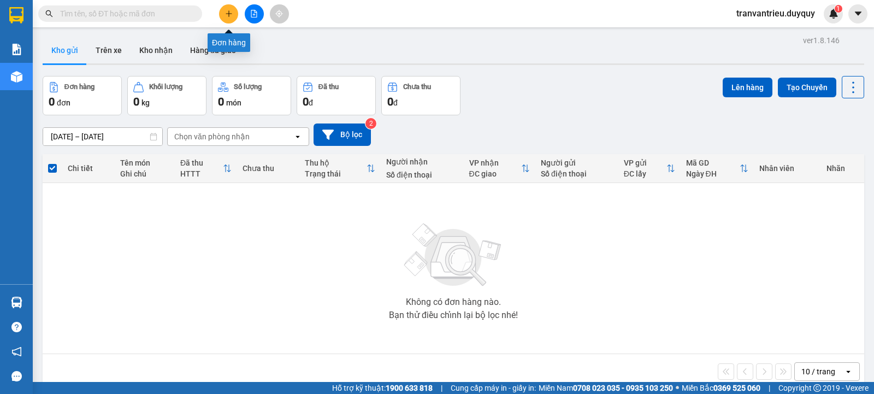
click at [227, 12] on icon "plus" at bounding box center [229, 14] width 8 height 8
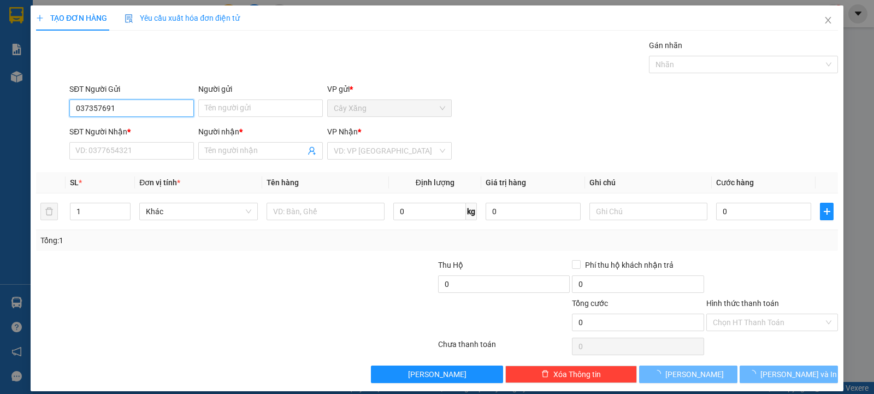
type input "0373576915"
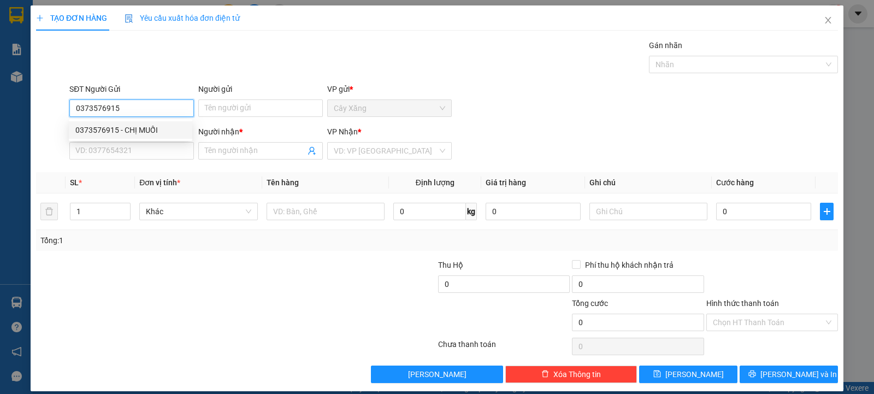
click at [145, 131] on div "0373576915 - CHỊ MUỐI" at bounding box center [130, 130] width 110 height 12
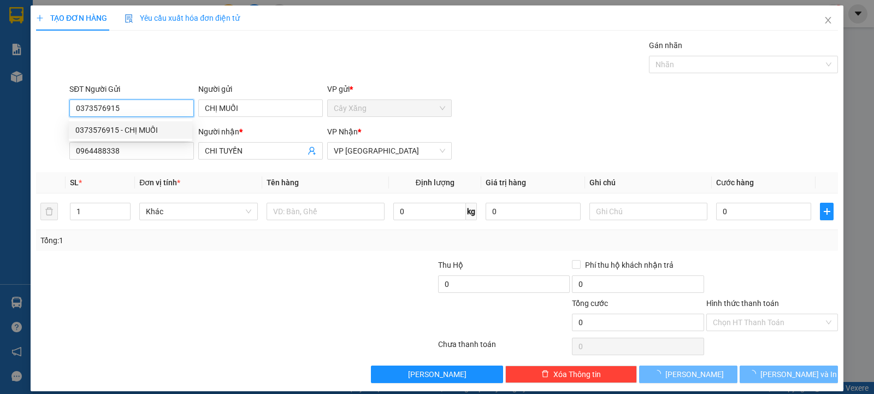
type input "CHỊ MUỐI"
type input "0964488338"
type input "CHI TUYẾN"
type input "60.000"
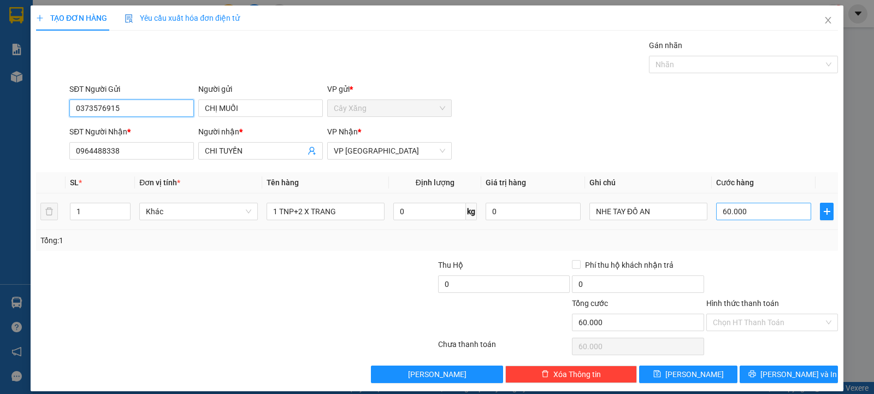
type input "0373576915"
click at [780, 214] on input "60.000" at bounding box center [763, 211] width 95 height 17
drag, startPoint x: 354, startPoint y: 212, endPoint x: 203, endPoint y: 215, distance: 150.8
click at [203, 215] on tr "1 Khác 1 TNP+2 X TRANG 0 kg 0 NHE TAY ĐỒ AN 60.000" at bounding box center [437, 211] width 802 height 37
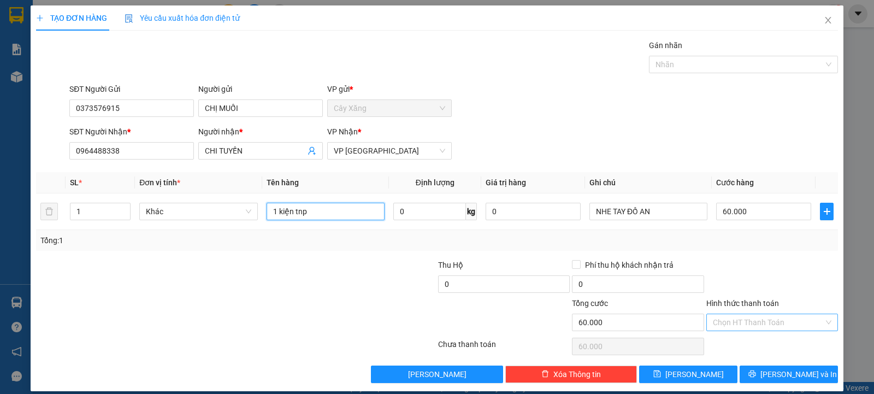
type input "1 kiện tnp"
click at [754, 325] on input "Hình thức thanh toán" at bounding box center [768, 322] width 111 height 16
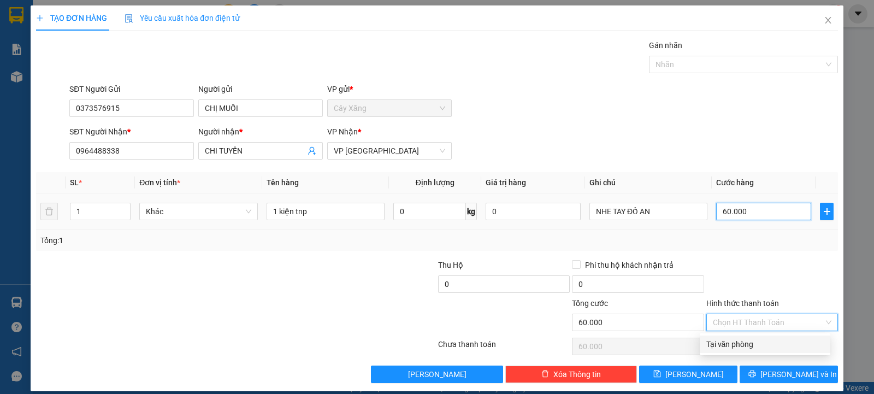
click at [758, 216] on input "60.000" at bounding box center [763, 211] width 95 height 17
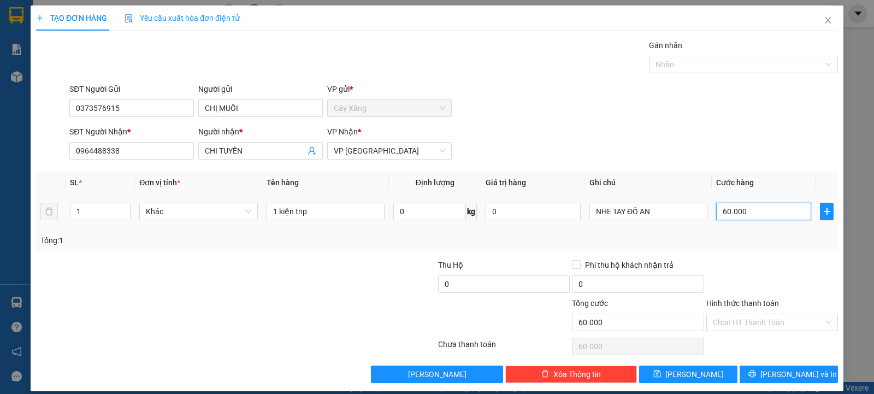
type input "3"
type input "30"
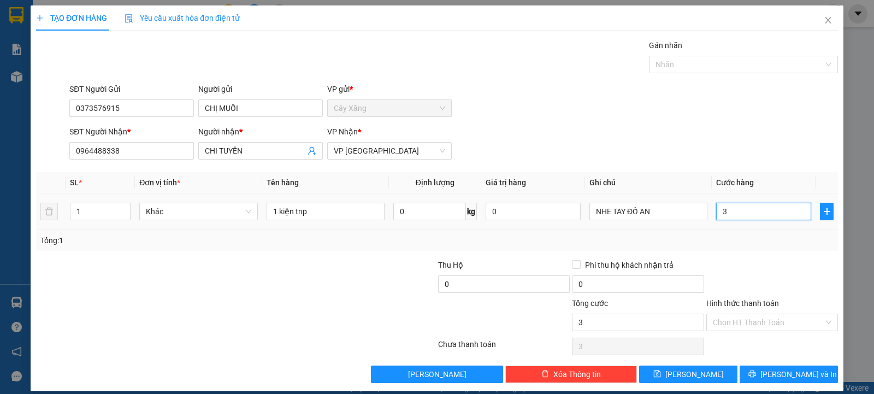
type input "30"
type input "300"
type input "3.000"
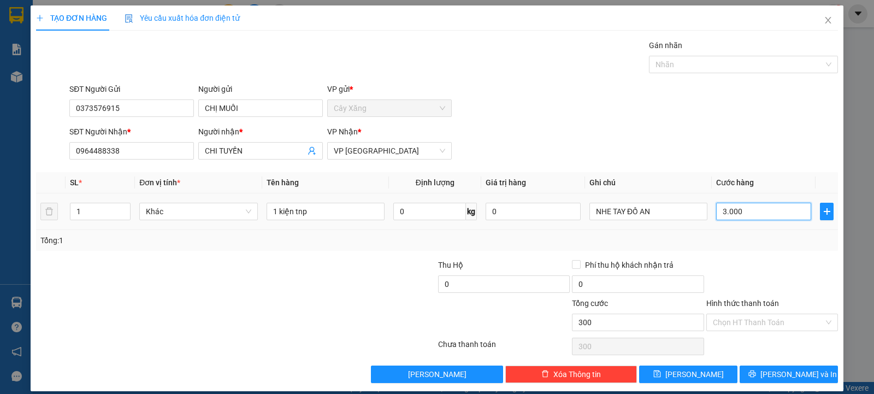
type input "3.000"
type input "30.000"
click at [746, 323] on input "Hình thức thanh toán" at bounding box center [768, 322] width 111 height 16
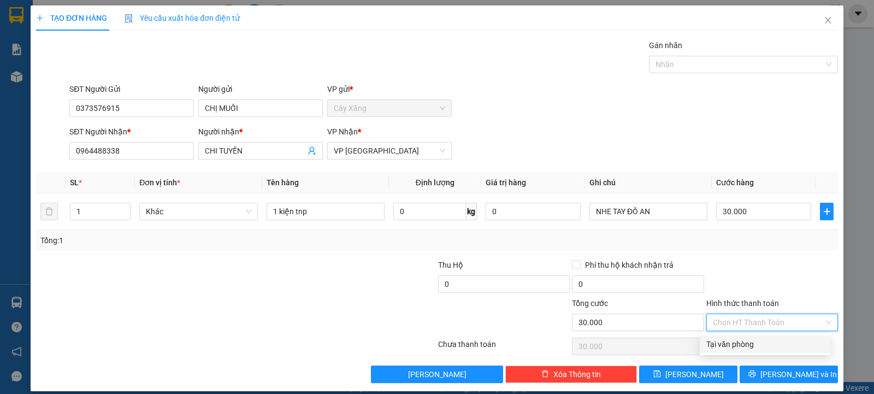
click at [745, 346] on div "Tại văn phòng" at bounding box center [764, 344] width 117 height 12
type input "0"
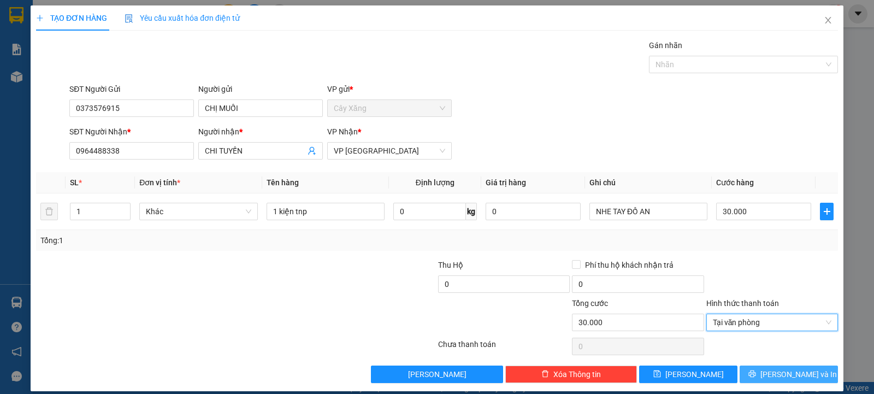
click at [780, 371] on span "[PERSON_NAME] và In" at bounding box center [799, 374] width 76 height 12
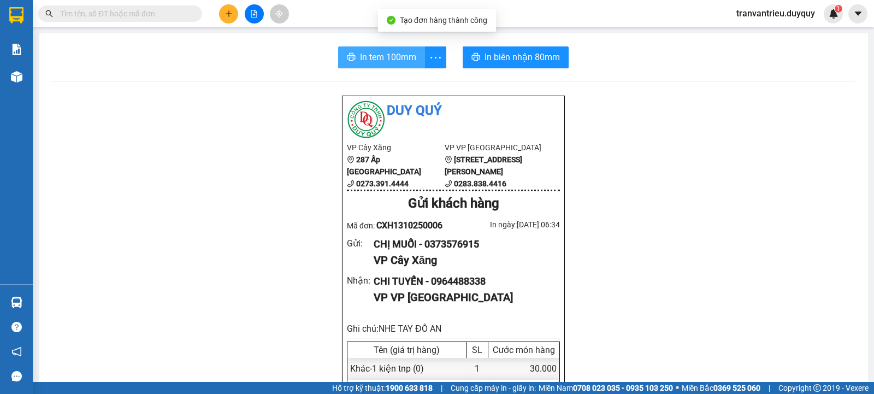
click at [376, 53] on span "In tem 100mm" at bounding box center [388, 57] width 56 height 14
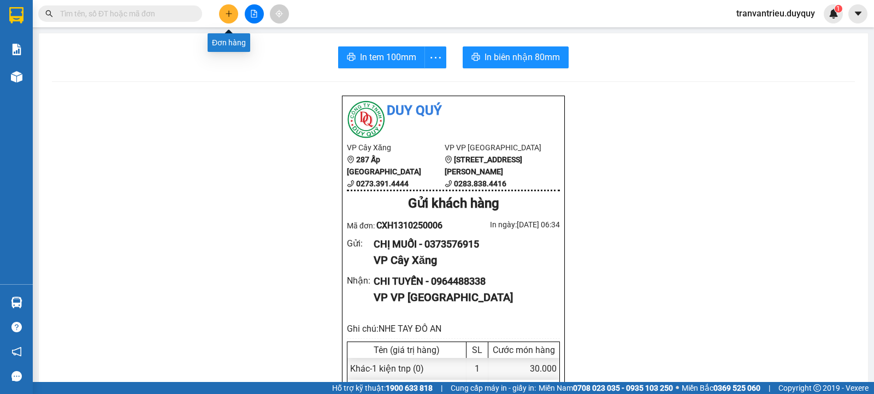
click at [227, 14] on icon "plus" at bounding box center [229, 13] width 6 height 1
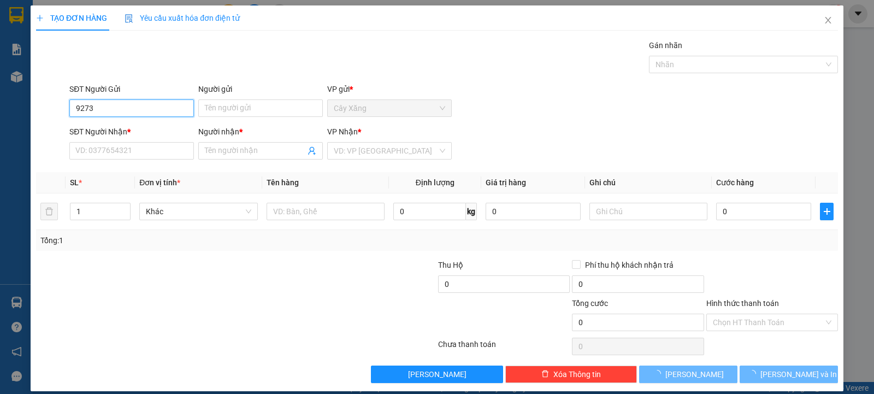
click at [153, 110] on input "9273" at bounding box center [131, 107] width 125 height 17
drag, startPoint x: 5, startPoint y: 101, endPoint x: 0, endPoint y: 97, distance: 6.2
click at [3, 100] on div "TẠO ĐƠN HÀNG Yêu cầu xuất hóa đơn điện tử Transit Pickup Surcharge Ids Transit …" at bounding box center [437, 197] width 874 height 394
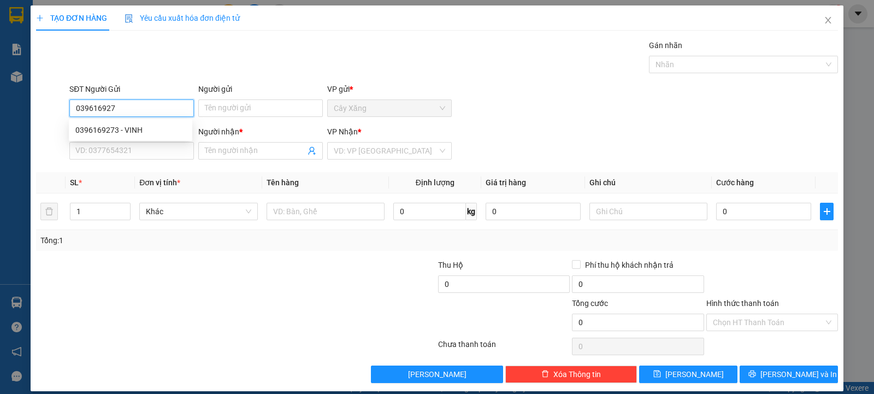
type input "0396169273"
click at [132, 132] on div "0396169273 - VINH" at bounding box center [130, 130] width 110 height 12
type input "VINH"
type input "0366135123"
type input "HUY"
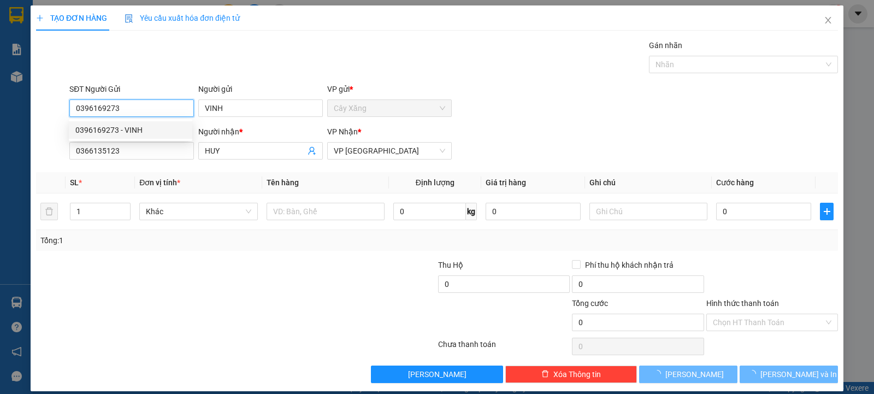
type input "15.000"
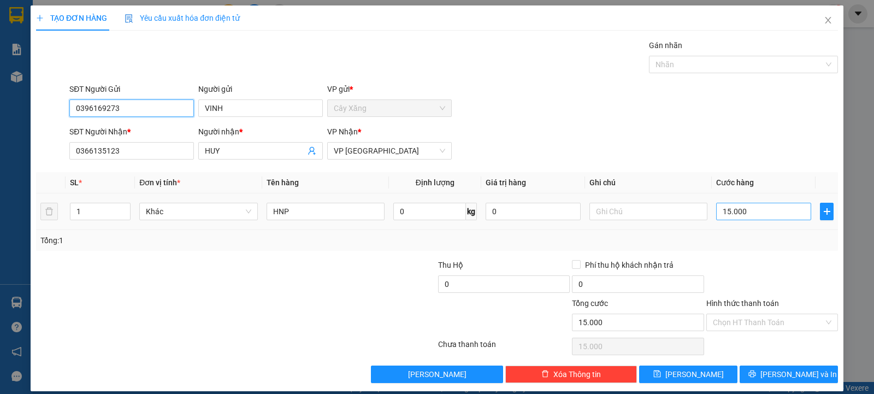
type input "0396169273"
click at [765, 214] on input "15.000" at bounding box center [763, 211] width 95 height 17
type input "2"
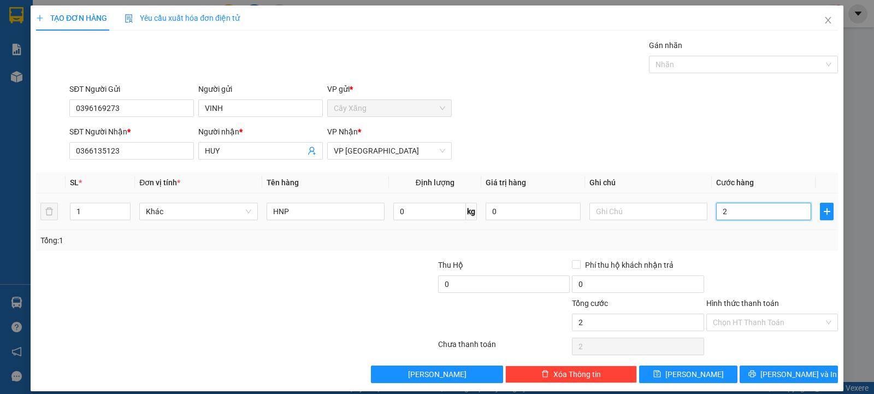
type input "20"
type input "200"
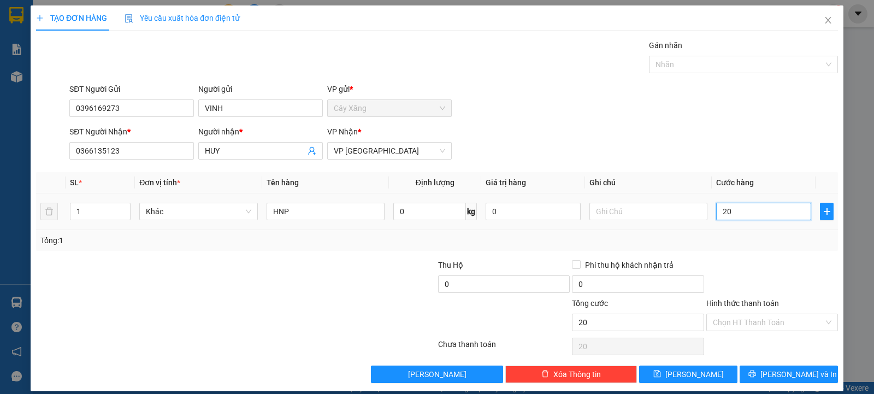
type input "200"
type input "2.000"
type input "20.000"
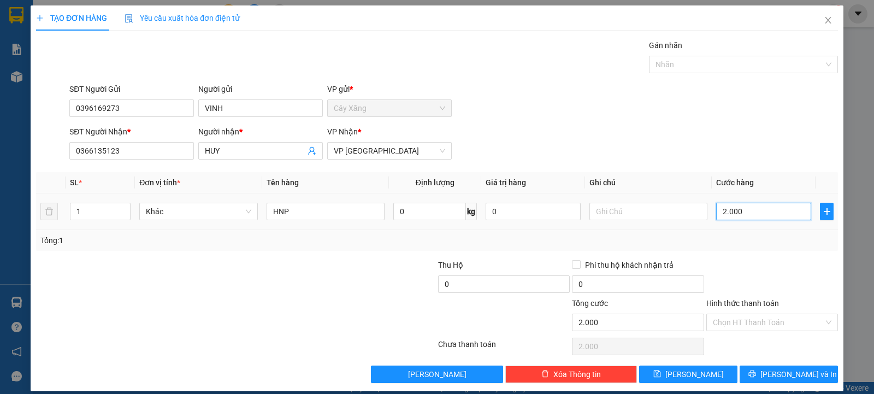
type input "20.000"
click at [761, 322] on input "Hình thức thanh toán" at bounding box center [768, 322] width 111 height 16
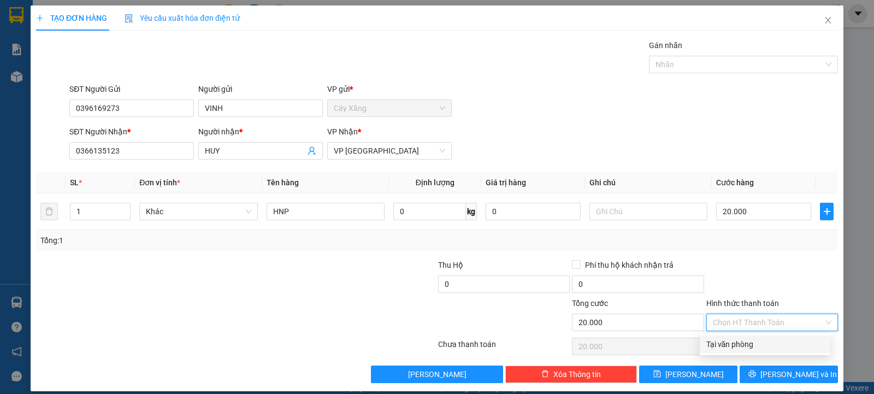
click at [746, 347] on div "Tại văn phòng" at bounding box center [764, 344] width 117 height 12
type input "0"
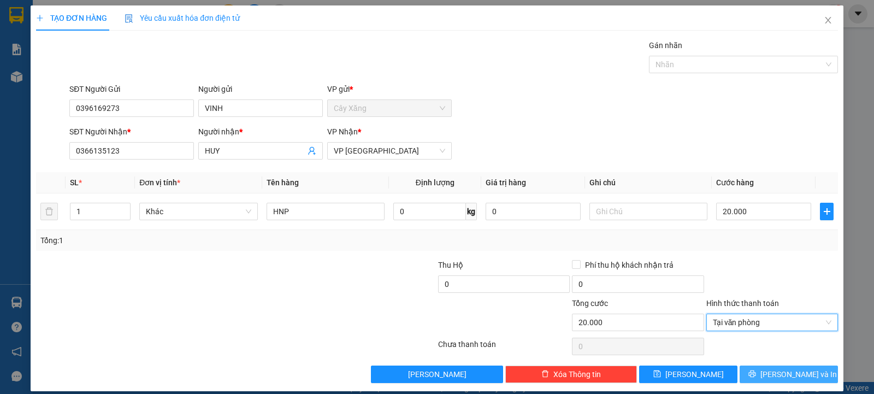
click at [780, 376] on span "[PERSON_NAME] và In" at bounding box center [799, 374] width 76 height 12
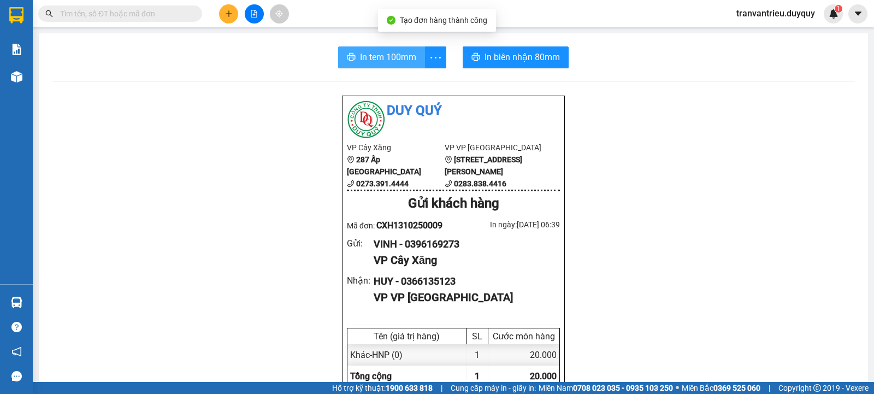
click at [369, 61] on span "In tem 100mm" at bounding box center [388, 57] width 56 height 14
click at [391, 62] on span "In tem 100mm" at bounding box center [388, 57] width 56 height 14
click at [166, 12] on input "text" at bounding box center [124, 14] width 129 height 12
type input "386"
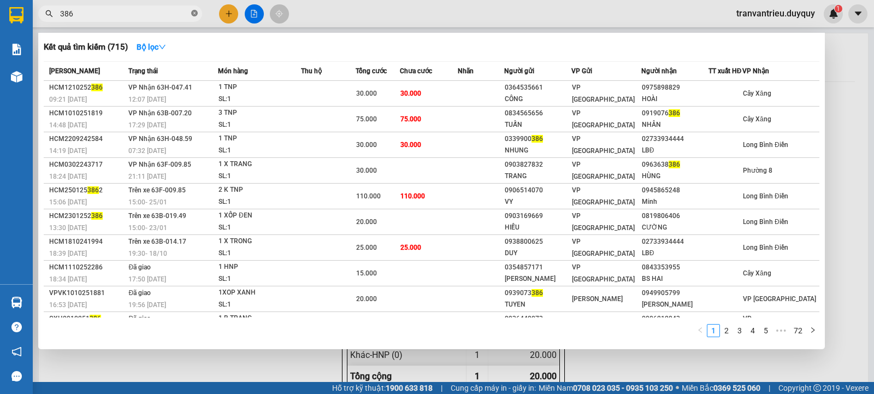
click at [192, 14] on icon "close-circle" at bounding box center [194, 13] width 7 height 7
type input "229"
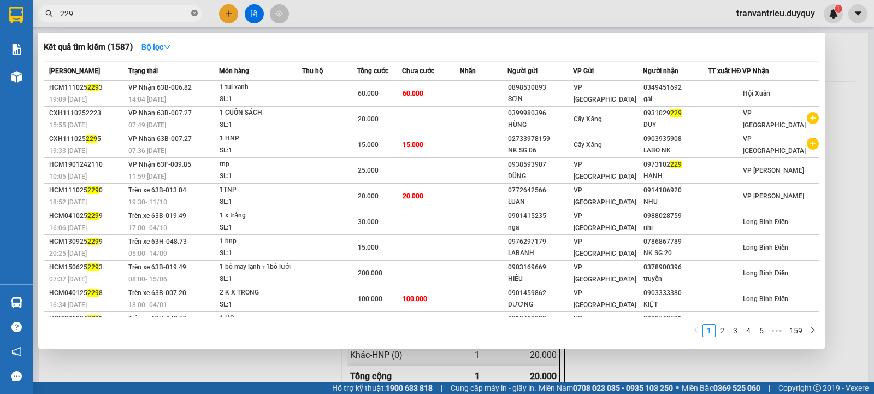
click at [194, 11] on icon "close-circle" at bounding box center [194, 13] width 7 height 7
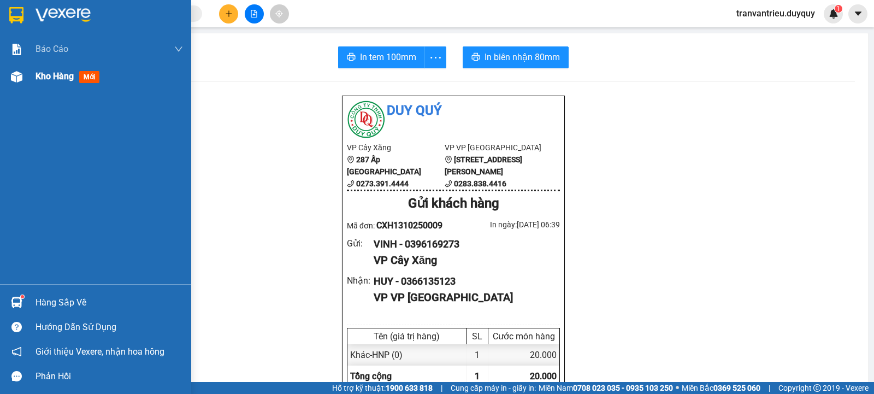
click at [50, 83] on div "Kho hàng mới" at bounding box center [70, 76] width 68 height 14
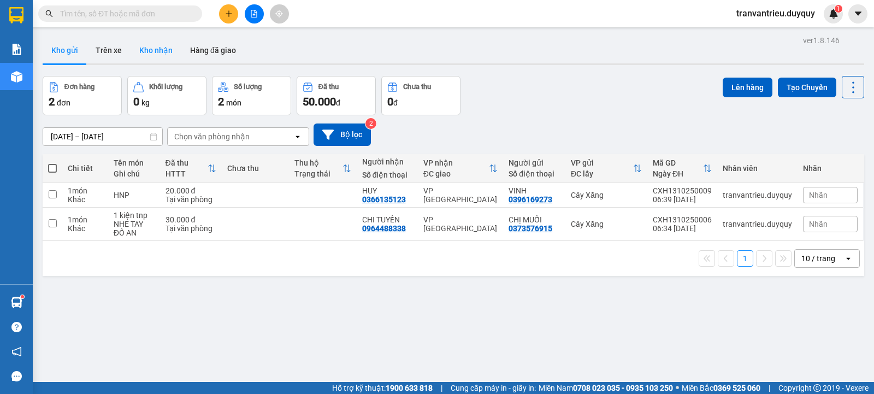
click at [164, 50] on button "Kho nhận" at bounding box center [156, 50] width 51 height 26
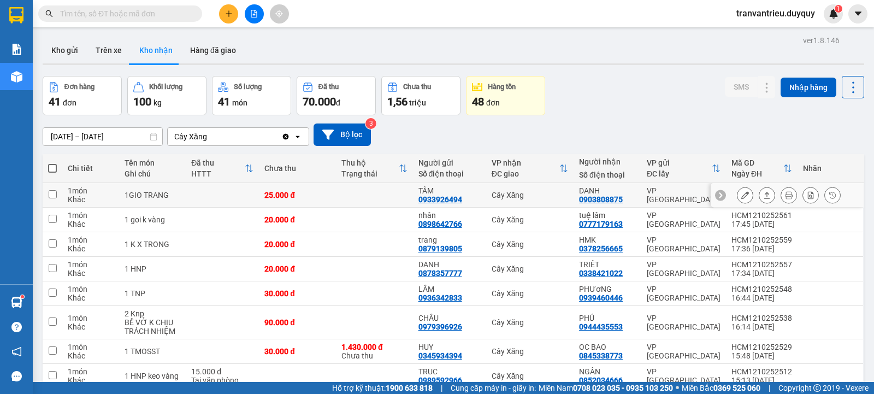
click at [763, 197] on button at bounding box center [766, 195] width 15 height 19
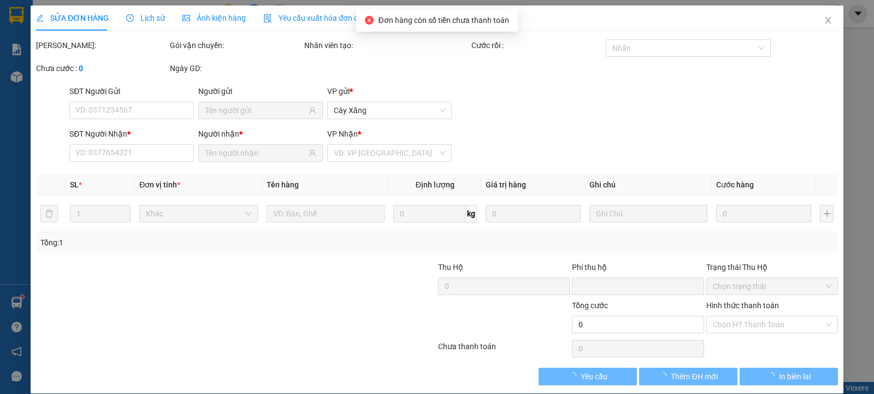
type input "0933926494"
type input "TÂM"
type input "0903808875"
type input "DANH"
type input "0"
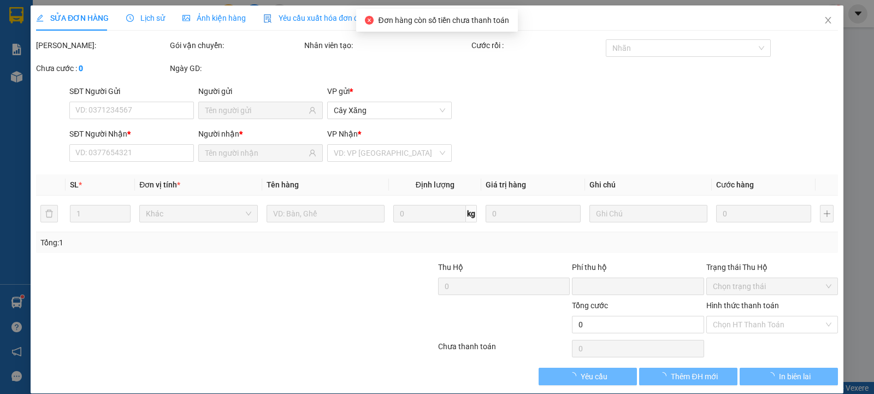
type input "25.000"
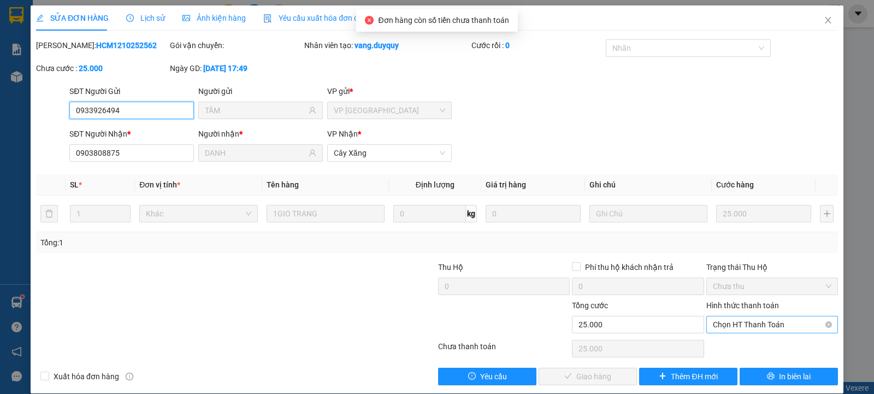
click at [767, 320] on span "Chọn HT Thanh Toán" at bounding box center [772, 324] width 119 height 16
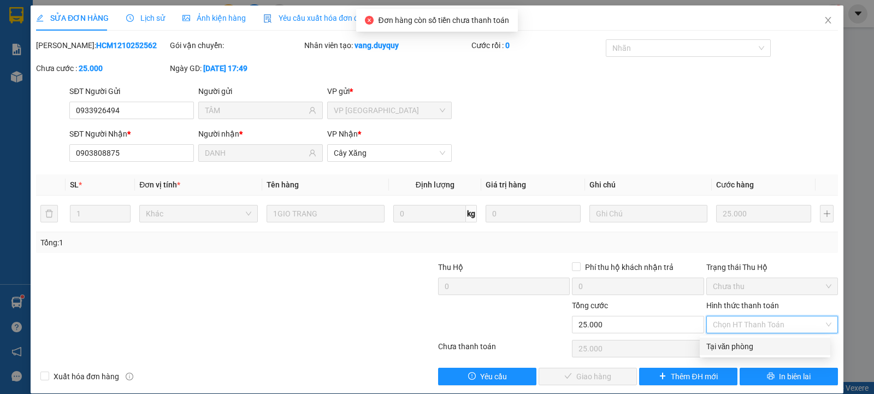
click at [764, 348] on div "Tại văn phòng" at bounding box center [764, 346] width 117 height 12
type input "0"
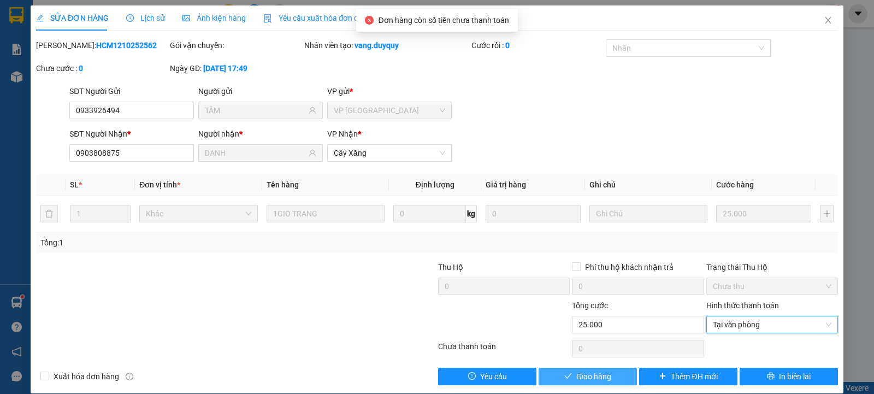
click at [592, 372] on span "Giao hàng" at bounding box center [593, 376] width 35 height 12
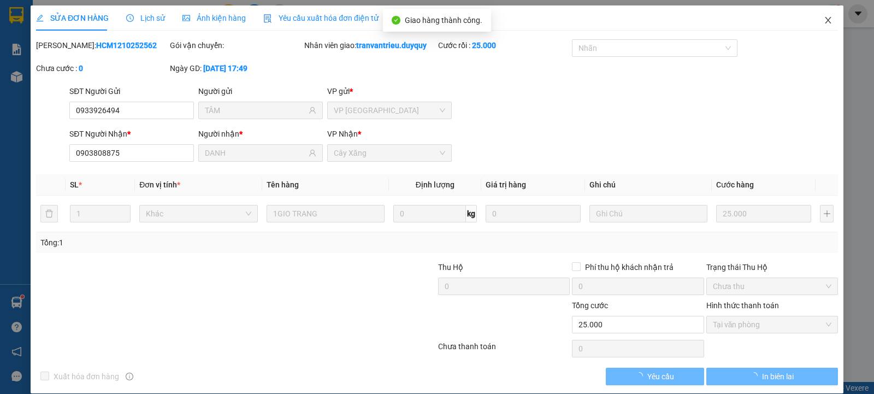
click at [824, 19] on icon "close" at bounding box center [828, 20] width 9 height 9
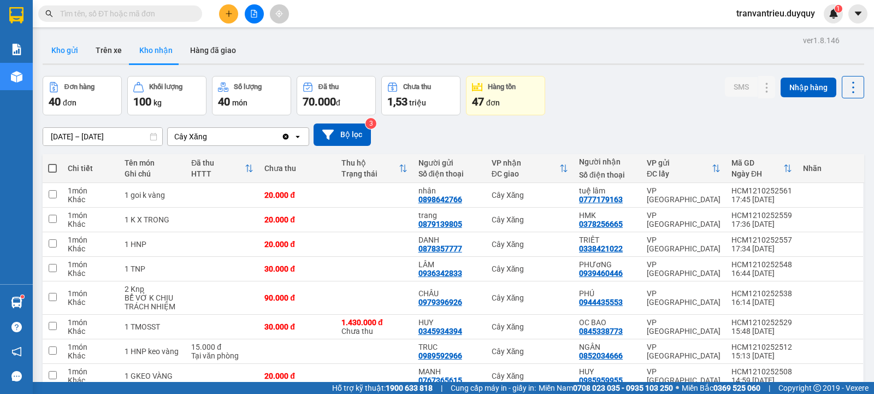
click at [62, 44] on button "Kho gửi" at bounding box center [65, 50] width 44 height 26
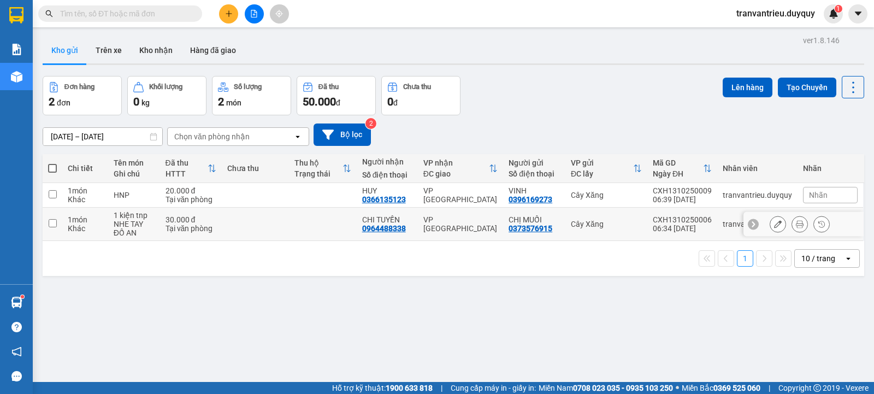
click at [196, 220] on div "30.000 đ" at bounding box center [191, 219] width 51 height 9
checkbox input "true"
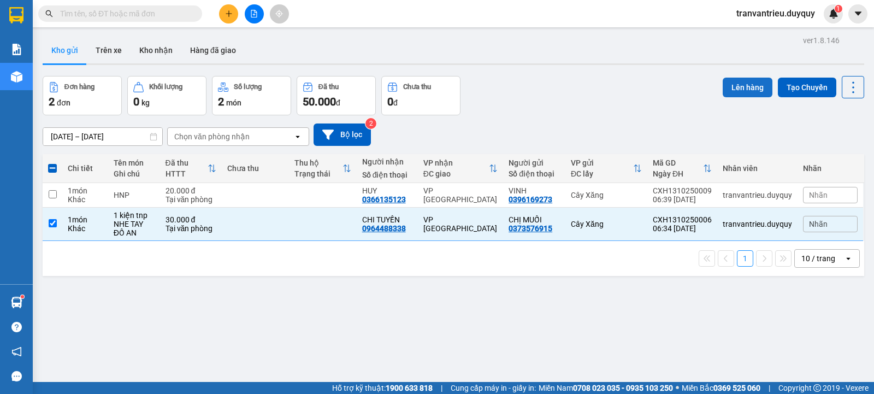
click at [747, 84] on button "Lên hàng" at bounding box center [748, 88] width 50 height 20
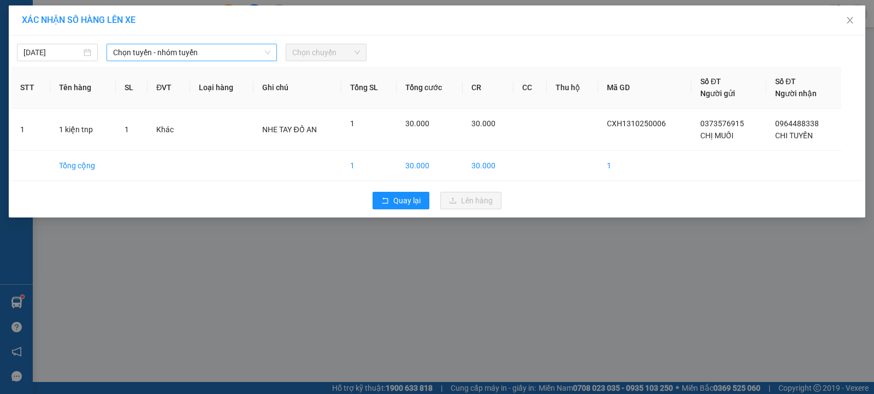
click at [245, 55] on span "Chọn tuyến - nhóm tuyến" at bounding box center [191, 52] width 157 height 16
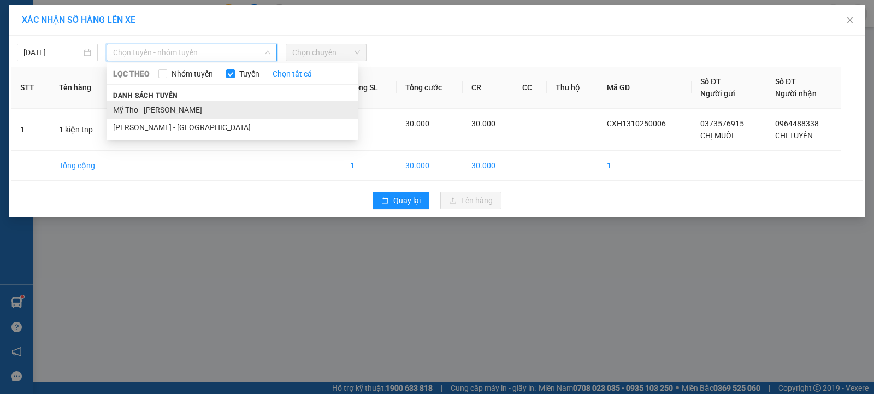
click at [230, 105] on li "Mỹ Tho - [PERSON_NAME]" at bounding box center [232, 109] width 251 height 17
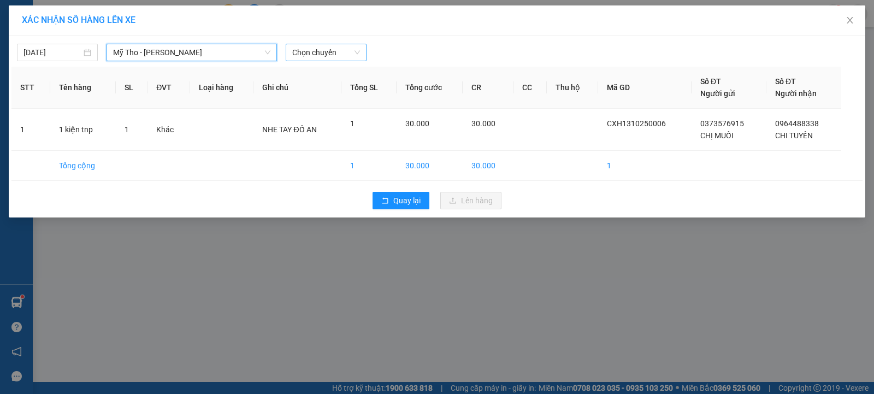
click at [328, 56] on span "Chọn chuyến" at bounding box center [326, 52] width 68 height 16
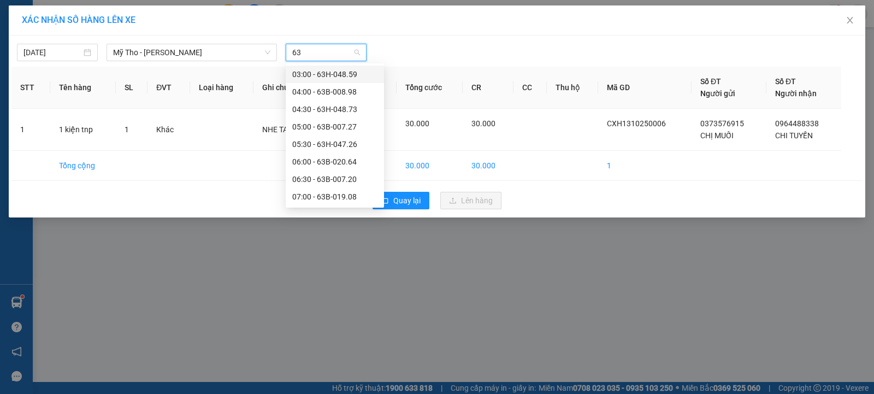
type input "630"
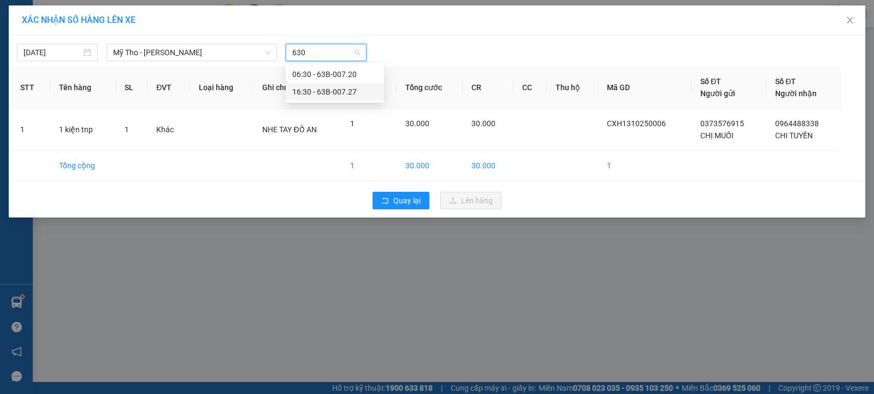
click at [339, 87] on div "16:30 - 63B-007.27" at bounding box center [334, 92] width 85 height 12
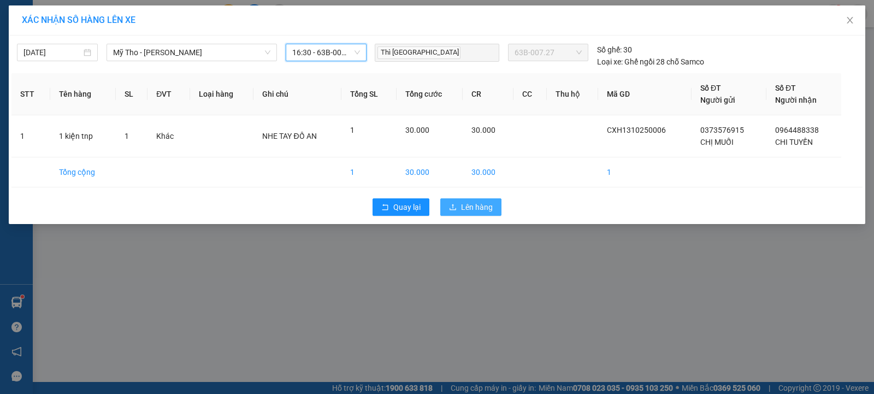
click at [469, 208] on span "Lên hàng" at bounding box center [477, 207] width 32 height 12
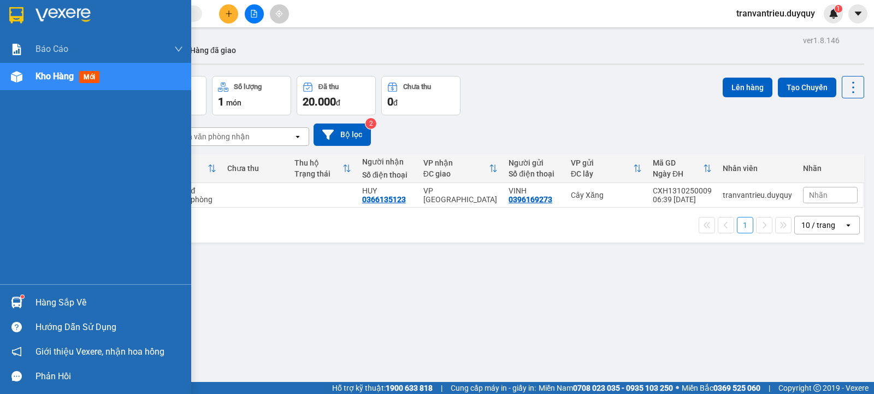
drag, startPoint x: 58, startPoint y: 303, endPoint x: 83, endPoint y: 291, distance: 27.4
click at [59, 303] on div "Hàng sắp về" at bounding box center [110, 303] width 148 height 16
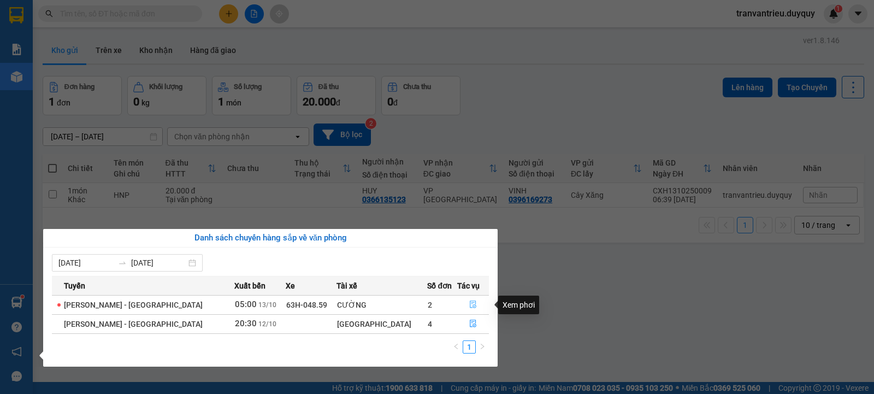
click at [469, 302] on icon "file-done" at bounding box center [473, 305] width 8 height 8
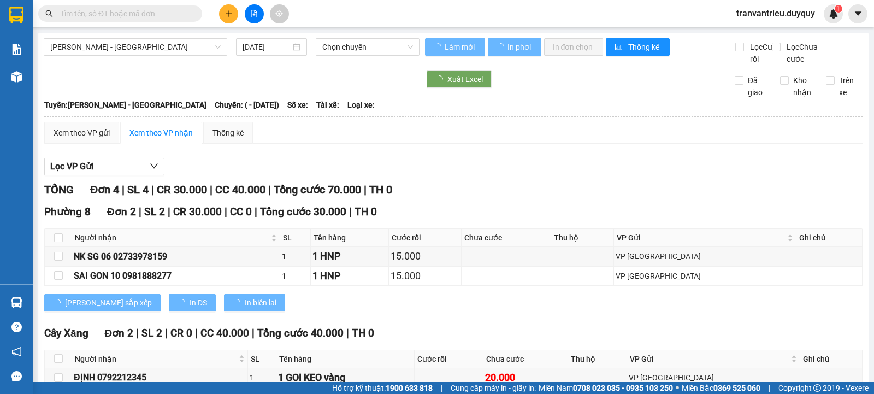
type input "[DATE]"
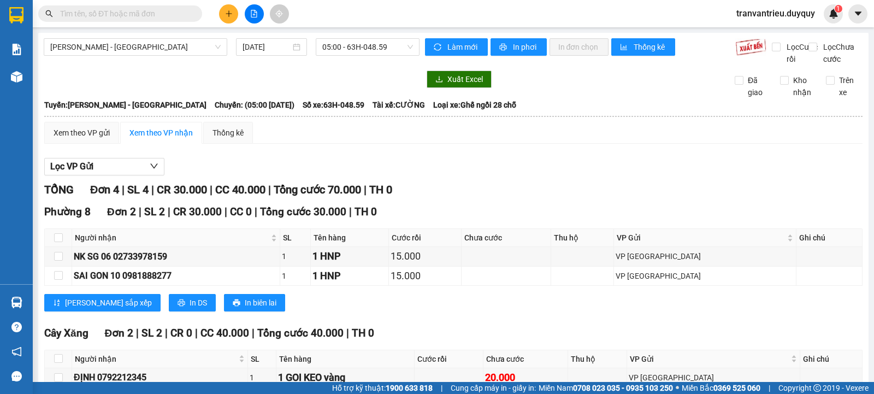
scroll to position [93, 0]
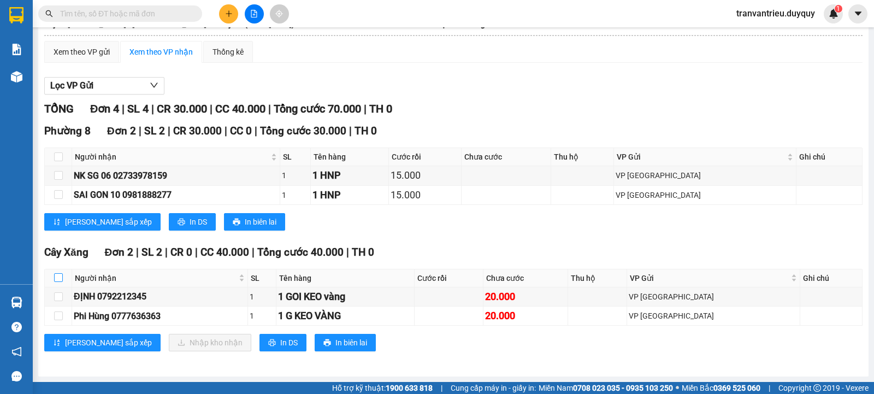
click at [56, 276] on input "checkbox" at bounding box center [58, 277] width 9 height 9
checkbox input "true"
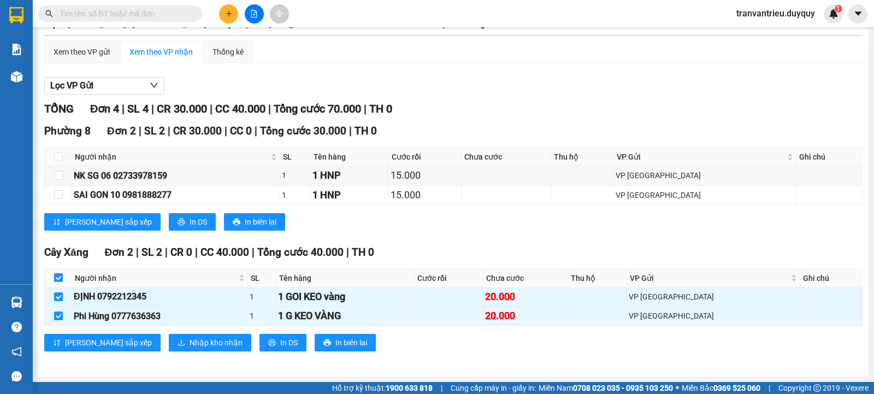
click at [168, 352] on div "Cây Xăng Đơn 2 | SL 2 | CR 0 | CC 40.000 | Tổng cước 40.000 | TH 0 Người nhận S…" at bounding box center [453, 301] width 818 height 115
click at [190, 346] on span "Nhập kho nhận" at bounding box center [216, 343] width 53 height 12
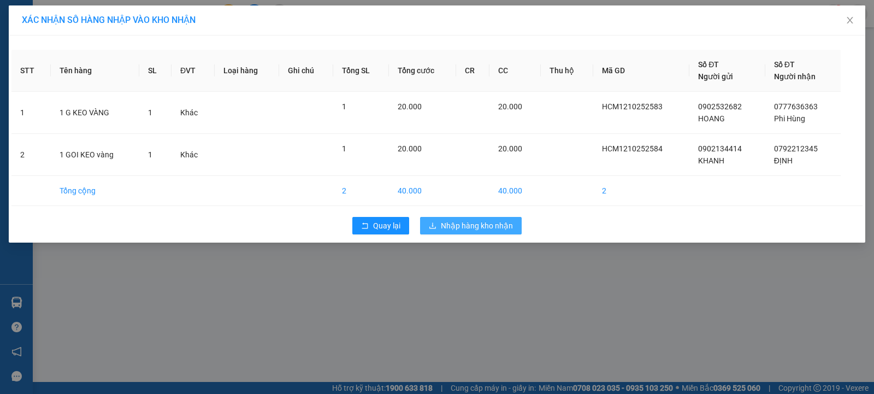
click at [476, 223] on span "Nhập hàng kho nhận" at bounding box center [477, 226] width 72 height 12
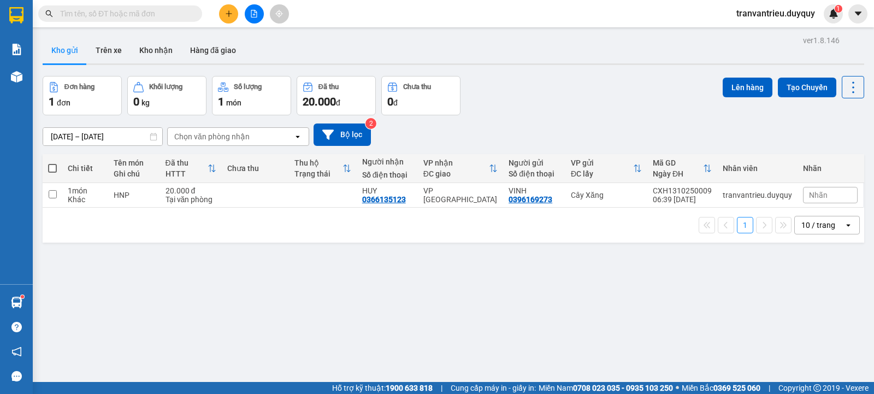
click at [101, 19] on span at bounding box center [120, 13] width 164 height 16
click at [107, 16] on input "text" at bounding box center [124, 14] width 129 height 12
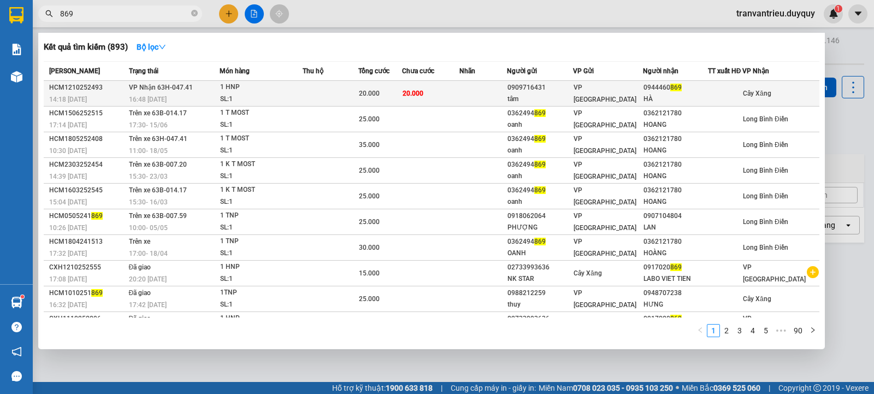
type input "869"
click at [708, 88] on div "0944460 869" at bounding box center [676, 87] width 64 height 11
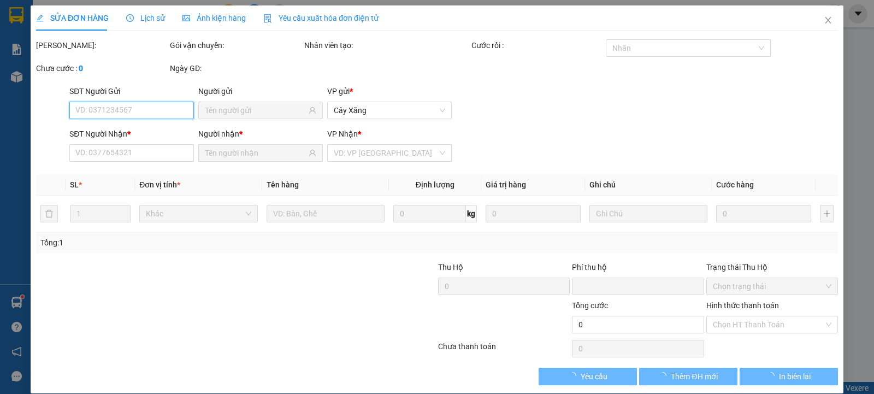
type input "0909716431"
type input "tâm"
type input "0944460869"
type input "HÀ"
type input "0"
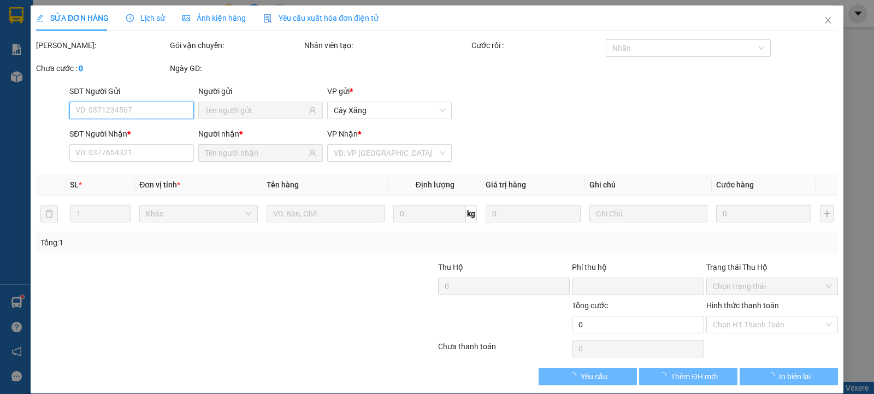
type input "20.000"
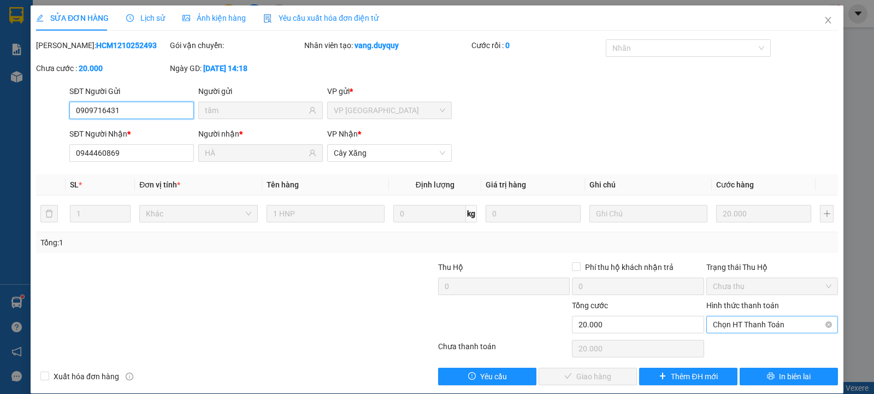
click at [767, 325] on span "Chọn HT Thanh Toán" at bounding box center [772, 324] width 119 height 16
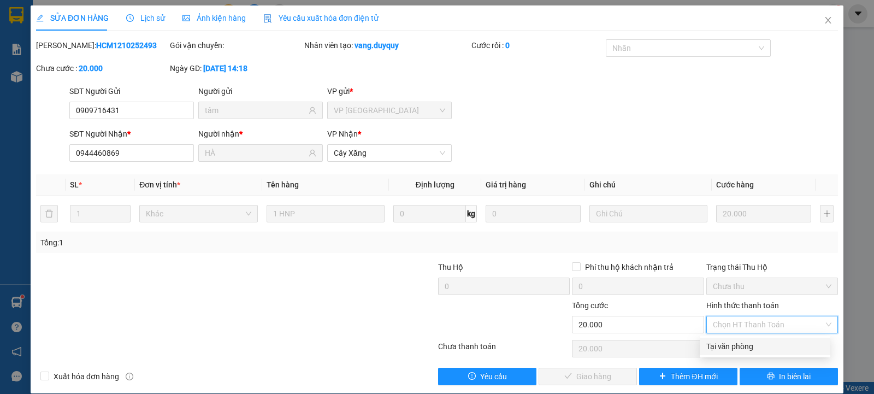
click at [733, 346] on div "Tại văn phòng" at bounding box center [764, 346] width 117 height 12
type input "0"
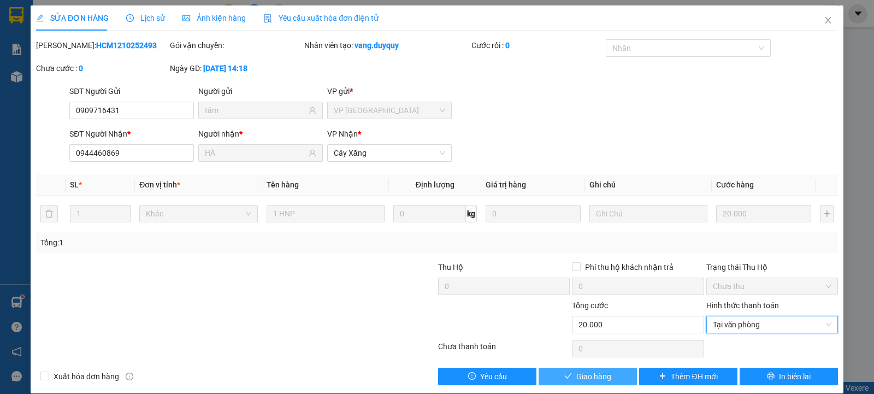
click at [580, 370] on span "Giao hàng" at bounding box center [593, 376] width 35 height 12
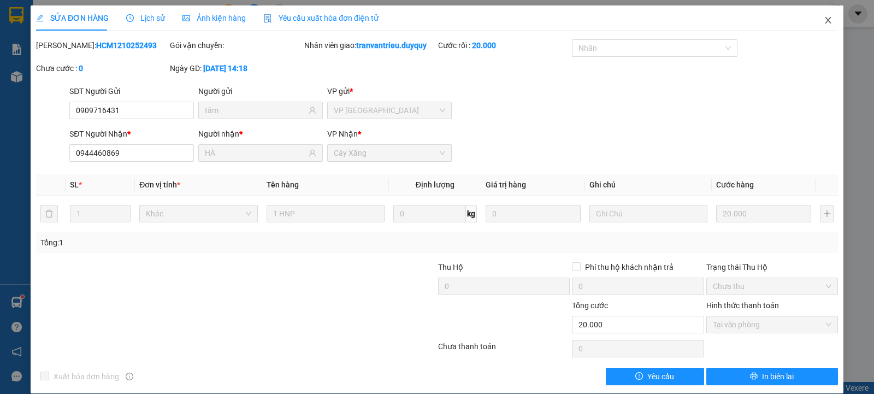
click at [824, 19] on icon "close" at bounding box center [828, 20] width 9 height 9
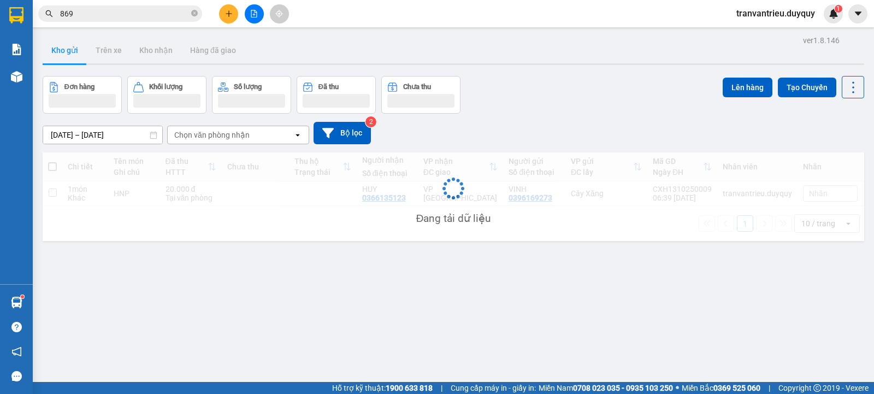
click at [130, 3] on div "Kết quả tìm kiếm ( 893 ) Bộ lọc Mã ĐH Trạng thái Món hàng Thu hộ Tổng cước Chưa…" at bounding box center [437, 13] width 874 height 27
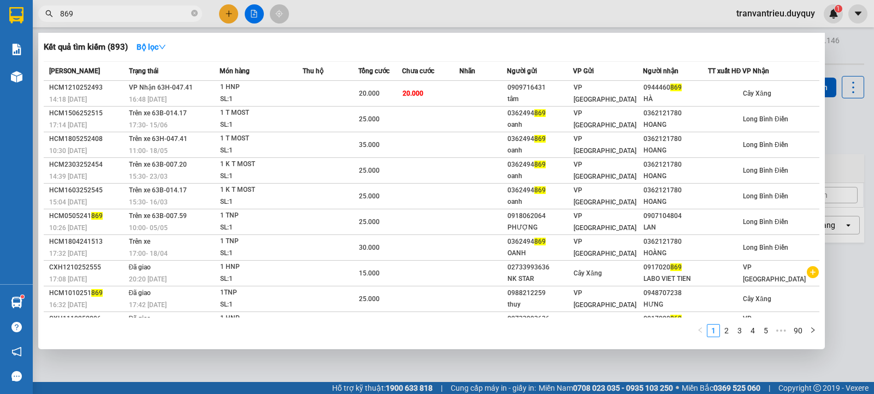
click at [115, 11] on input "869" at bounding box center [124, 14] width 129 height 12
type input "8"
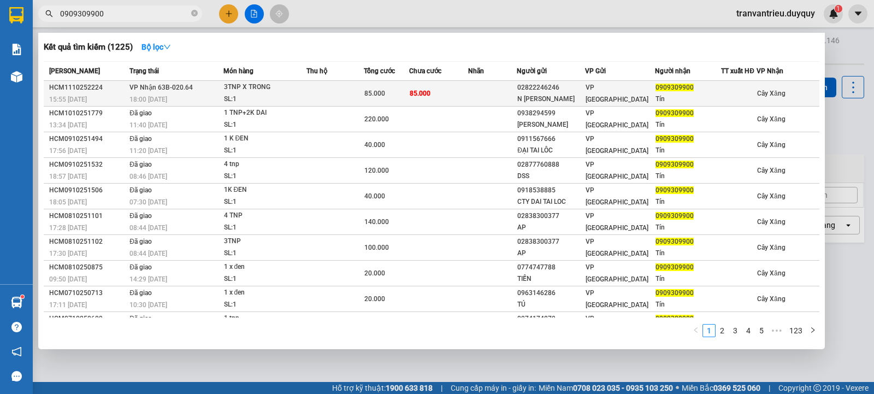
type input "0909309900"
click at [628, 104] on td "VP [GEOGRAPHIC_DATA]" at bounding box center [620, 94] width 70 height 26
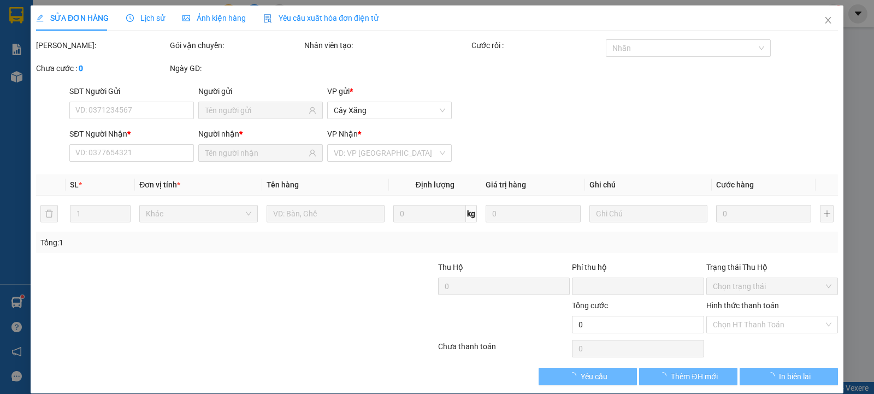
type input "02822246246"
type input "N KIM"
type input "0909309900"
type input "Tín"
type input "0"
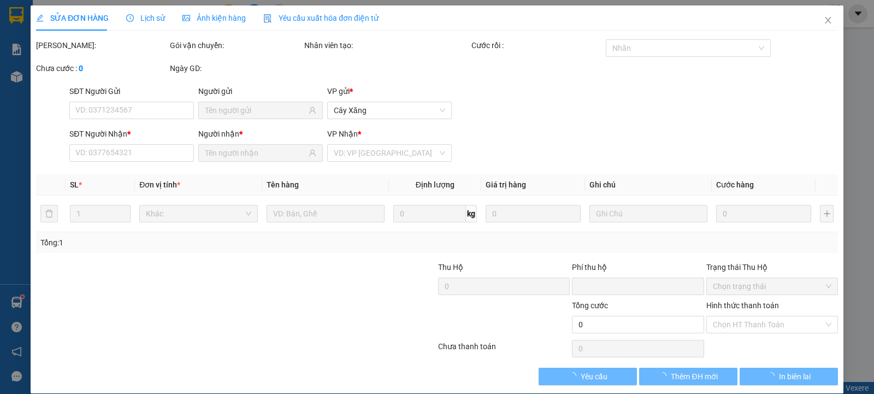
type input "85.000"
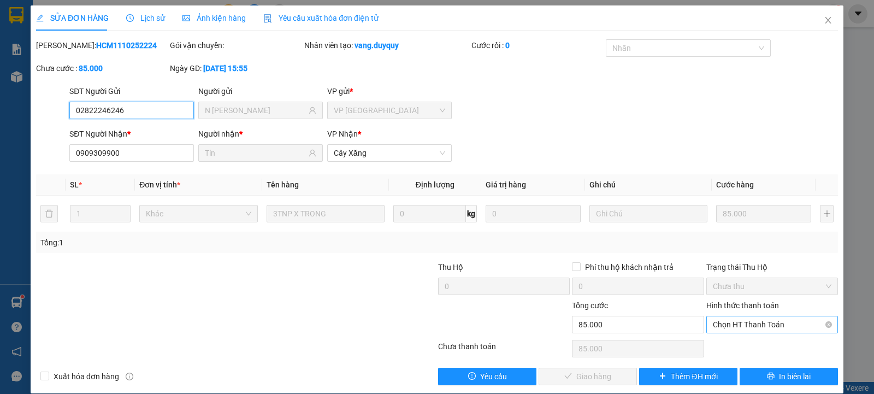
drag, startPoint x: 742, startPoint y: 319, endPoint x: 740, endPoint y: 327, distance: 8.0
click at [742, 320] on span "Chọn HT Thanh Toán" at bounding box center [772, 324] width 119 height 16
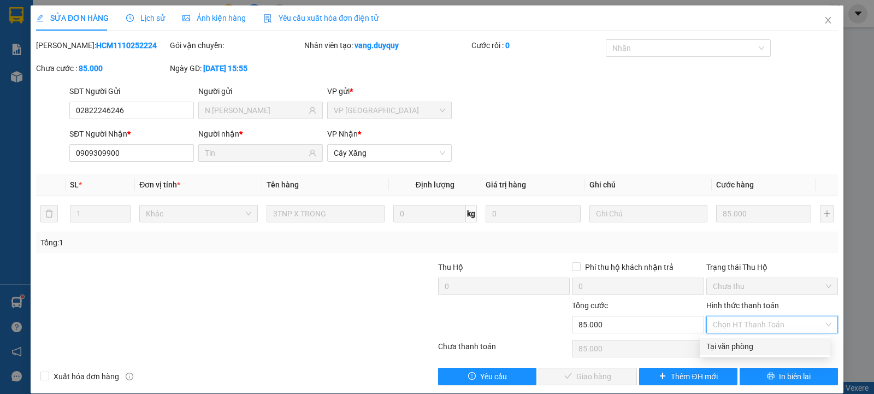
click at [740, 344] on div "Tại văn phòng" at bounding box center [764, 346] width 117 height 12
type input "0"
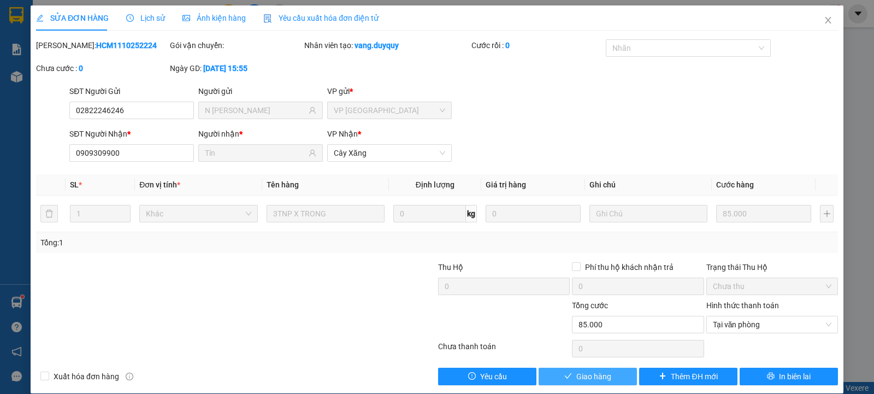
click at [582, 368] on button "Giao hàng" at bounding box center [588, 376] width 98 height 17
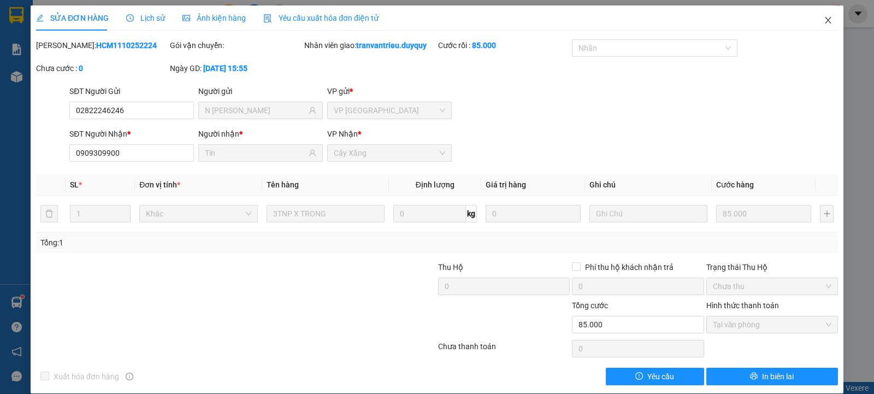
click at [824, 16] on icon "close" at bounding box center [828, 20] width 9 height 9
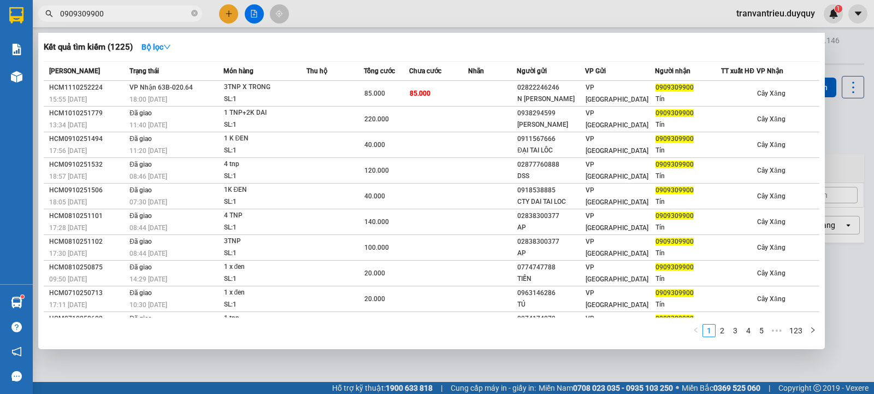
drag, startPoint x: 148, startPoint y: 10, endPoint x: 1, endPoint y: -34, distance: 154.0
click at [1, 0] on html "Kết quả tìm kiếm ( 1225 ) Bộ lọc Mã ĐH Trạng thái Món hàng Thu hộ Tổng cước Chư…" at bounding box center [437, 197] width 874 height 394
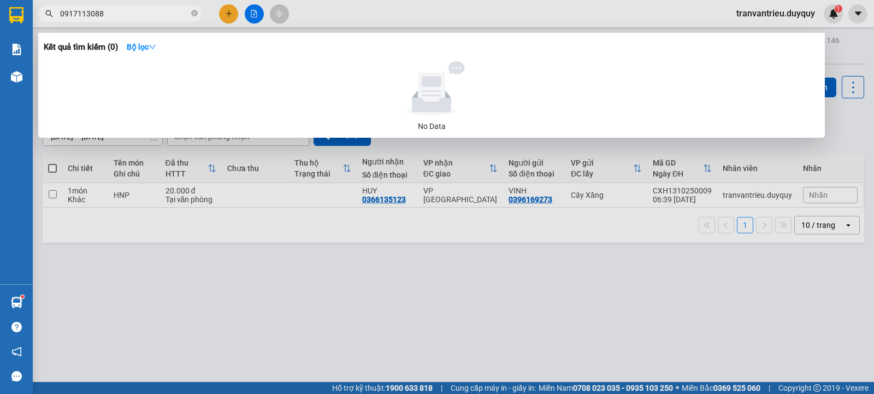
click at [73, 12] on input "0917113088" at bounding box center [124, 14] width 129 height 12
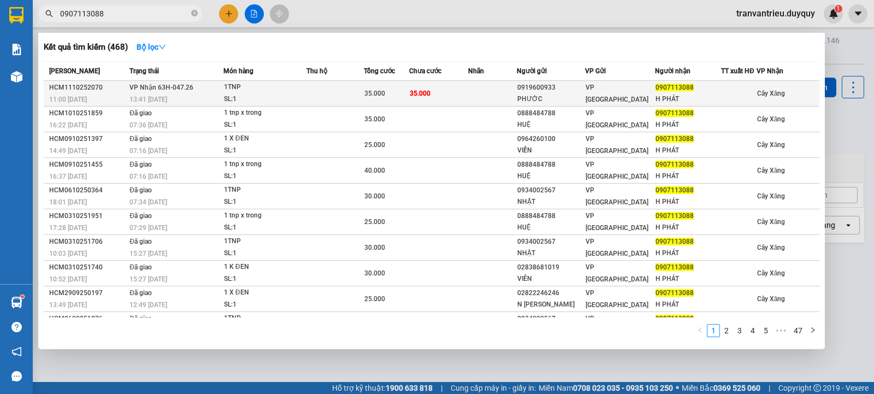
type input "0907113088"
click at [426, 93] on span "35.000" at bounding box center [420, 94] width 21 height 8
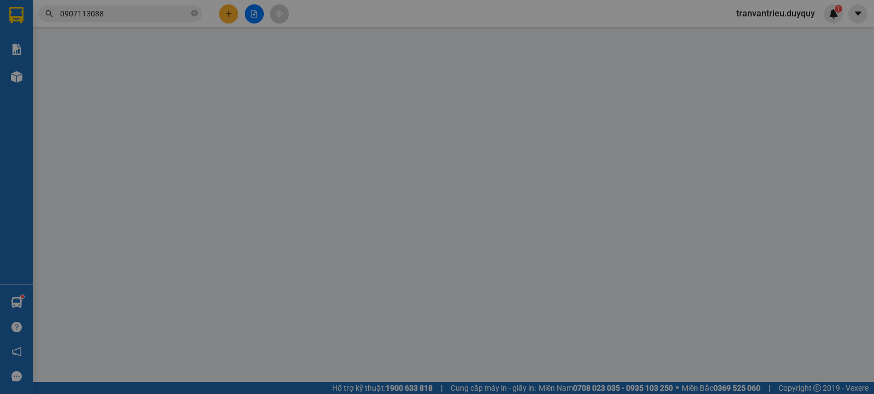
type input "0919600933"
type input "PHƯỚC"
type input "0907113088"
type input "H PHÁT"
type input "0"
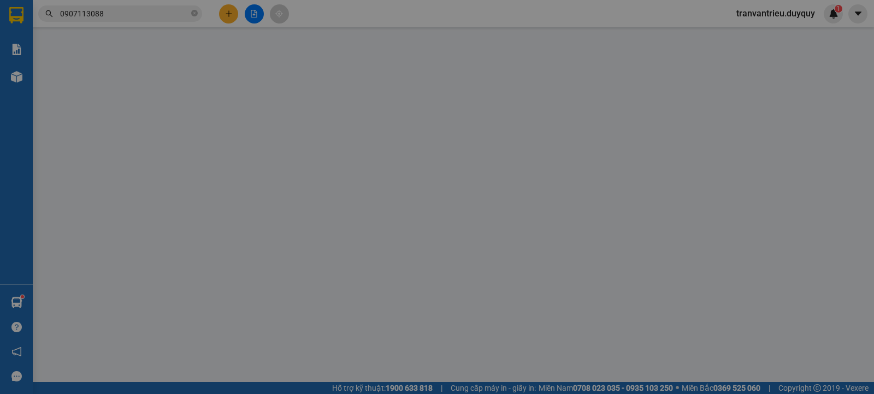
type input "35.000"
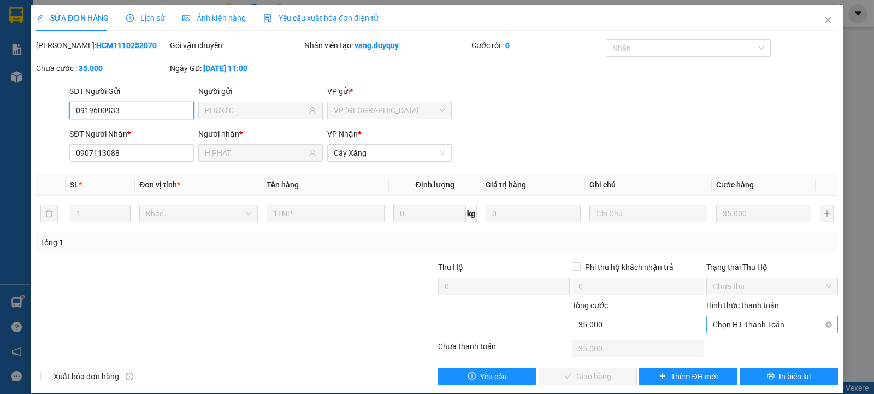
click at [780, 324] on span "Chọn HT Thanh Toán" at bounding box center [772, 324] width 119 height 16
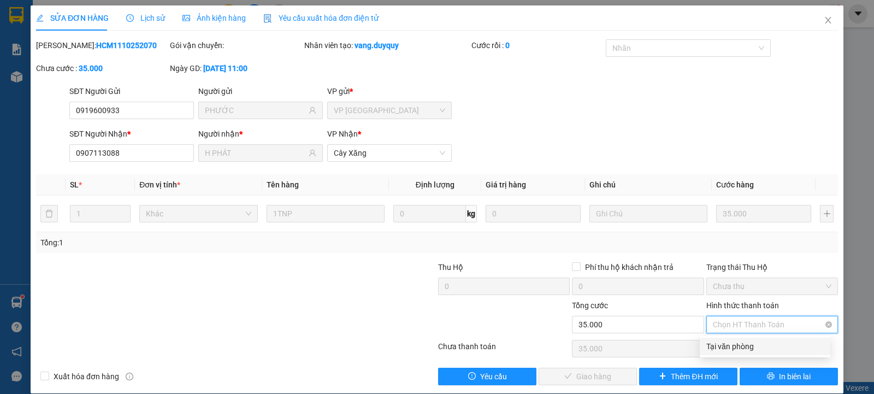
click at [773, 348] on div "Tại văn phòng" at bounding box center [764, 346] width 117 height 12
type input "0"
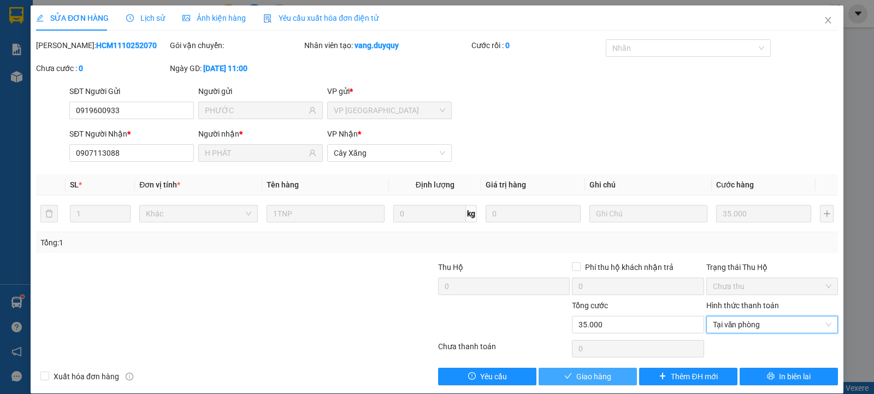
click at [585, 370] on span "Giao hàng" at bounding box center [593, 376] width 35 height 12
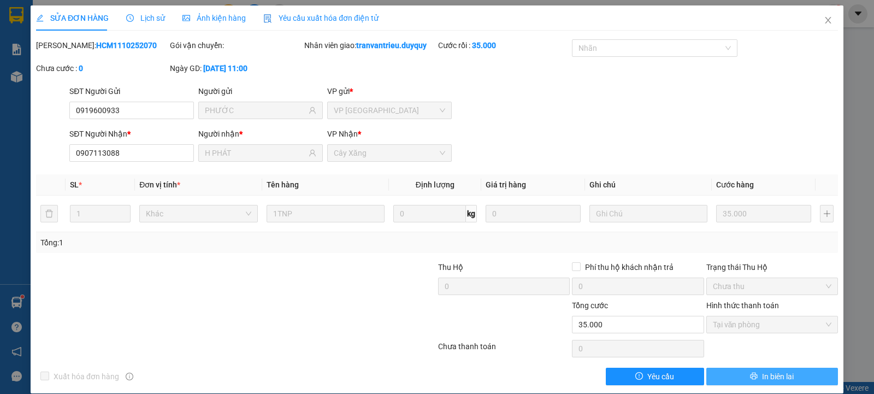
click at [777, 378] on span "In biên lai" at bounding box center [778, 376] width 32 height 12
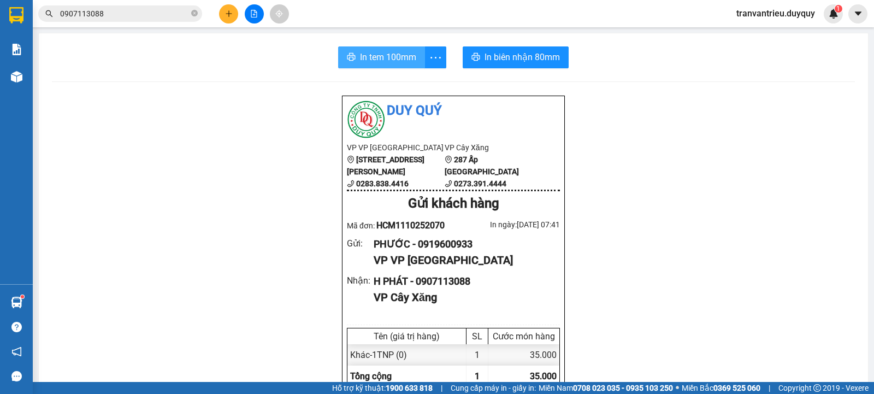
click at [377, 53] on span "In tem 100mm" at bounding box center [388, 57] width 56 height 14
click at [372, 52] on span "In tem 100mm" at bounding box center [388, 57] width 56 height 14
click at [233, 15] on button at bounding box center [228, 13] width 19 height 19
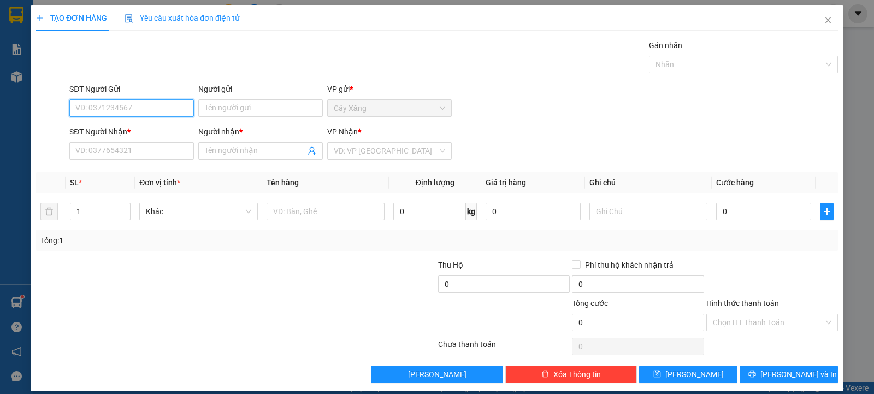
click at [142, 105] on input "SĐT Người Gửi" at bounding box center [131, 107] width 125 height 17
type input "0332133162"
click at [128, 133] on div "0332133162 - BẢY" at bounding box center [130, 130] width 110 height 12
type input "BẢY"
type input "0396073501"
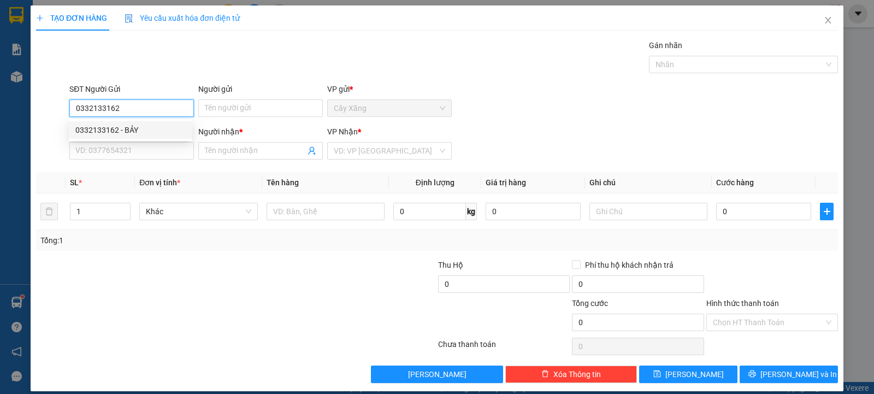
type input "HOÀNG"
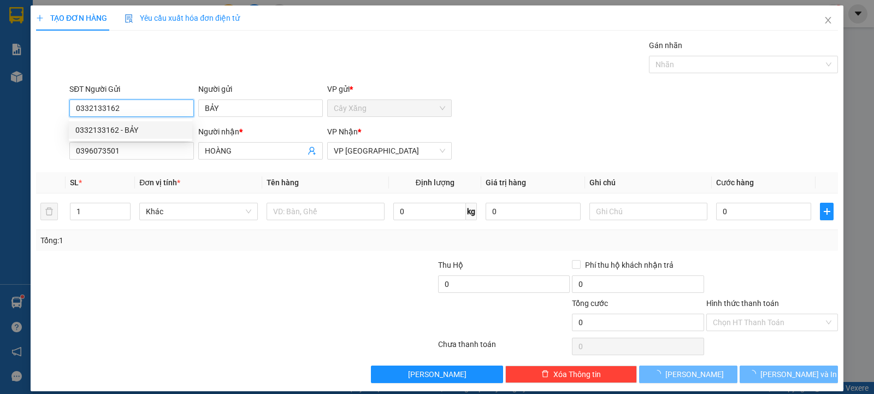
type input "25.000"
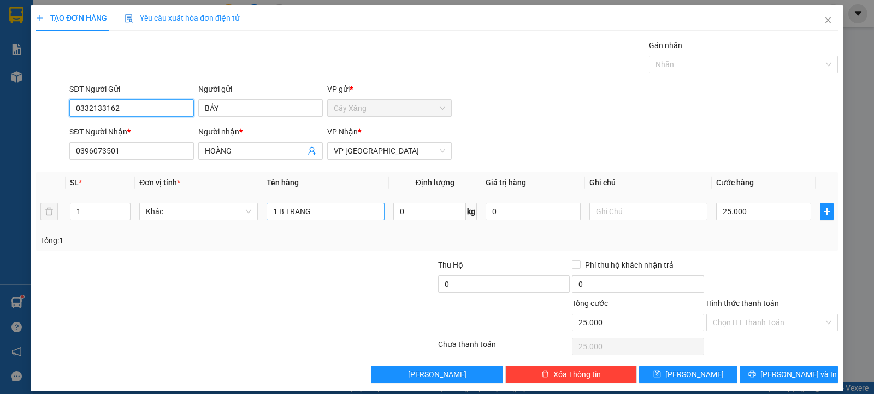
type input "0332133162"
drag, startPoint x: 346, startPoint y: 214, endPoint x: 246, endPoint y: 217, distance: 100.0
click at [249, 218] on tr "1 Khác 1 B TRANG 0 kg 0 25.000" at bounding box center [437, 211] width 802 height 37
click at [631, 96] on div "SĐT Người Gửi 0332133162 Người gửi BẢY VP gửi * Cây Xăng" at bounding box center [453, 102] width 773 height 38
click at [759, 214] on input "25.000" at bounding box center [763, 211] width 95 height 17
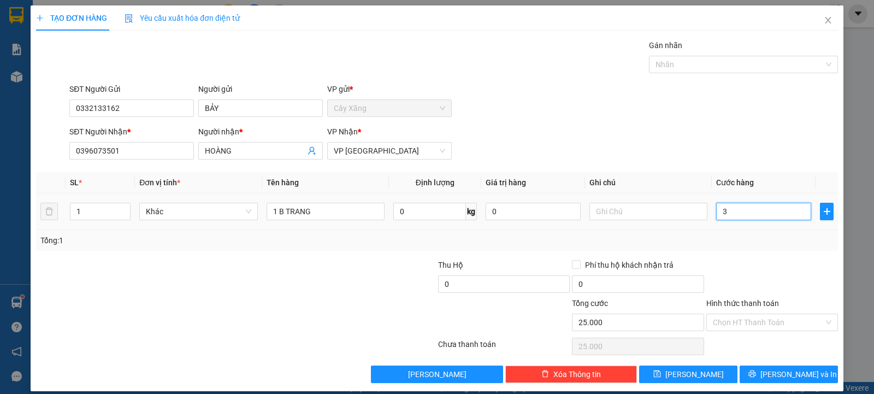
type input "3"
type input "35"
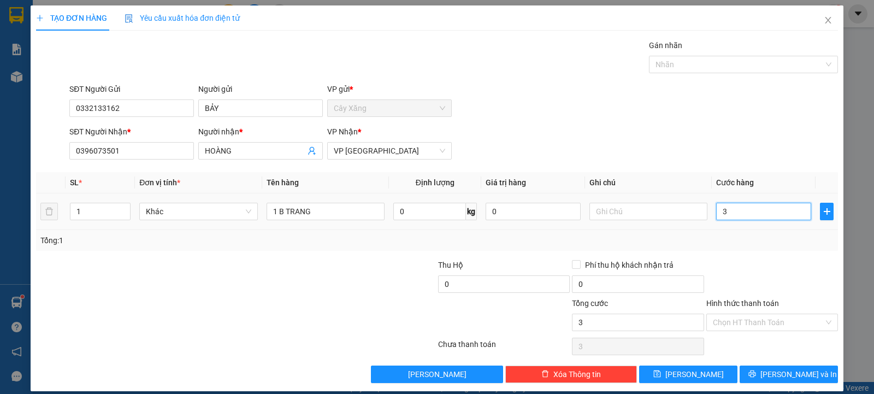
type input "35"
type input "350"
type input "3.500"
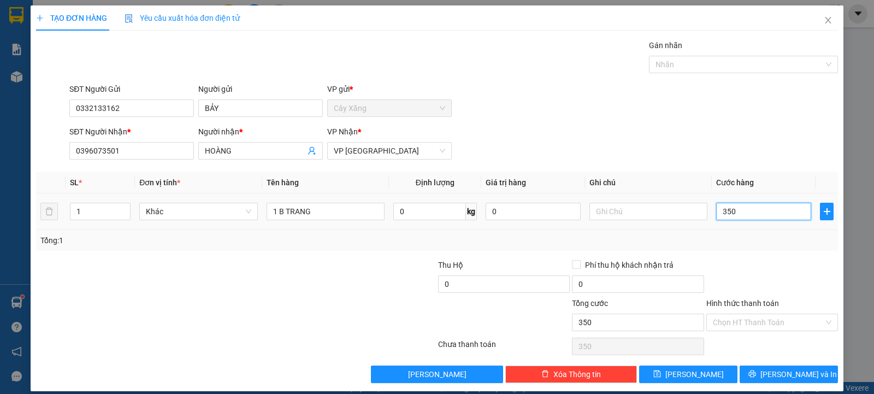
type input "3.500"
type input "35.000"
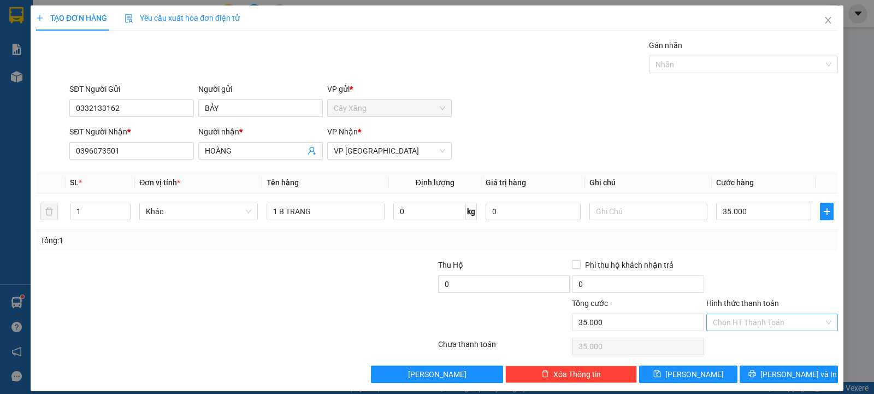
click at [745, 328] on input "Hình thức thanh toán" at bounding box center [768, 322] width 111 height 16
click at [762, 350] on div "Tại văn phòng" at bounding box center [764, 344] width 117 height 12
type input "0"
click at [783, 374] on span "[PERSON_NAME] và In" at bounding box center [799, 374] width 76 height 12
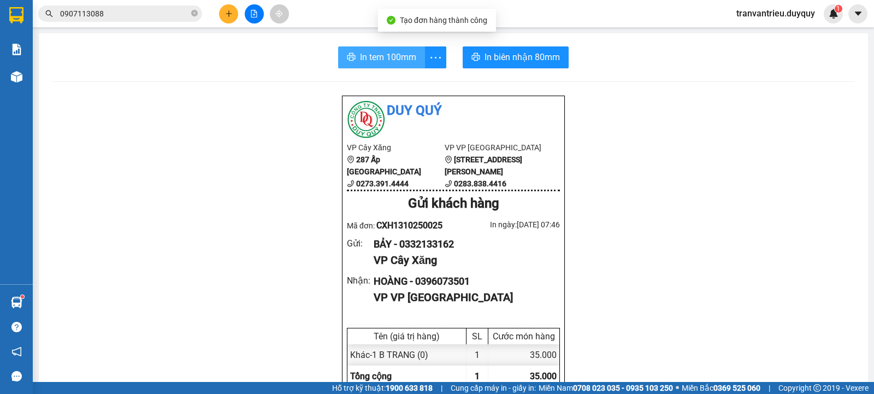
click at [384, 51] on span "In tem 100mm" at bounding box center [388, 57] width 56 height 14
click at [366, 47] on button "In tem 100mm" at bounding box center [381, 57] width 87 height 22
click at [366, 50] on span "In tem 100mm" at bounding box center [388, 57] width 56 height 14
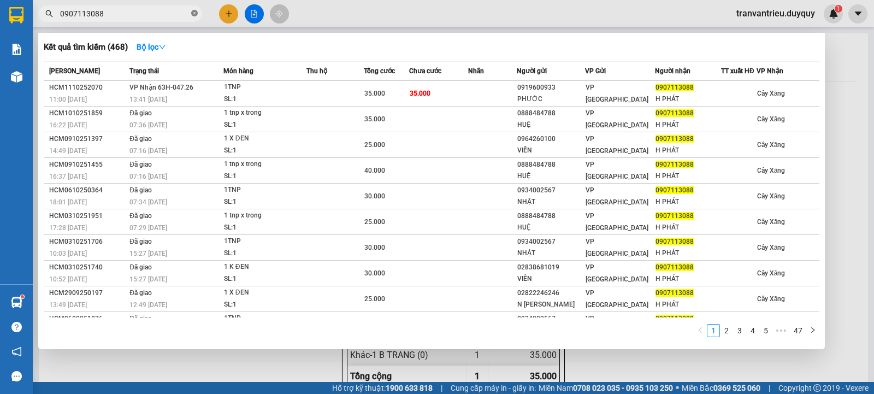
click at [193, 11] on icon "close-circle" at bounding box center [194, 13] width 7 height 7
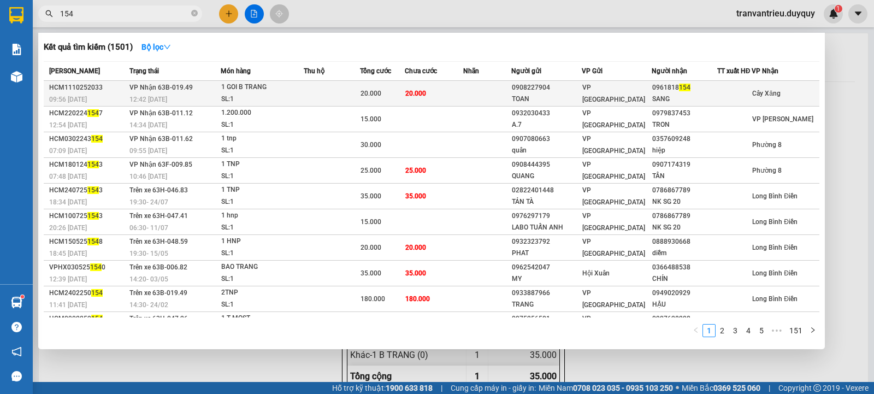
type input "154"
click at [679, 101] on div "SANG" at bounding box center [684, 98] width 64 height 11
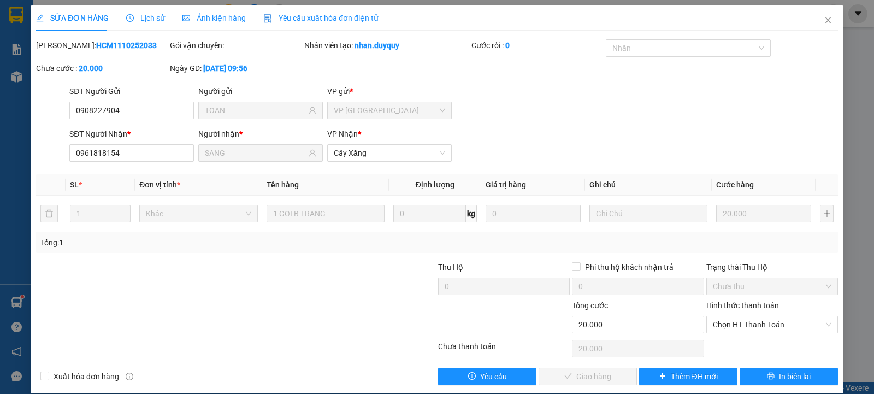
type input "0908227904"
type input "TOAN"
type input "0961818154"
type input "SANG"
type input "0"
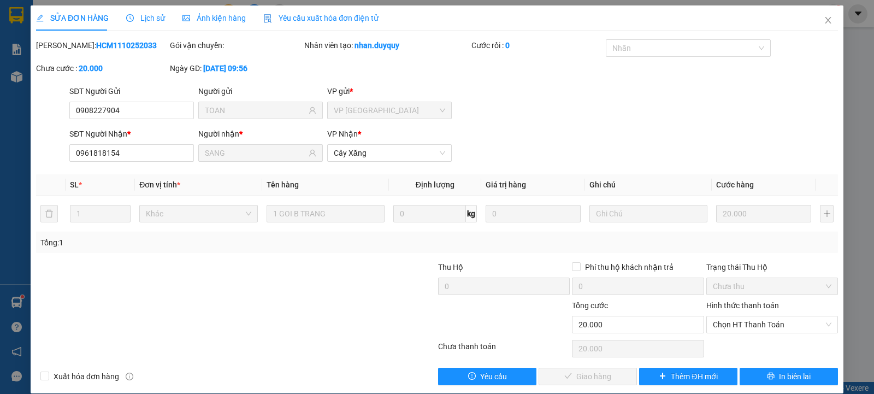
type input "20.000"
click at [741, 319] on span "Chọn HT Thanh Toán" at bounding box center [772, 324] width 119 height 16
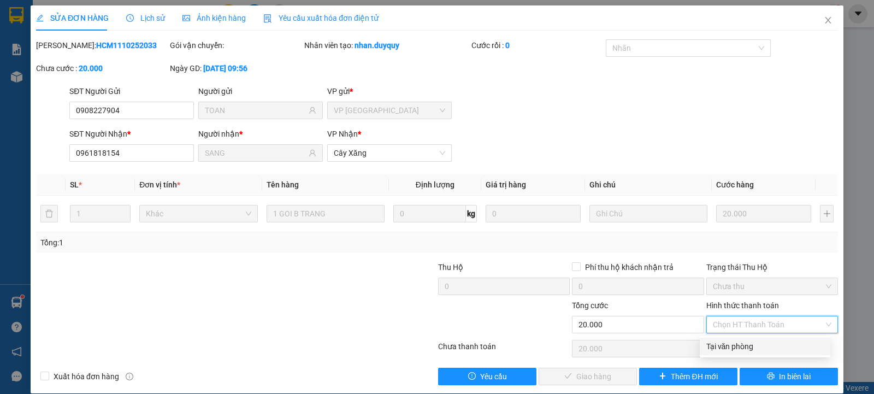
click at [738, 347] on div "Tại văn phòng" at bounding box center [764, 346] width 117 height 12
type input "0"
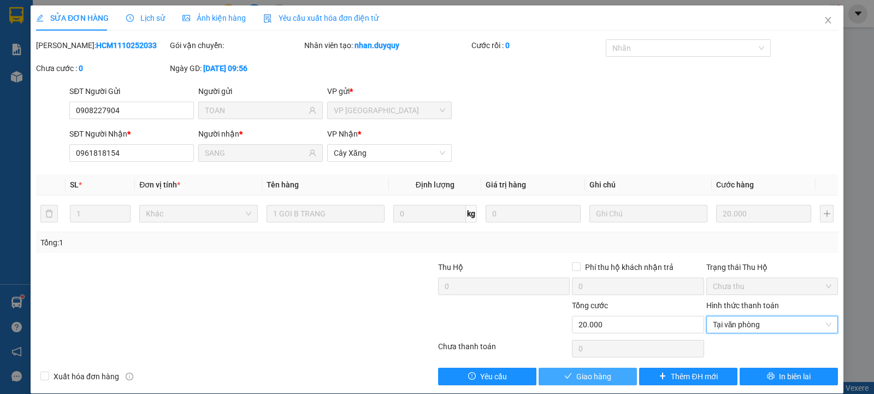
click at [576, 374] on span "Giao hàng" at bounding box center [593, 376] width 35 height 12
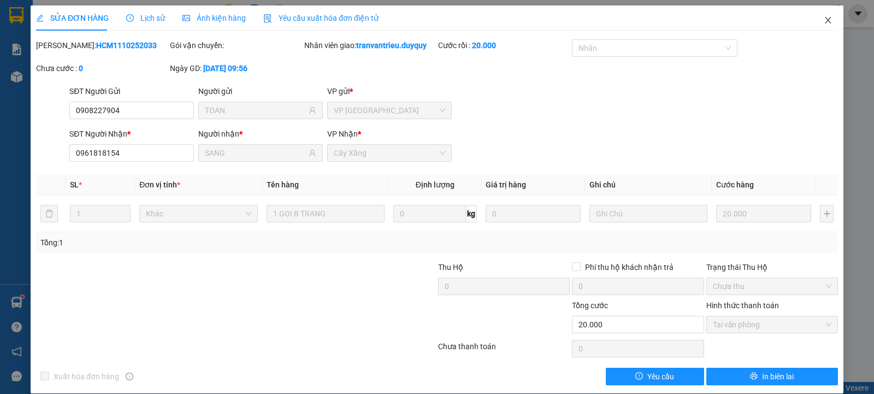
click at [824, 18] on icon "close" at bounding box center [828, 20] width 9 height 9
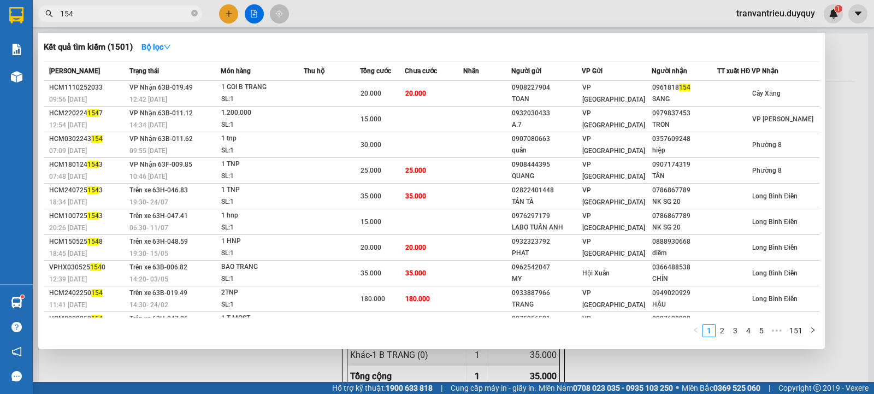
click at [149, 13] on input "154" at bounding box center [124, 14] width 129 height 12
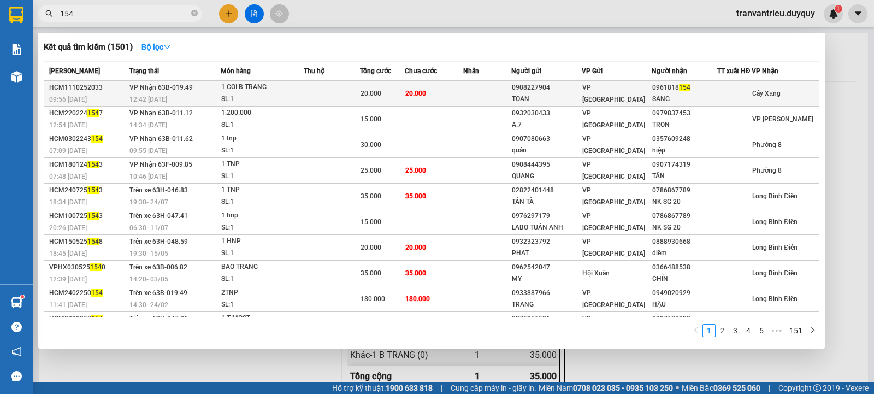
click at [598, 89] on span "VP [GEOGRAPHIC_DATA]" at bounding box center [613, 94] width 63 height 20
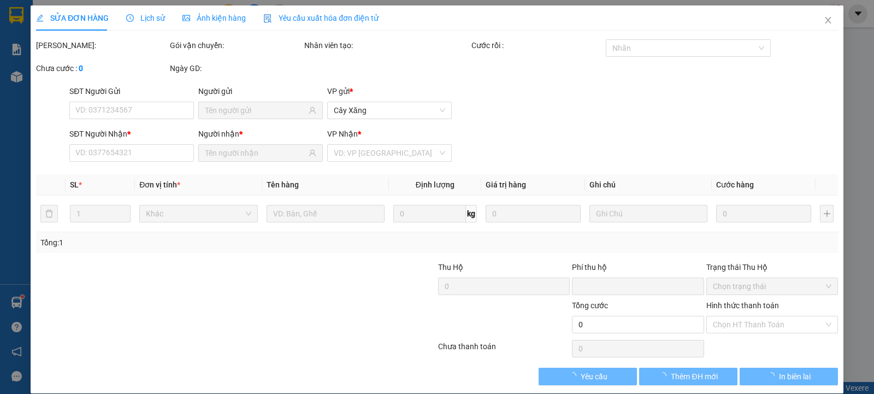
type input "0908227904"
type input "TOAN"
type input "0961818154"
type input "SANG"
type input "0"
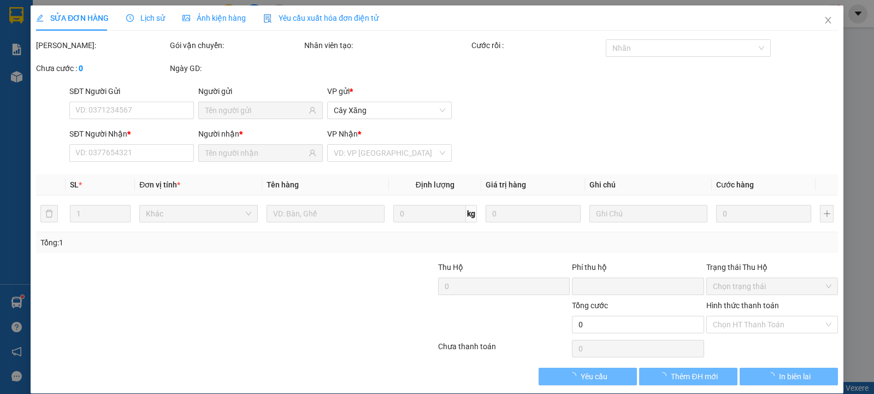
type input "20.000"
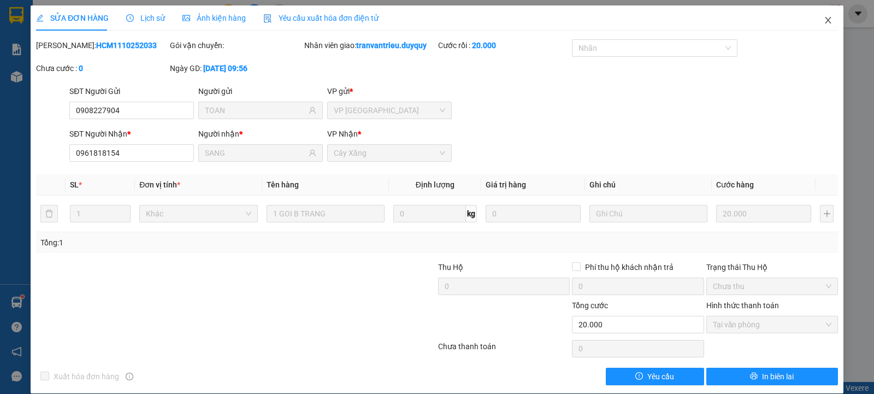
click at [824, 19] on icon "close" at bounding box center [828, 20] width 9 height 9
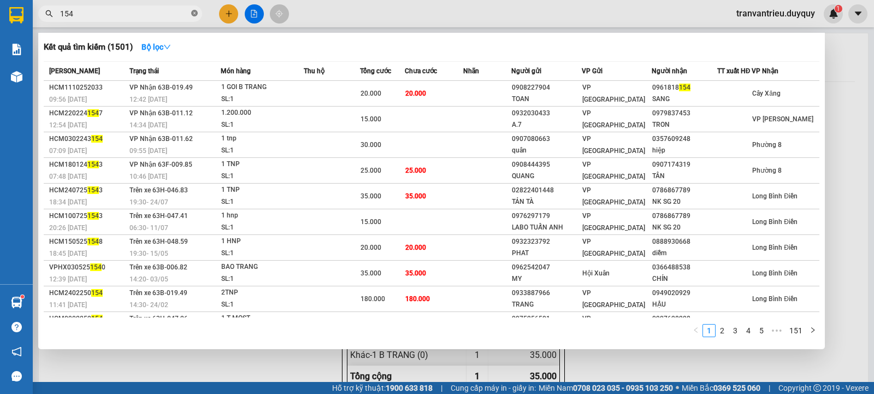
click at [193, 16] on icon "close-circle" at bounding box center [194, 13] width 7 height 7
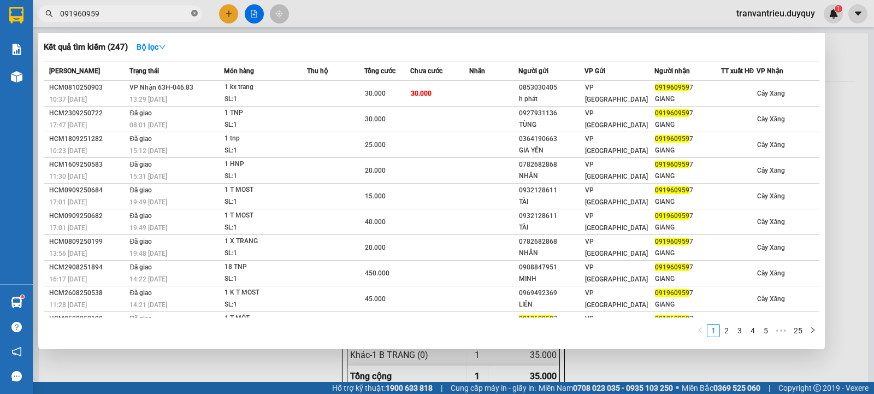
type input "0919609597"
click at [193, 13] on icon "close-circle" at bounding box center [194, 13] width 7 height 7
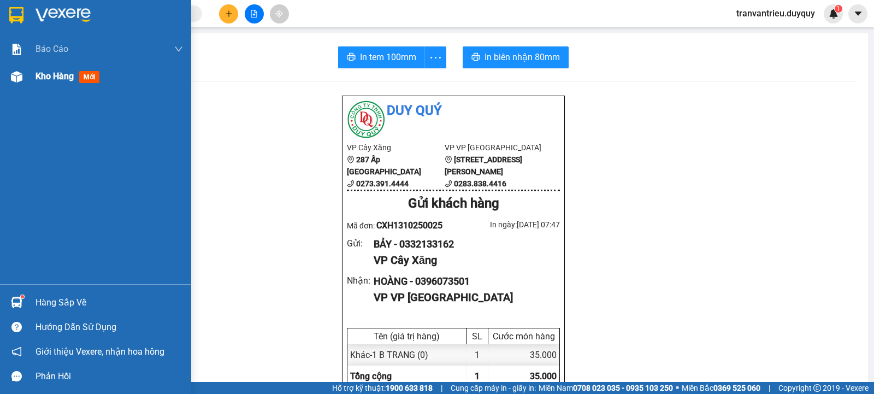
click at [52, 68] on div "Kho hàng mới" at bounding box center [110, 76] width 148 height 27
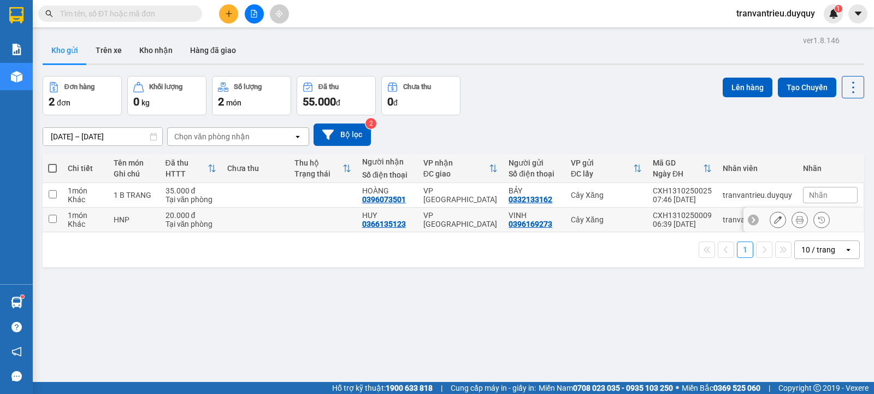
click at [189, 213] on div "20.000 đ" at bounding box center [191, 215] width 51 height 9
checkbox input "true"
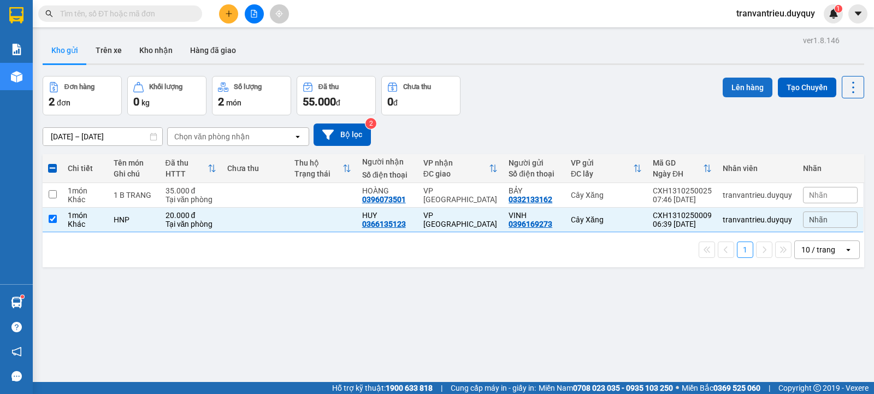
click at [733, 84] on button "Lên hàng" at bounding box center [748, 88] width 50 height 20
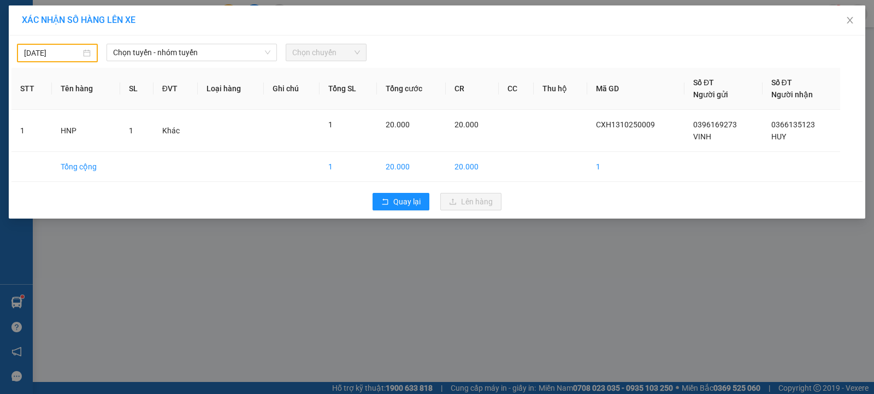
click at [40, 51] on input "[DATE]" at bounding box center [52, 53] width 57 height 12
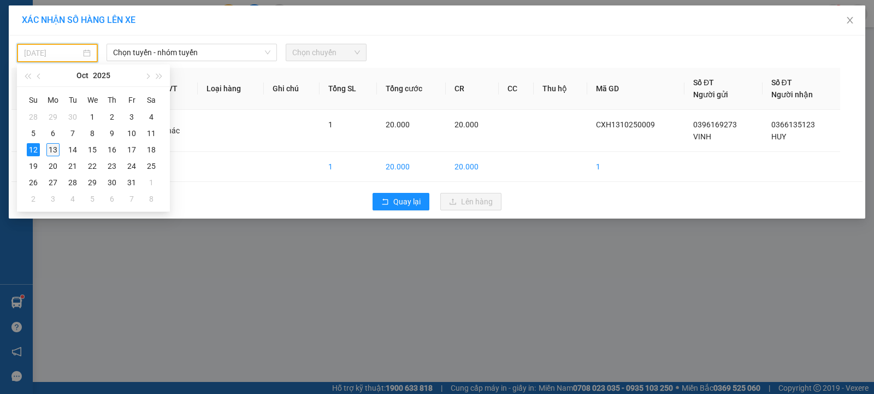
click at [50, 151] on div "13" at bounding box center [52, 149] width 13 height 13
type input "[DATE]"
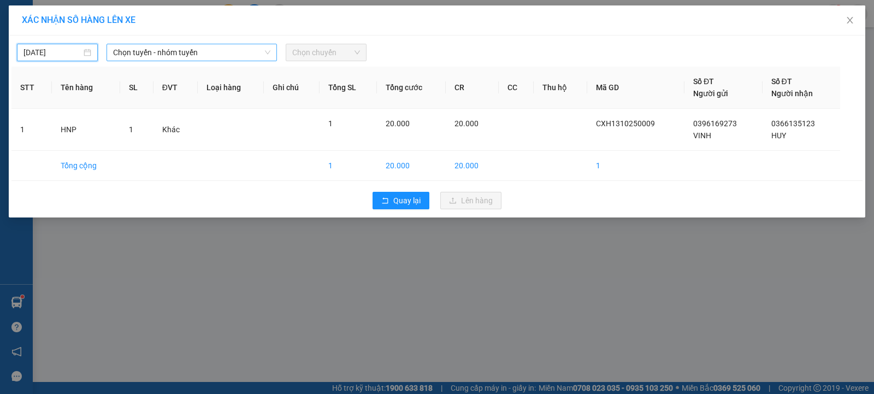
click at [155, 49] on span "Chọn tuyến - nhóm tuyến" at bounding box center [191, 52] width 157 height 16
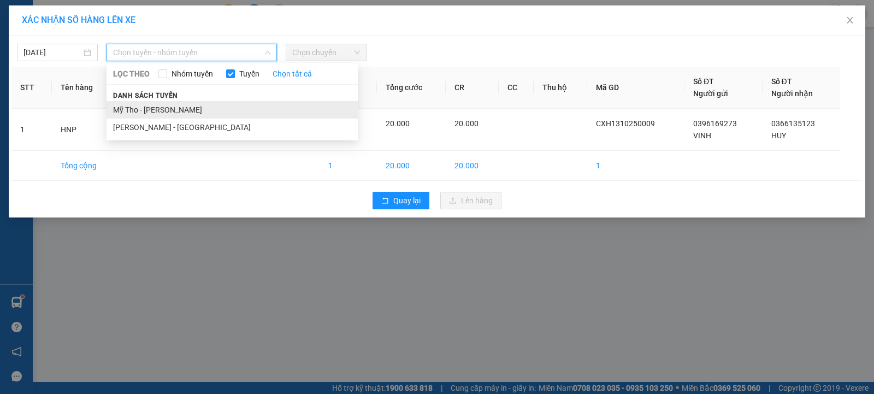
click at [166, 114] on li "Mỹ Tho - [PERSON_NAME]" at bounding box center [232, 109] width 251 height 17
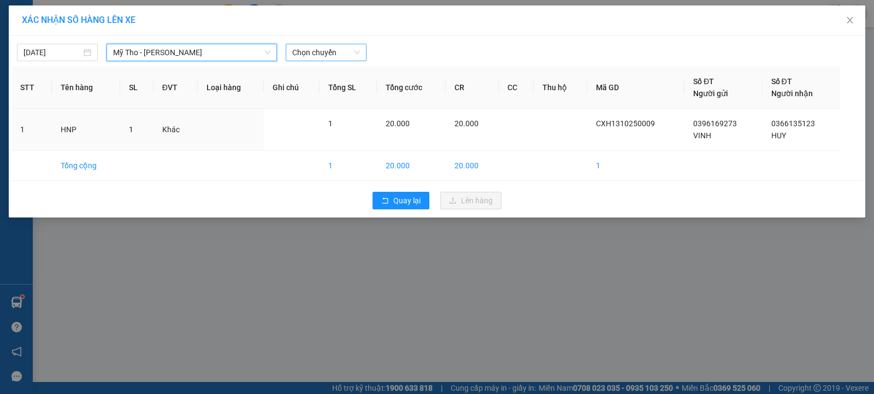
click at [331, 53] on span "Chọn chuyến" at bounding box center [326, 52] width 68 height 16
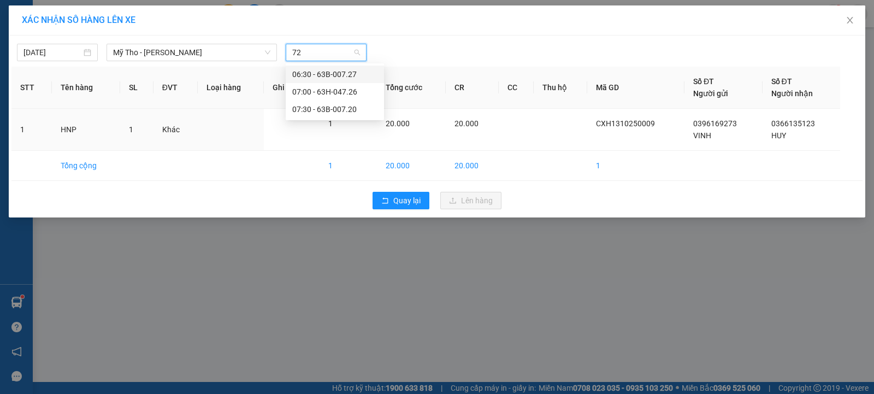
type input "727"
click at [337, 74] on div "06:30 - 63B-007.27" at bounding box center [334, 74] width 85 height 12
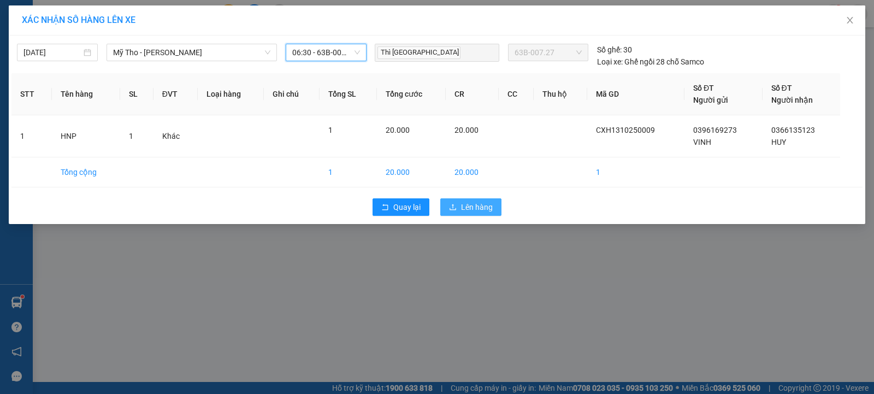
click at [486, 209] on span "Lên hàng" at bounding box center [477, 207] width 32 height 12
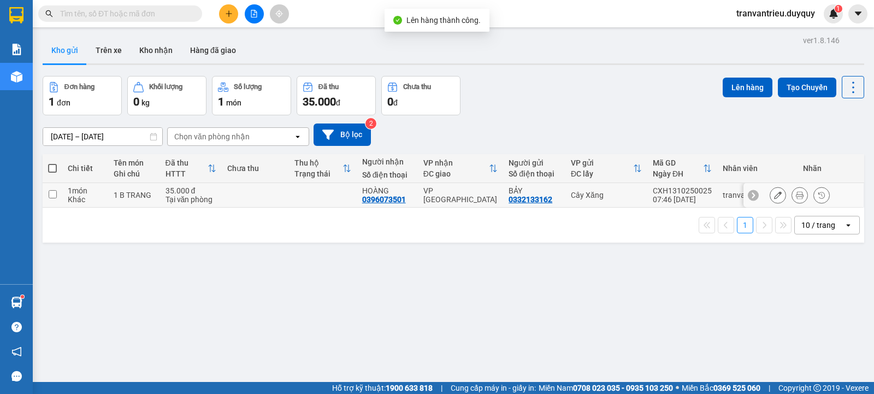
click at [68, 196] on div "Khác" at bounding box center [85, 199] width 35 height 9
checkbox input "true"
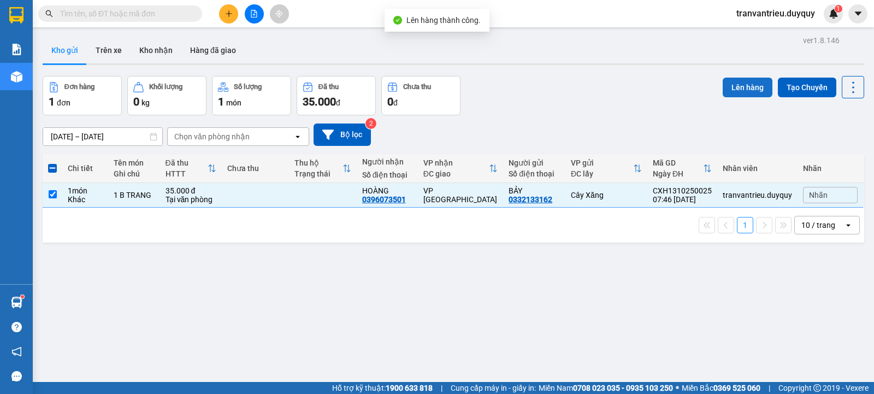
click at [747, 91] on button "Lên hàng" at bounding box center [748, 88] width 50 height 20
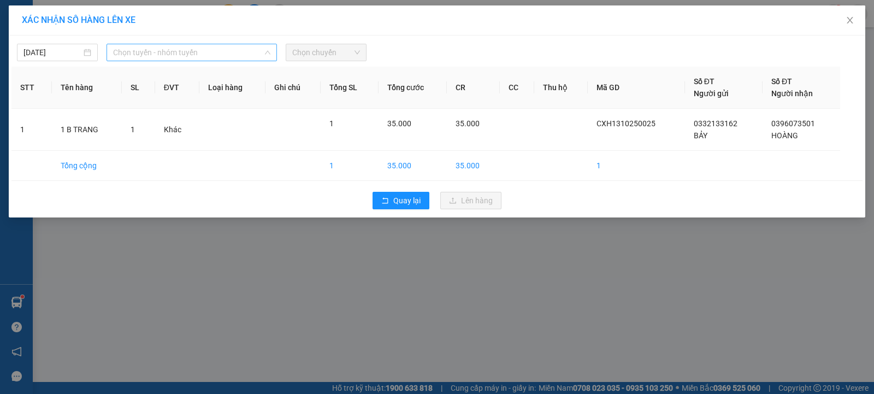
drag, startPoint x: 148, startPoint y: 60, endPoint x: 154, endPoint y: 61, distance: 5.6
click at [150, 60] on span "Chọn tuyến - nhóm tuyến" at bounding box center [191, 52] width 157 height 16
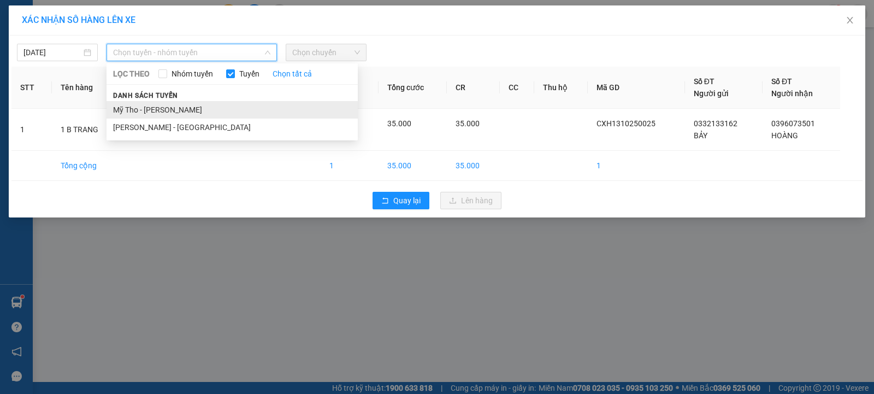
click at [160, 108] on li "Mỹ Tho - [PERSON_NAME]" at bounding box center [232, 109] width 251 height 17
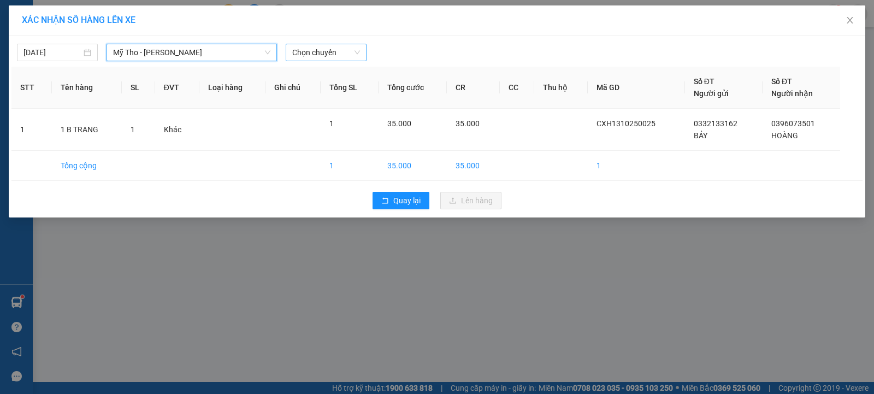
click at [321, 54] on span "Chọn chuyến" at bounding box center [326, 52] width 68 height 16
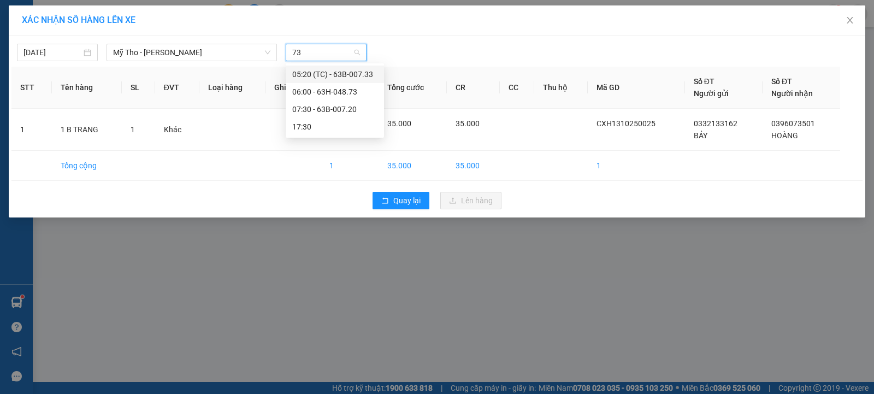
type input "730"
click at [343, 75] on div "07:30 - 63B-007.20" at bounding box center [334, 74] width 85 height 12
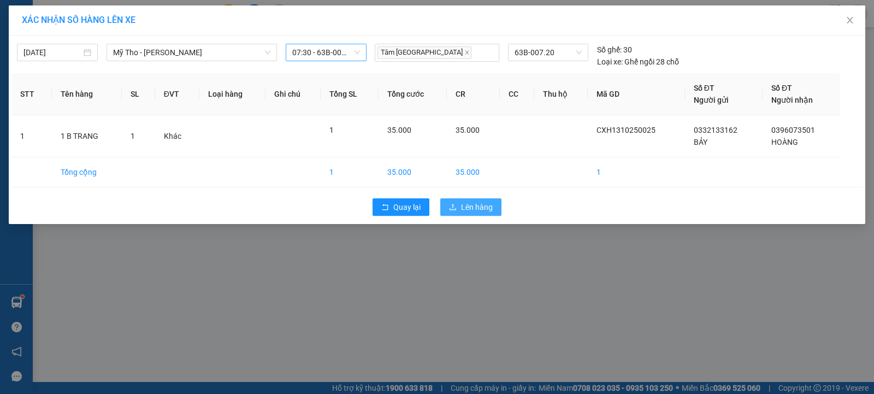
click at [478, 203] on span "Lên hàng" at bounding box center [477, 207] width 32 height 12
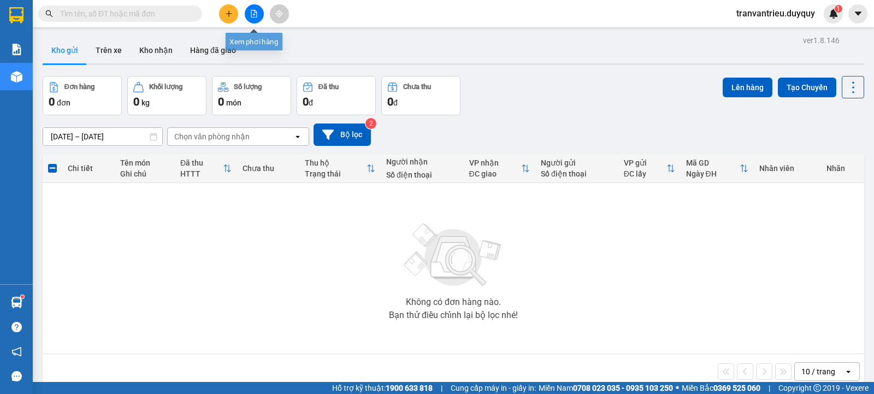
click at [257, 14] on icon "file-add" at bounding box center [254, 14] width 6 height 8
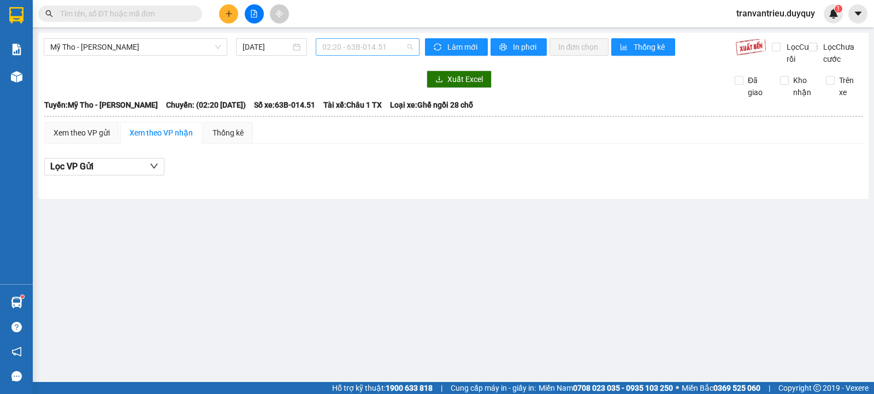
click at [360, 50] on span "02:20 - 63B-014.51" at bounding box center [367, 47] width 90 height 16
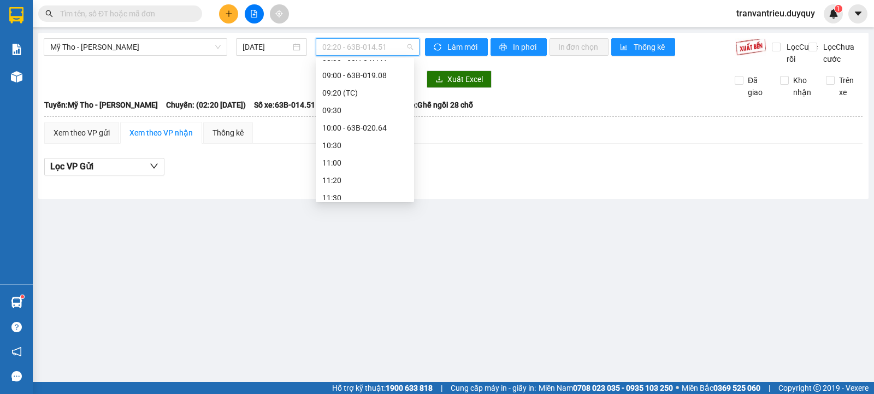
scroll to position [219, 0]
click at [367, 95] on div "08:00 - 63B-019.49" at bounding box center [364, 95] width 85 height 12
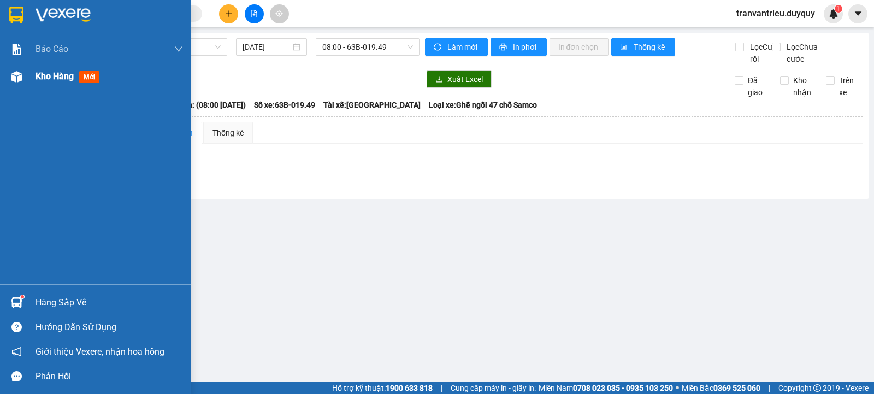
click at [53, 74] on span "Kho hàng" at bounding box center [55, 76] width 38 height 10
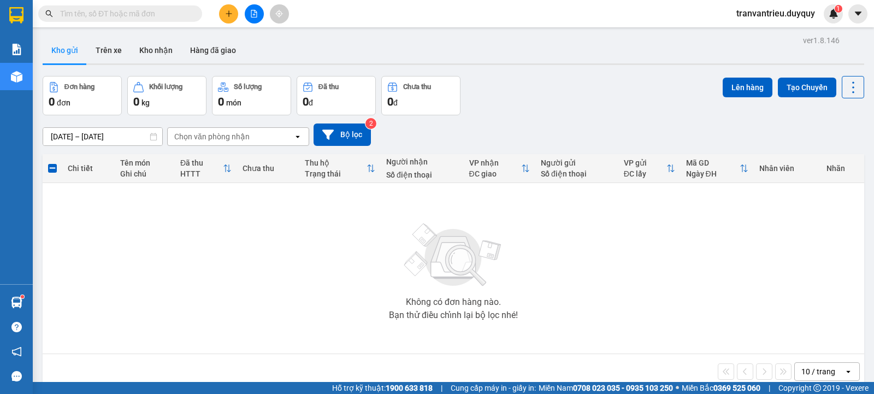
click at [226, 13] on icon "plus" at bounding box center [229, 14] width 8 height 8
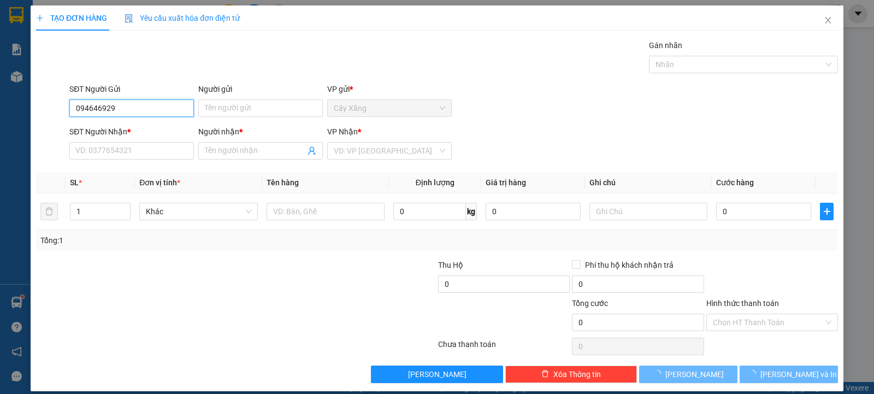
type input "0946469293"
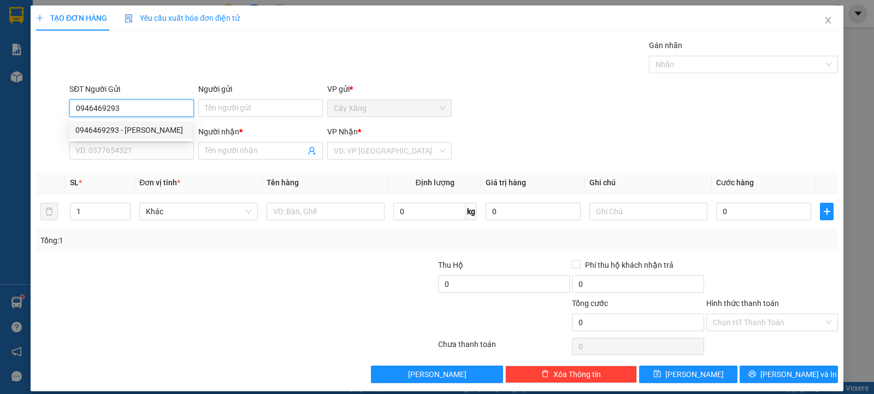
click at [155, 126] on div "0946469293 - THANH" at bounding box center [130, 130] width 110 height 12
type input "THANH"
type input "0947949222"
type input "NHA"
type input "25.000"
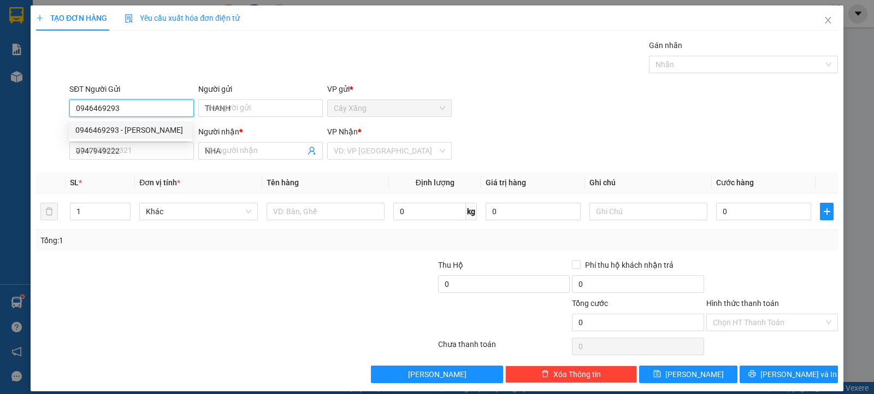
type input "25.000"
type input "0946469293"
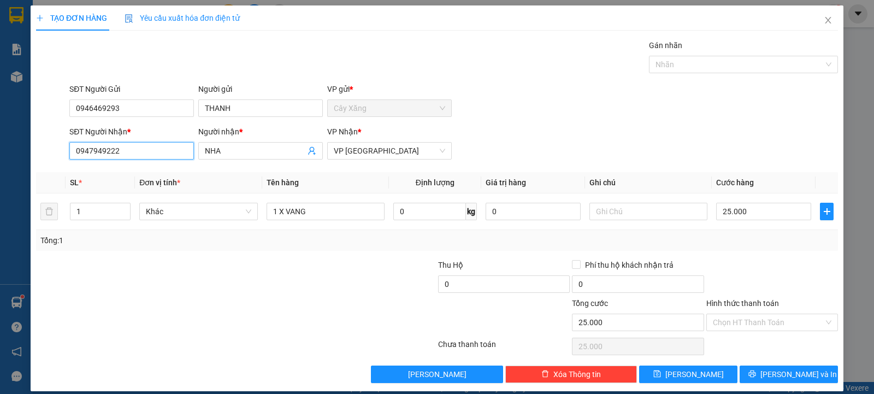
drag, startPoint x: 48, startPoint y: 139, endPoint x: 29, endPoint y: 130, distance: 21.3
click at [30, 131] on div "TẠO ĐƠN HÀNG Yêu cầu xuất hóa đơn điện tử Transit Pickup Surcharge Ids Transit …" at bounding box center [437, 197] width 874 height 394
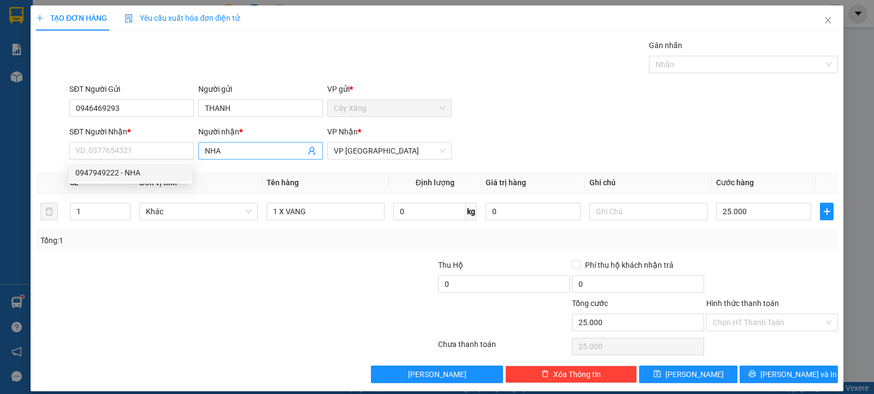
click at [255, 152] on input "NHA" at bounding box center [255, 151] width 101 height 12
type input "N"
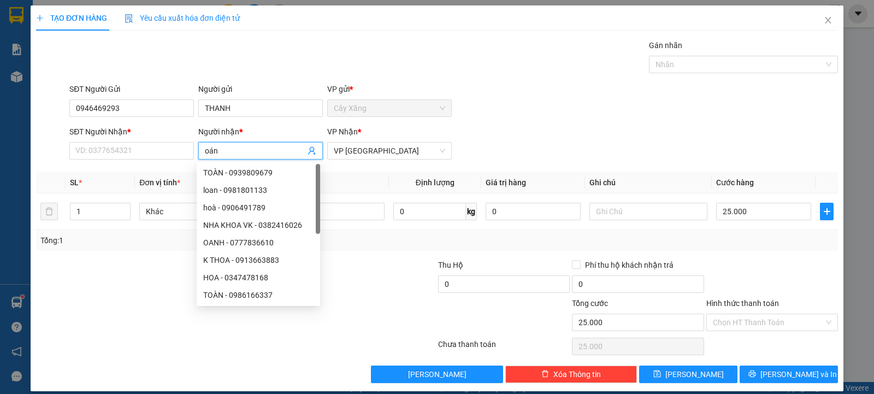
type input "oánh"
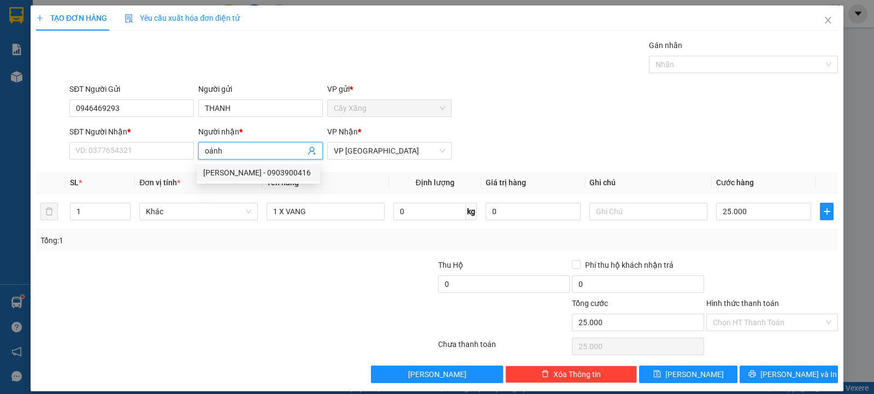
click at [267, 172] on div "LÊ CÔNG OÁNH - 0903900416" at bounding box center [258, 173] width 110 height 12
type input "0903900416"
type input "LÊ CÔNG OÁNH"
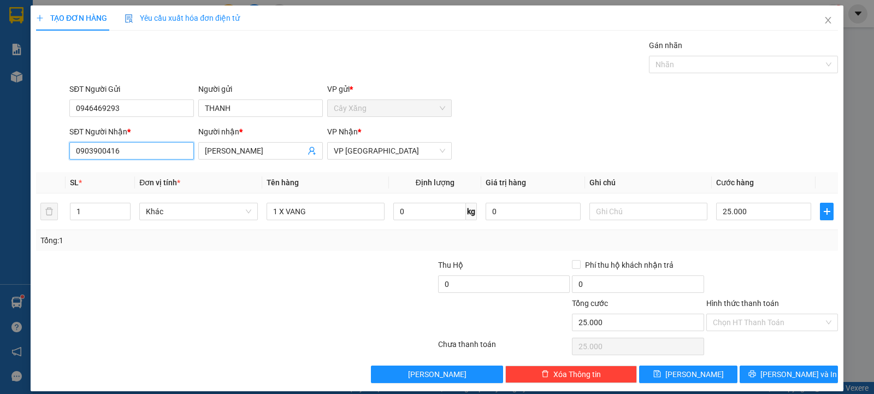
drag, startPoint x: 140, startPoint y: 145, endPoint x: 1, endPoint y: 104, distance: 145.4
click at [0, 111] on div "TẠO ĐƠN HÀNG Yêu cầu xuất hóa đơn điện tử Transit Pickup Surcharge Ids Transit …" at bounding box center [437, 197] width 874 height 394
type input "481"
click at [146, 151] on input "481" at bounding box center [131, 150] width 125 height 17
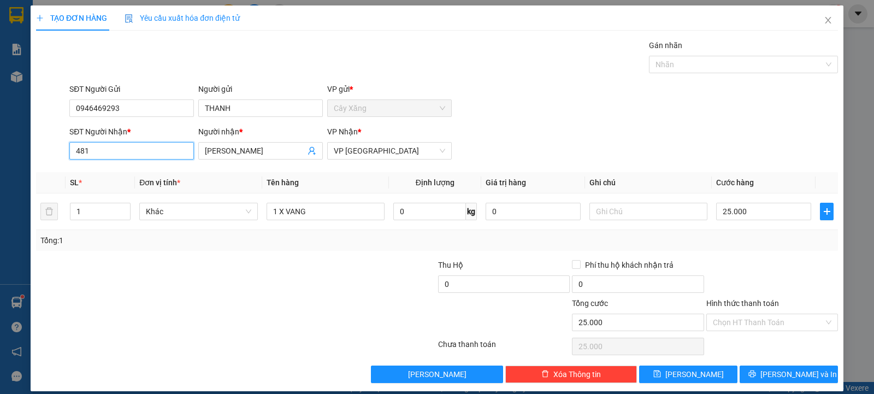
drag, startPoint x: 146, startPoint y: 151, endPoint x: 24, endPoint y: 109, distance: 129.4
click at [25, 109] on div "TẠO ĐƠN HÀNG Yêu cầu xuất hóa đơn điện tử Transit Pickup Surcharge Ids Transit …" at bounding box center [437, 197] width 874 height 394
type input "0981133481"
click at [110, 170] on div "0981133481 - OANH" at bounding box center [130, 173] width 110 height 12
type input "OANH"
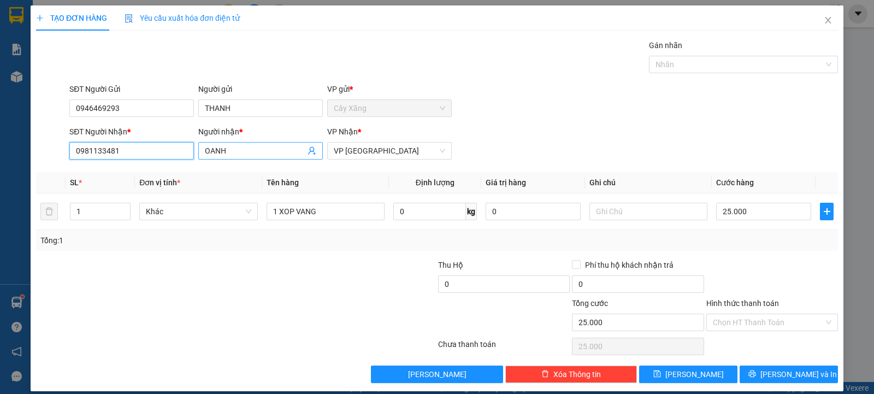
type input "0981133481"
drag, startPoint x: 249, startPoint y: 149, endPoint x: 173, endPoint y: 127, distance: 79.4
click at [173, 127] on div "SĐT Người Nhận * 0981133481 Người nhận * OANH OANH VP Nhận * VP Sài Gòn" at bounding box center [453, 145] width 773 height 38
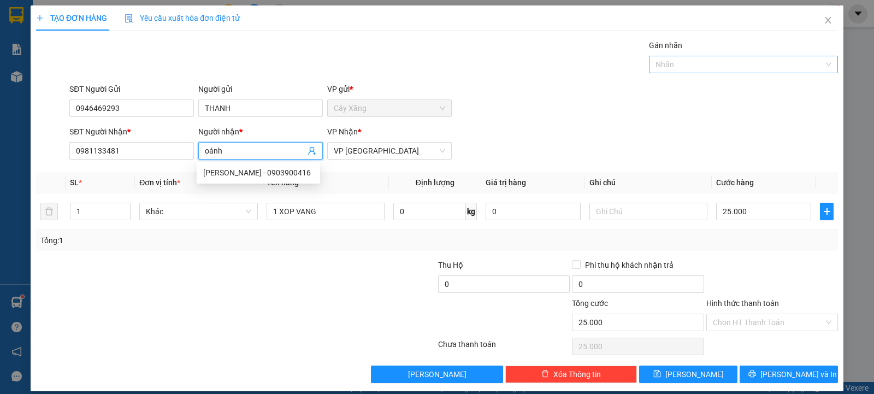
click at [698, 68] on div at bounding box center [738, 64] width 173 height 13
type input "oánh"
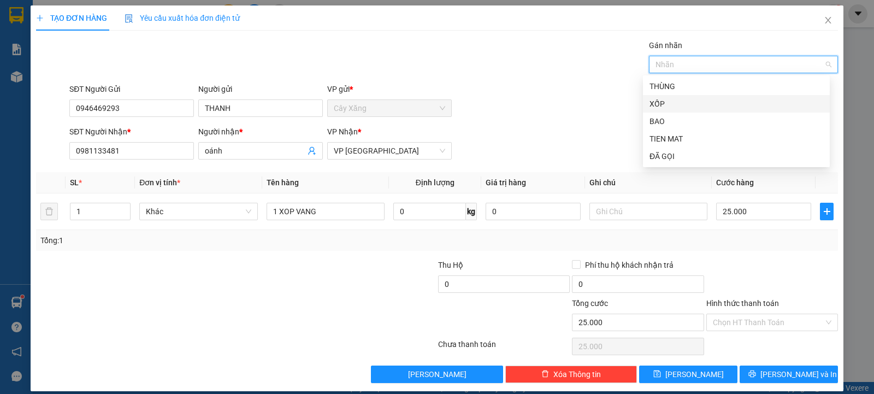
click at [658, 104] on div "XỐP" at bounding box center [737, 104] width 174 height 12
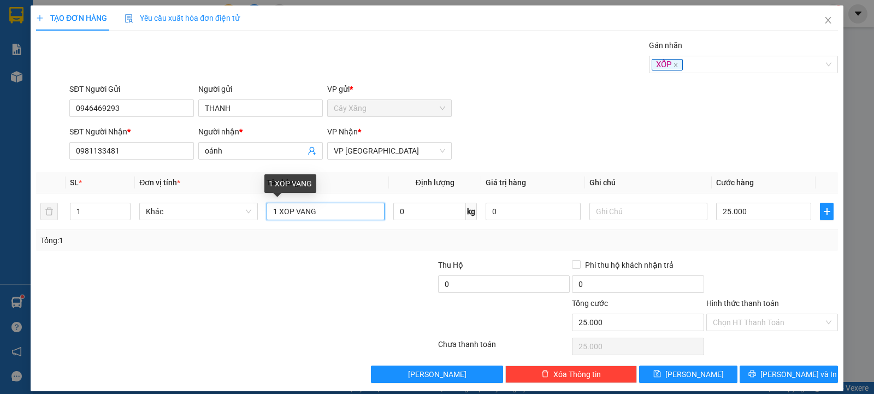
drag, startPoint x: 331, startPoint y: 210, endPoint x: 62, endPoint y: 163, distance: 272.9
click at [70, 163] on div "Transit Pickup Surcharge Ids Transit Deliver Surcharge Ids Transit Deliver Surc…" at bounding box center [437, 211] width 802 height 344
type input "1 xốp trắng"
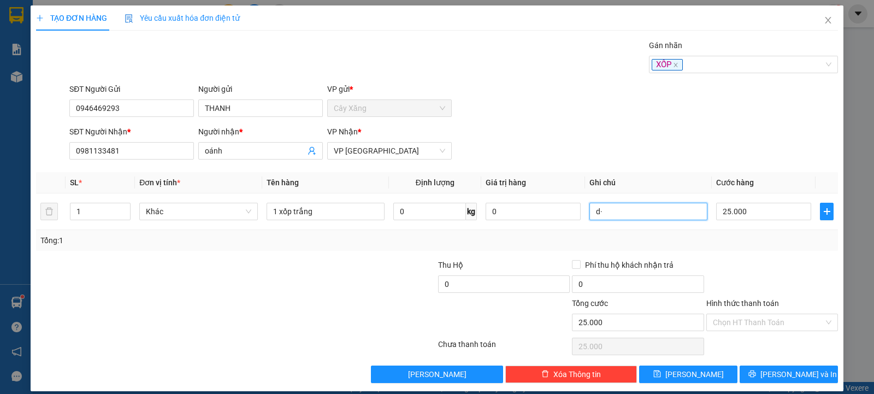
type input "d"
type input "đồ ăn"
type input "2"
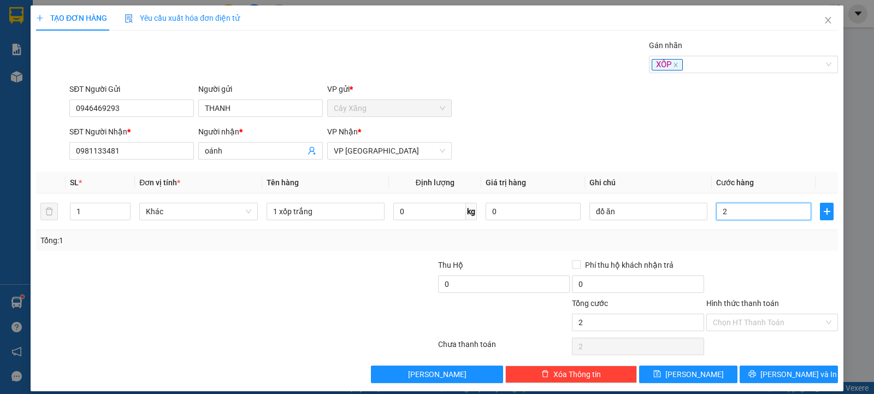
type input "20"
type input "200"
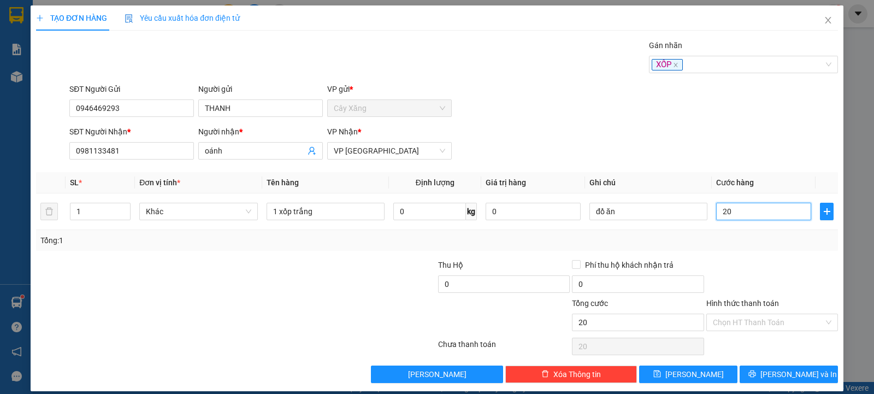
type input "200"
type input "2.000"
type input "20.000"
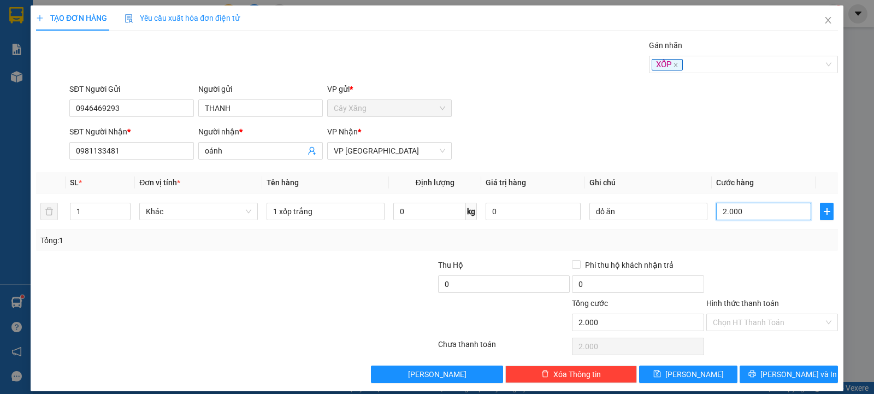
type input "20.000"
click at [783, 323] on input "Hình thức thanh toán" at bounding box center [768, 322] width 111 height 16
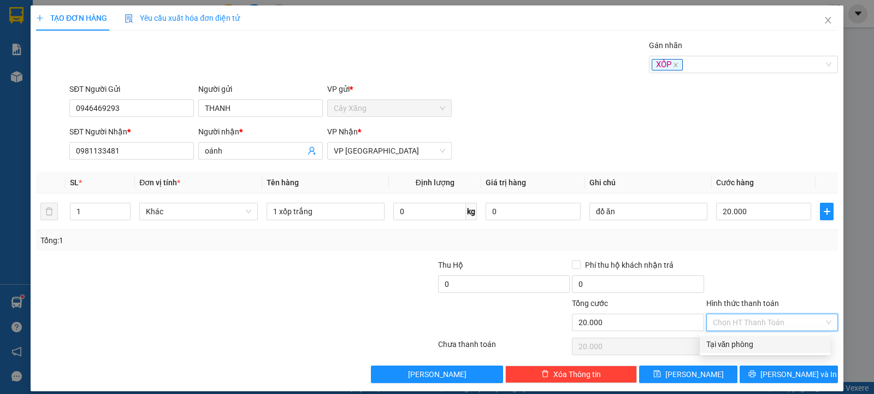
click at [771, 340] on div "Tại văn phòng" at bounding box center [764, 344] width 117 height 12
type input "0"
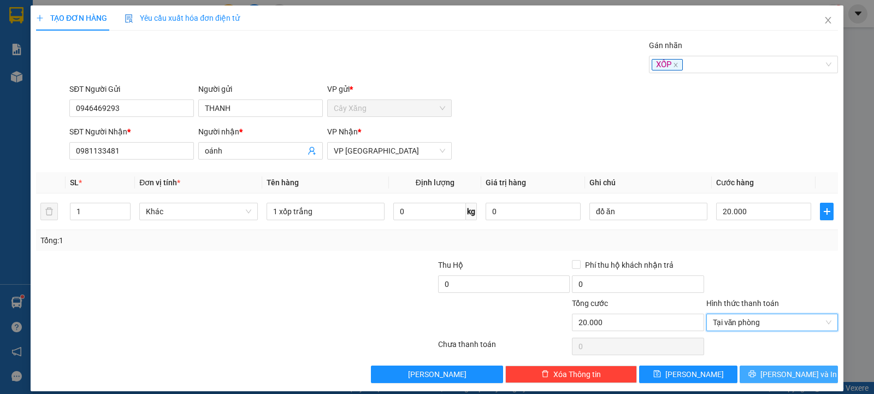
click at [787, 368] on span "[PERSON_NAME] và In" at bounding box center [799, 374] width 76 height 12
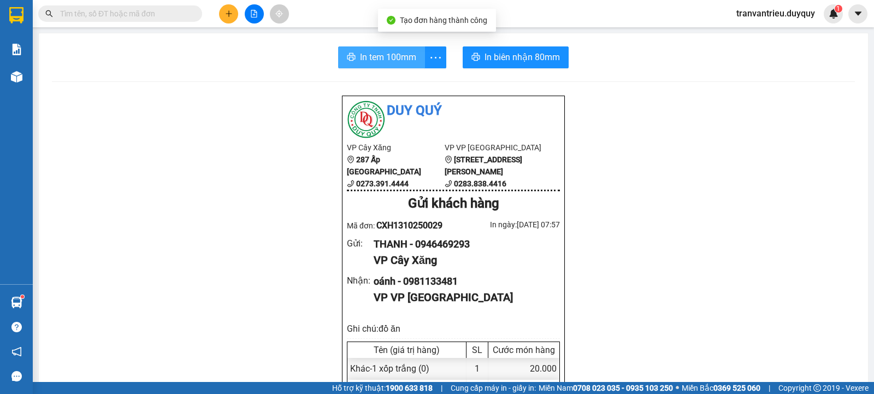
click at [379, 49] on button "In tem 100mm" at bounding box center [381, 57] width 87 height 22
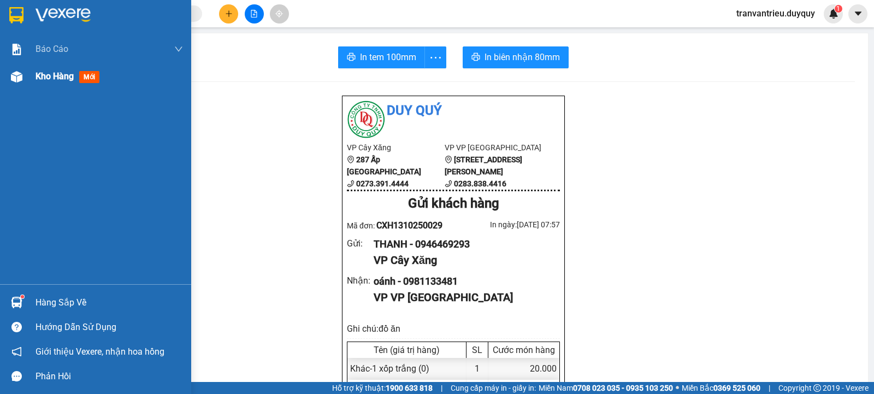
click at [44, 75] on span "Kho hàng" at bounding box center [55, 76] width 38 height 10
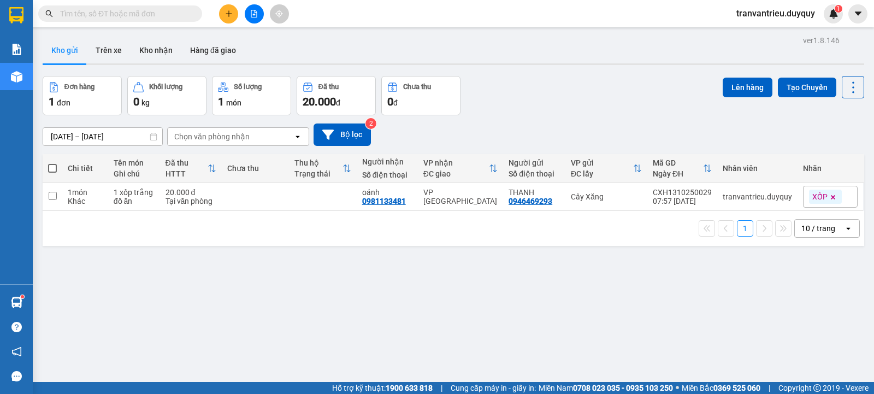
click at [123, 11] on input "text" at bounding box center [124, 14] width 129 height 12
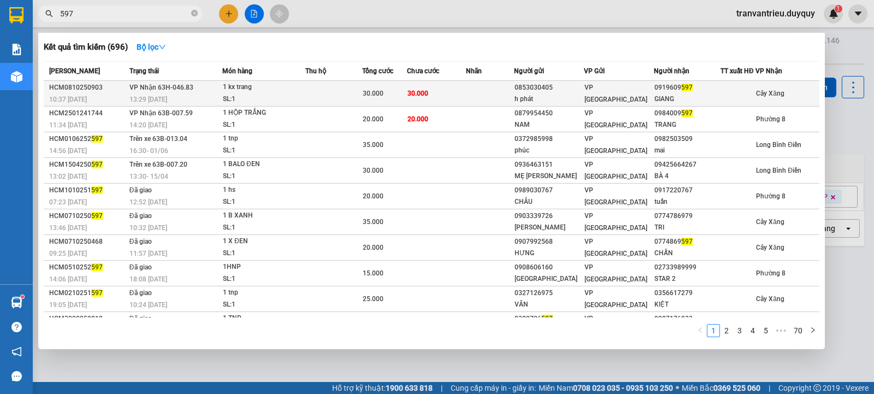
type input "597"
click at [708, 98] on div "GIANG" at bounding box center [688, 98] width 66 height 11
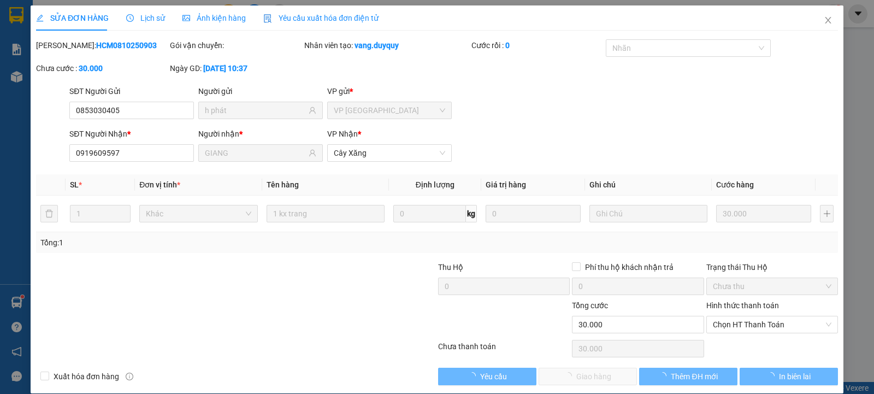
type input "0853030405"
type input "h phát"
type input "0919609597"
type input "GIANG"
type input "0"
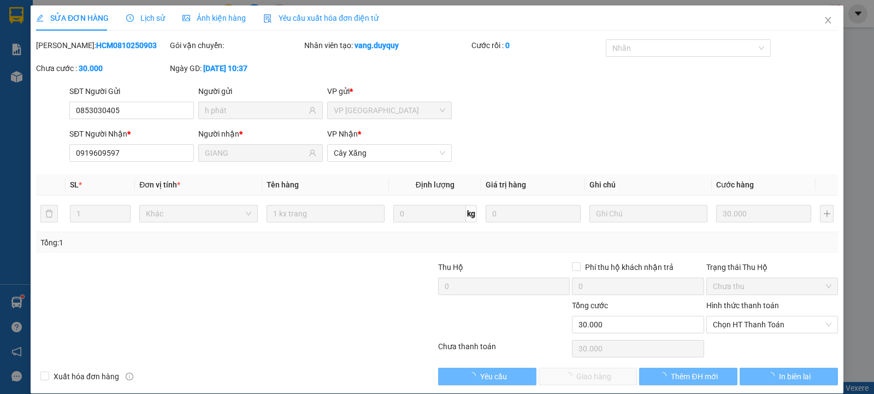
type input "30.000"
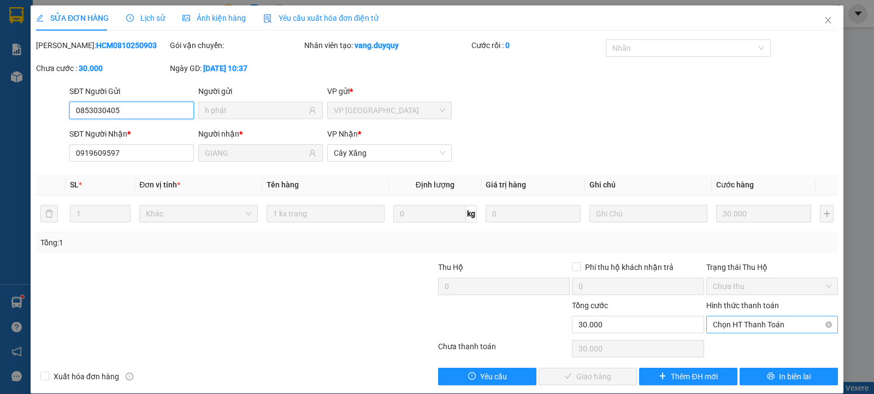
click at [774, 325] on span "Chọn HT Thanh Toán" at bounding box center [772, 324] width 119 height 16
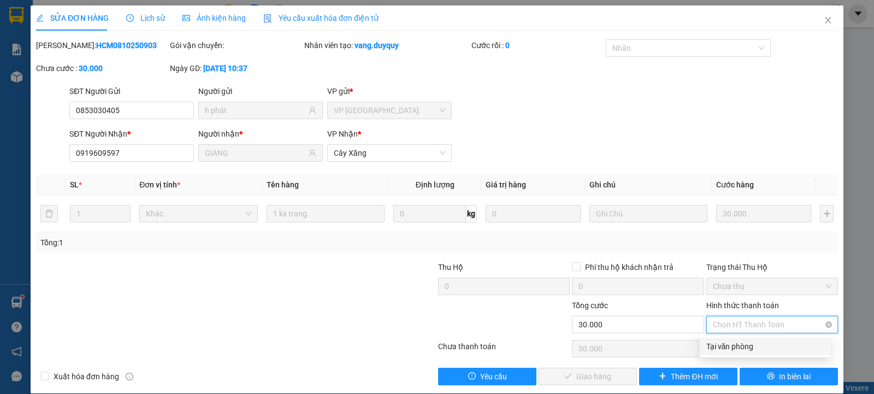
click at [769, 342] on div "Tại văn phòng" at bounding box center [764, 346] width 117 height 12
type input "0"
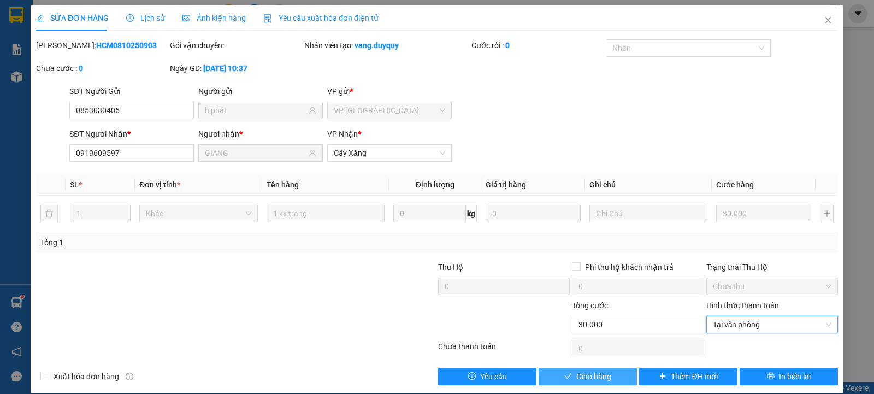
click at [586, 375] on span "Giao hàng" at bounding box center [593, 376] width 35 height 12
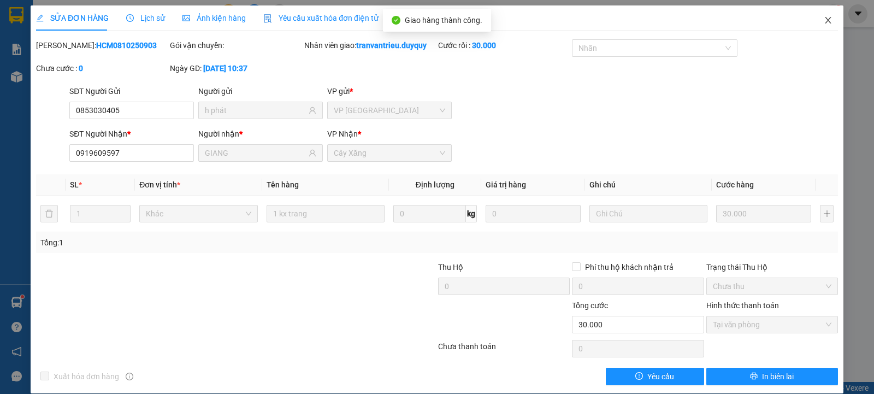
click at [827, 23] on span "Close" at bounding box center [828, 20] width 31 height 31
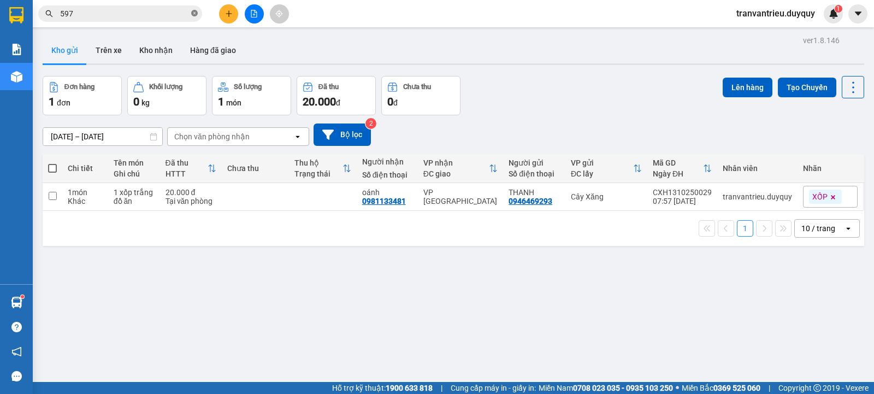
click at [196, 11] on icon "close-circle" at bounding box center [194, 13] width 7 height 7
type input "6"
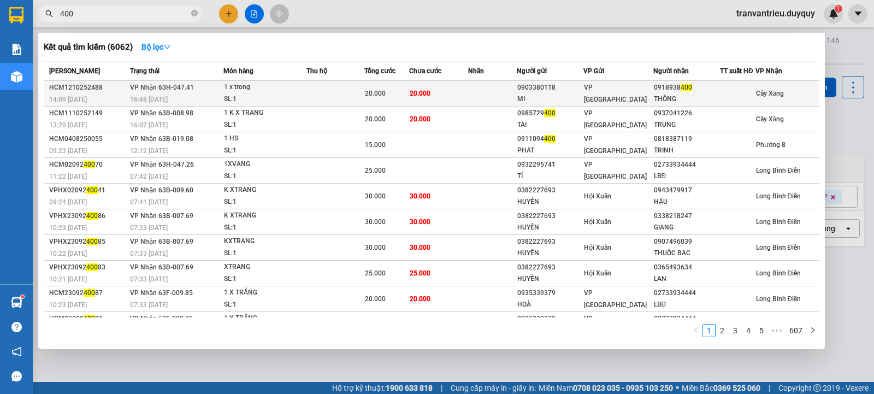
type input "400"
click at [691, 96] on div "THÔNG" at bounding box center [687, 98] width 66 height 11
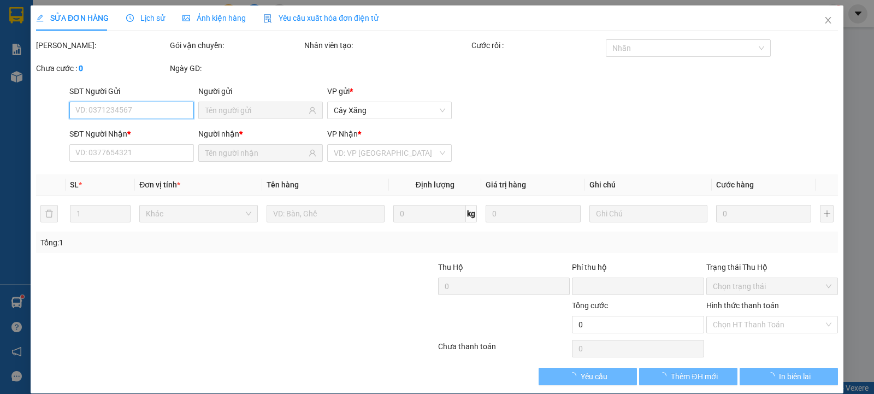
type input "0903380118"
type input "MI"
type input "0918938400"
type input "THÔNG"
type input "0"
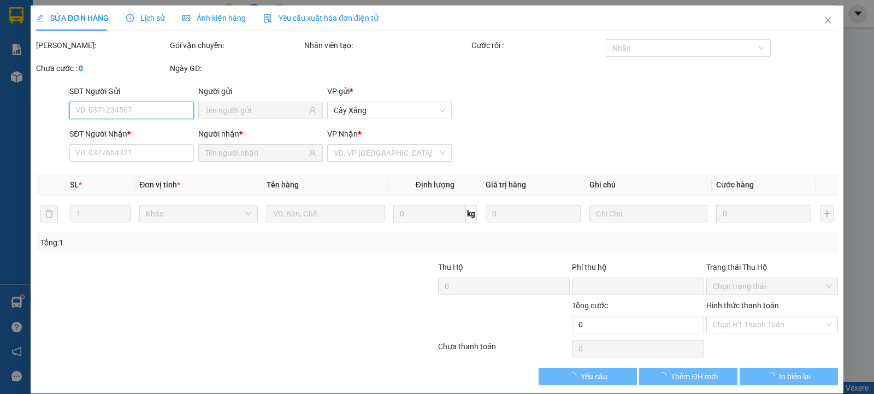
type input "20.000"
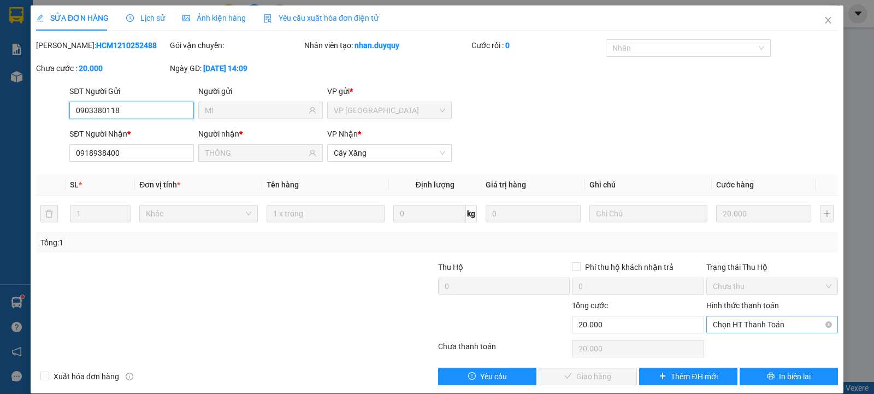
drag, startPoint x: 759, startPoint y: 323, endPoint x: 730, endPoint y: 334, distance: 31.0
click at [758, 323] on span "Chọn HT Thanh Toán" at bounding box center [772, 324] width 119 height 16
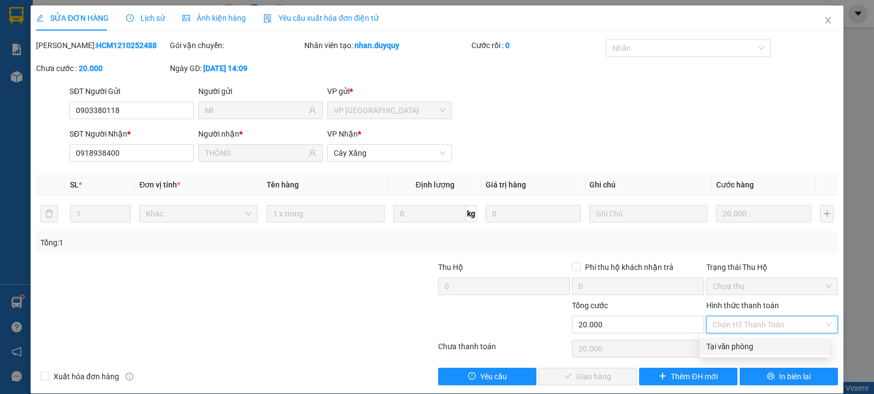
click at [725, 349] on div "Tại văn phòng" at bounding box center [764, 346] width 117 height 12
type input "0"
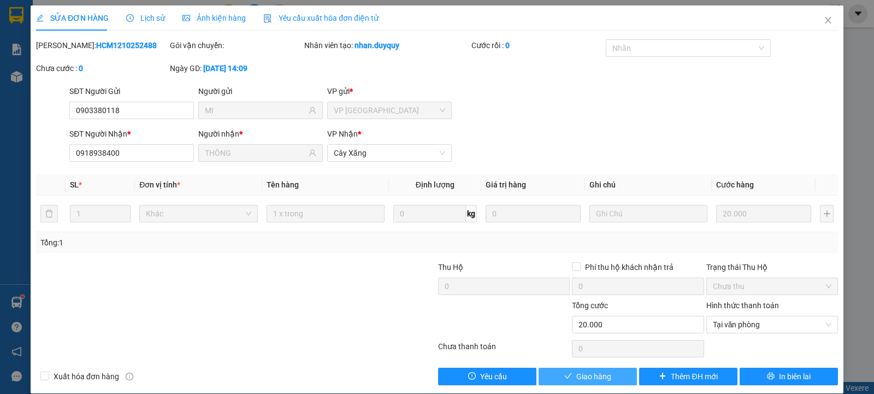
click at [579, 375] on span "Giao hàng" at bounding box center [593, 376] width 35 height 12
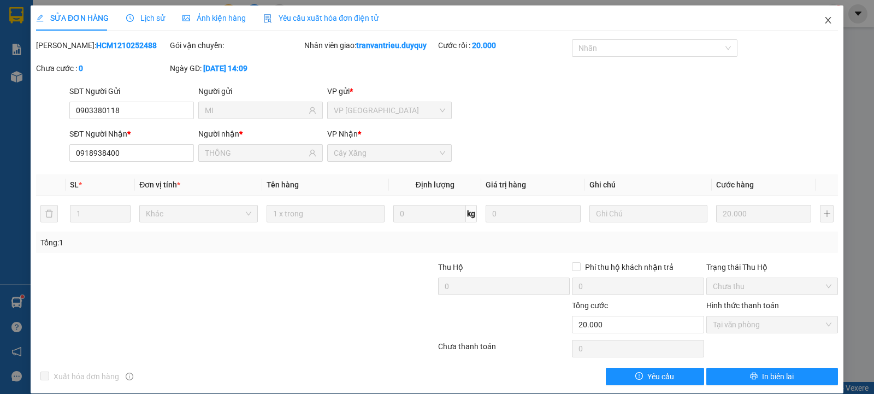
click at [824, 22] on icon "close" at bounding box center [828, 20] width 9 height 9
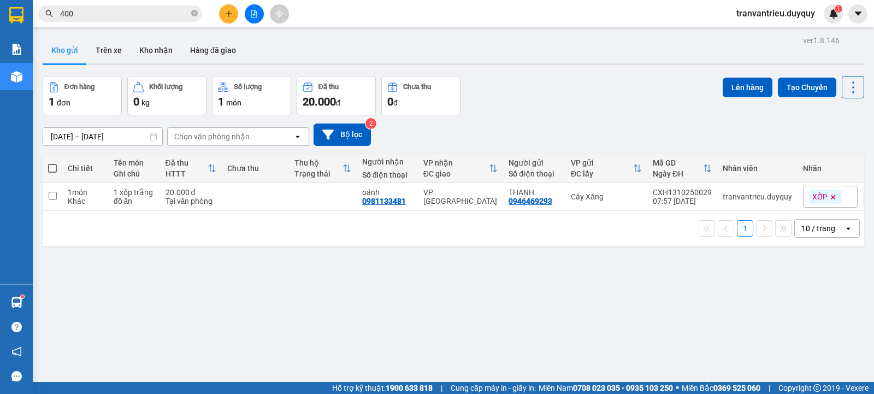
click at [122, 10] on input "400" at bounding box center [124, 14] width 129 height 12
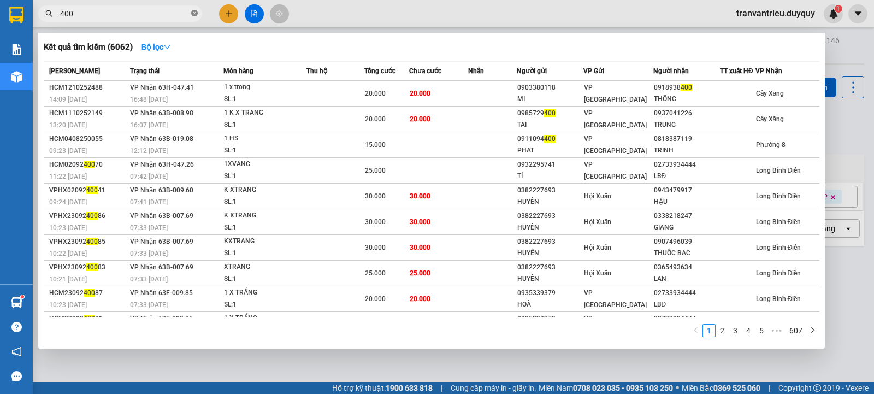
click at [193, 14] on icon "close-circle" at bounding box center [194, 13] width 7 height 7
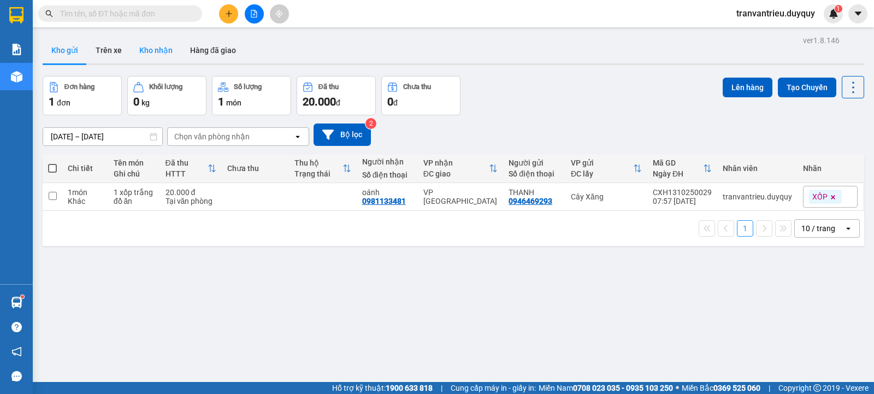
click at [153, 45] on button "Kho nhận" at bounding box center [156, 50] width 51 height 26
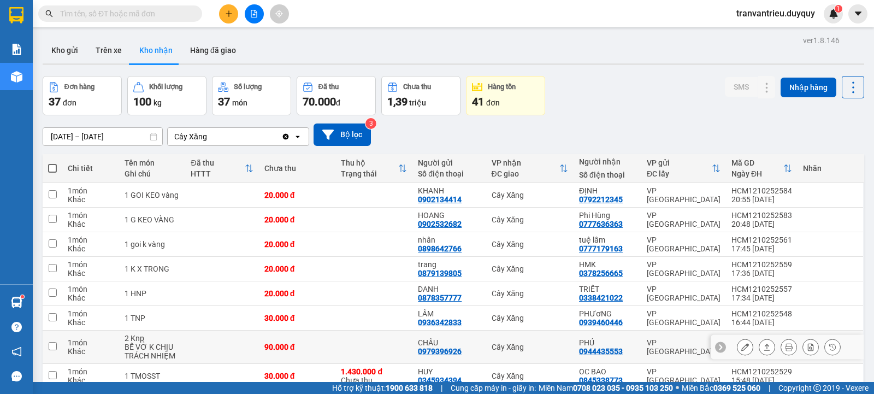
scroll to position [101, 0]
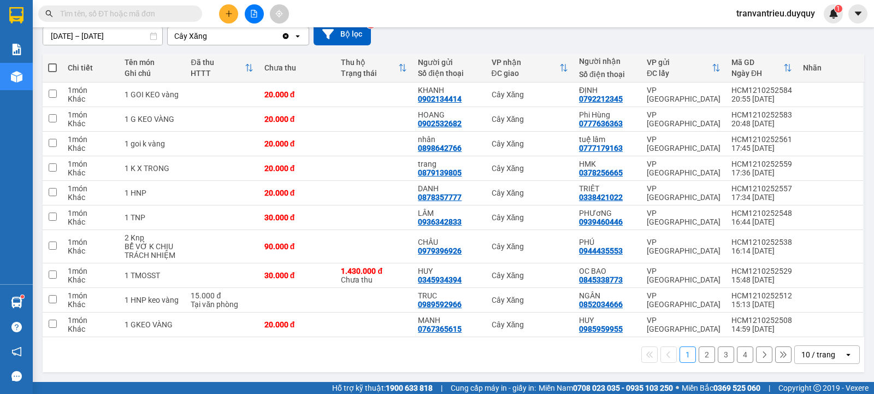
click at [823, 352] on div "10 / trang" at bounding box center [819, 354] width 34 height 11
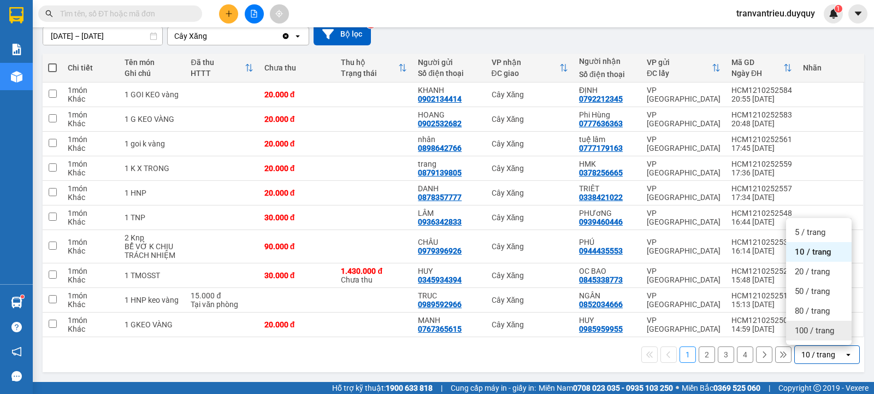
click at [822, 327] on span "100 / trang" at bounding box center [814, 330] width 39 height 11
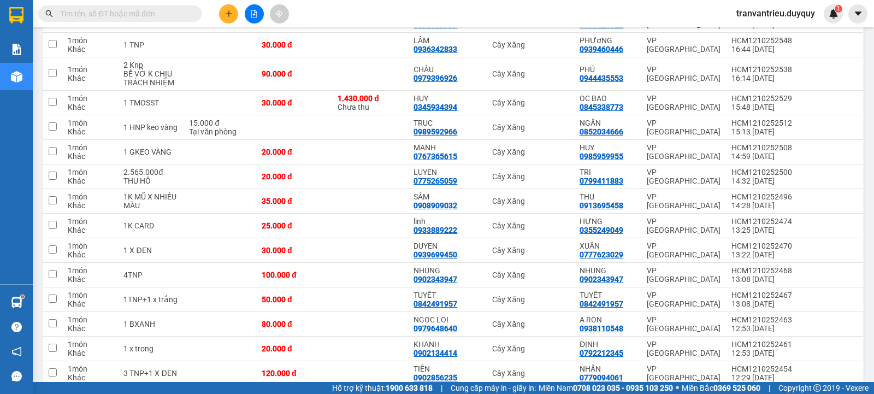
scroll to position [0, 0]
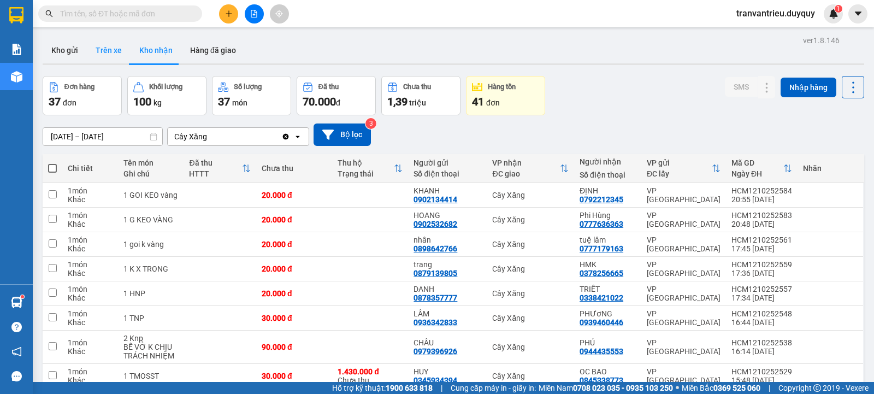
click at [105, 50] on button "Trên xe" at bounding box center [109, 50] width 44 height 26
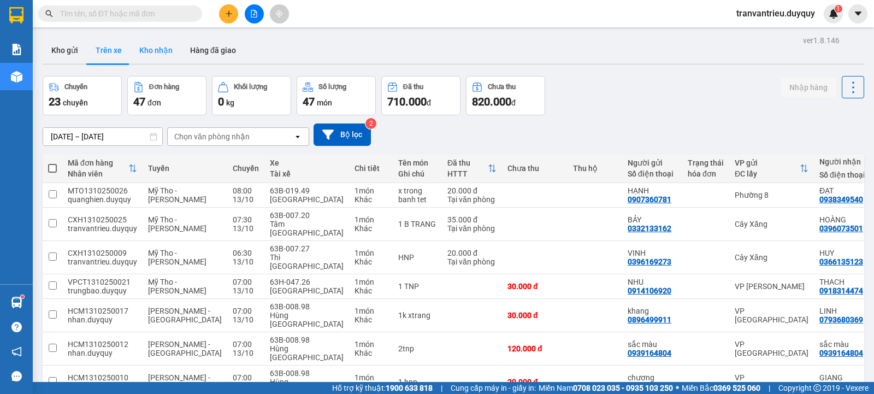
click at [151, 49] on button "Kho nhận" at bounding box center [156, 50] width 51 height 26
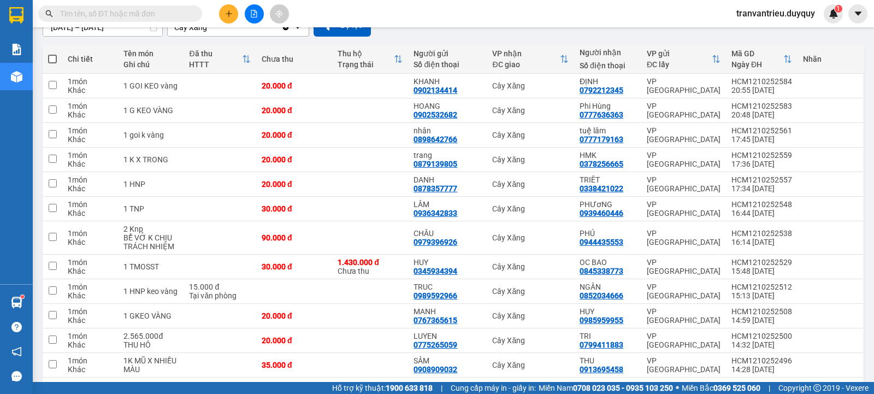
scroll to position [55, 0]
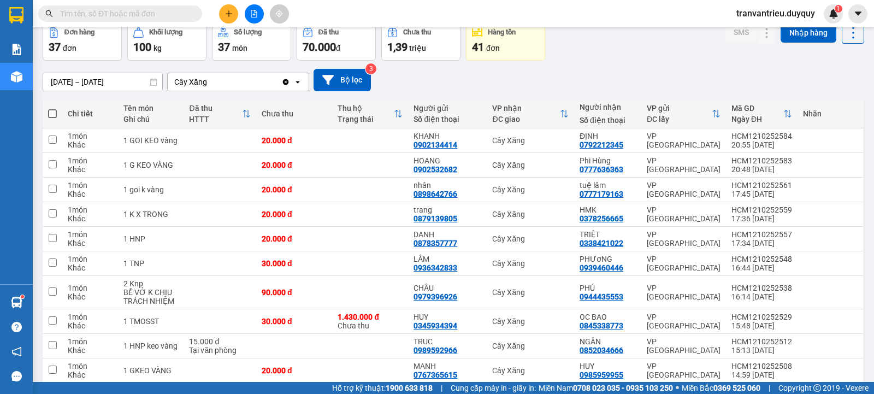
click at [54, 83] on input "[DATE] – [DATE]" at bounding box center [102, 81] width 119 height 17
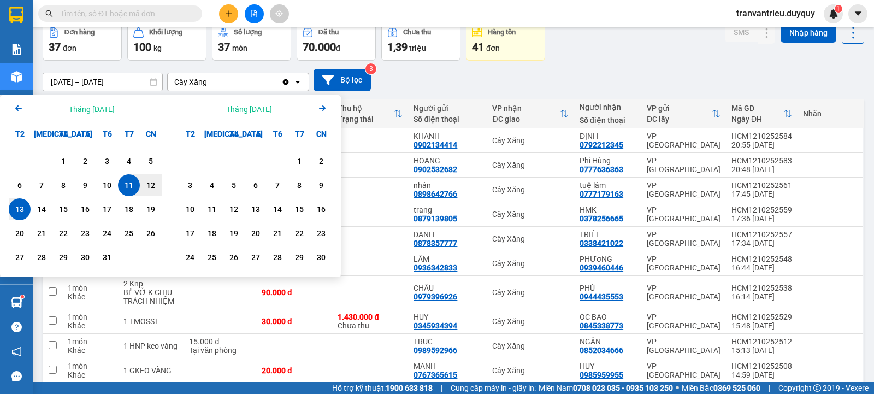
click at [15, 110] on icon "Arrow Left" at bounding box center [18, 108] width 13 height 13
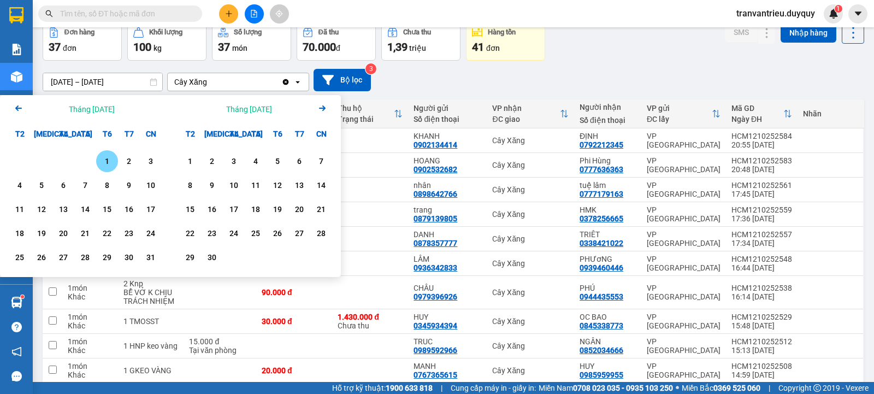
click at [110, 160] on div "1" at bounding box center [106, 161] width 15 height 13
click at [144, 81] on input "01/08/2025 – / /" at bounding box center [102, 81] width 119 height 17
click at [321, 109] on icon "Next month." at bounding box center [322, 107] width 7 height 5
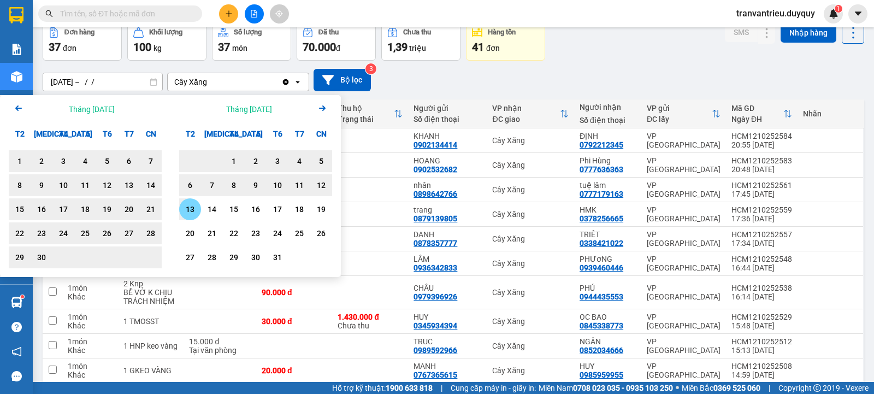
click at [187, 209] on div "13" at bounding box center [189, 209] width 15 height 13
type input "[DATE] – [DATE]"
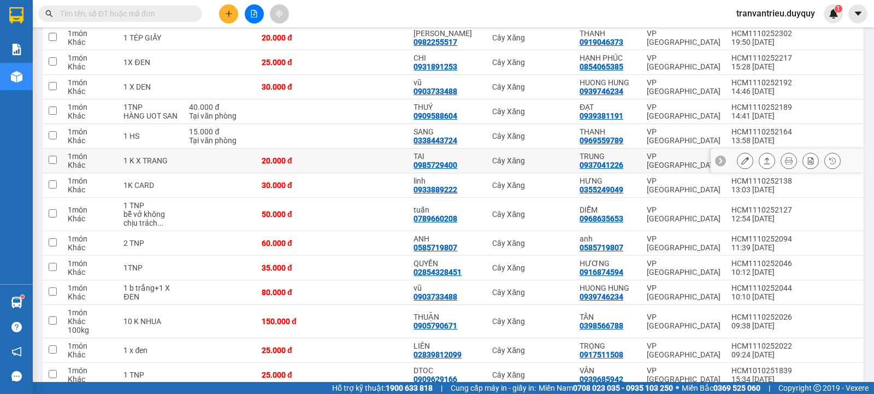
scroll to position [874, 0]
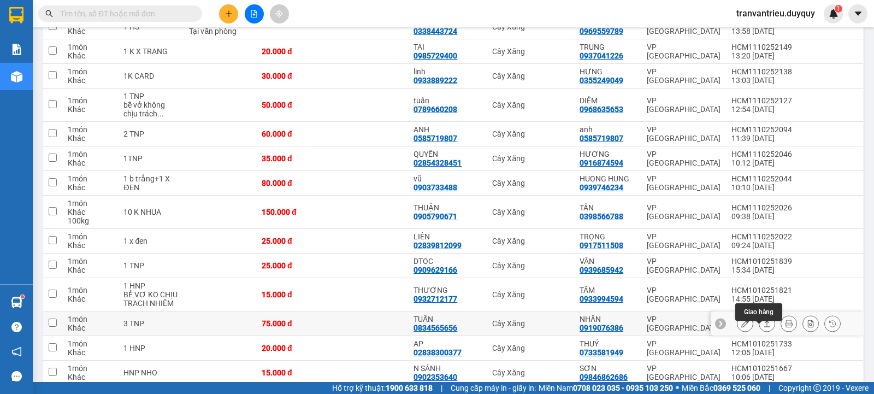
click at [759, 333] on button at bounding box center [766, 323] width 15 height 19
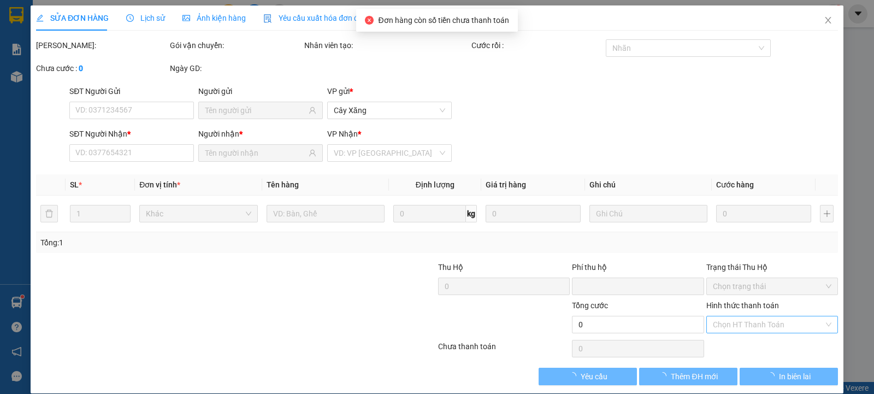
type input "0834565656"
type input "TUẤN"
type input "0919076386"
type input "NHÂN"
type input "0"
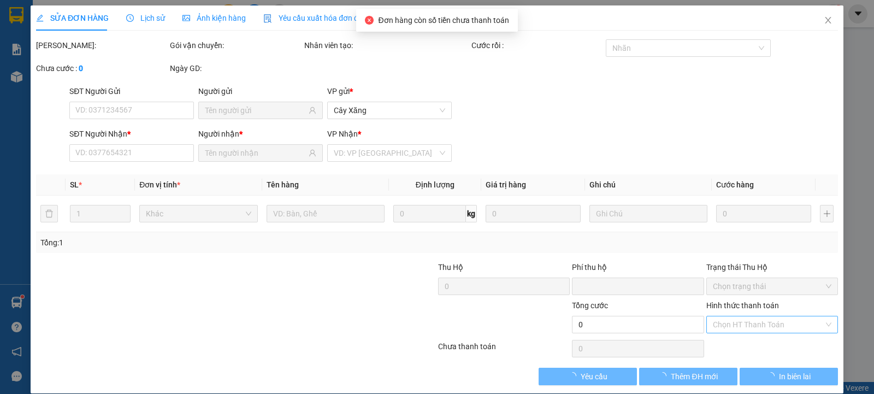
type input "75.000"
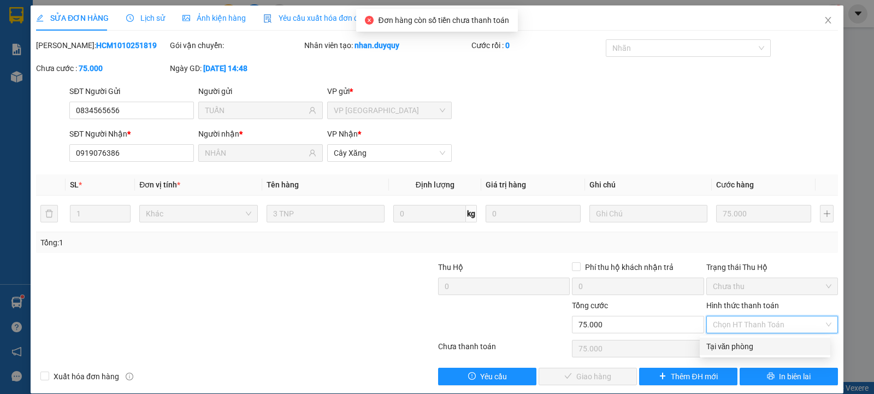
click at [751, 348] on div "Tại văn phòng" at bounding box center [764, 346] width 117 height 12
type input "0"
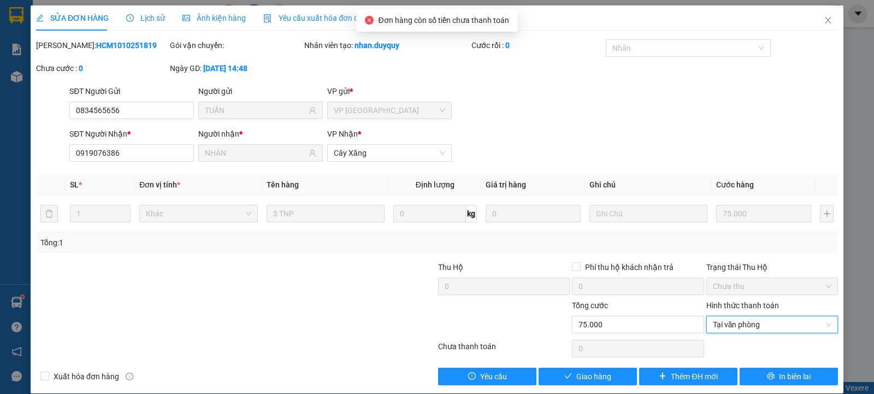
click at [570, 365] on div "Total Paid Fee 0 Total UnPaid Fee 75.000 Cash Collection Total Fee Mã ĐH: HCM10…" at bounding box center [437, 212] width 802 height 346
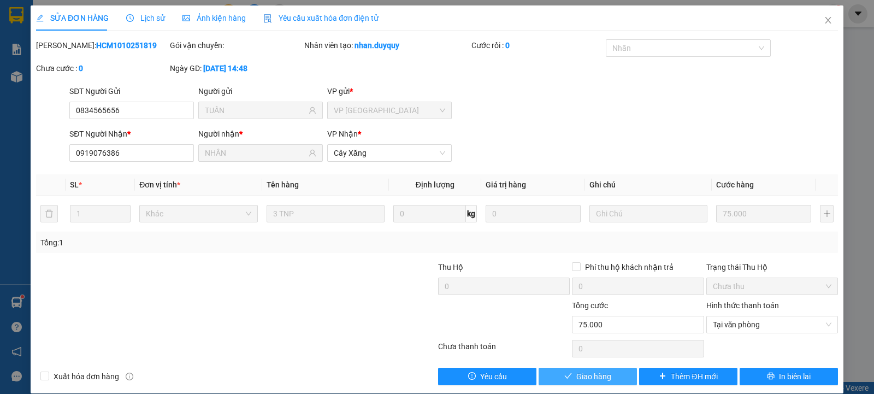
click at [577, 377] on span "Giao hàng" at bounding box center [593, 376] width 35 height 12
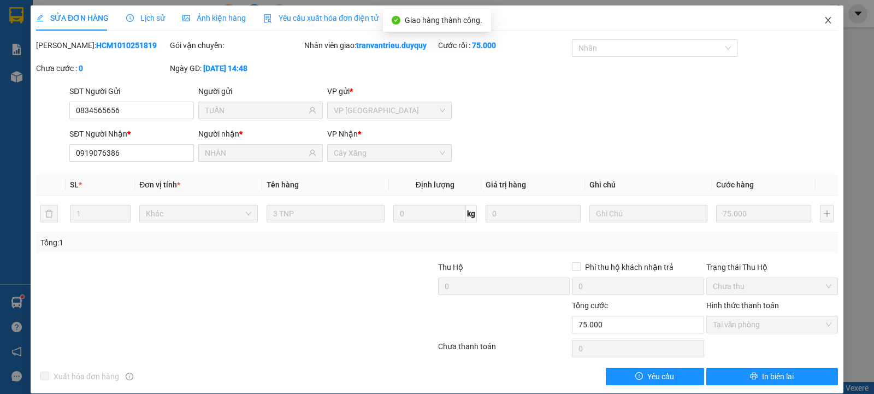
click at [824, 22] on icon "close" at bounding box center [828, 20] width 9 height 9
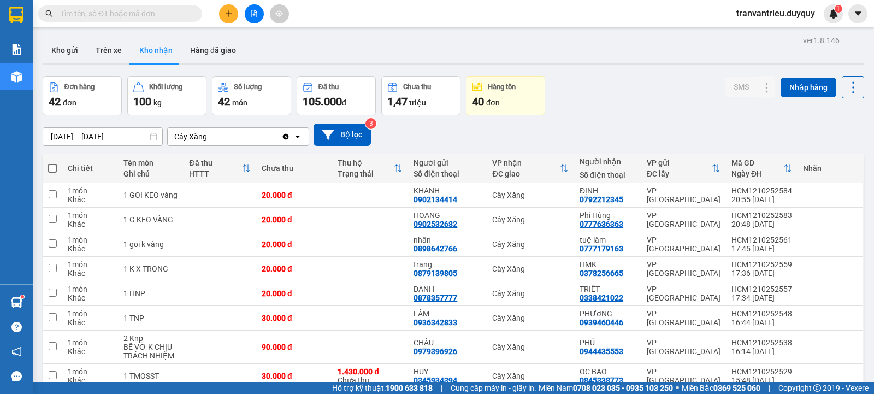
click at [244, 13] on div at bounding box center [254, 13] width 82 height 19
click at [227, 17] on icon "plus" at bounding box center [229, 14] width 8 height 8
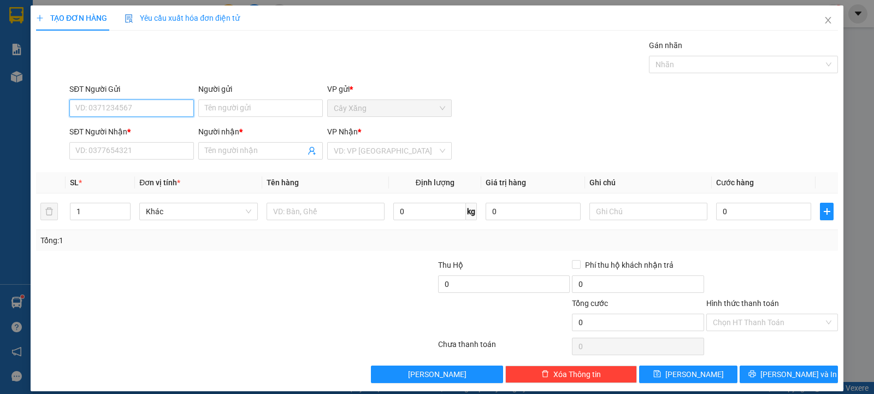
click at [133, 107] on input "SĐT Người Gửi" at bounding box center [131, 107] width 125 height 17
type input "0367244666"
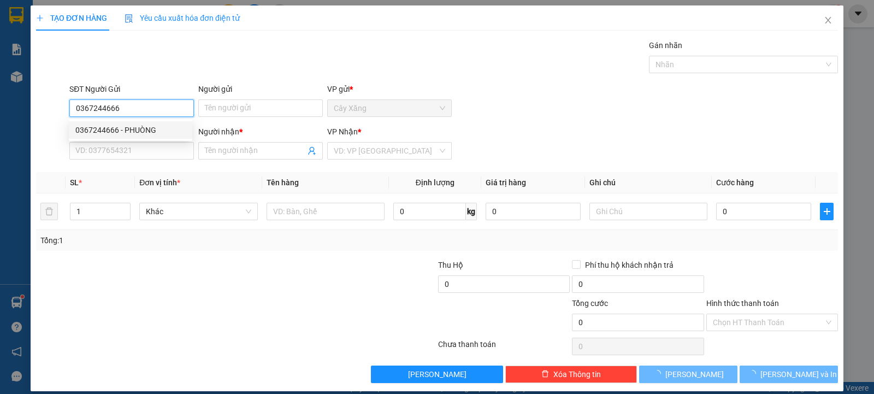
click at [134, 128] on div "0367244666 - PHUÒNG" at bounding box center [130, 130] width 110 height 12
type input "PHUÒNG"
type input "0985670363"
type input "VÂN"
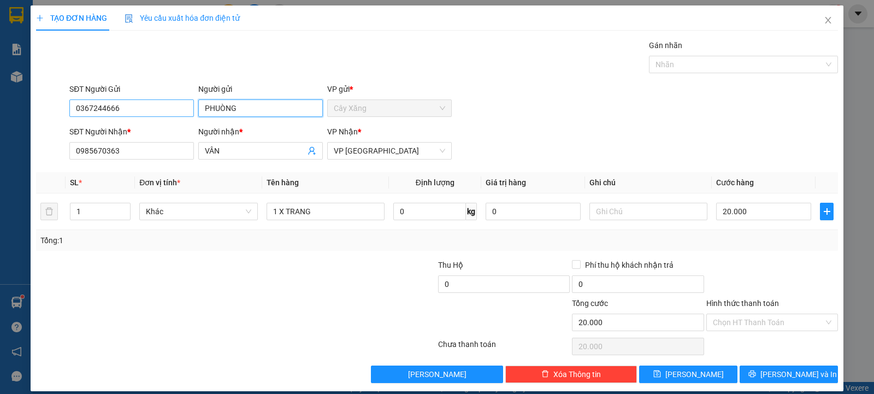
drag, startPoint x: 246, startPoint y: 104, endPoint x: 186, endPoint y: 104, distance: 60.6
click at [186, 104] on div "SĐT Người Gửi 0367244666 Người gửi PHUÒNG PHUÒNG VP gửi * Cây Xăng" at bounding box center [453, 102] width 773 height 38
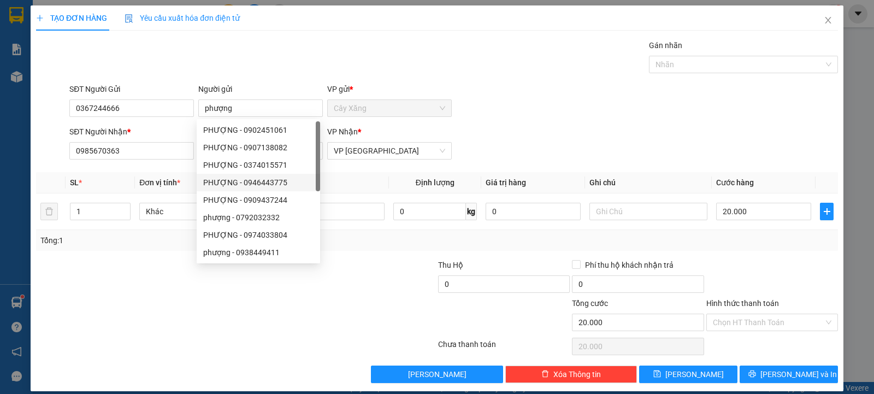
click at [114, 275] on div at bounding box center [169, 278] width 268 height 38
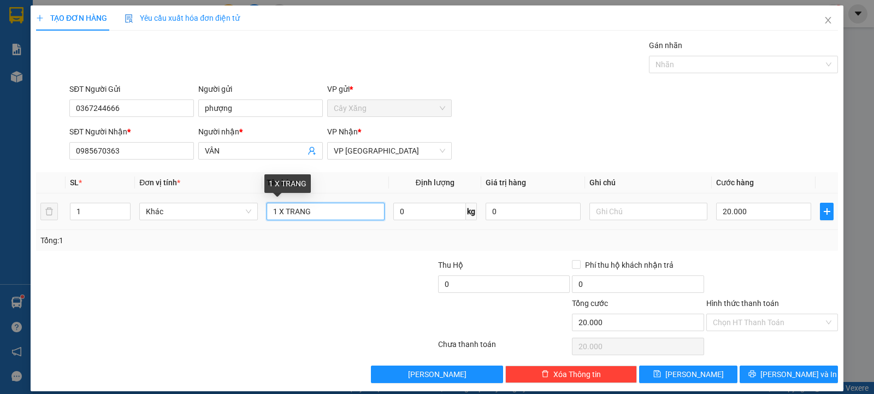
click at [328, 219] on input "1 X TRANG" at bounding box center [326, 211] width 118 height 17
drag, startPoint x: 328, startPoint y: 216, endPoint x: 197, endPoint y: 203, distance: 131.7
click at [204, 206] on tr "1 Khác 1 X TRANG 0 kg 0 20.000" at bounding box center [437, 211] width 802 height 37
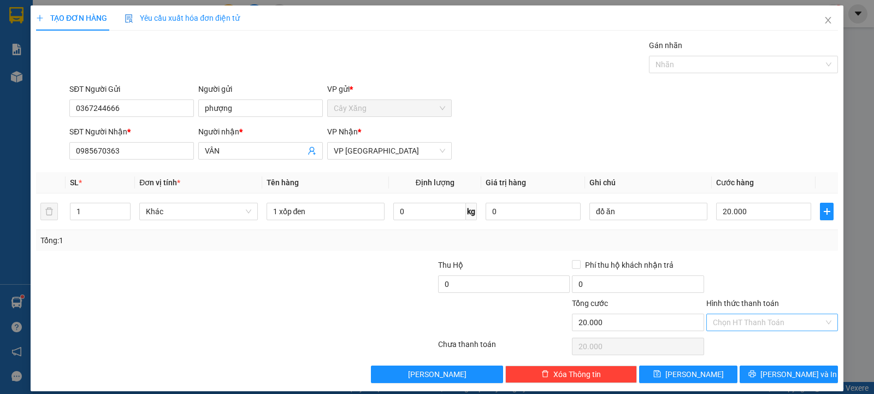
click at [737, 325] on input "Hình thức thanh toán" at bounding box center [768, 322] width 111 height 16
click at [737, 341] on div "Tại văn phòng" at bounding box center [764, 344] width 117 height 12
drag, startPoint x: 776, startPoint y: 374, endPoint x: 645, endPoint y: 345, distance: 133.8
click at [776, 375] on span "[PERSON_NAME] và In" at bounding box center [799, 374] width 76 height 12
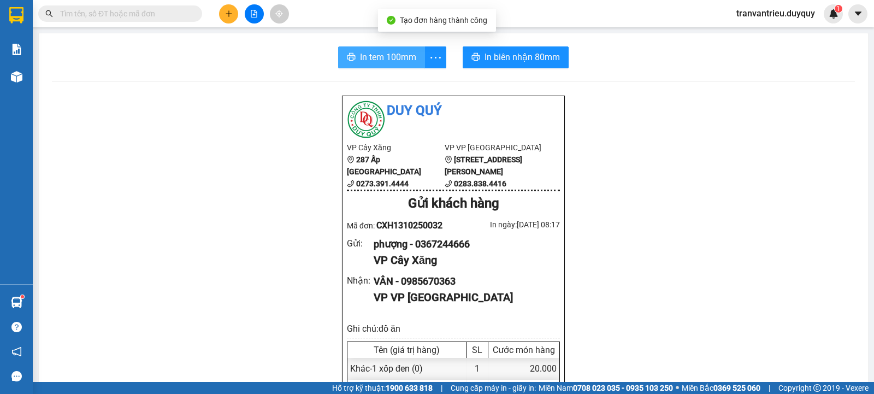
click at [373, 52] on span "In tem 100mm" at bounding box center [388, 57] width 56 height 14
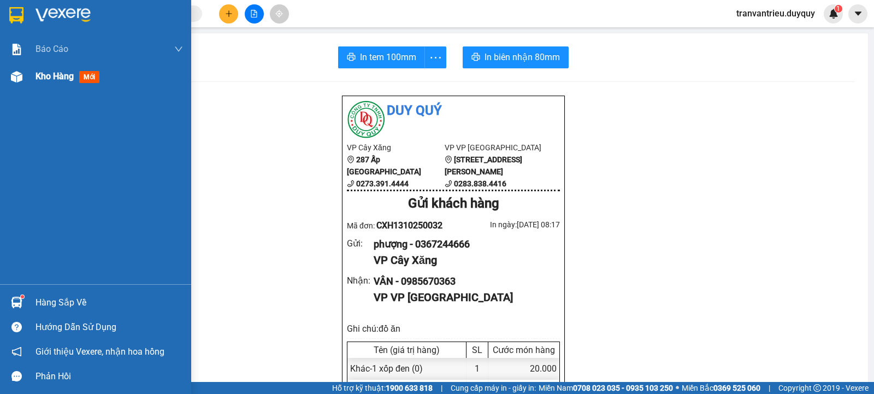
click at [43, 81] on span "Kho hàng" at bounding box center [55, 76] width 38 height 10
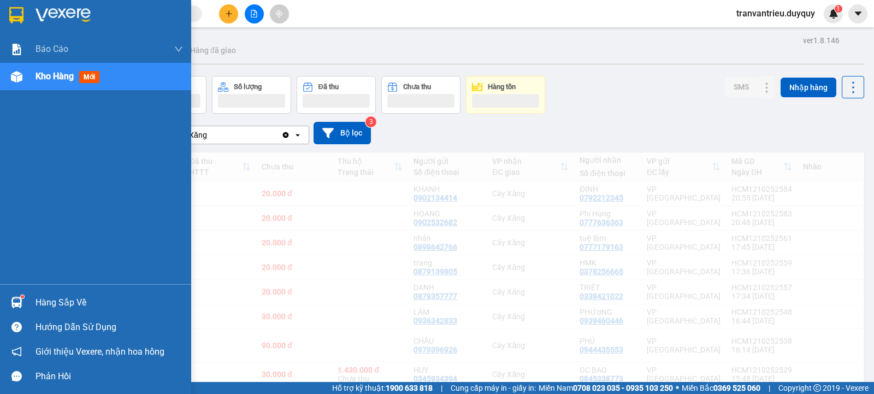
click at [65, 305] on div "Hàng sắp về" at bounding box center [110, 303] width 148 height 16
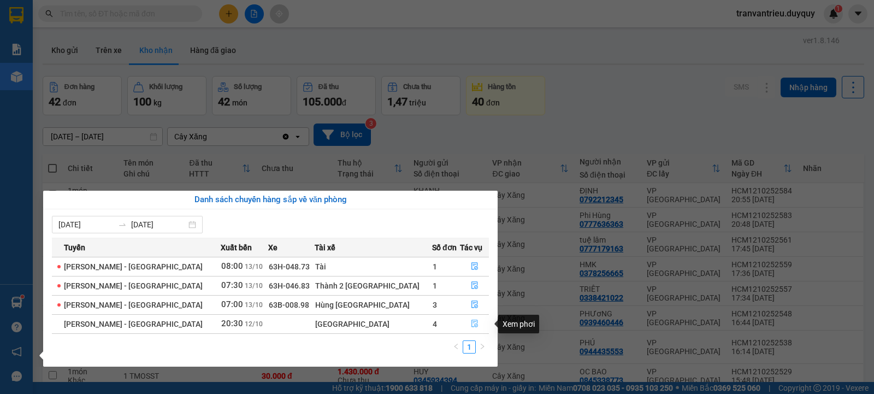
click at [471, 322] on icon "file-done" at bounding box center [475, 324] width 8 height 8
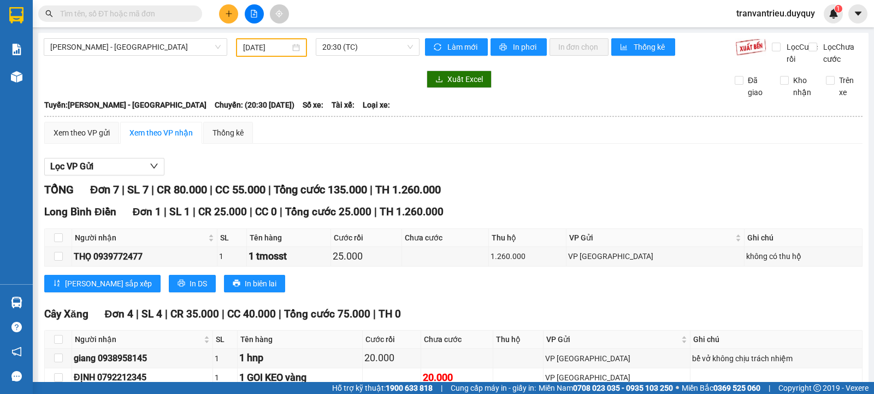
scroll to position [219, 0]
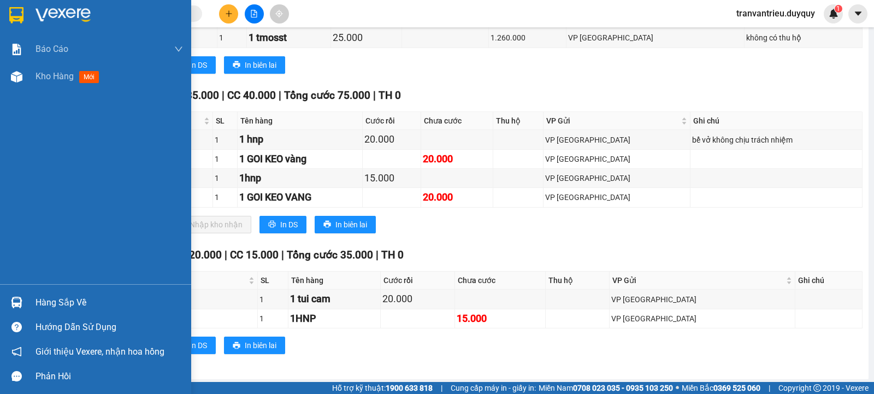
click at [43, 303] on div "Hàng sắp về" at bounding box center [110, 303] width 148 height 16
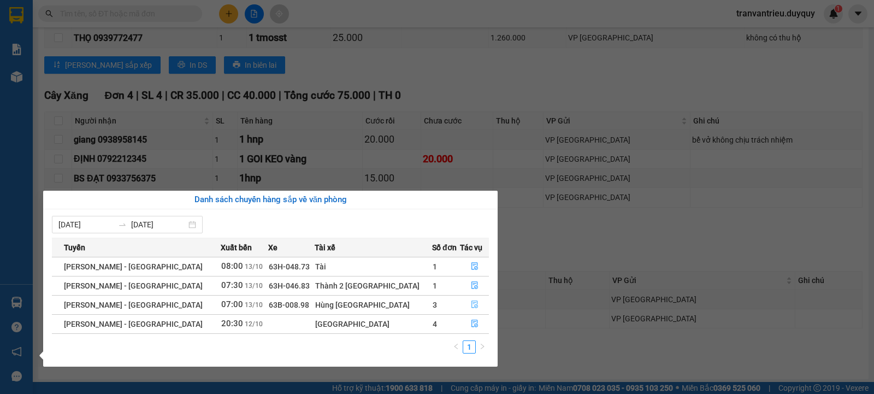
click at [475, 302] on button "button" at bounding box center [475, 304] width 28 height 17
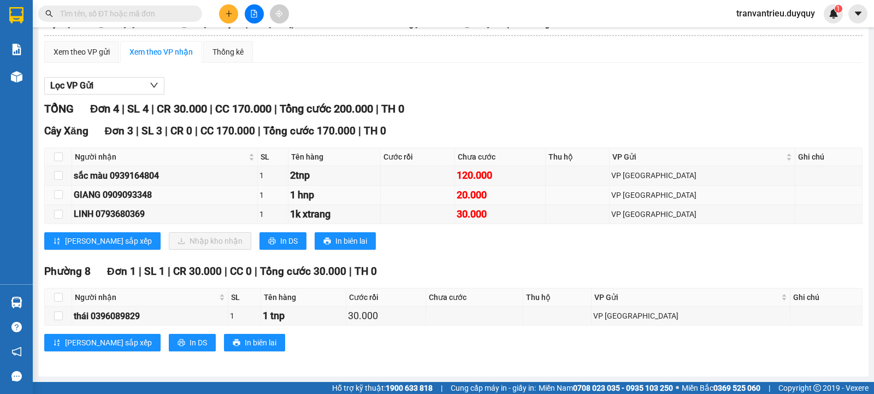
scroll to position [93, 0]
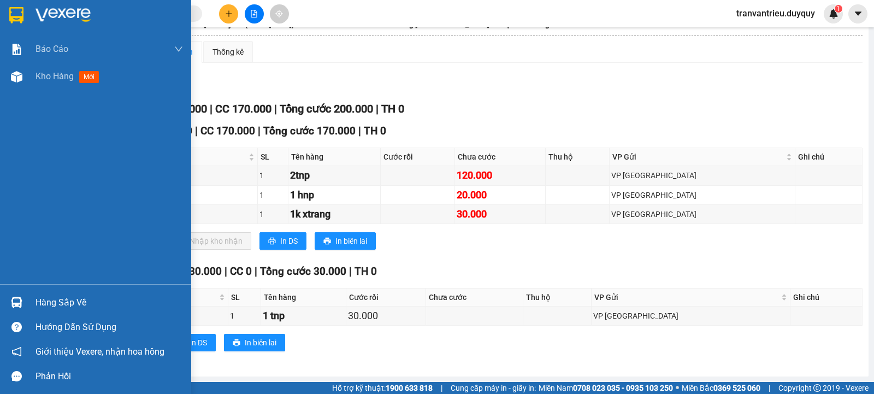
click at [44, 301] on div "Hàng sắp về" at bounding box center [110, 303] width 148 height 16
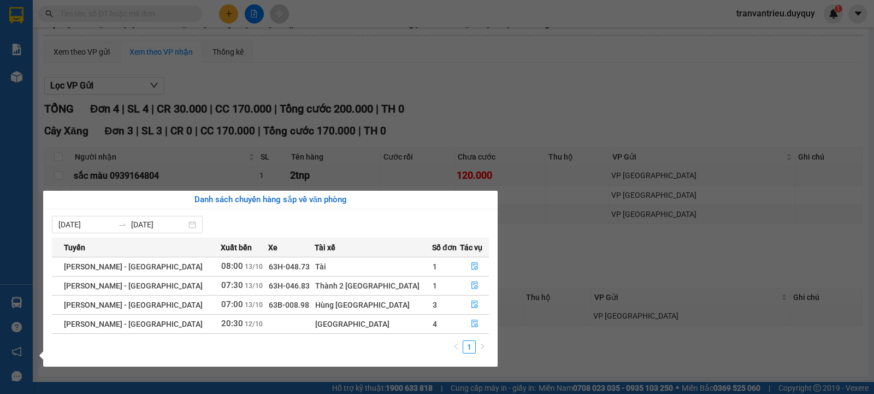
click at [575, 66] on section "Kết quả tìm kiếm ( 6062 ) Bộ lọc Mã ĐH Trạng thái Món hàng Thu hộ Tổng cước Chư…" at bounding box center [437, 197] width 874 height 394
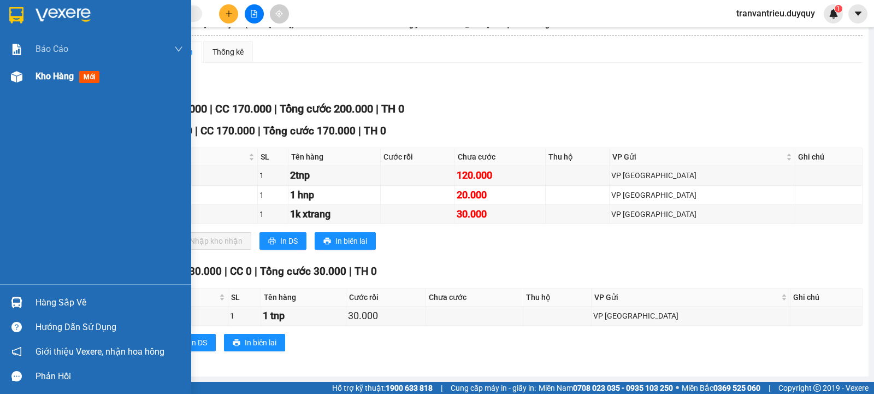
click at [64, 67] on div "Kho hàng mới" at bounding box center [110, 76] width 148 height 27
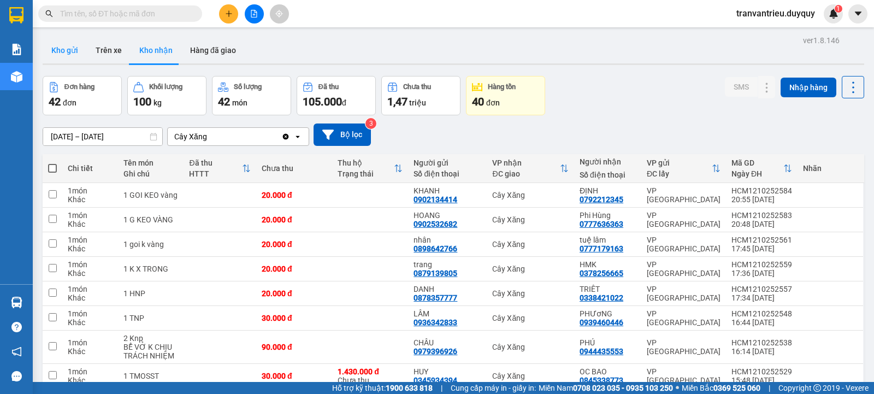
click at [65, 55] on button "Kho gửi" at bounding box center [65, 50] width 44 height 26
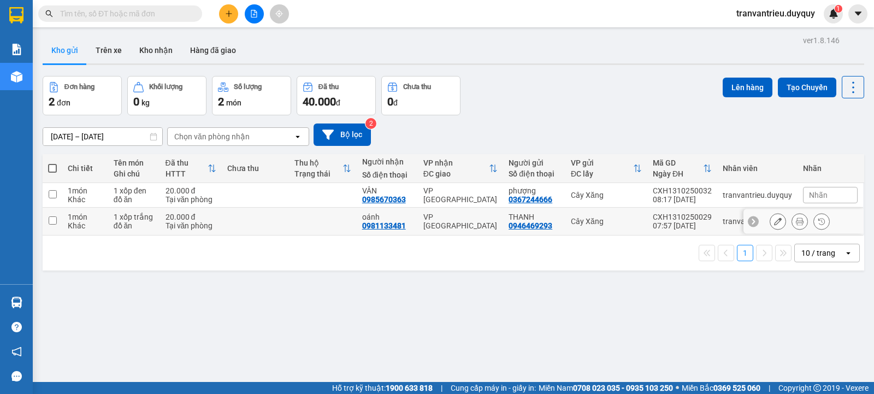
click at [128, 222] on div "đồ ăn" at bounding box center [134, 225] width 41 height 9
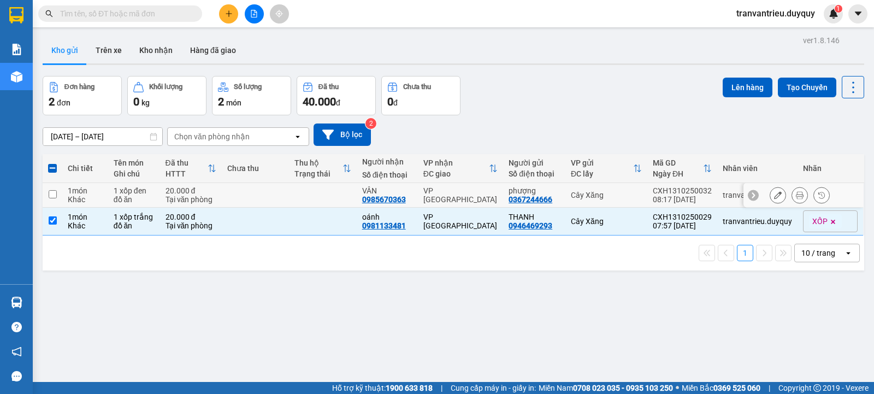
click at [145, 190] on div "1 xốp đen" at bounding box center [134, 190] width 41 height 9
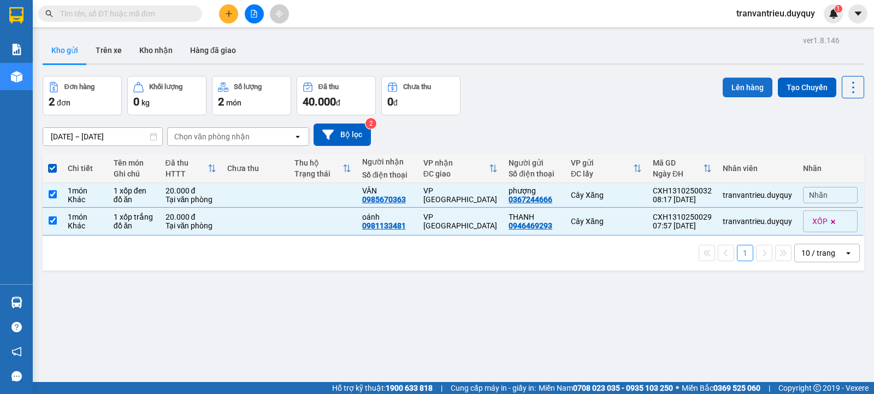
click at [734, 89] on button "Lên hàng" at bounding box center [748, 88] width 50 height 20
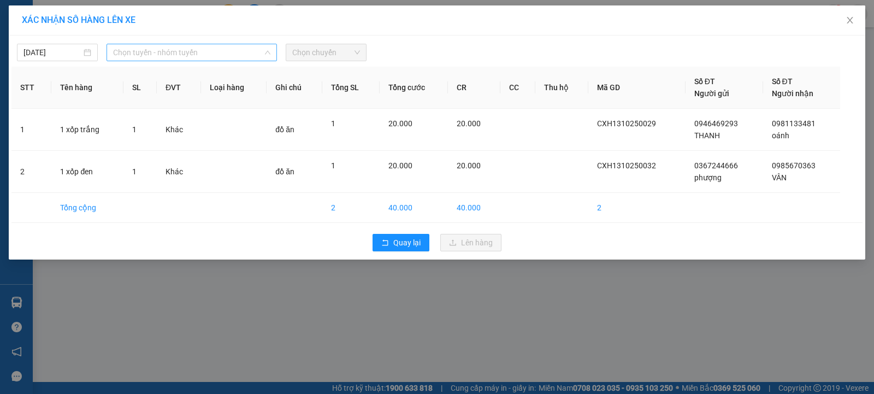
drag, startPoint x: 128, startPoint y: 51, endPoint x: 137, endPoint y: 60, distance: 12.0
click at [129, 51] on span "Chọn tuyến - nhóm tuyến" at bounding box center [191, 52] width 157 height 16
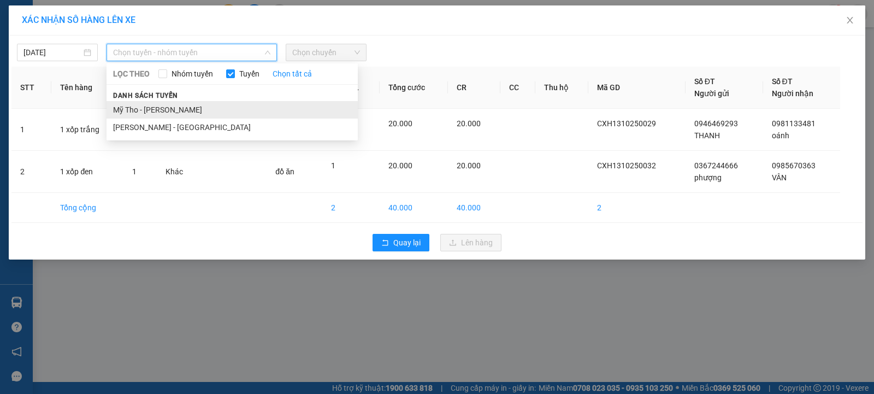
click at [154, 105] on li "Mỹ Tho - [PERSON_NAME]" at bounding box center [232, 109] width 251 height 17
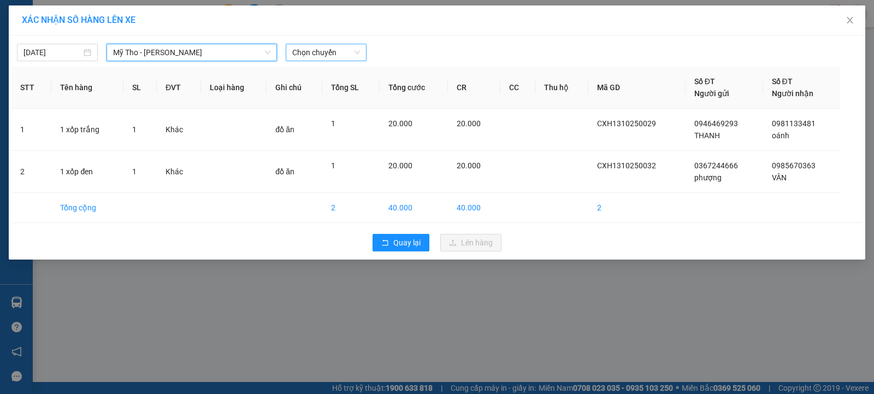
click at [328, 54] on span "Chọn chuyến" at bounding box center [326, 52] width 68 height 16
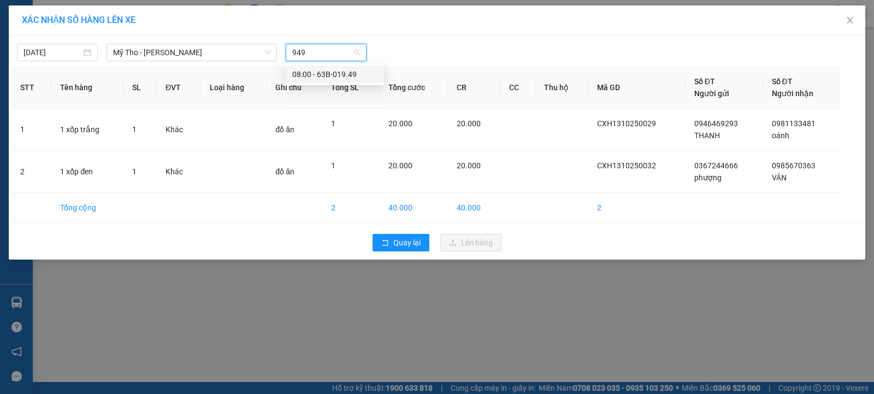
click at [337, 71] on div "08:00 - 63B-019.49" at bounding box center [334, 74] width 85 height 12
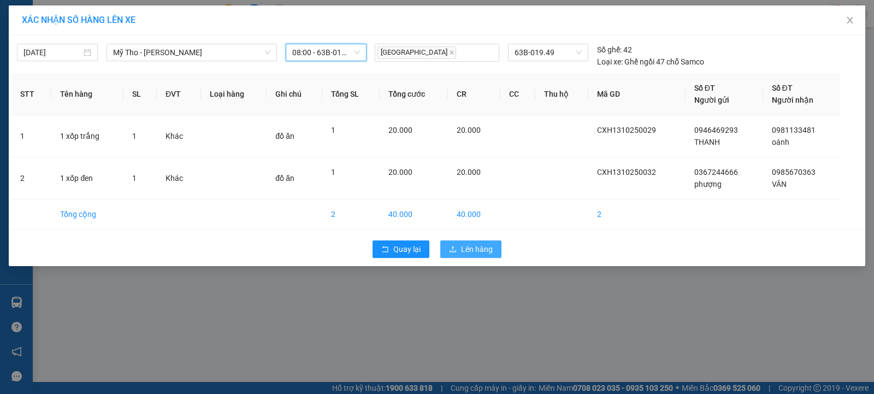
click at [484, 250] on span "Lên hàng" at bounding box center [477, 249] width 32 height 12
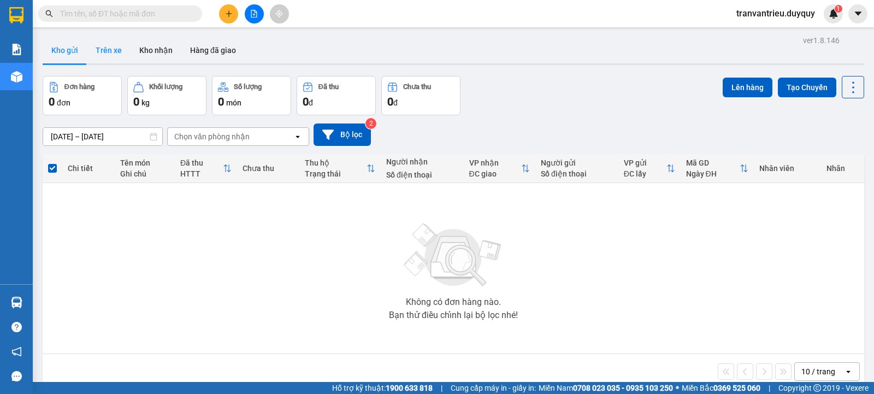
click at [120, 43] on button "Trên xe" at bounding box center [109, 50] width 44 height 26
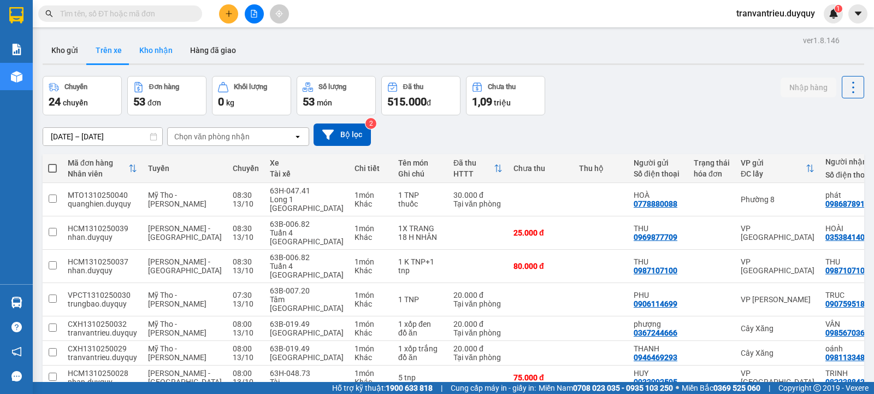
click at [162, 52] on button "Kho nhận" at bounding box center [156, 50] width 51 height 26
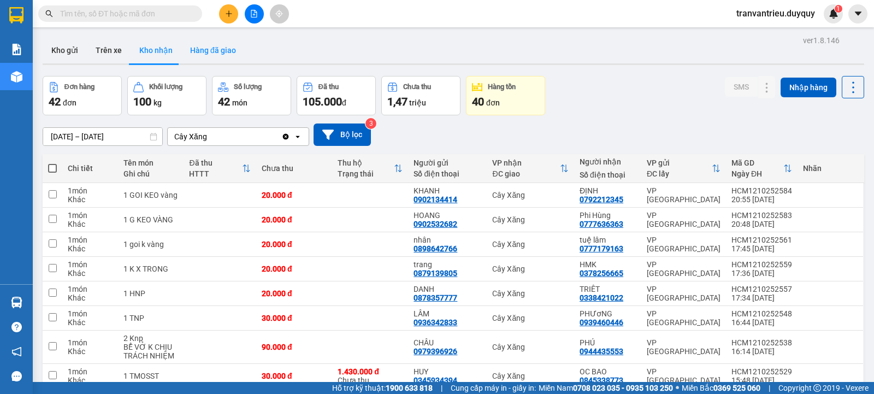
click at [203, 50] on button "Hàng đã giao" at bounding box center [212, 50] width 63 height 26
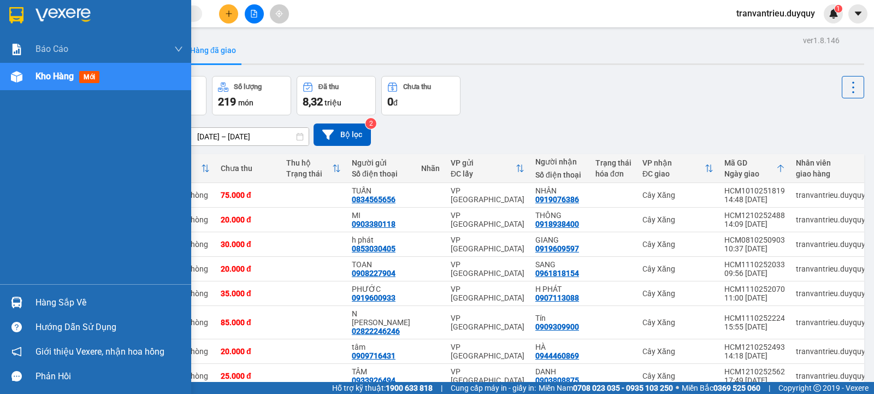
click at [66, 308] on div "Hàng sắp về" at bounding box center [110, 303] width 148 height 16
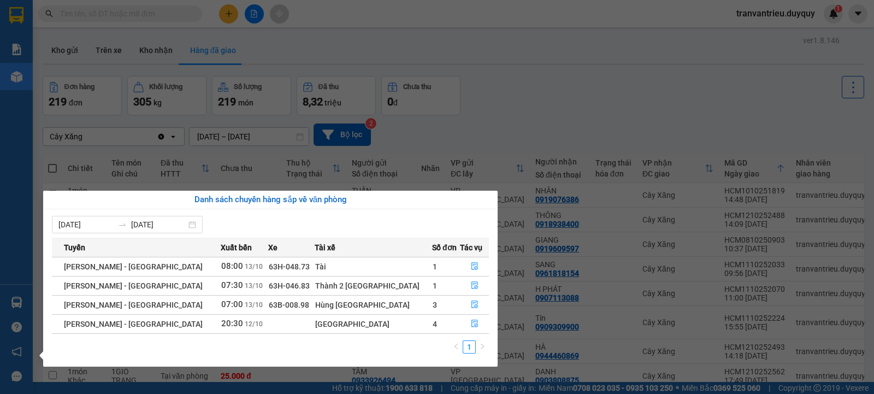
drag, startPoint x: 533, startPoint y: 53, endPoint x: 469, endPoint y: 75, distance: 67.0
click at [532, 54] on section "Kết quả tìm kiếm ( 6062 ) Bộ lọc Mã ĐH Trạng thái Món hàng Thu hộ Tổng cước Chư…" at bounding box center [437, 197] width 874 height 394
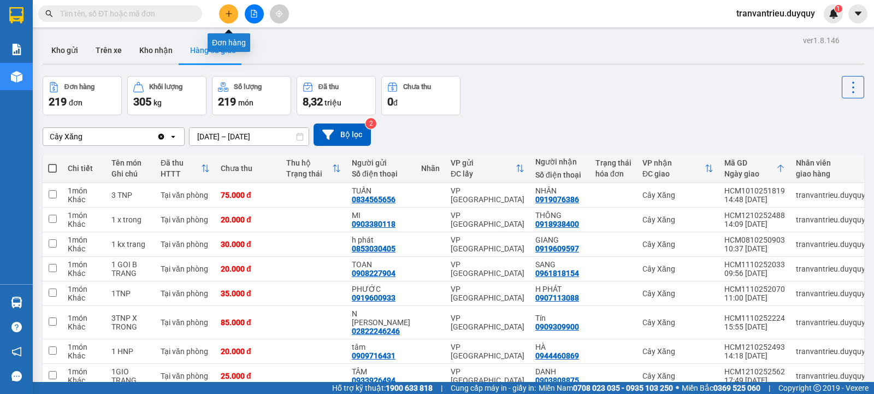
click at [225, 11] on icon "plus" at bounding box center [229, 14] width 8 height 8
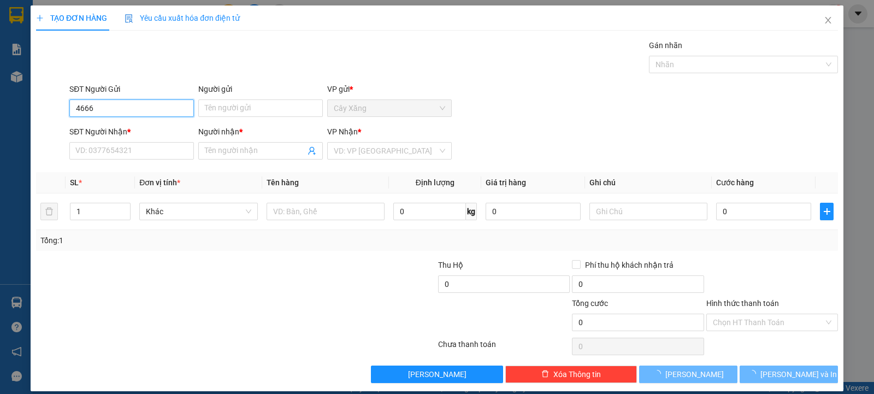
click at [156, 102] on input "4666" at bounding box center [131, 107] width 125 height 17
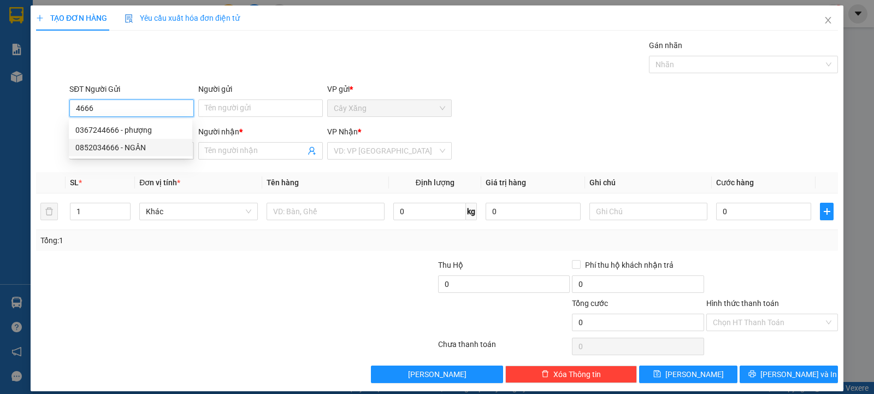
click at [142, 148] on div "0852034666 - NGÂN" at bounding box center [130, 148] width 110 height 12
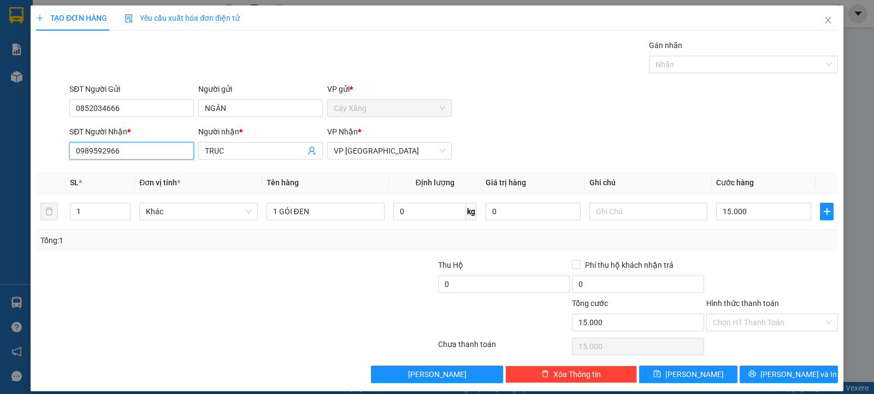
drag, startPoint x: 136, startPoint y: 148, endPoint x: 1, endPoint y: 134, distance: 135.7
click at [3, 136] on div "TẠO ĐƠN HÀNG Yêu cầu xuất hóa đơn điện tử Transit Pickup Surcharge Ids Transit …" at bounding box center [437, 197] width 874 height 394
click at [111, 168] on div "0368115139 - VIỄN" at bounding box center [130, 173] width 110 height 12
drag, startPoint x: 333, startPoint y: 200, endPoint x: 314, endPoint y: 202, distance: 19.8
click at [314, 202] on td "1 HNP" at bounding box center [325, 211] width 127 height 37
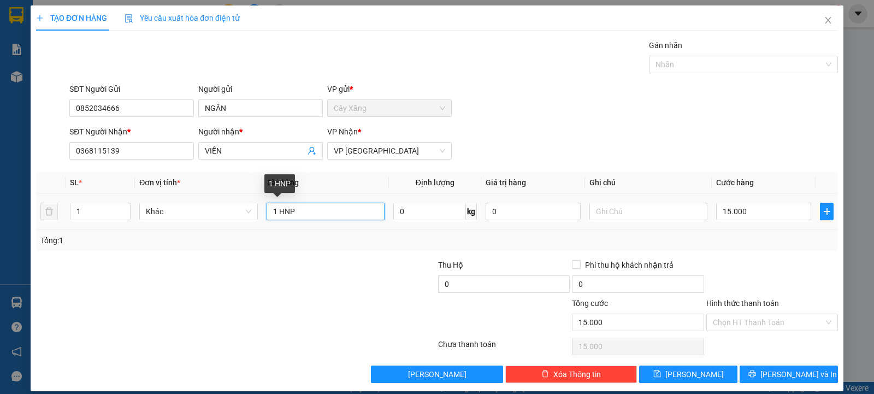
drag, startPoint x: 318, startPoint y: 206, endPoint x: 178, endPoint y: 199, distance: 140.6
click at [180, 202] on tr "1 Khác 1 HNP 0 kg 0 15.000" at bounding box center [437, 211] width 802 height 37
click at [759, 318] on input "Hình thức thanh toán" at bounding box center [768, 322] width 111 height 16
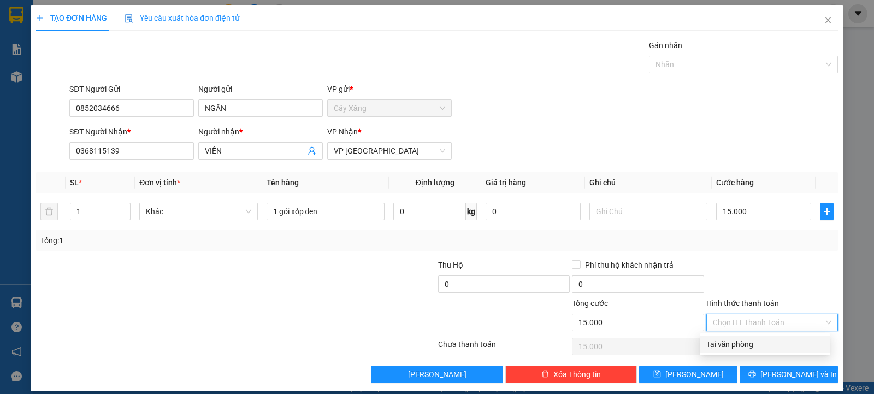
click at [764, 342] on div "Tại văn phòng" at bounding box center [764, 344] width 117 height 12
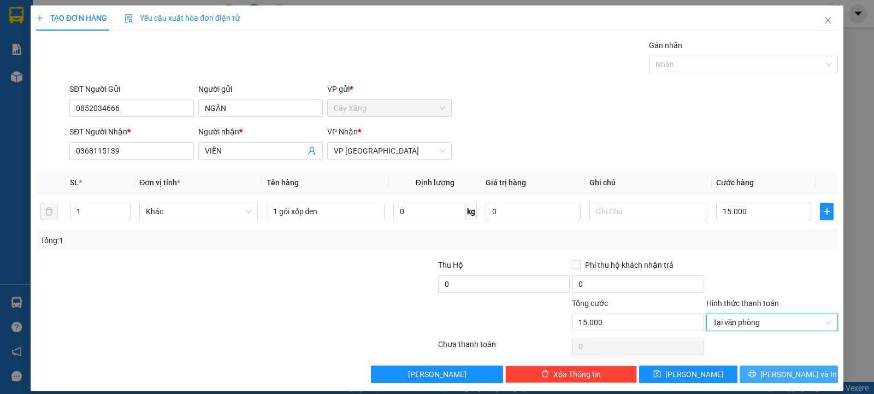
click at [801, 377] on span "[PERSON_NAME] và In" at bounding box center [799, 374] width 76 height 12
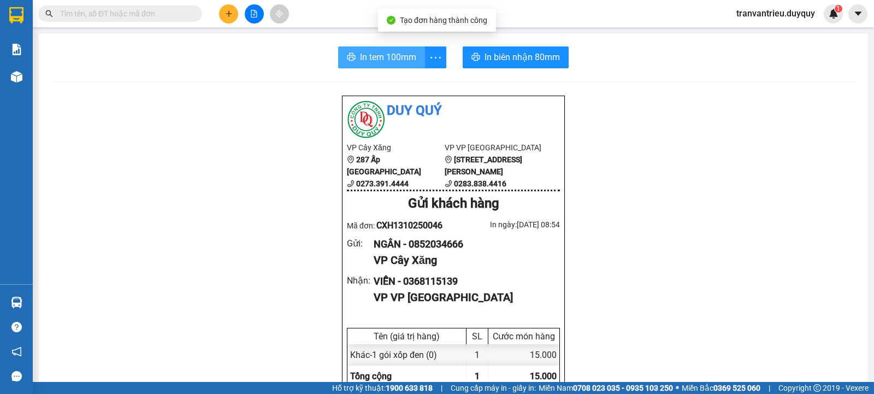
click at [373, 54] on span "In tem 100mm" at bounding box center [388, 57] width 56 height 14
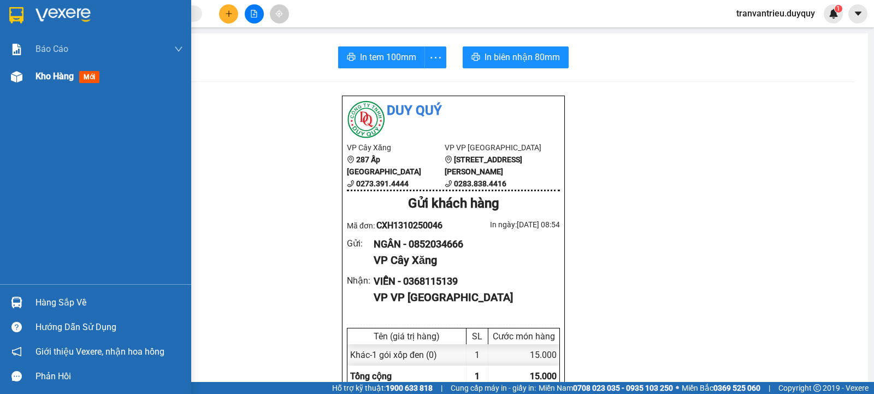
click at [66, 72] on span "Kho hàng" at bounding box center [55, 76] width 38 height 10
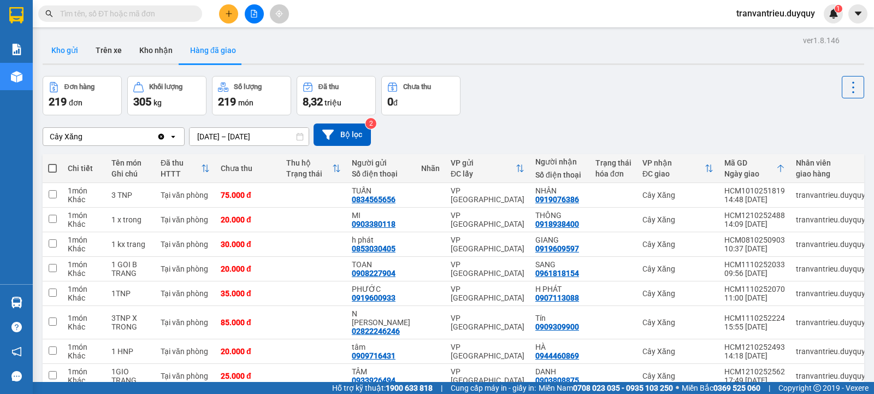
click at [61, 57] on button "Kho gửi" at bounding box center [65, 50] width 44 height 26
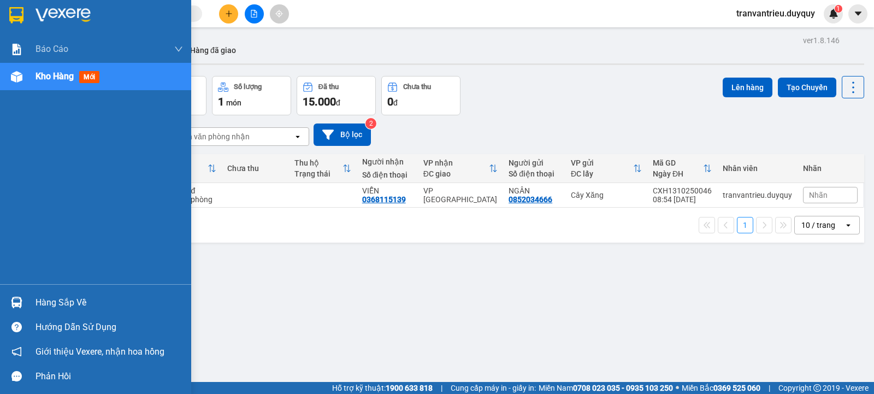
click at [58, 297] on div "Hàng sắp về" at bounding box center [110, 303] width 148 height 16
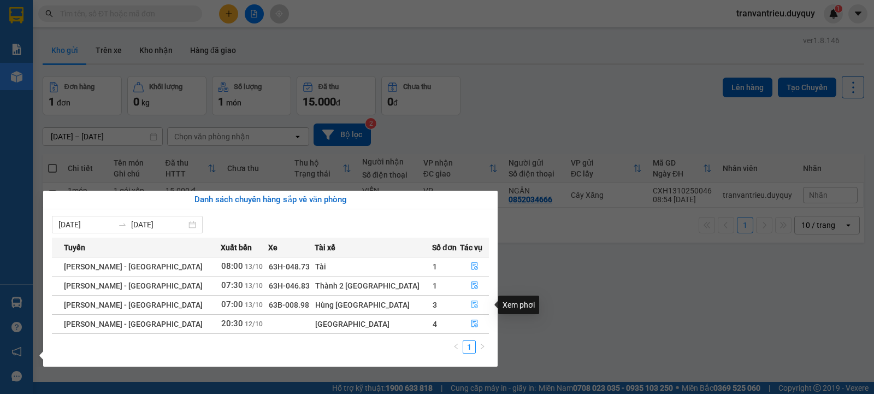
click at [472, 304] on icon "file-done" at bounding box center [475, 305] width 7 height 8
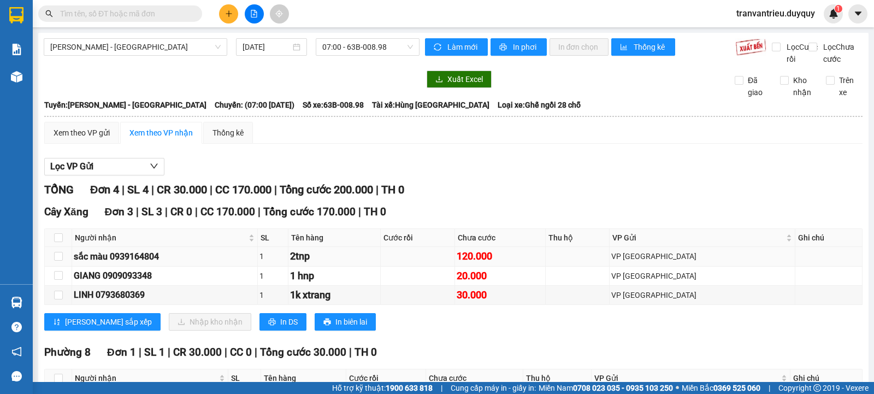
scroll to position [93, 0]
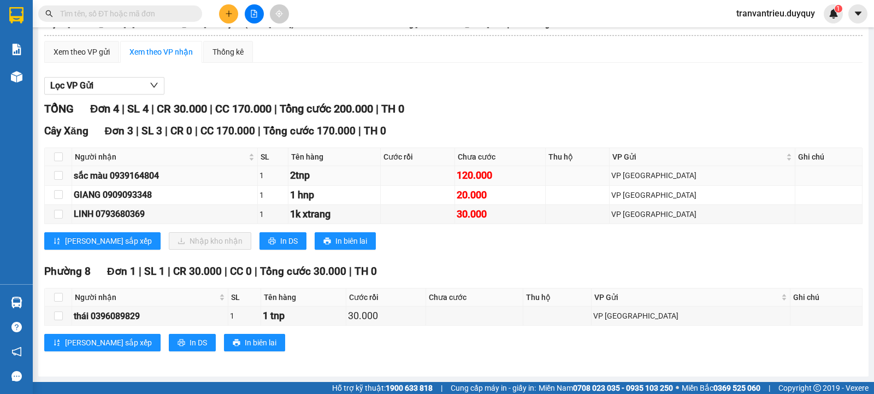
click at [66, 173] on td at bounding box center [58, 175] width 27 height 19
click at [52, 170] on td at bounding box center [58, 175] width 27 height 19
click at [58, 178] on input "checkbox" at bounding box center [58, 175] width 9 height 9
checkbox input "true"
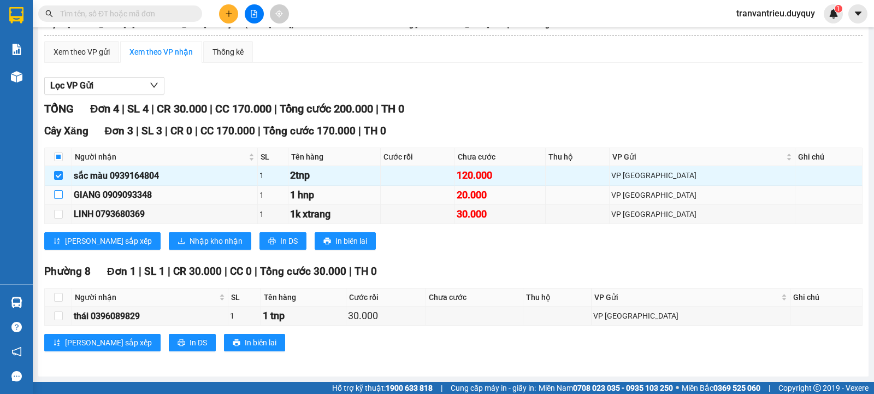
click at [58, 195] on input "checkbox" at bounding box center [58, 194] width 9 height 9
checkbox input "true"
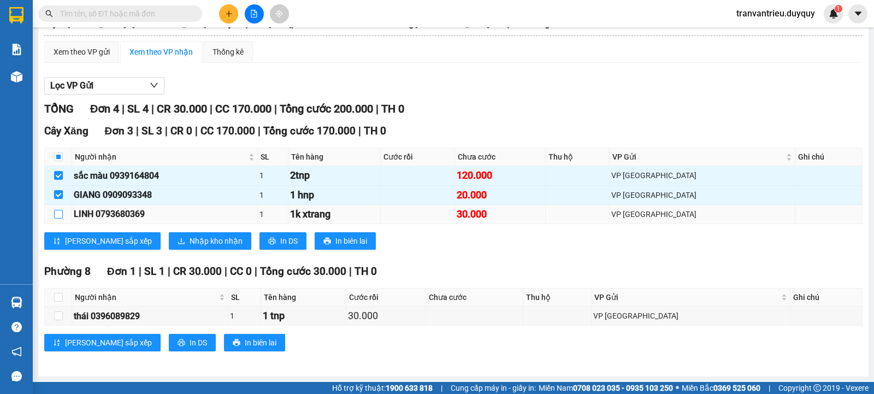
click at [61, 211] on input "checkbox" at bounding box center [58, 214] width 9 height 9
checkbox input "true"
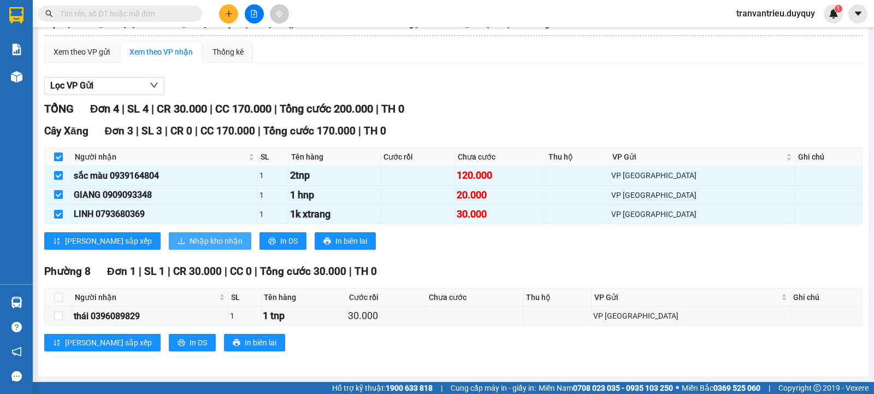
click at [190, 240] on span "Nhập kho nhận" at bounding box center [216, 241] width 53 height 12
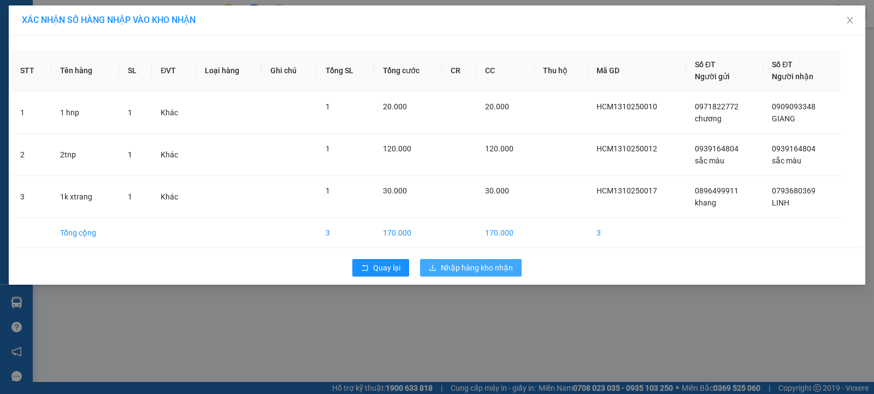
click at [481, 269] on span "Nhập hàng kho nhận" at bounding box center [477, 268] width 72 height 12
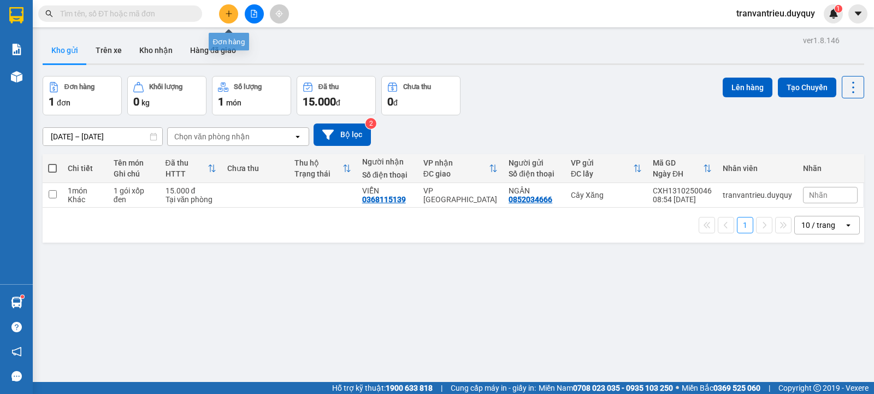
click at [230, 17] on button at bounding box center [228, 13] width 19 height 19
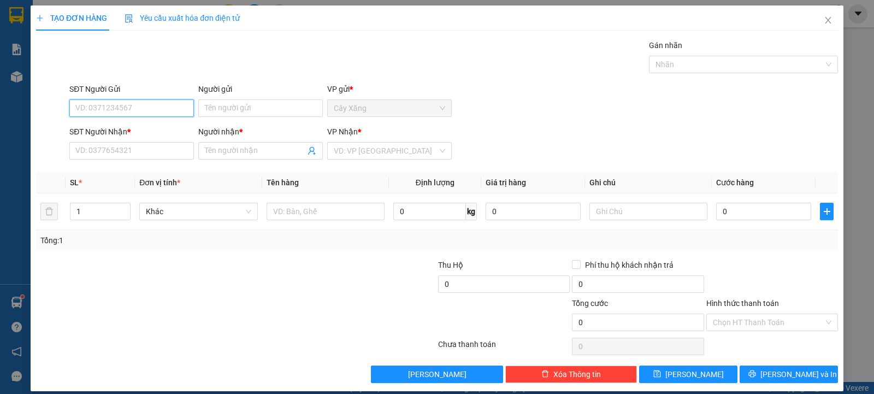
click at [121, 110] on input "SĐT Người Gửi" at bounding box center [131, 107] width 125 height 17
type input "0932889629"
click at [126, 136] on div "0932889629 - NGHĨA" at bounding box center [130, 130] width 110 height 12
type input "NGHĨA"
type input "0903980536"
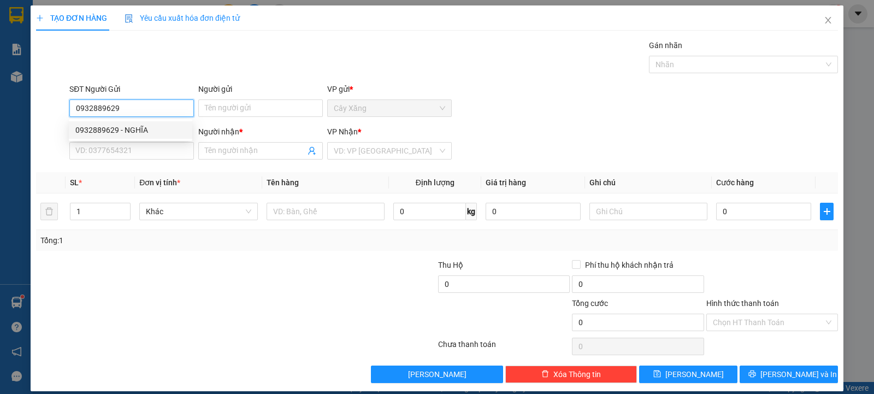
type input "TUAN"
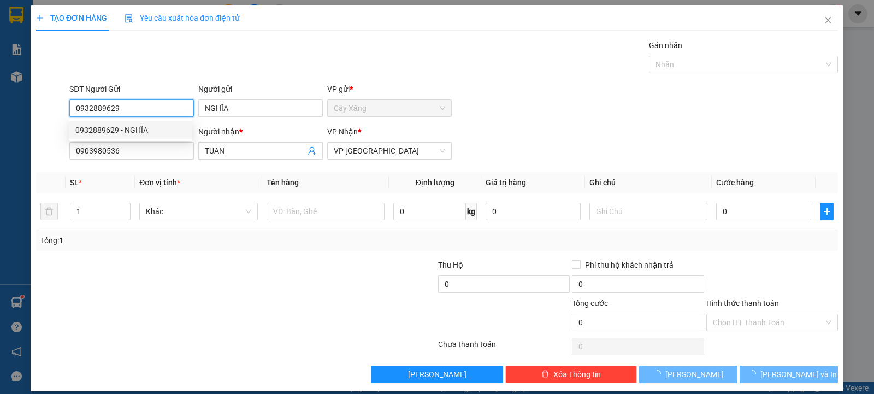
type input "50.000"
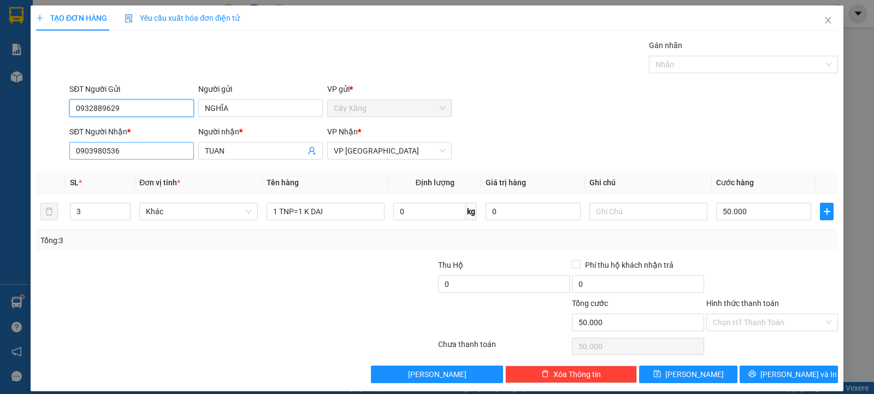
type input "0932889629"
drag, startPoint x: 176, startPoint y: 152, endPoint x: 50, endPoint y: 139, distance: 126.9
click at [52, 140] on div "SĐT Người Nhận * 0903980536 0903980536 Người nhận * TUAN VP Nhận * VP [GEOGRAPH…" at bounding box center [437, 145] width 804 height 38
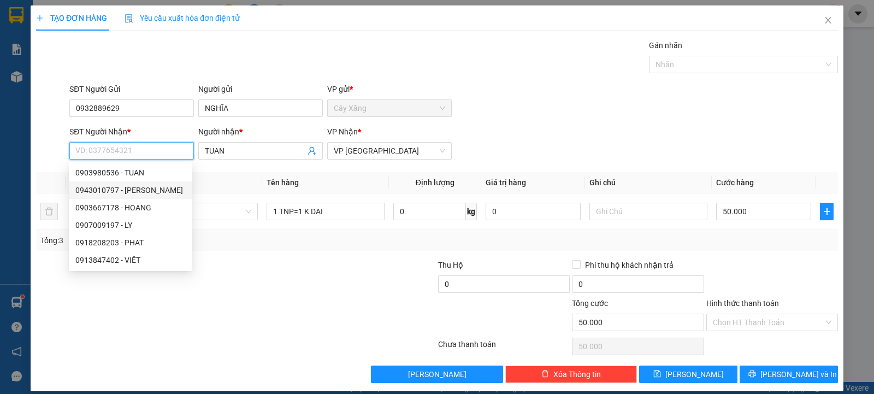
click at [125, 189] on div "0943010797 - [PERSON_NAME]" at bounding box center [130, 190] width 110 height 12
type input "0943010797"
type input "YEN"
type input "140.000"
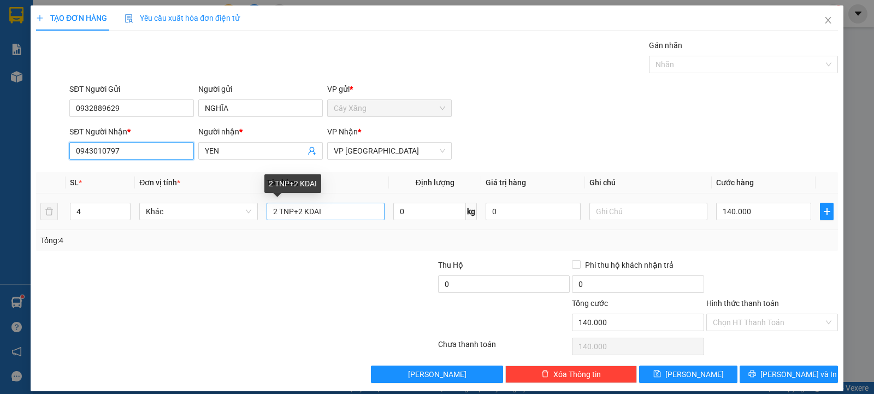
type input "0943010797"
drag, startPoint x: 344, startPoint y: 214, endPoint x: 143, endPoint y: 172, distance: 205.0
click at [144, 173] on table "SL * Đơn vị tính * Tên hàng Định lượng Giá trị hàng Ghi chú Cước hàng 4 Khác 2 …" at bounding box center [437, 201] width 802 height 58
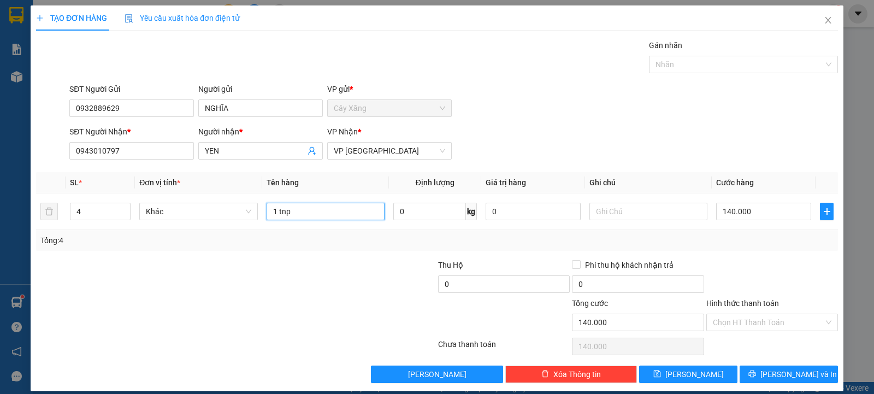
type input "1 tnp"
type input "d"
type input "đồ ăn"
click at [785, 216] on input "140.000" at bounding box center [763, 211] width 95 height 17
type input "3"
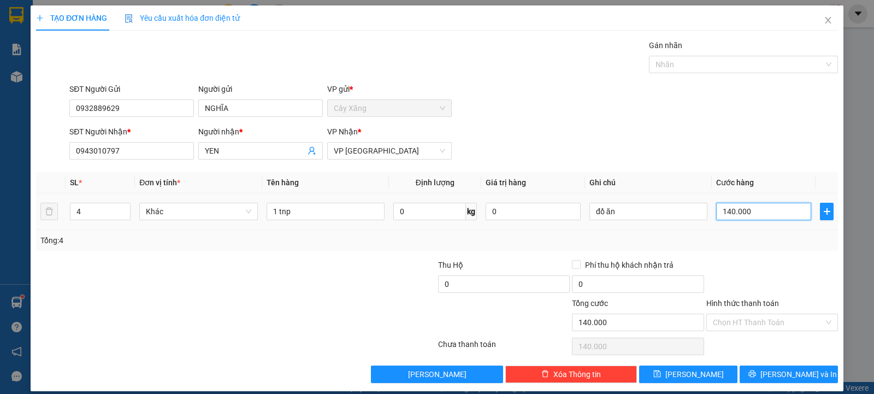
type input "3"
type input "30"
type input "300"
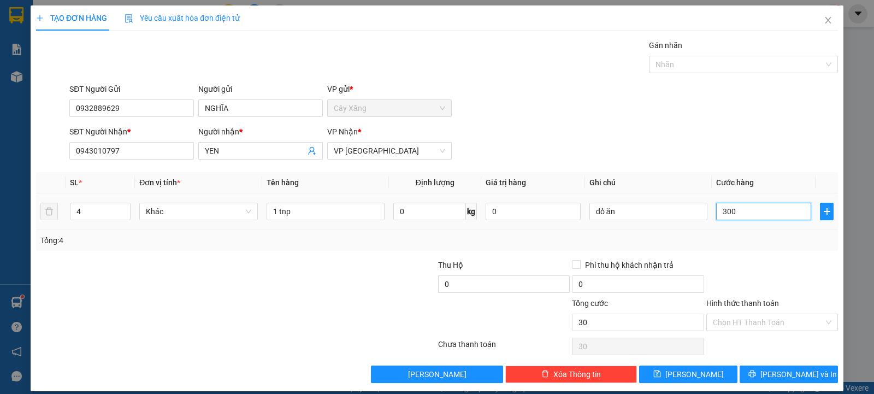
type input "300"
type input "3.000"
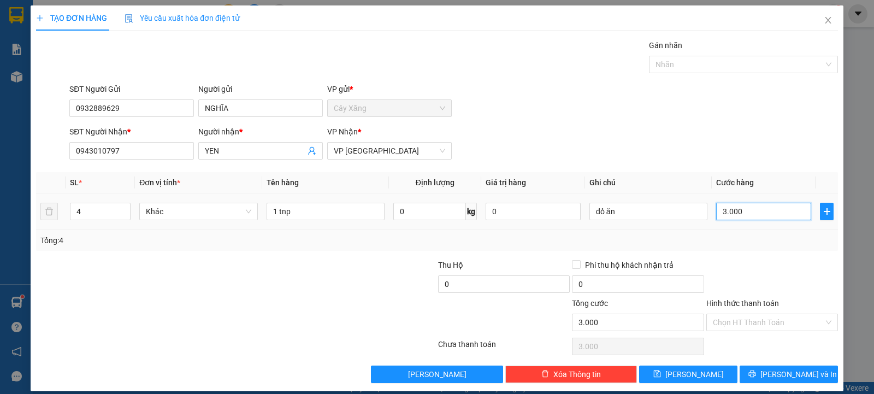
type input "30.000"
click at [781, 370] on span "[PERSON_NAME] và In" at bounding box center [799, 374] width 76 height 12
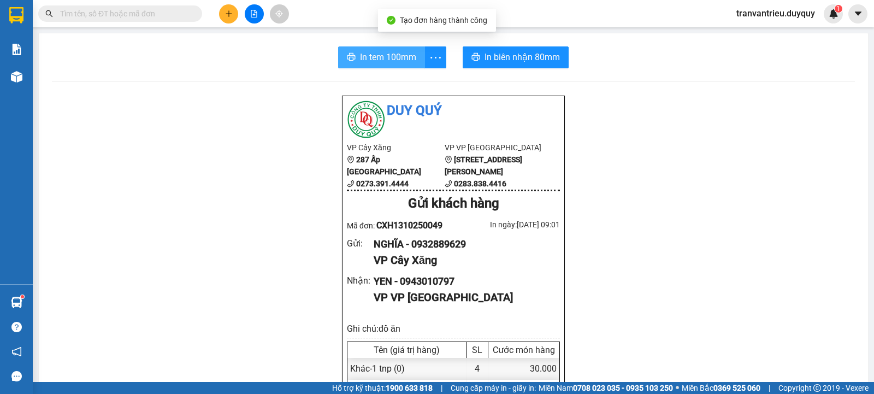
click at [381, 66] on button "In tem 100mm" at bounding box center [381, 57] width 87 height 22
click at [394, 56] on span "In tem 100mm" at bounding box center [388, 57] width 56 height 14
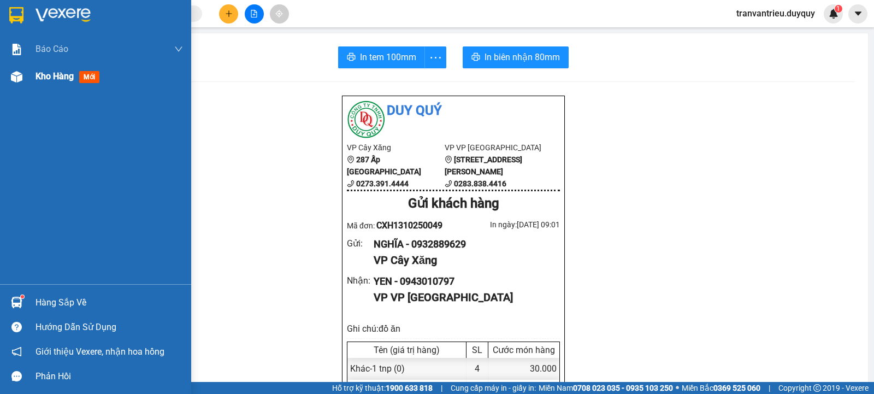
click at [40, 75] on span "Kho hàng" at bounding box center [55, 76] width 38 height 10
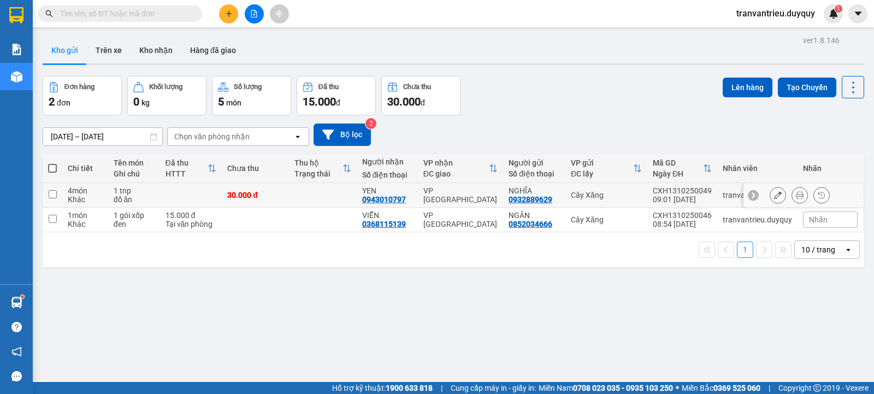
click at [152, 194] on div "1 tnp" at bounding box center [134, 190] width 41 height 9
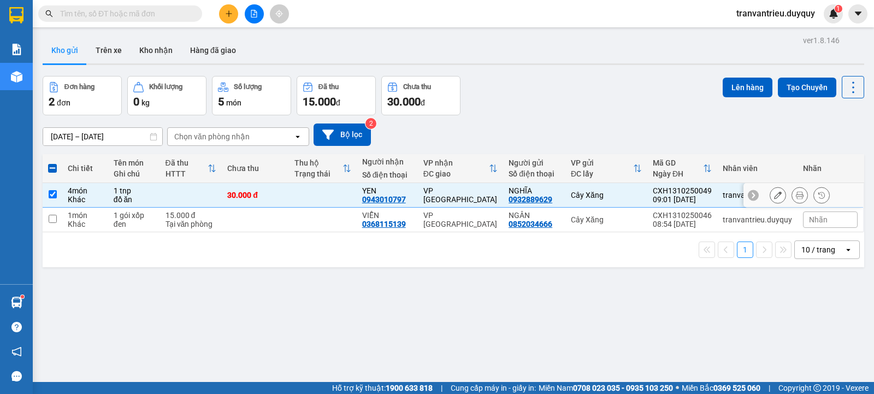
click at [98, 191] on div "4 món" at bounding box center [85, 190] width 35 height 9
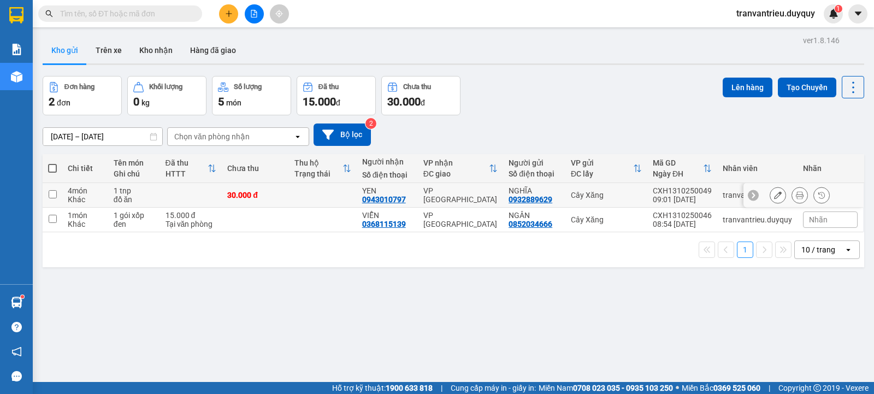
click at [98, 191] on div "4 món" at bounding box center [85, 190] width 35 height 9
checkbox input "true"
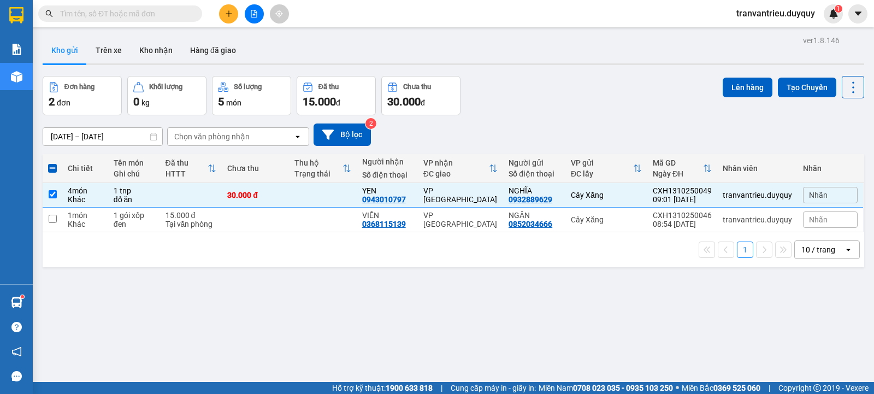
click at [187, 10] on input "text" at bounding box center [124, 14] width 129 height 12
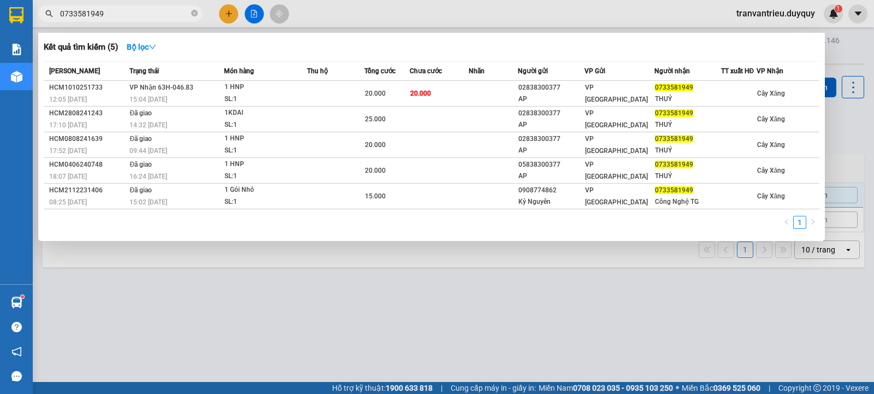
type input "0733581949"
drag, startPoint x: 135, startPoint y: 7, endPoint x: 0, endPoint y: 8, distance: 135.0
click at [17, 11] on section "Kết quả tìm kiếm ( 5 ) Bộ lọc Mã ĐH Trạng thái Món hàng Thu hộ Tổng cước Chưa c…" at bounding box center [437, 197] width 874 height 394
click at [195, 15] on icon "close-circle" at bounding box center [194, 13] width 7 height 7
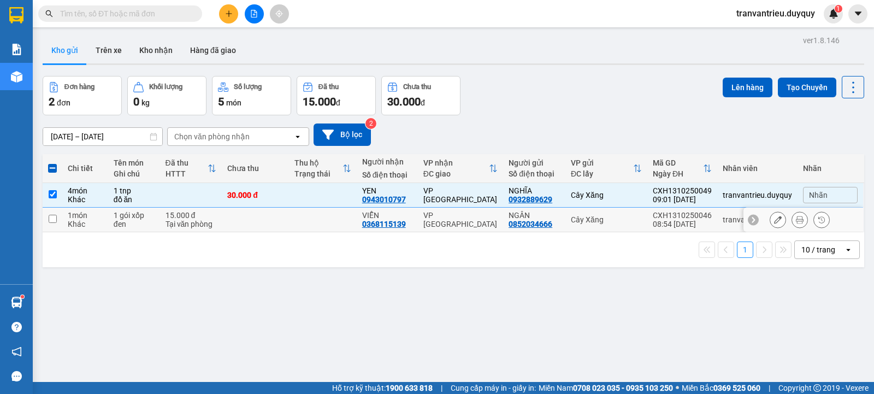
click at [122, 223] on div "1 gói xốp đen" at bounding box center [134, 219] width 41 height 17
checkbox input "true"
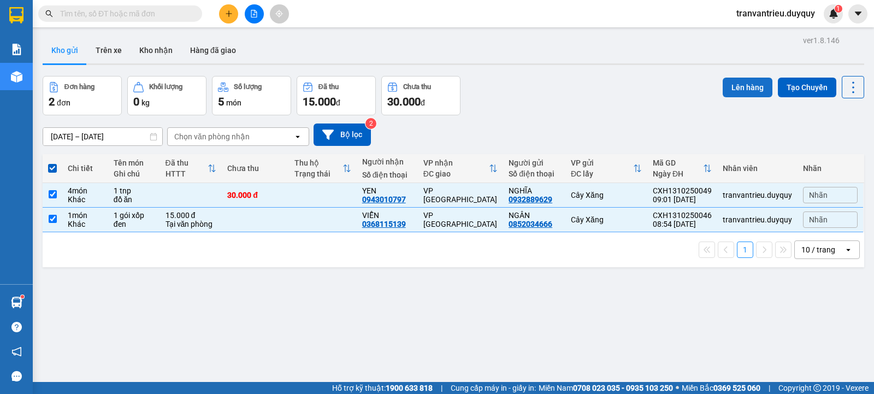
click at [746, 82] on button "Lên hàng" at bounding box center [748, 88] width 50 height 20
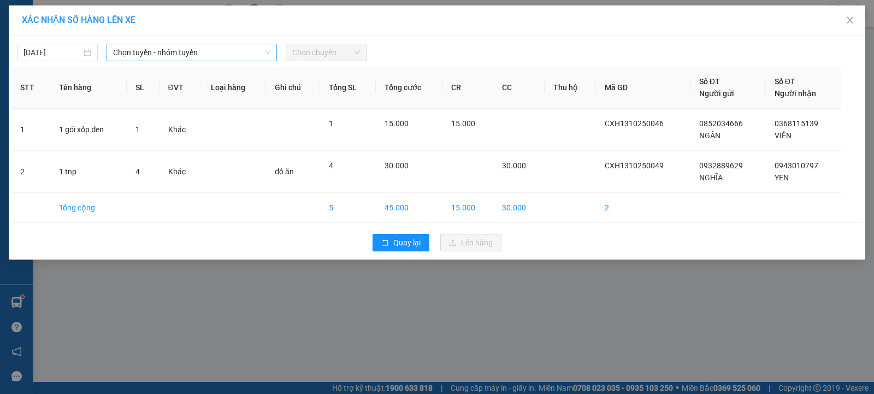
click at [140, 54] on span "Chọn tuyến - nhóm tuyến" at bounding box center [191, 52] width 157 height 16
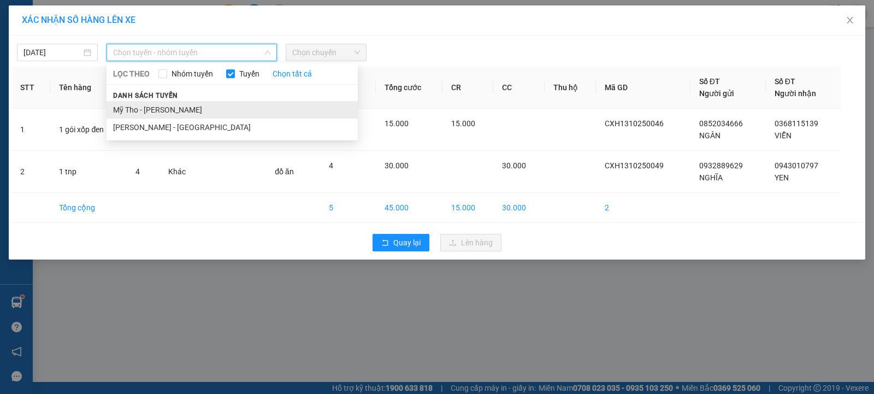
drag, startPoint x: 152, startPoint y: 109, endPoint x: 186, endPoint y: 86, distance: 41.4
click at [152, 109] on li "Mỹ Tho - [PERSON_NAME]" at bounding box center [232, 109] width 251 height 17
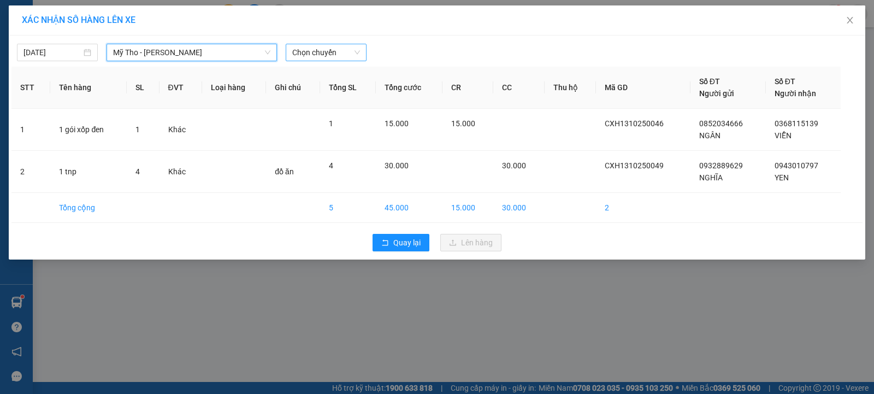
click at [317, 55] on span "Chọn chuyến" at bounding box center [326, 52] width 68 height 16
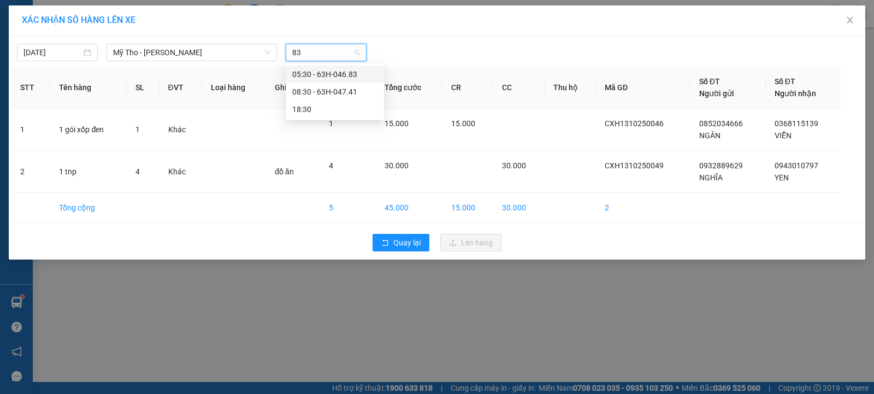
type input "8"
type input "900"
click at [339, 73] on div "09:00 - 63B-019.08" at bounding box center [334, 74] width 85 height 12
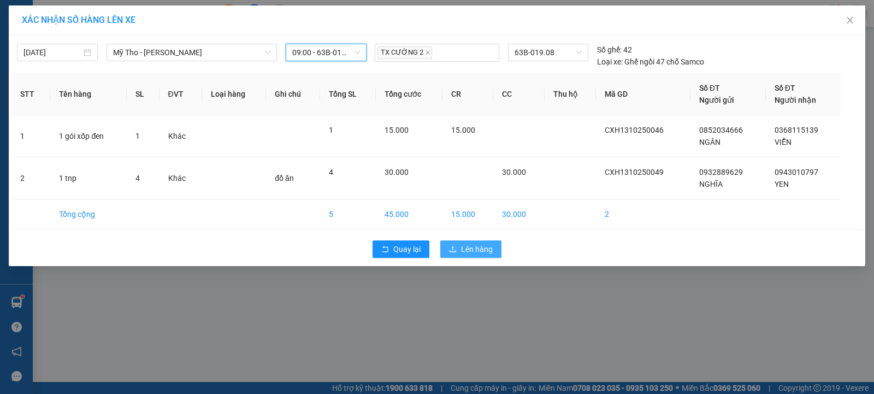
click at [481, 251] on span "Lên hàng" at bounding box center [477, 249] width 32 height 12
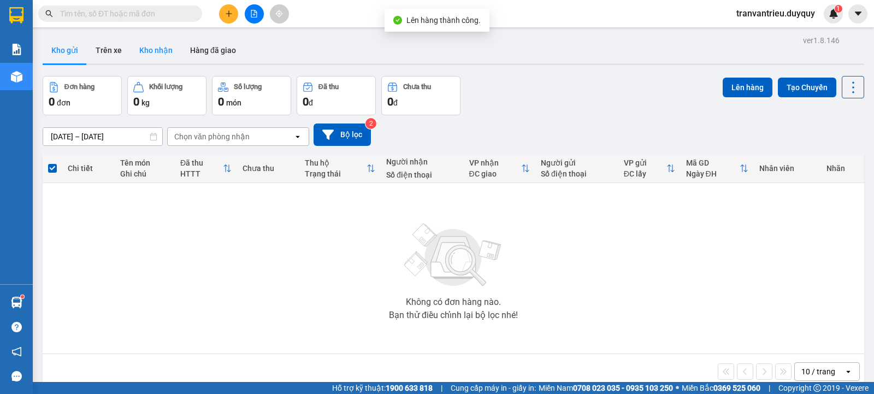
click at [157, 50] on button "Kho nhận" at bounding box center [156, 50] width 51 height 26
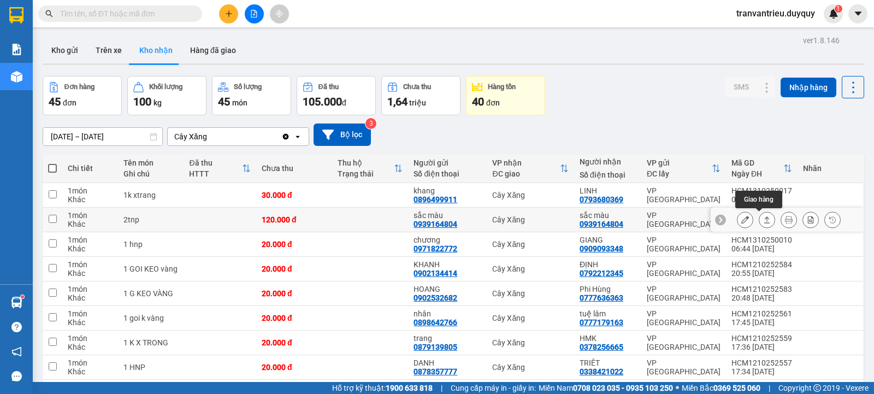
click at [763, 220] on icon at bounding box center [767, 220] width 8 height 8
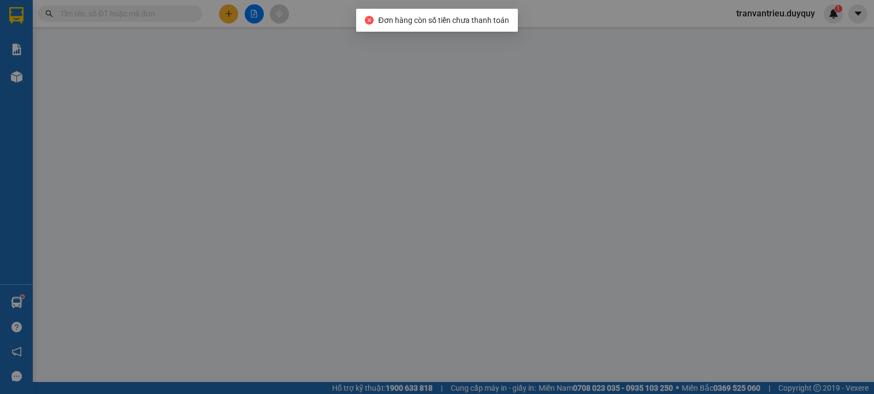
type input "0939164804"
type input "sắc màu"
type input "0939164804"
type input "sắc màu"
type input "0"
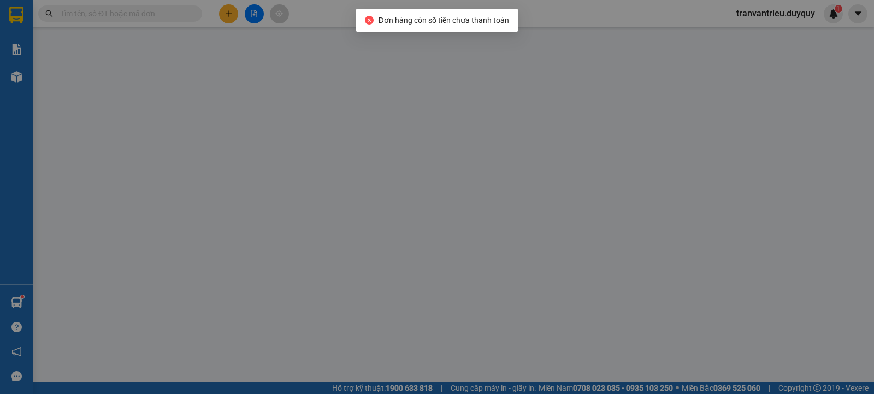
type input "120.000"
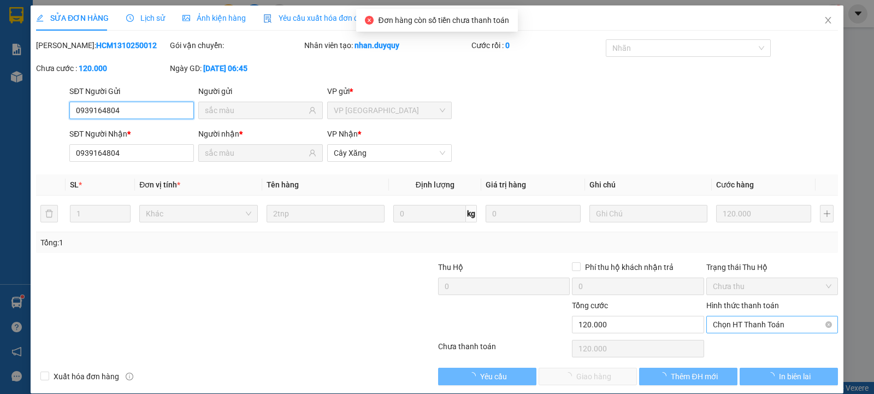
click at [756, 332] on div "Chọn HT Thanh Toán" at bounding box center [772, 324] width 132 height 17
click at [757, 332] on span "Chọn HT Thanh Toán" at bounding box center [772, 324] width 119 height 16
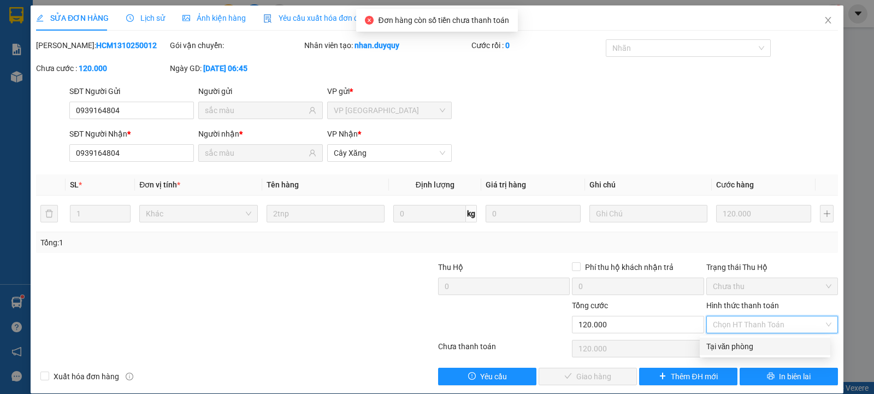
click at [751, 348] on div "Tại văn phòng" at bounding box center [764, 346] width 117 height 12
type input "0"
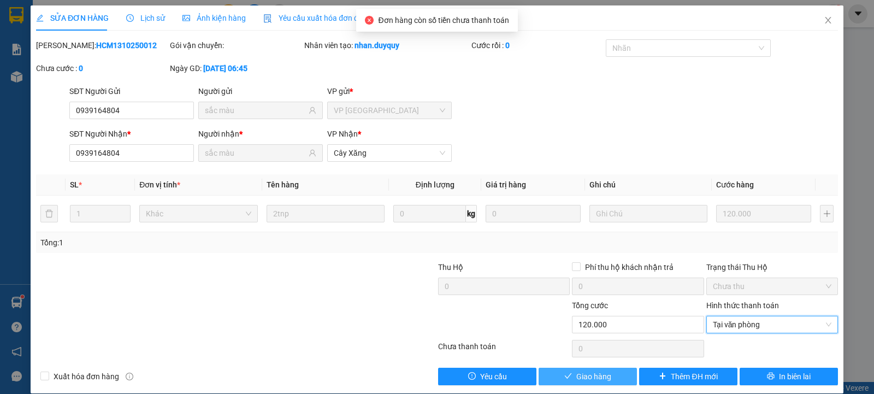
click at [556, 373] on button "Giao hàng" at bounding box center [588, 376] width 98 height 17
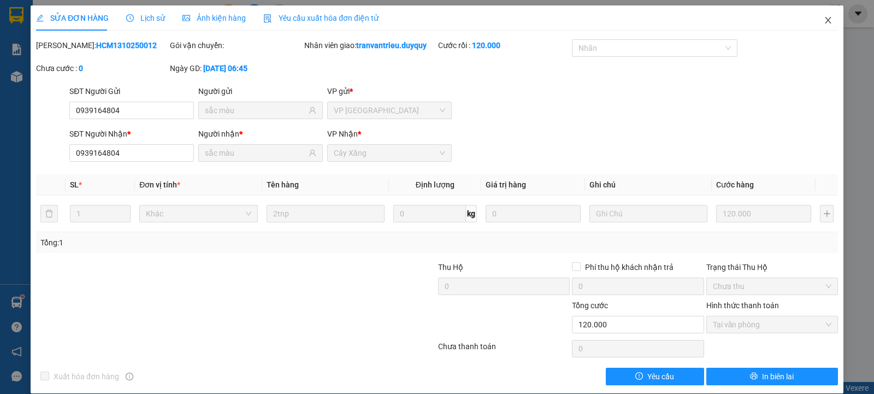
click at [824, 19] on icon "close" at bounding box center [828, 20] width 9 height 9
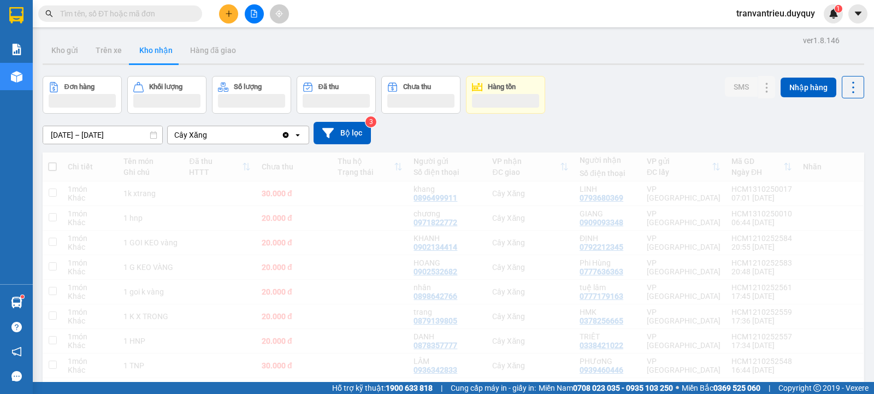
click at [236, 16] on button at bounding box center [228, 13] width 19 height 19
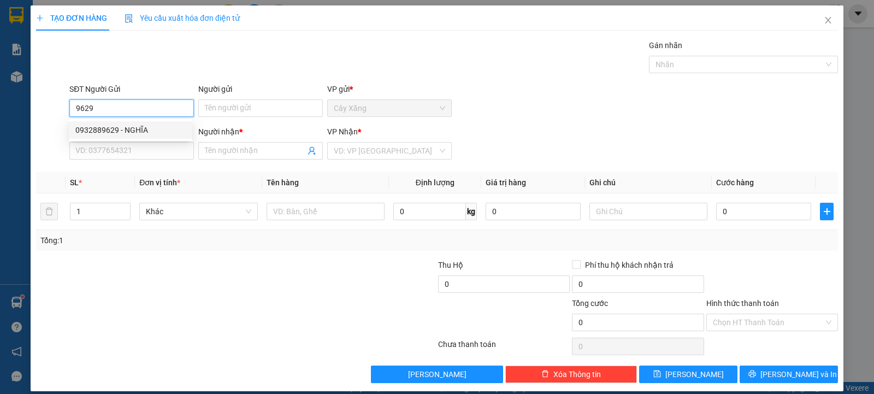
click at [163, 132] on div "0932889629 - NGHĨA" at bounding box center [130, 130] width 110 height 12
type input "0932889629"
type input "NGHĨA"
type input "0943010797"
type input "YEN"
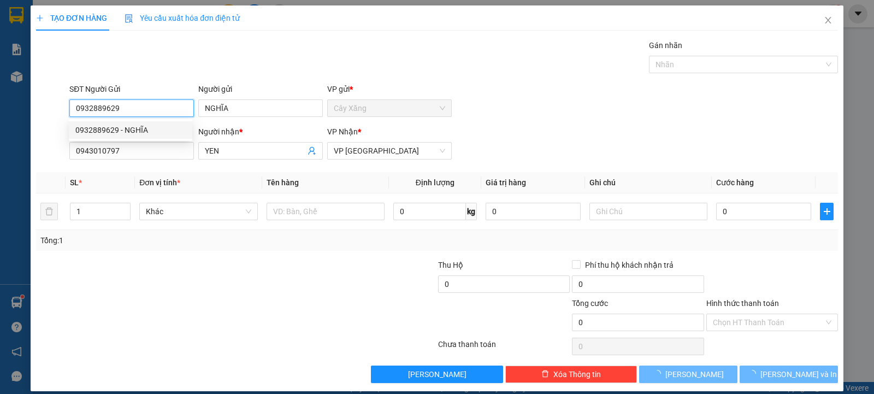
type input "30.000"
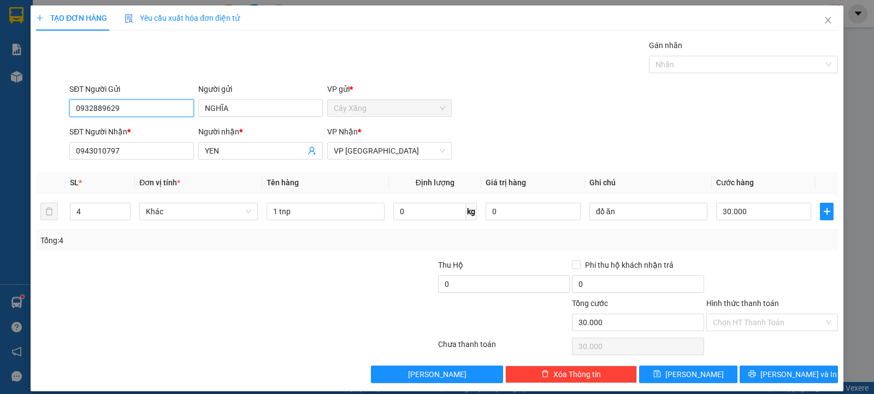
type input "0932889629"
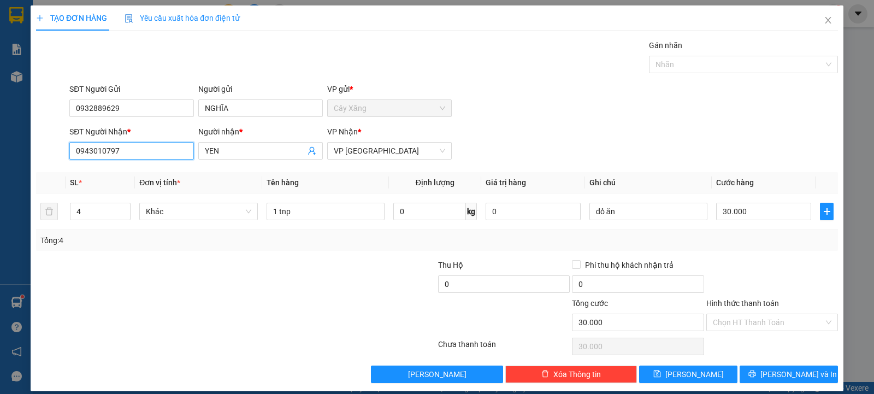
click at [88, 128] on div "SĐT Người Nhận * 0943010797 0943010797" at bounding box center [131, 145] width 125 height 38
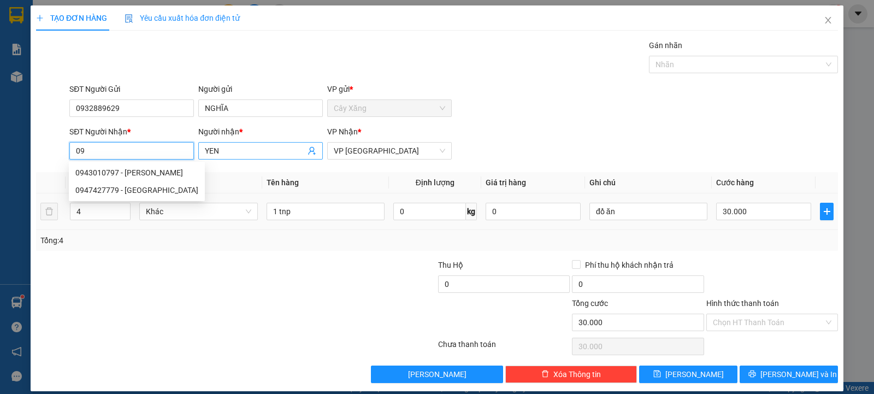
type input "0"
click at [119, 150] on input "SĐT Người Nhận *" at bounding box center [131, 150] width 125 height 17
type input "0903980536"
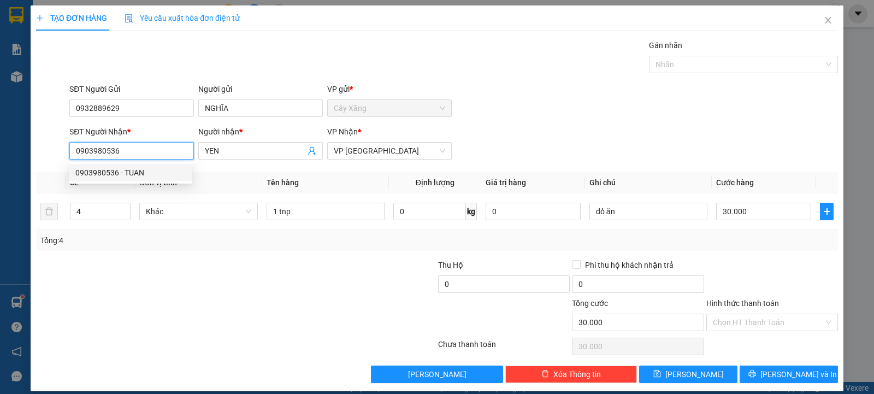
click at [122, 173] on div "0903980536 - TUAN" at bounding box center [130, 173] width 110 height 12
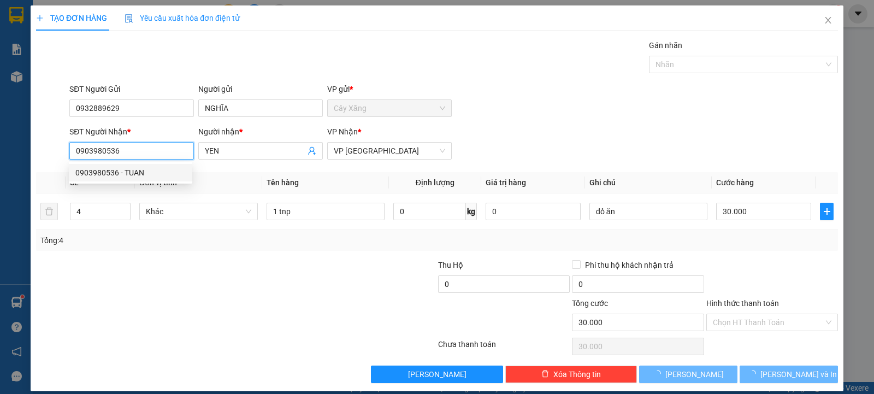
type input "TUAN"
type input "50.000"
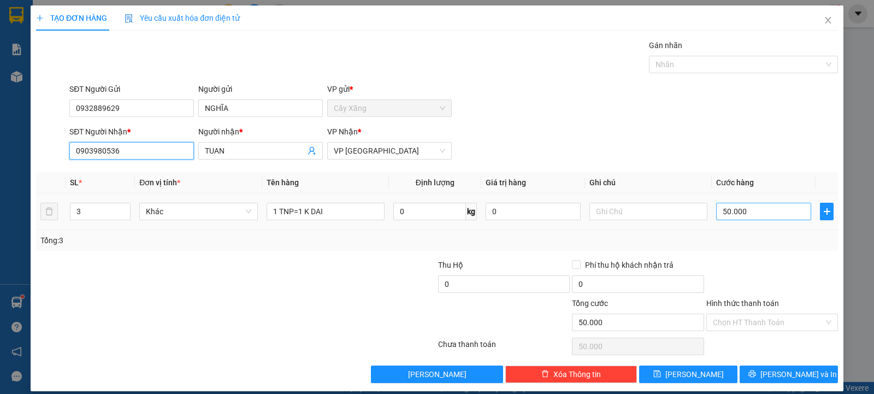
type input "0903980536"
click at [768, 208] on input "50.000" at bounding box center [763, 211] width 95 height 17
type input "2"
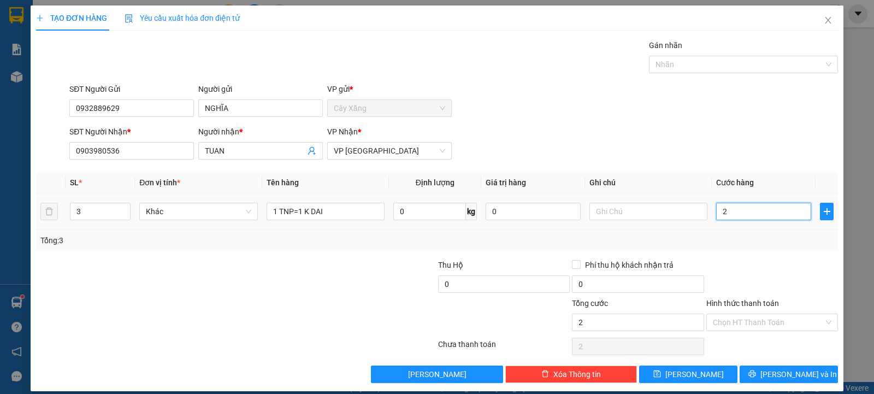
type input "25"
type input "250"
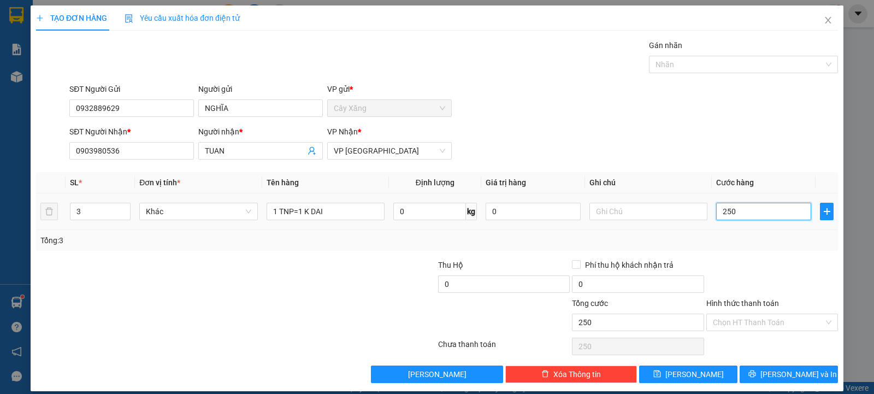
type input "2.500"
type input "25.000"
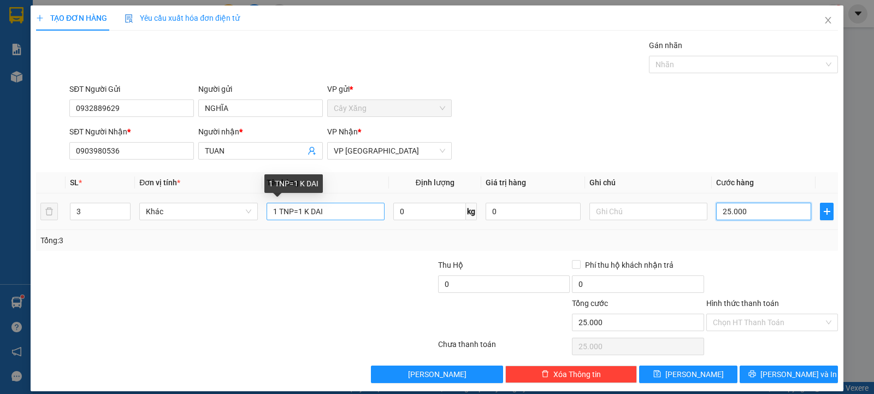
type input "25.000"
drag, startPoint x: 345, startPoint y: 210, endPoint x: 139, endPoint y: 204, distance: 205.5
click at [145, 206] on tr "3 Khác 1 TNP=1 K DAI 0 kg 0 25.000" at bounding box center [437, 211] width 802 height 37
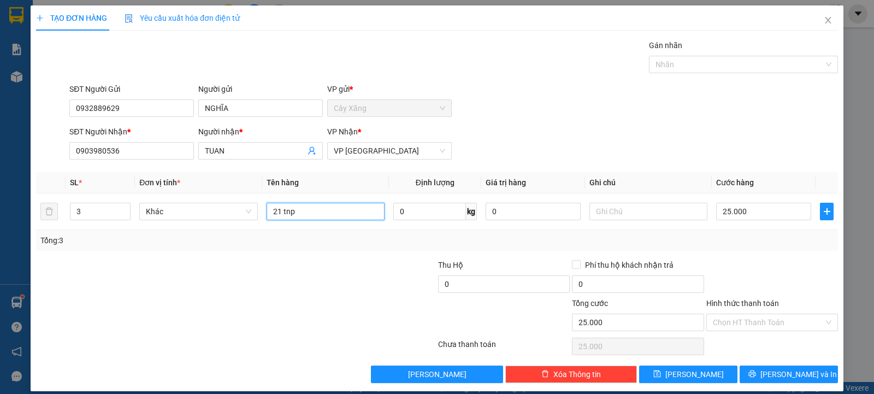
type input "21 tnp"
type input "d"
type input "đồ ăn"
click at [766, 318] on input "Hình thức thanh toán" at bounding box center [768, 322] width 111 height 16
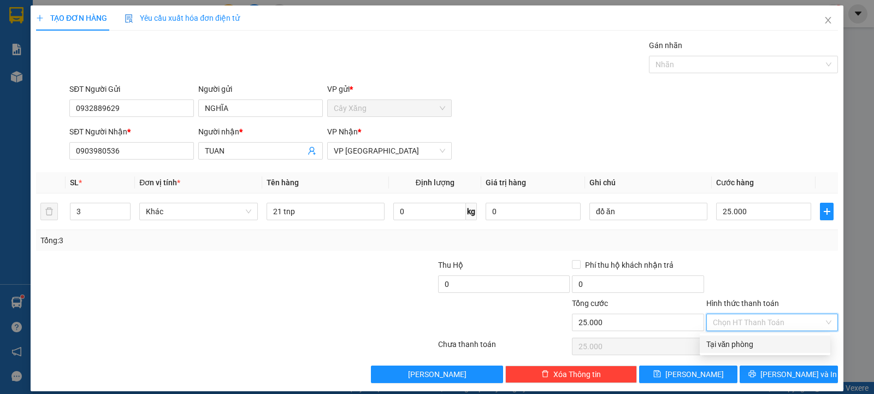
click at [759, 349] on div "Tại văn phòng" at bounding box center [764, 344] width 117 height 12
type input "0"
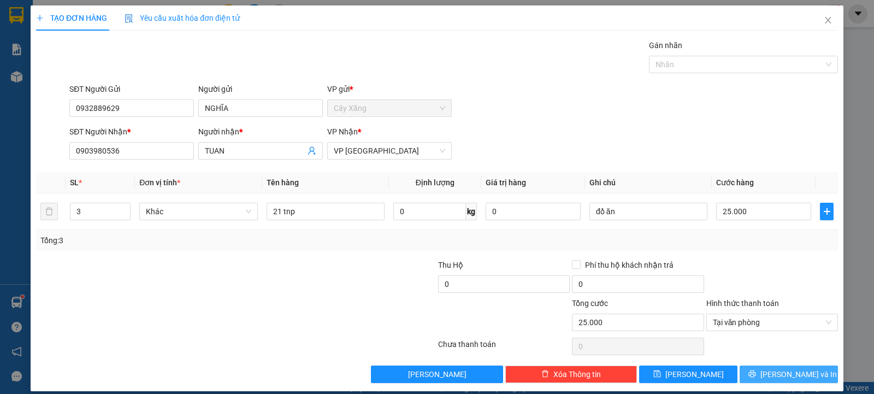
click at [786, 370] on span "[PERSON_NAME] và In" at bounding box center [799, 374] width 76 height 12
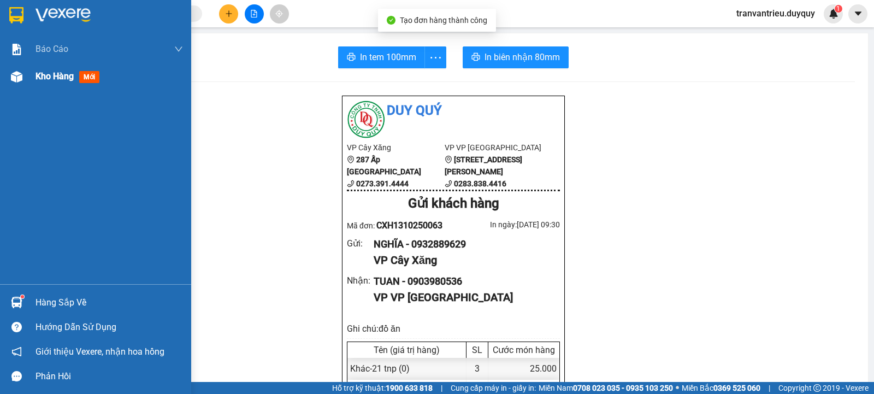
click at [54, 80] on span "Kho hàng" at bounding box center [55, 76] width 38 height 10
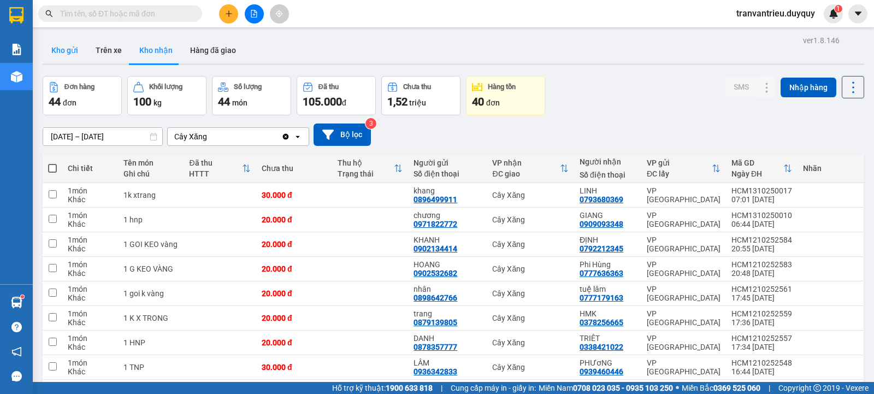
click at [50, 52] on button "Kho gửi" at bounding box center [65, 50] width 44 height 26
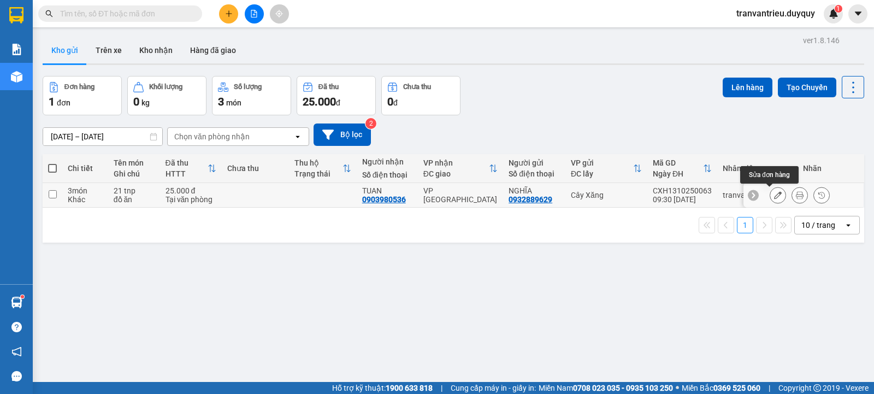
click at [774, 195] on icon at bounding box center [778, 195] width 8 height 8
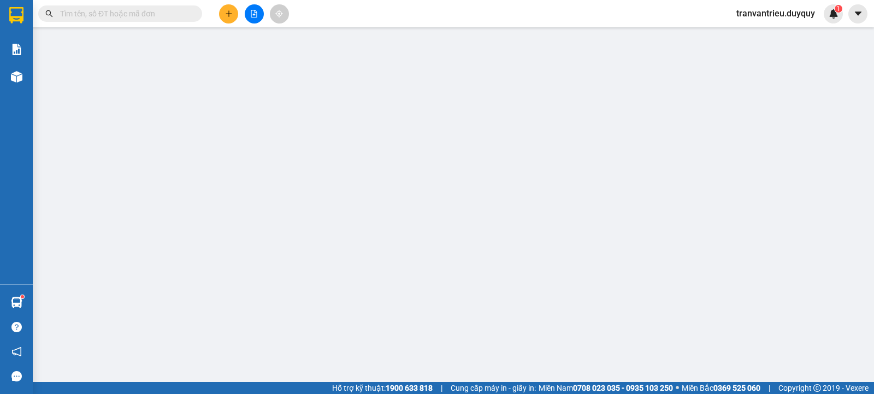
type input "0932889629"
type input "0903980536"
type input "0"
type input "25.000"
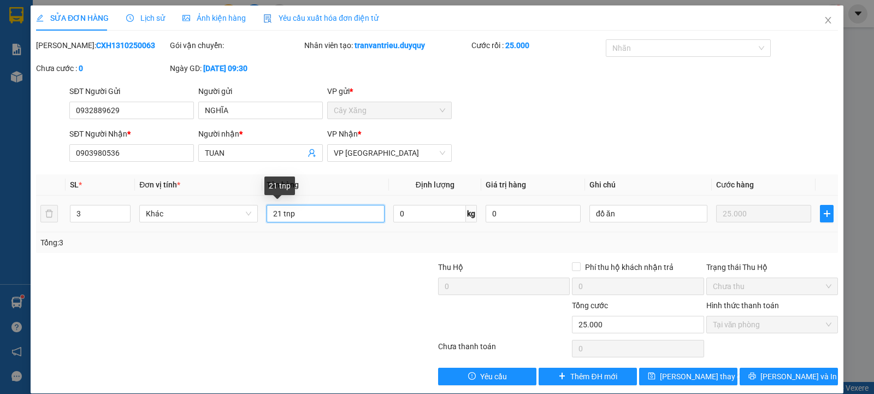
click at [274, 216] on input "21 tnp" at bounding box center [326, 213] width 118 height 17
type input "1 tnp"
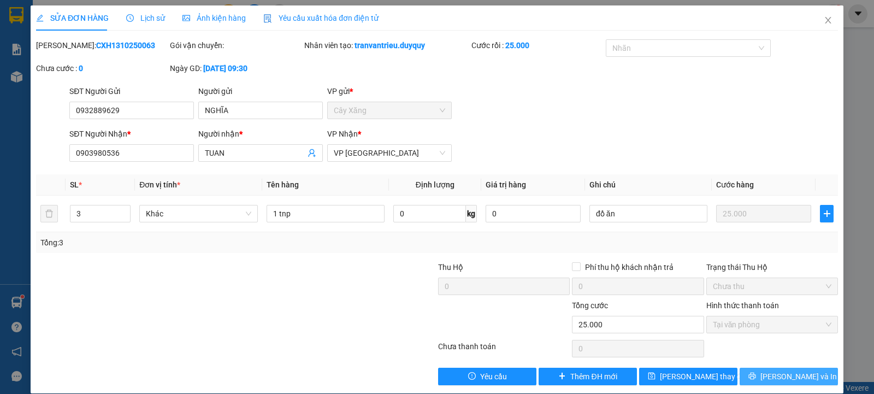
click at [771, 370] on button "[PERSON_NAME] và In" at bounding box center [789, 376] width 98 height 17
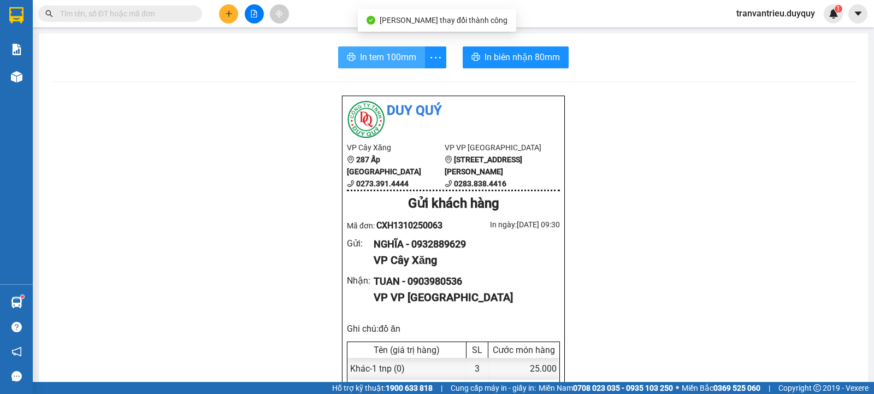
click at [385, 57] on span "In tem 100mm" at bounding box center [388, 57] width 56 height 14
click at [355, 51] on button "In tem 100mm" at bounding box center [381, 57] width 87 height 22
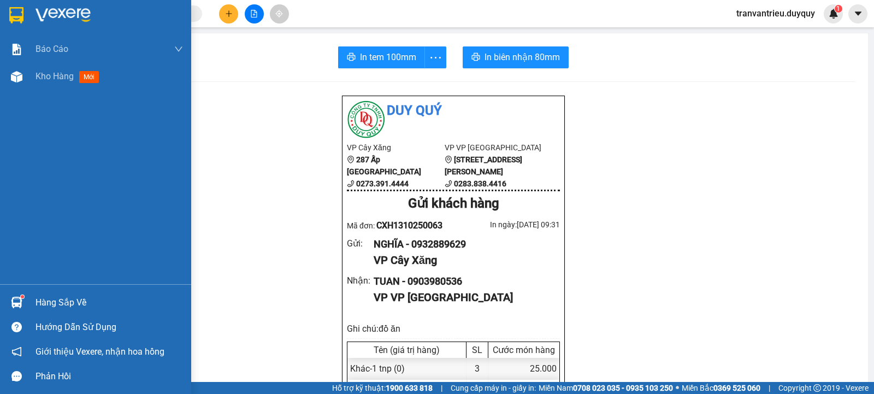
click at [61, 300] on div "Hàng sắp về" at bounding box center [110, 303] width 148 height 16
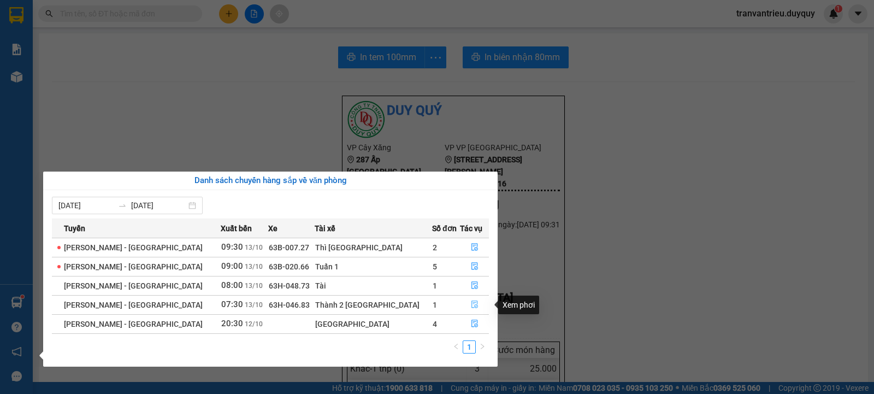
click at [466, 300] on button "button" at bounding box center [475, 304] width 28 height 17
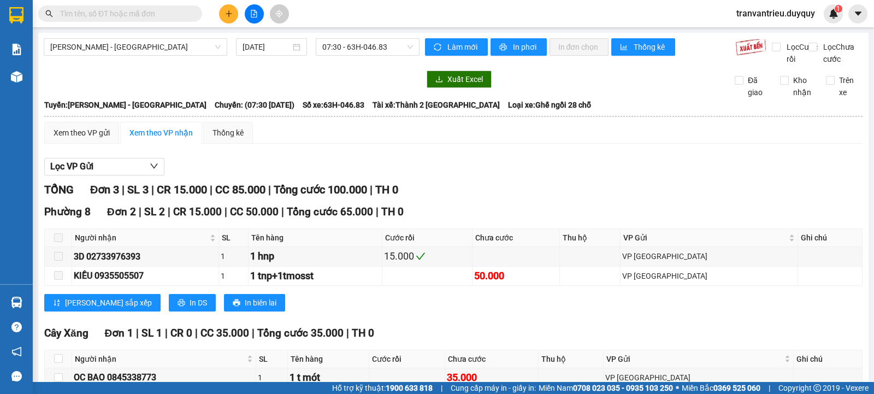
scroll to position [74, 0]
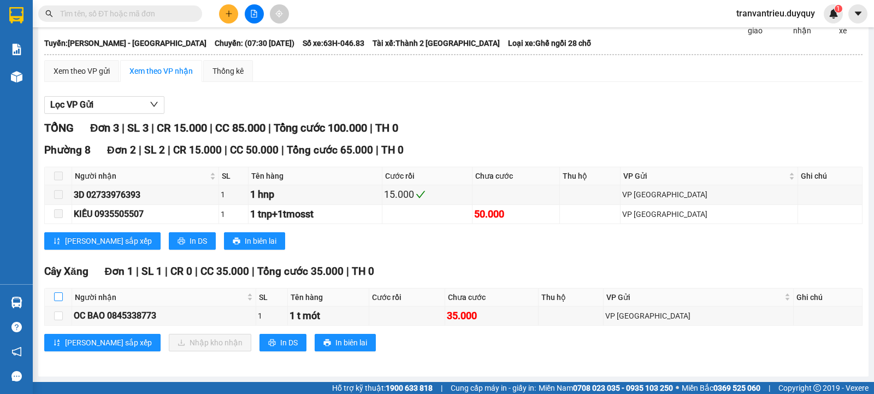
click at [57, 297] on input "checkbox" at bounding box center [58, 296] width 9 height 9
checkbox input "true"
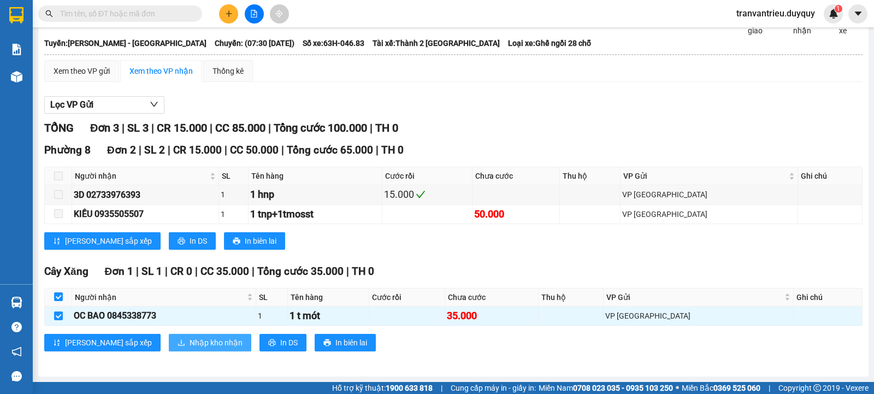
drag, startPoint x: 164, startPoint y: 352, endPoint x: 170, endPoint y: 345, distance: 9.7
click at [165, 351] on div "Cây Xăng Đơn 1 | SL 1 | CR 0 | CC 35.000 | Tổng cước 35.000 | TH 0 Người nhận S…" at bounding box center [453, 311] width 818 height 96
click at [190, 343] on span "Nhập kho nhận" at bounding box center [216, 343] width 53 height 12
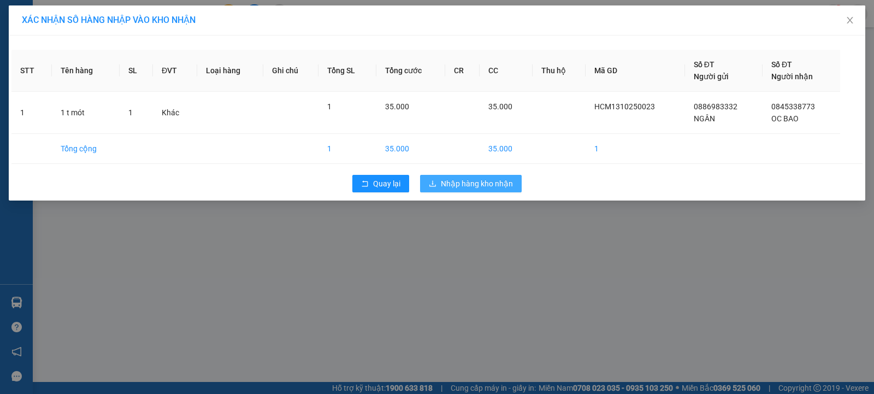
click at [462, 182] on span "Nhập hàng kho nhận" at bounding box center [477, 184] width 72 height 12
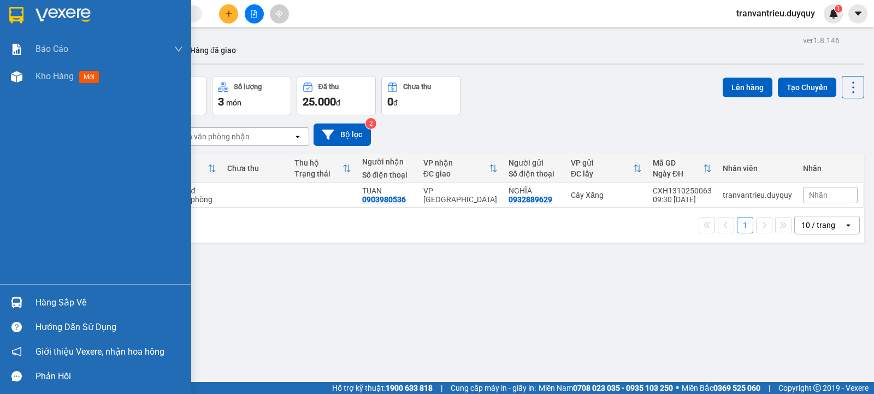
click at [86, 302] on div "Hàng sắp về" at bounding box center [110, 303] width 148 height 16
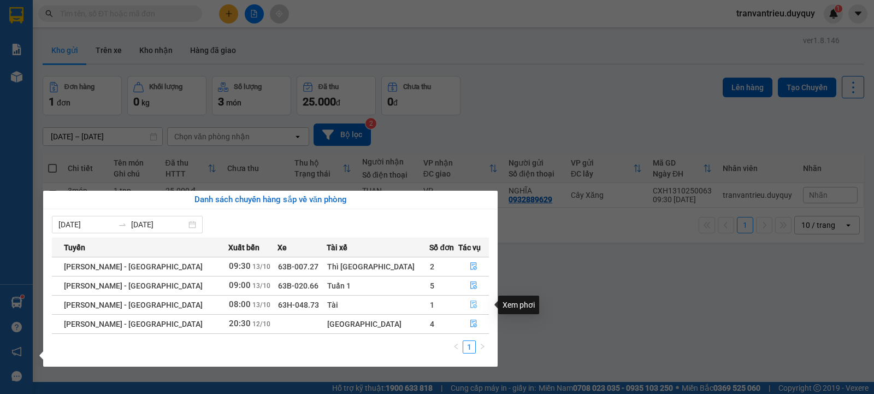
click at [470, 304] on icon "file-done" at bounding box center [474, 305] width 8 height 8
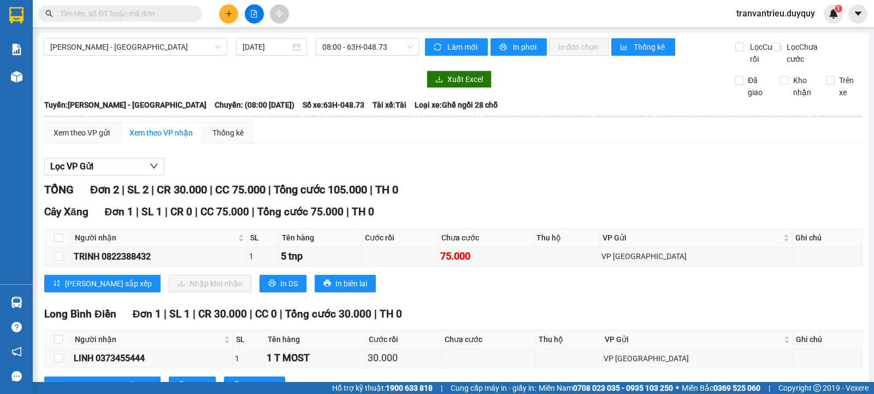
scroll to position [55, 0]
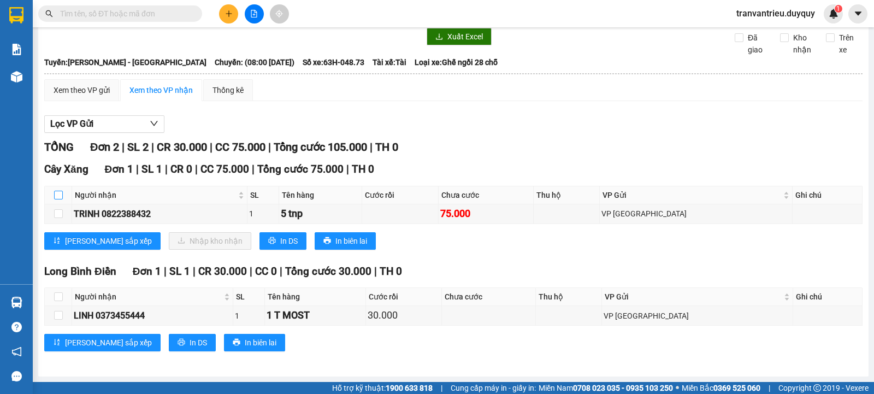
click at [58, 193] on input "checkbox" at bounding box center [58, 195] width 9 height 9
checkbox input "true"
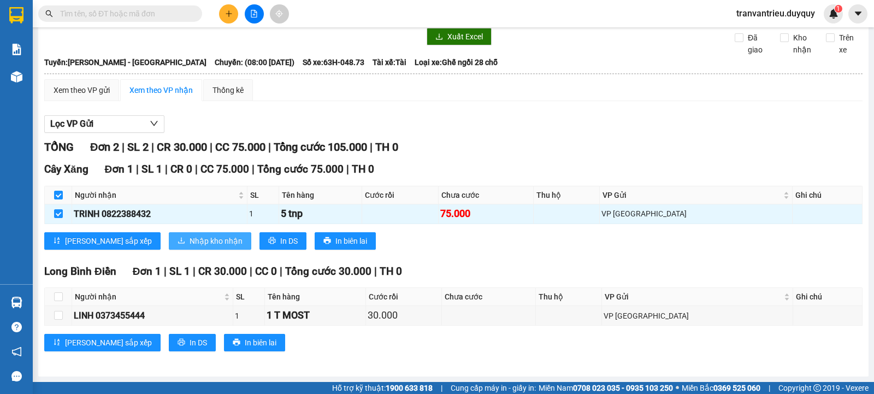
click at [190, 240] on span "Nhập kho nhận" at bounding box center [216, 241] width 53 height 12
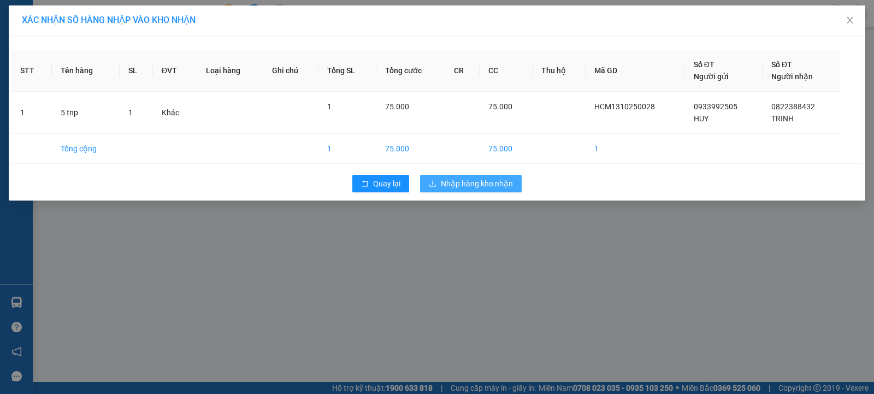
click at [459, 184] on span "Nhập hàng kho nhận" at bounding box center [477, 184] width 72 height 12
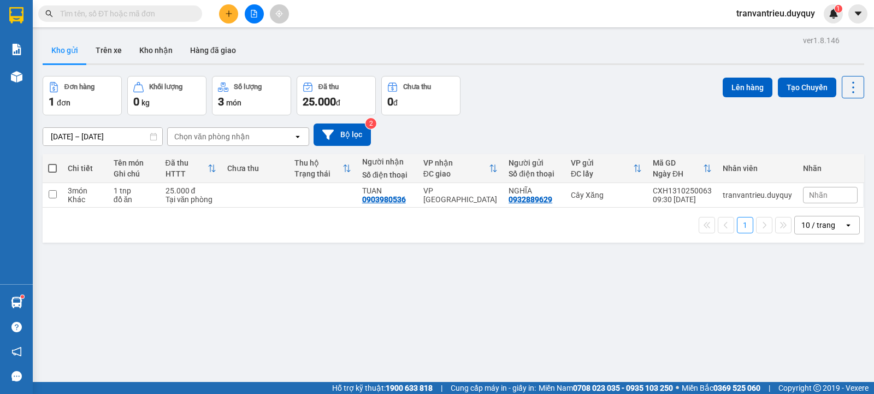
click at [154, 11] on input "text" at bounding box center [124, 14] width 129 height 12
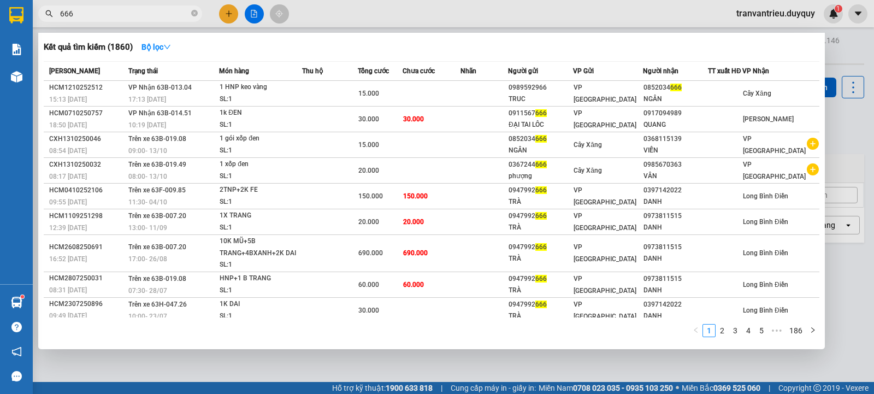
type input "666"
click at [196, 14] on icon "close-circle" at bounding box center [194, 13] width 7 height 7
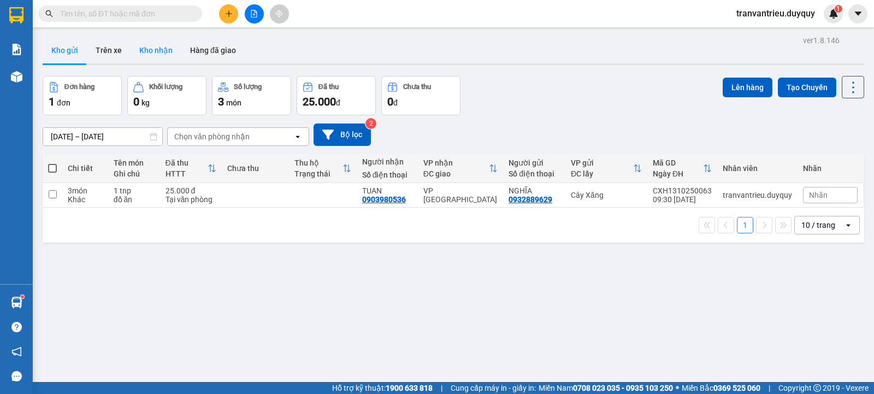
click at [155, 52] on button "Kho nhận" at bounding box center [156, 50] width 51 height 26
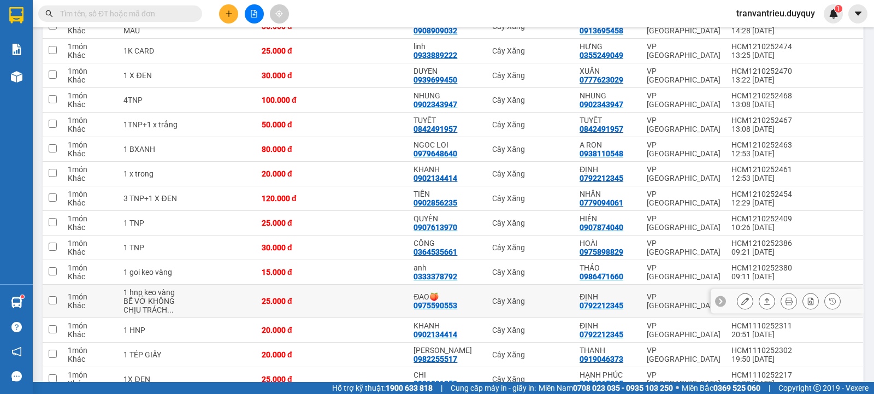
scroll to position [601, 0]
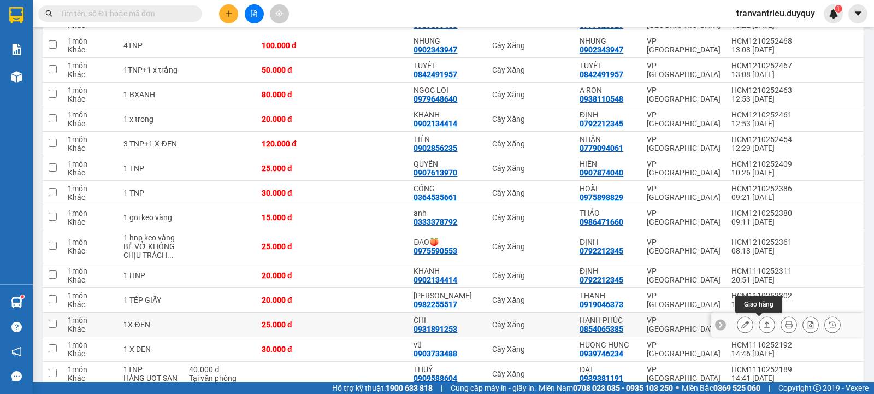
click at [763, 325] on icon at bounding box center [767, 325] width 8 height 8
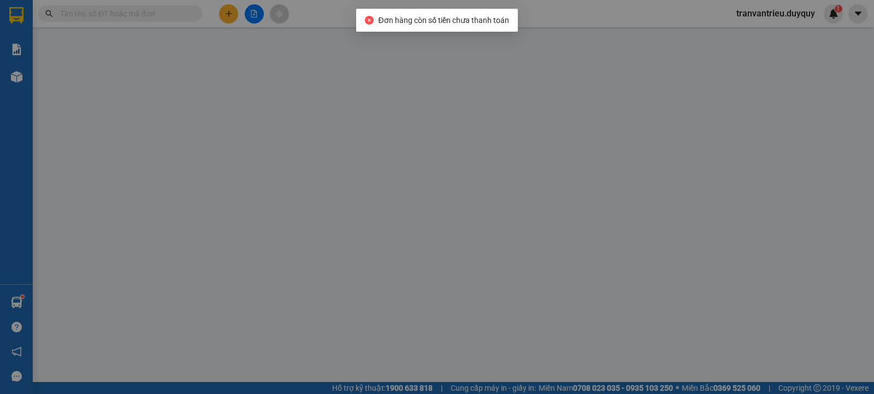
type input "0931891253"
type input "CHI"
type input "0854065385"
type input "HẠNH PHÚC"
type input "0"
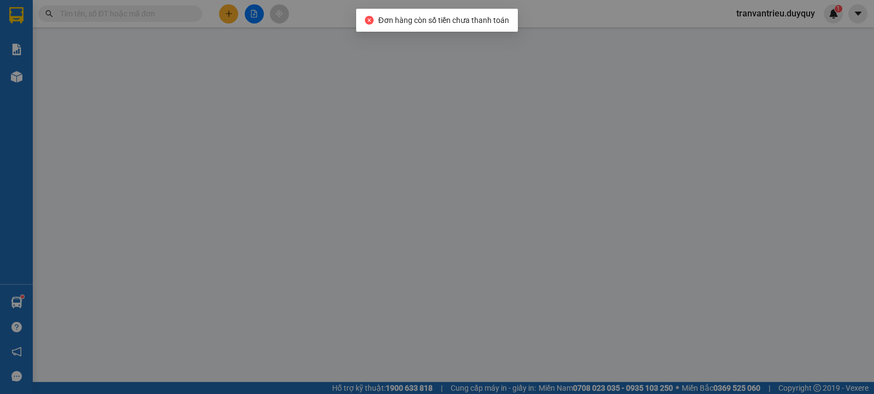
type input "25.000"
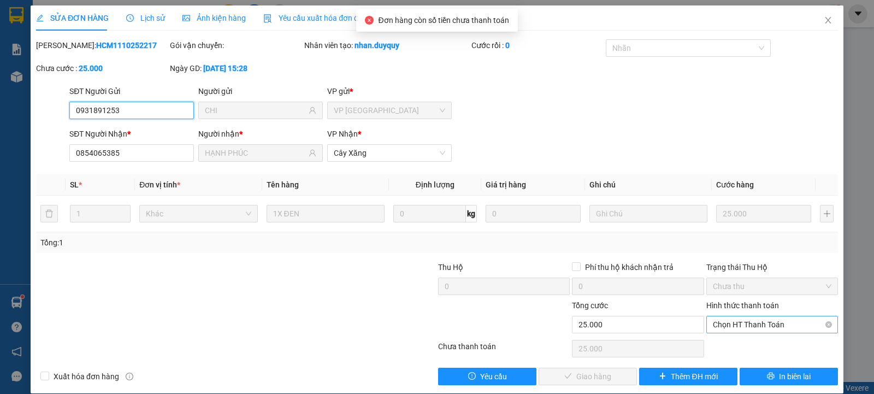
click at [767, 321] on span "Chọn HT Thanh Toán" at bounding box center [772, 324] width 119 height 16
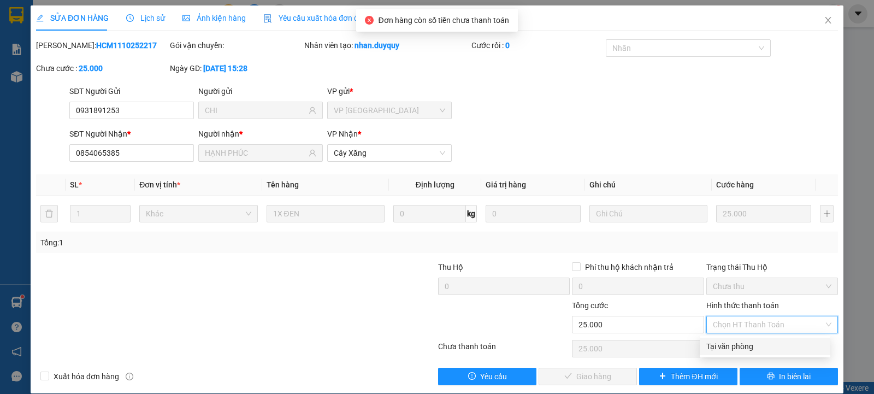
click at [769, 343] on div "Tại văn phòng" at bounding box center [764, 346] width 117 height 12
type input "0"
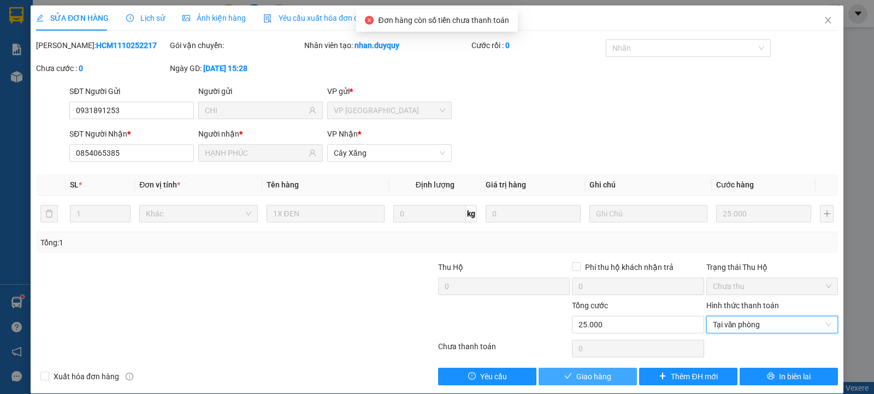
click at [580, 378] on span "Giao hàng" at bounding box center [593, 376] width 35 height 12
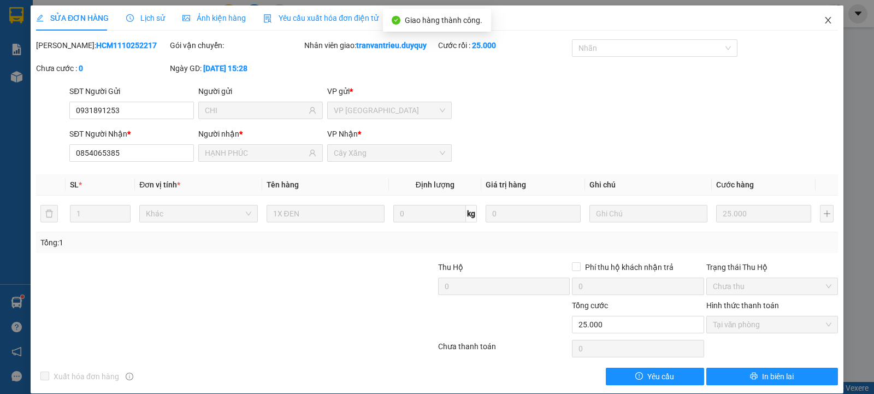
click at [822, 15] on span "Close" at bounding box center [828, 20] width 31 height 31
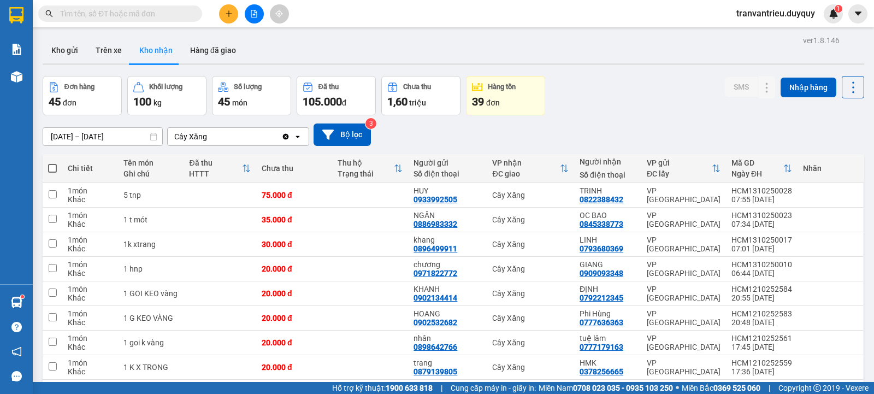
click at [181, 17] on input "text" at bounding box center [124, 14] width 129 height 12
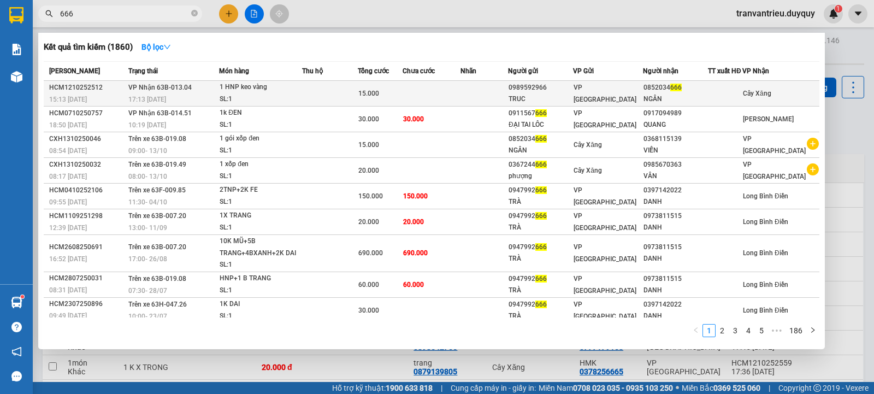
type input "666"
click at [540, 94] on div "TRUC" at bounding box center [541, 98] width 64 height 11
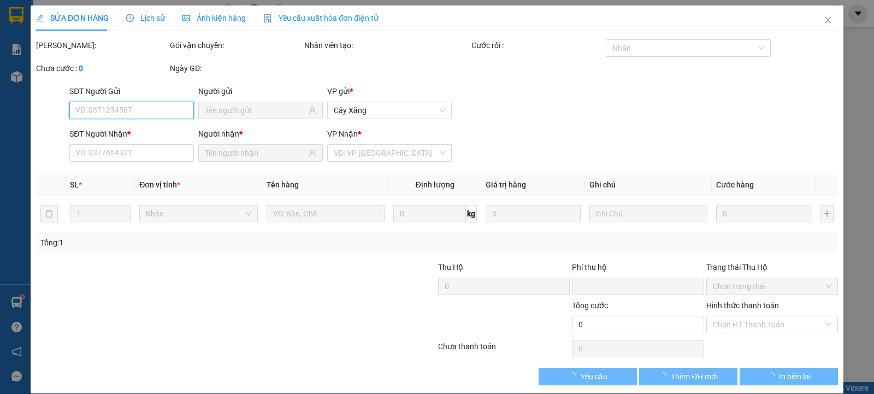
type input "0989592966"
type input "TRUC"
type input "0852034666"
type input "NGÂN"
type input "0"
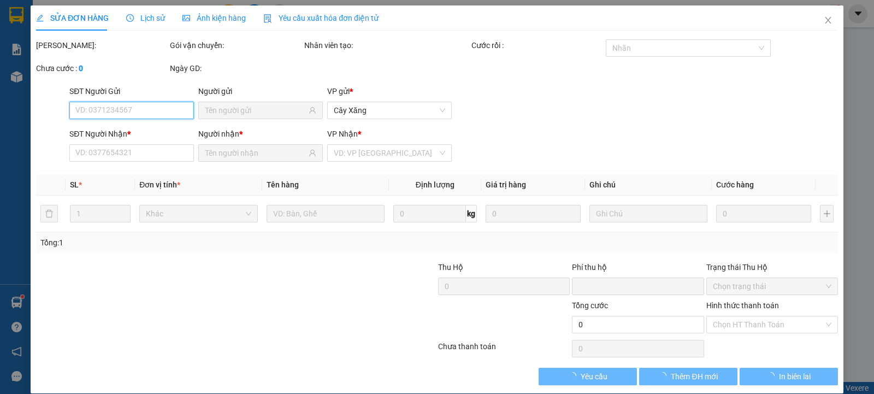
type input "15.000"
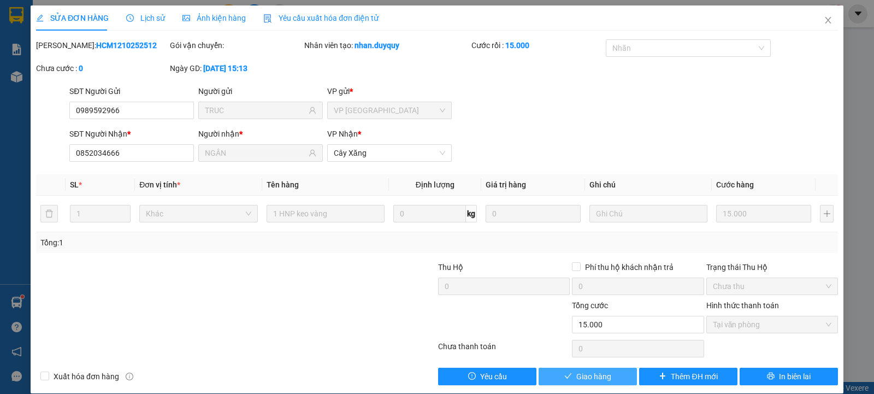
click at [576, 375] on span "Giao hàng" at bounding box center [593, 376] width 35 height 12
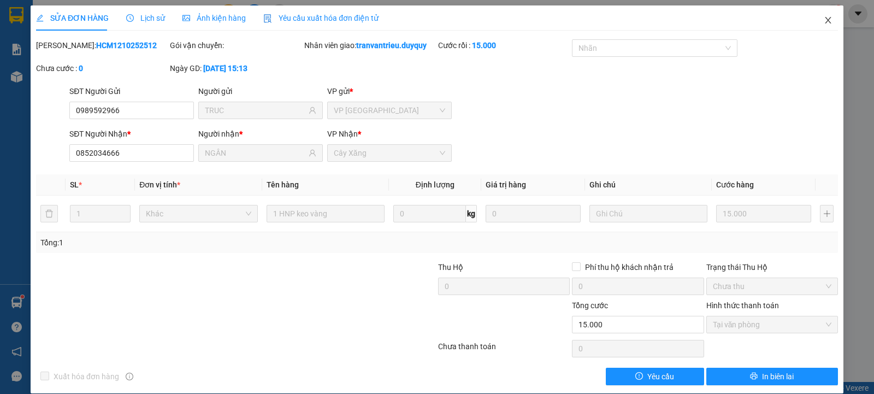
click at [824, 23] on icon "close" at bounding box center [828, 20] width 9 height 9
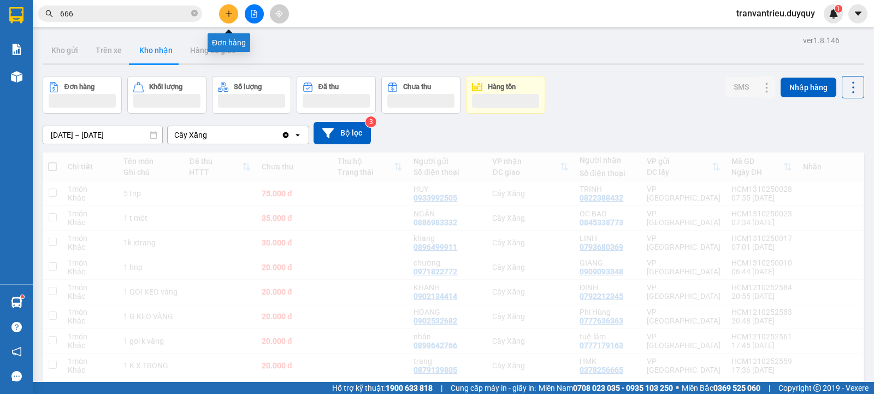
click at [233, 13] on button at bounding box center [228, 13] width 19 height 19
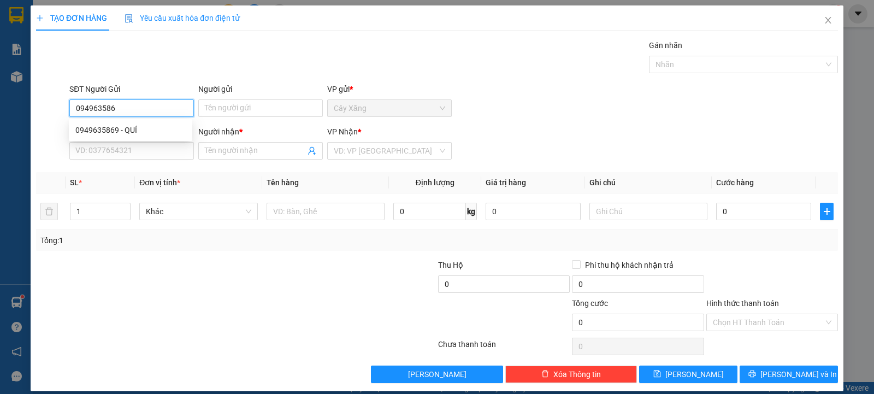
type input "0949635869"
click at [117, 125] on div "0949635869 - QUÍ" at bounding box center [130, 130] width 110 height 12
type input "QUÍ"
type input "0773638009"
type input "NGỌC"
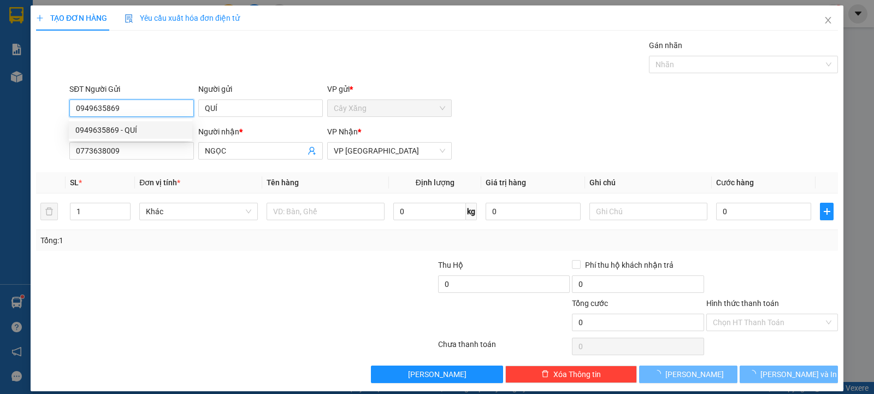
type input "35.000"
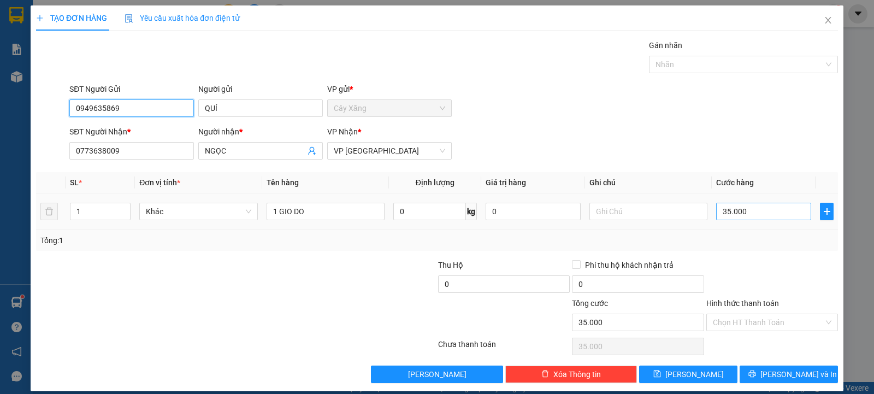
type input "0949635869"
click at [758, 212] on input "35.000" at bounding box center [763, 211] width 95 height 17
type input "2"
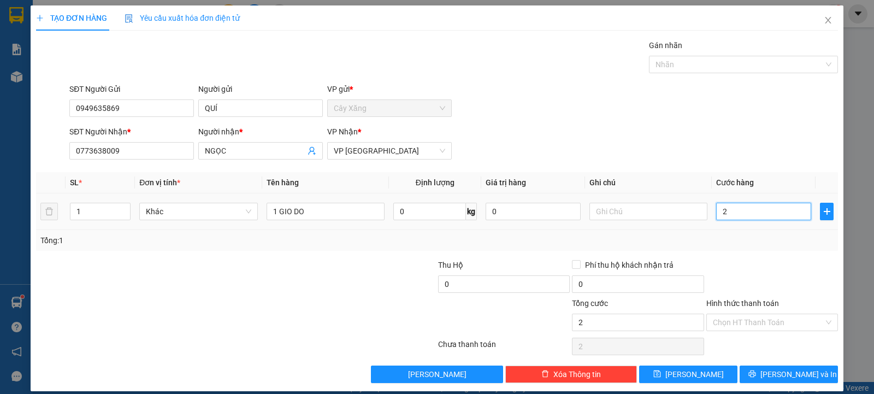
type input "25"
type input "250"
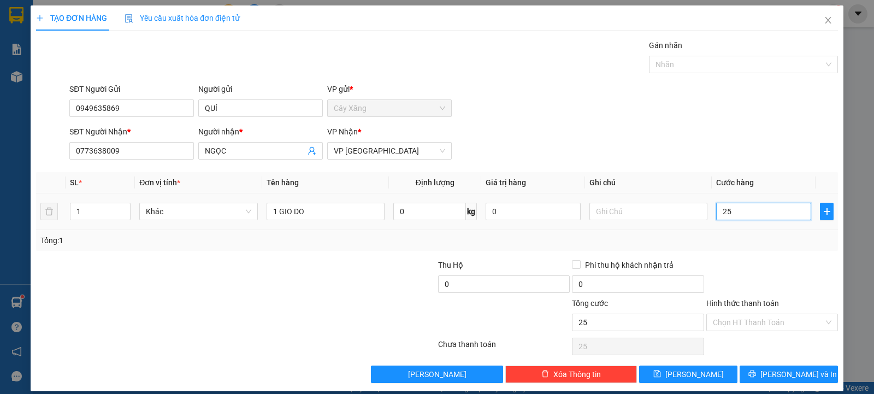
type input "250"
type input "2.500"
type input "25.000"
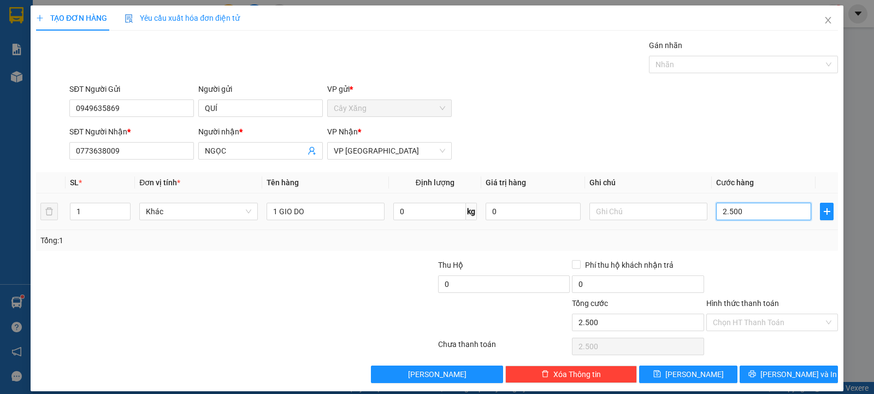
type input "25.000"
click at [41, 211] on tr "1 Khác 1 GIO DO 0 kg 0 25.000" at bounding box center [437, 211] width 802 height 37
type input "1 xốpđen"
click at [639, 214] on input "text" at bounding box center [649, 211] width 118 height 17
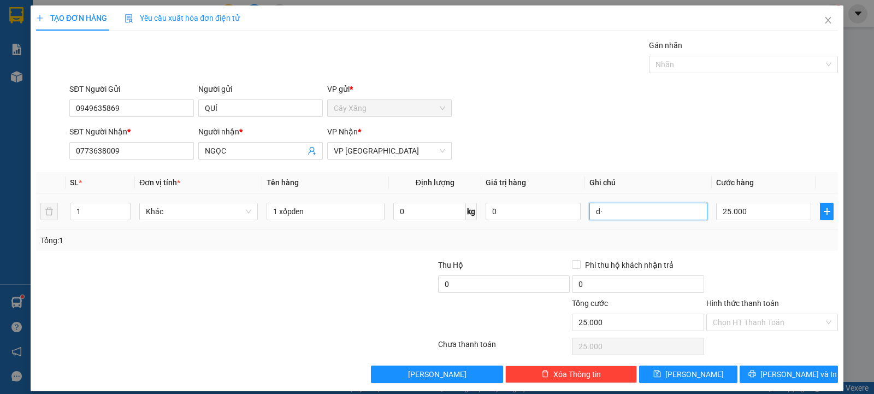
type input "d"
type input "đồ ăn"
click at [737, 325] on input "Hình thức thanh toán" at bounding box center [768, 322] width 111 height 16
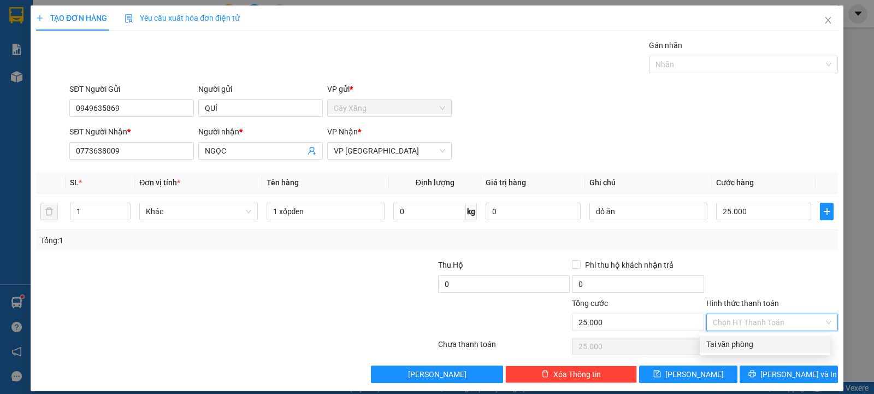
click at [738, 338] on div "Tại văn phòng" at bounding box center [765, 343] width 131 height 17
type input "0"
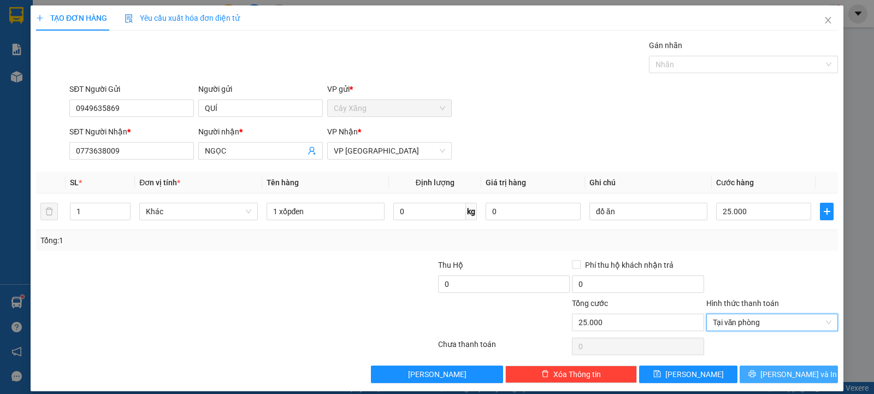
click at [790, 373] on span "[PERSON_NAME] và In" at bounding box center [799, 374] width 76 height 12
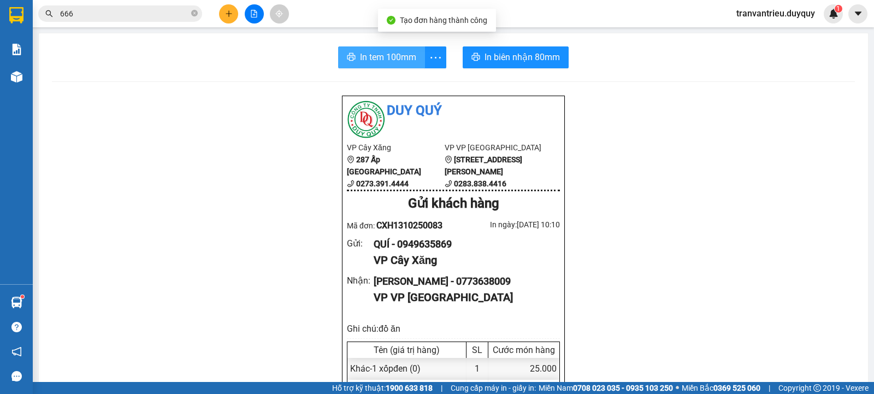
click at [388, 61] on span "In tem 100mm" at bounding box center [388, 57] width 56 height 14
click at [195, 13] on icon "close-circle" at bounding box center [194, 13] width 7 height 7
click at [232, 16] on icon "plus" at bounding box center [229, 14] width 8 height 8
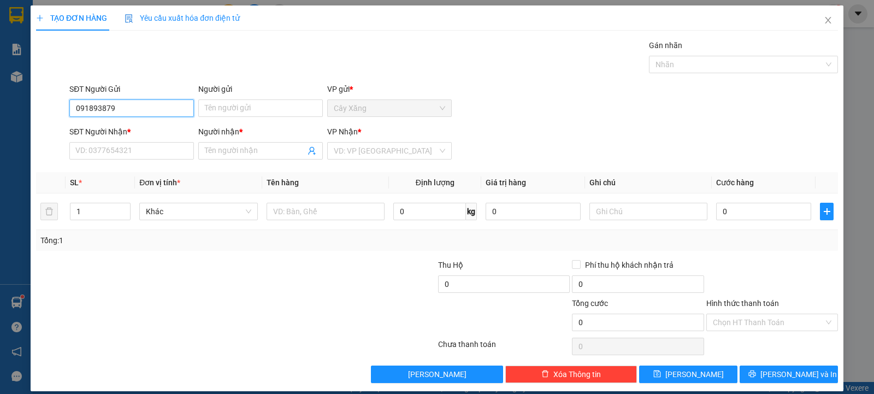
type input "0918938799"
click at [146, 105] on input "0918938799" at bounding box center [131, 107] width 125 height 17
click at [134, 134] on div "0918938799 - [PERSON_NAME]" at bounding box center [130, 130] width 110 height 12
type input "YEN"
type input "0918515292"
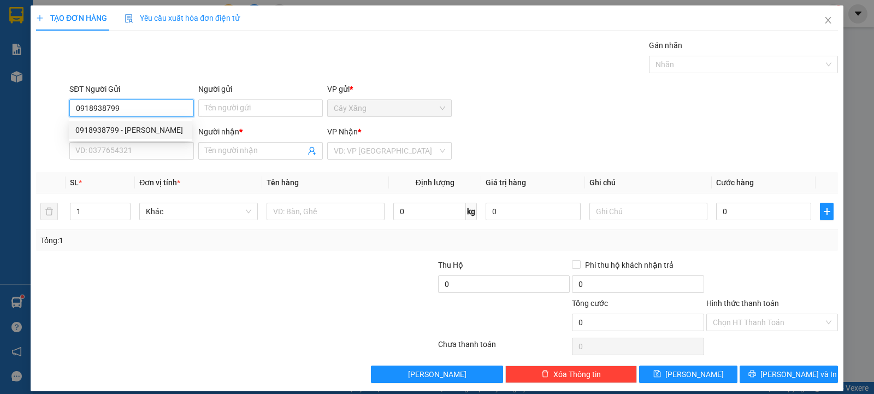
type input "TRONG"
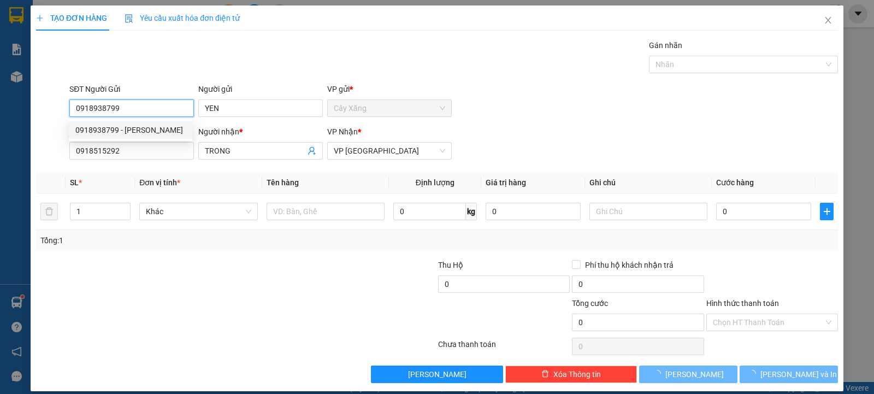
type input "30.000"
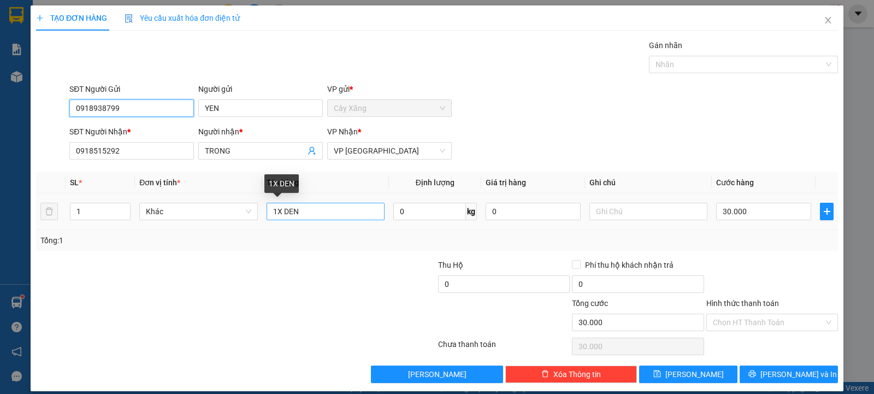
type input "0918938799"
drag, startPoint x: 335, startPoint y: 210, endPoint x: 215, endPoint y: 196, distance: 121.0
click at [223, 197] on tr "1 Khác 1X DEN 0 kg 0 30.000" at bounding box center [437, 211] width 802 height 37
type input "2 giỏ xách"
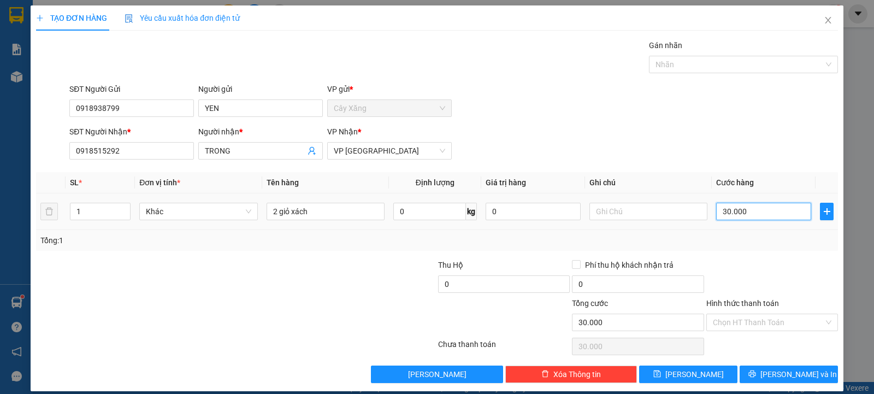
click at [753, 214] on input "30.000" at bounding box center [763, 211] width 95 height 17
type input "6"
type input "60"
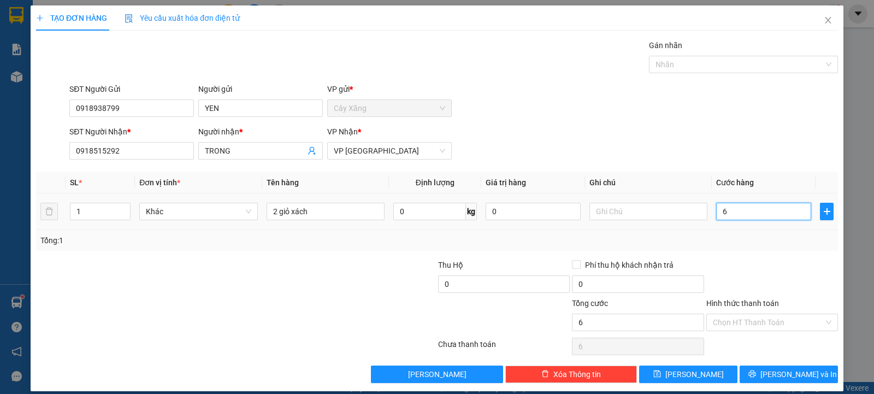
type input "60"
type input "600"
type input "6.000"
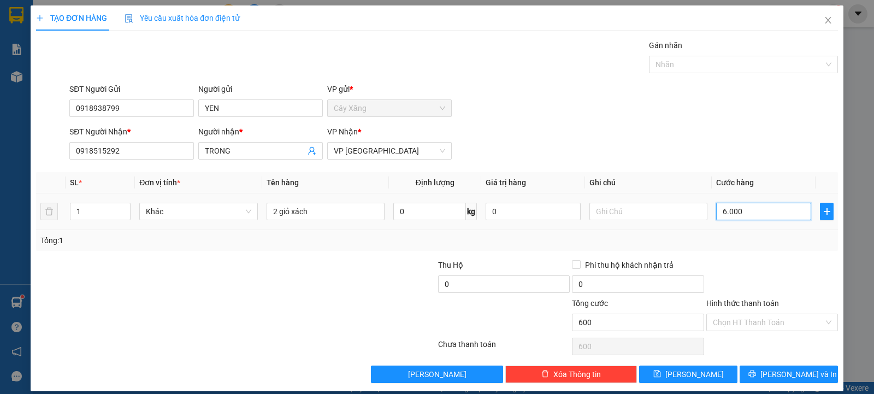
type input "6.000"
type input "60.000"
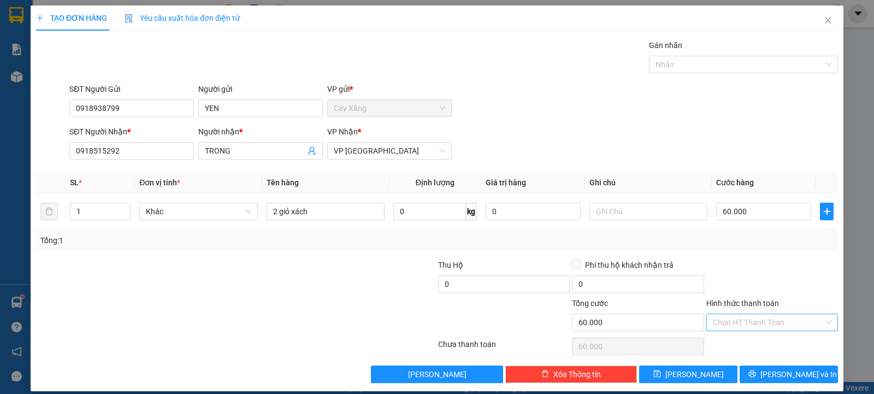
click at [758, 323] on input "Hình thức thanh toán" at bounding box center [768, 322] width 111 height 16
click at [756, 343] on div "Tại văn phòng" at bounding box center [764, 344] width 117 height 12
type input "0"
click at [775, 374] on span "[PERSON_NAME] và In" at bounding box center [799, 374] width 76 height 12
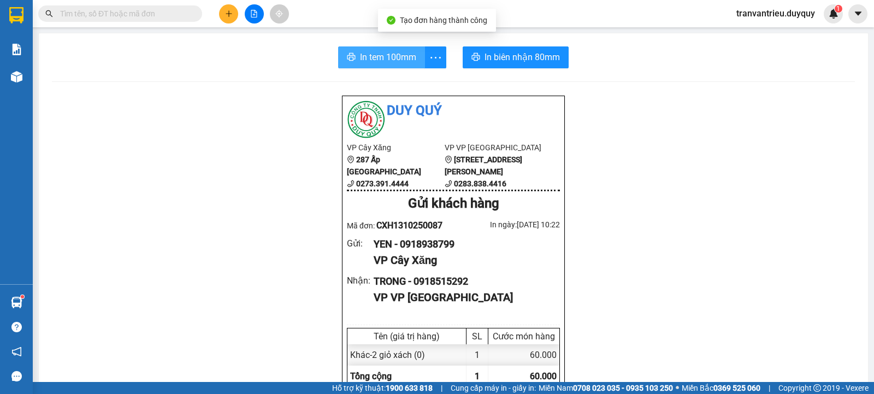
click at [373, 52] on span "In tem 100mm" at bounding box center [388, 57] width 56 height 14
click at [227, 13] on icon "plus" at bounding box center [229, 14] width 8 height 8
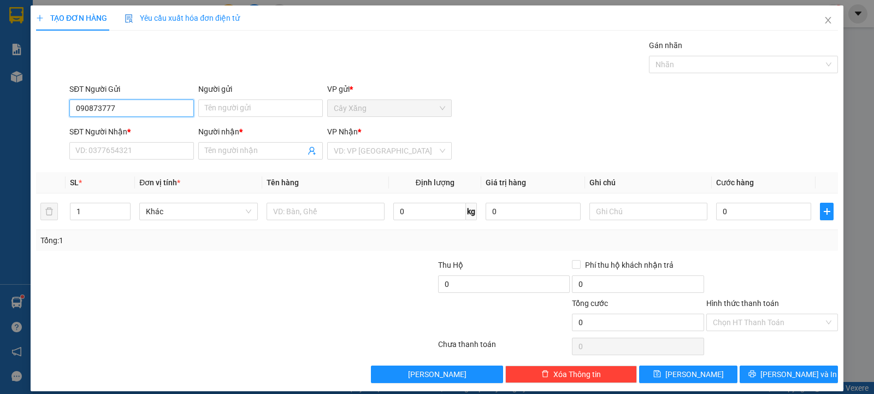
type input "0908737779"
click at [156, 126] on div "0908737779 - NHƯ" at bounding box center [130, 130] width 110 height 12
type input "NHƯ"
type input "0906199691"
type input "ANH"
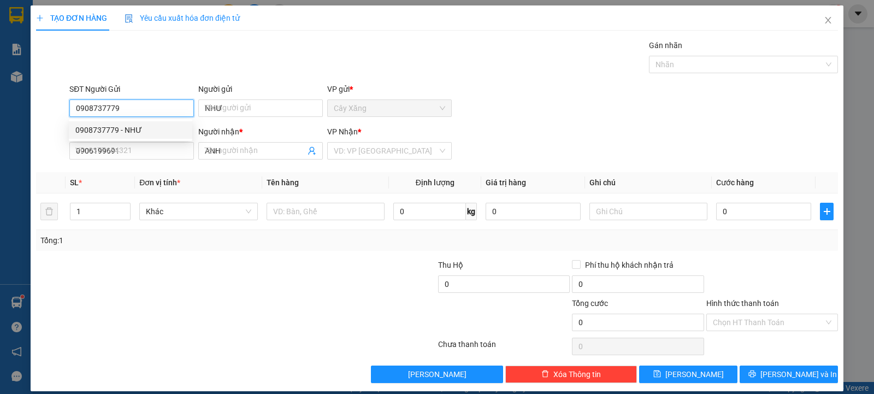
type input "20.000"
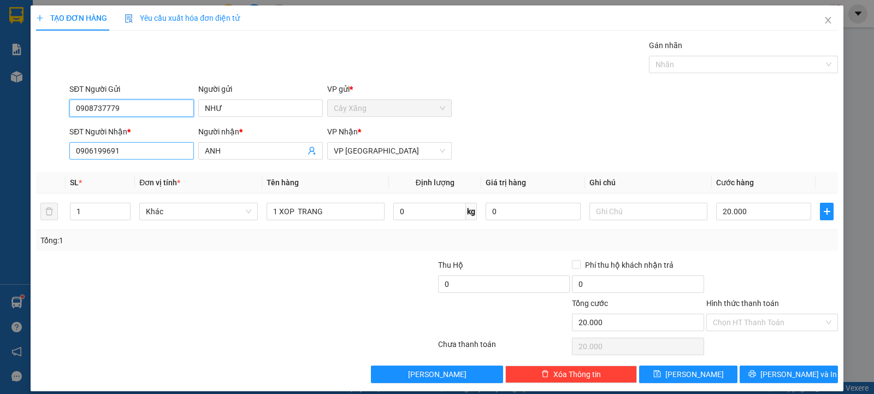
type input "0908737779"
drag, startPoint x: 159, startPoint y: 149, endPoint x: 2, endPoint y: 150, distance: 157.4
click at [4, 152] on div "TẠO ĐƠN HÀNG Yêu cầu xuất hóa đơn điện tử Transit Pickup Surcharge Ids Transit …" at bounding box center [437, 197] width 874 height 394
type input "0988043378"
drag, startPoint x: 257, startPoint y: 152, endPoint x: 163, endPoint y: 148, distance: 93.5
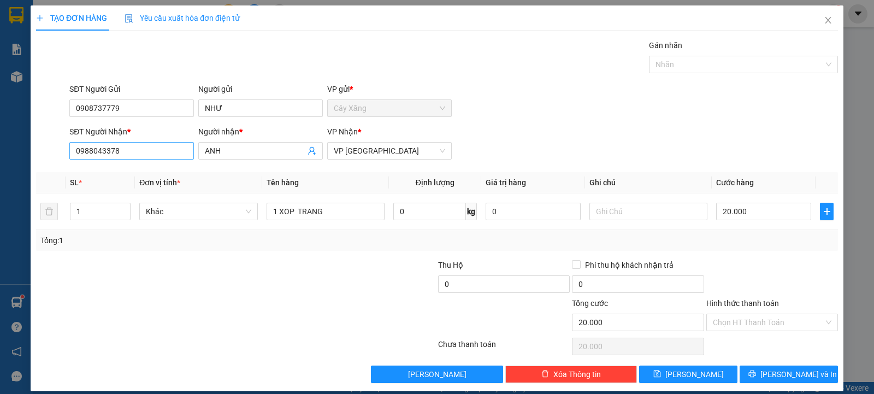
click at [167, 150] on div "SĐT Người Nhận * 0988043378 0988043378 Người nhận * ANH VP Nhận * VP [GEOGRAPHI…" at bounding box center [453, 145] width 773 height 38
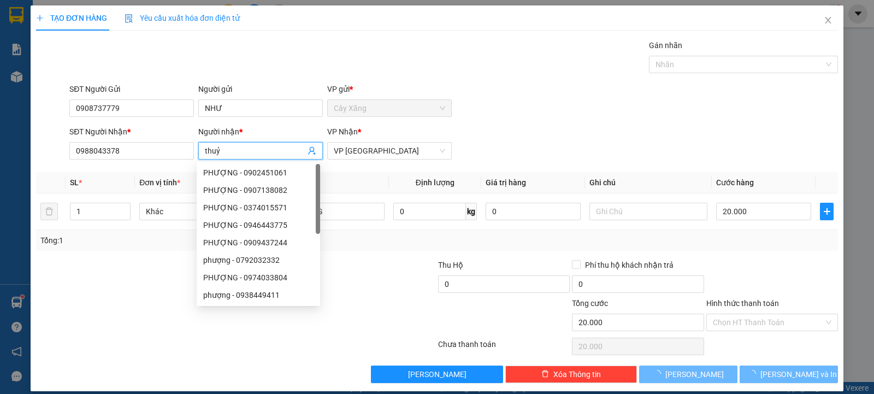
type input "thuỷ"
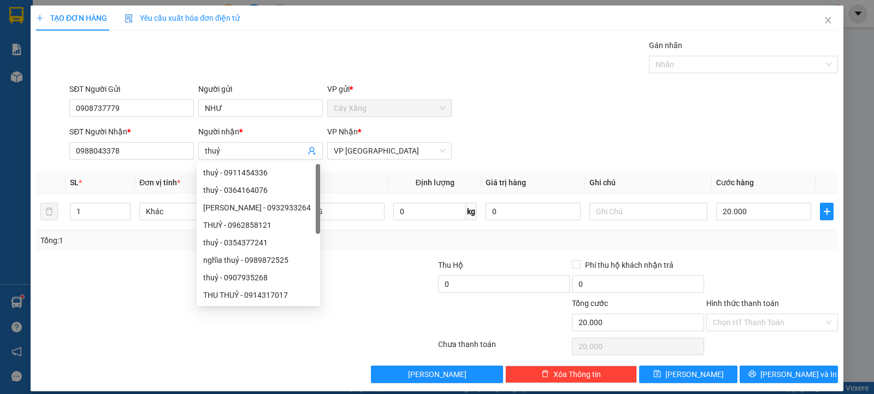
click at [570, 48] on div "Gán nhãn Nhãn" at bounding box center [453, 58] width 773 height 38
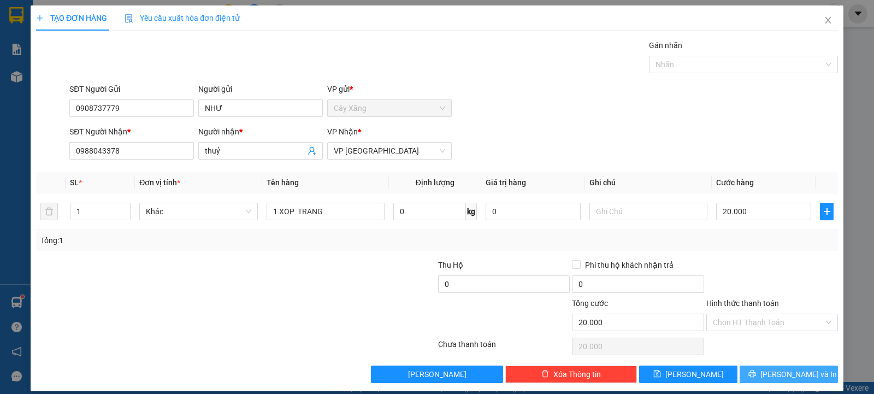
click at [756, 374] on icon "printer" at bounding box center [752, 373] width 7 height 7
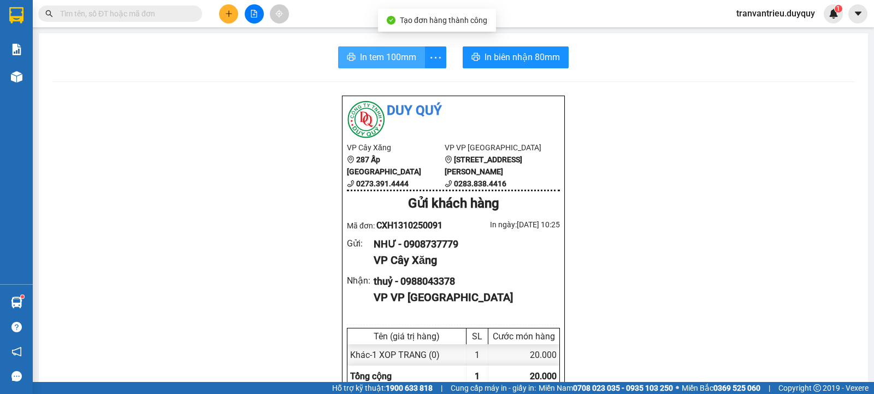
click at [368, 52] on span "In tem 100mm" at bounding box center [388, 57] width 56 height 14
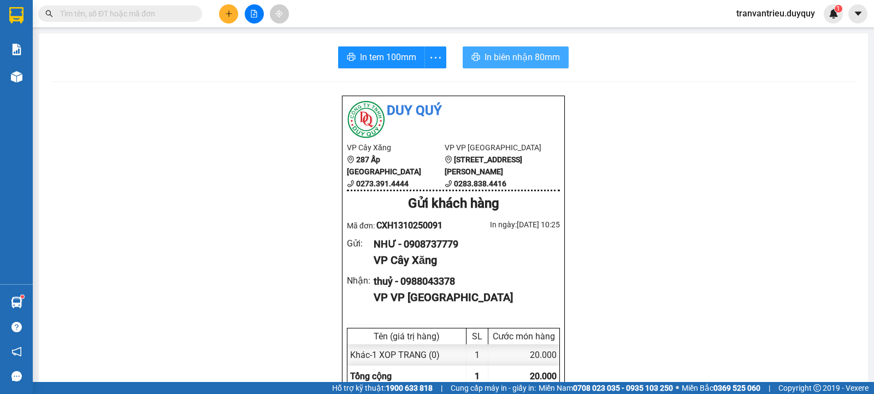
click at [511, 61] on span "In biên nhận 80mm" at bounding box center [522, 57] width 75 height 14
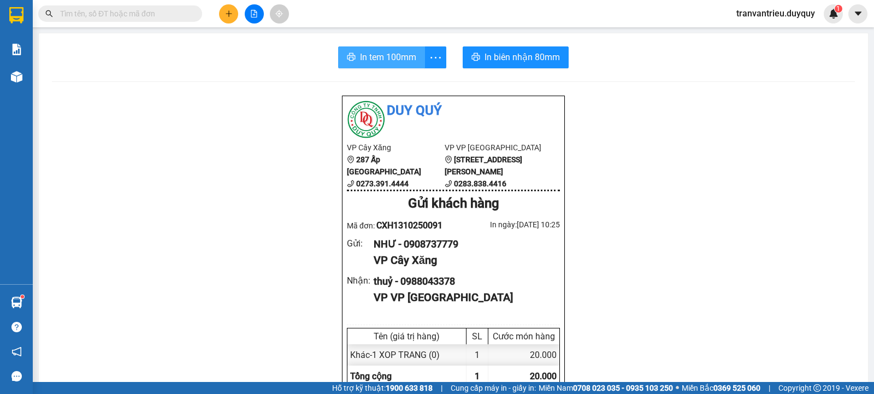
click at [375, 56] on span "In tem 100mm" at bounding box center [388, 57] width 56 height 14
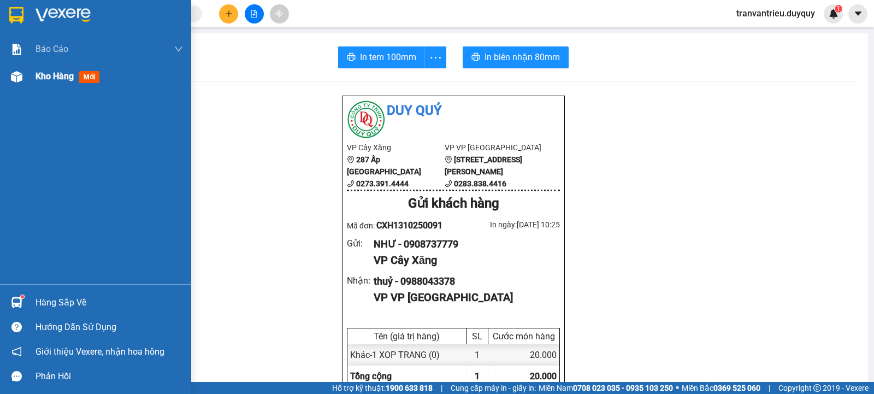
click at [39, 71] on span "Kho hàng" at bounding box center [55, 76] width 38 height 10
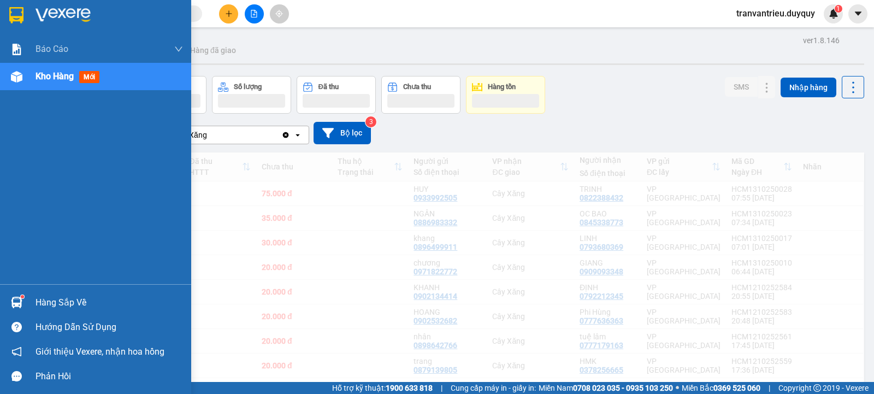
click at [58, 75] on span "Kho hàng" at bounding box center [55, 76] width 38 height 10
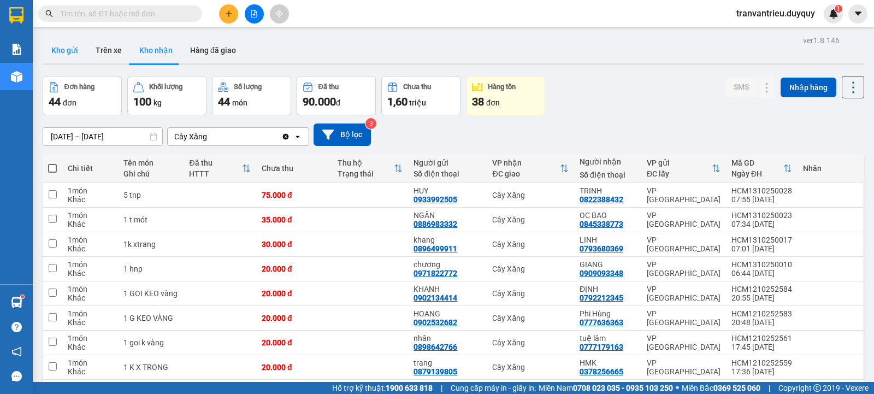
click at [72, 55] on button "Kho gửi" at bounding box center [65, 50] width 44 height 26
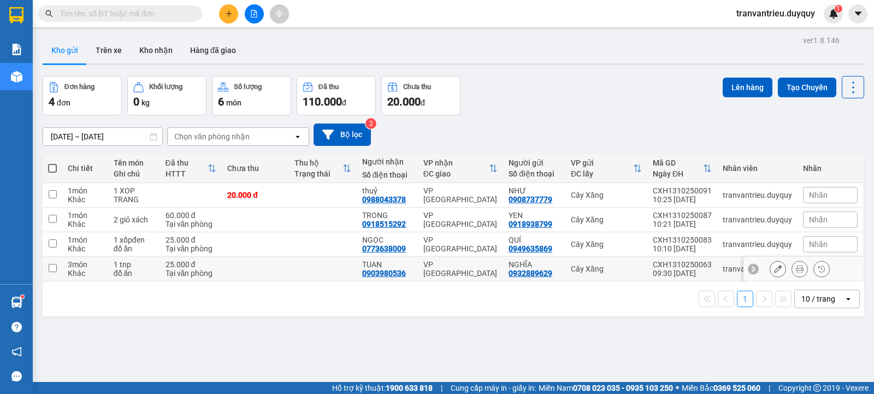
drag, startPoint x: 158, startPoint y: 277, endPoint x: 154, endPoint y: 244, distance: 33.1
click at [160, 276] on tr "3 món Khác 1 tnp đồ ăn 25.000 đ Tại văn phòng TUAN 0903980536 VP [GEOGRAPHIC_DA…" at bounding box center [454, 269] width 822 height 25
checkbox input "true"
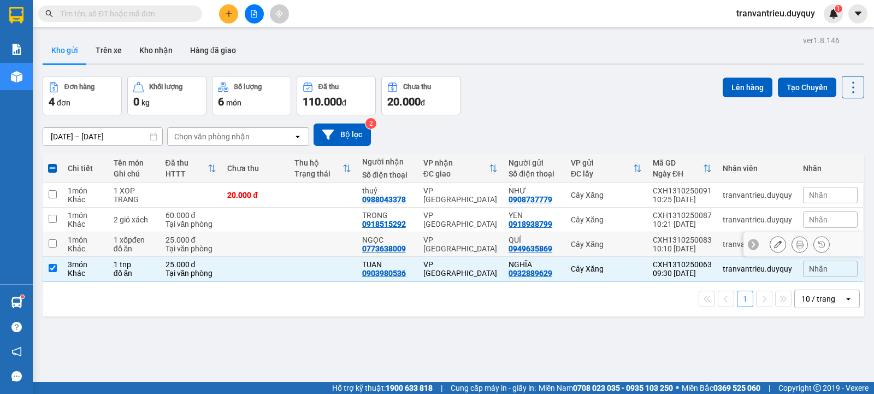
click at [144, 244] on div "1 xốpđen" at bounding box center [134, 239] width 41 height 9
checkbox input "true"
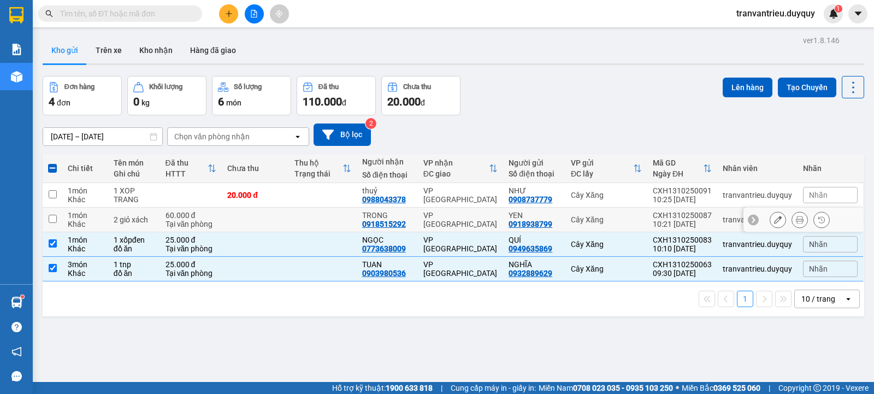
click at [146, 220] on div "2 giỏ xách" at bounding box center [134, 219] width 41 height 9
checkbox input "true"
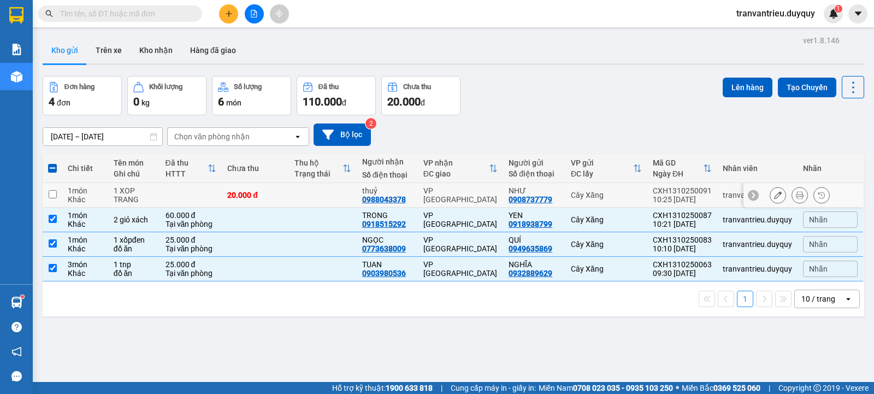
click at [146, 197] on div "1 XOP TRANG" at bounding box center [134, 194] width 41 height 17
checkbox input "true"
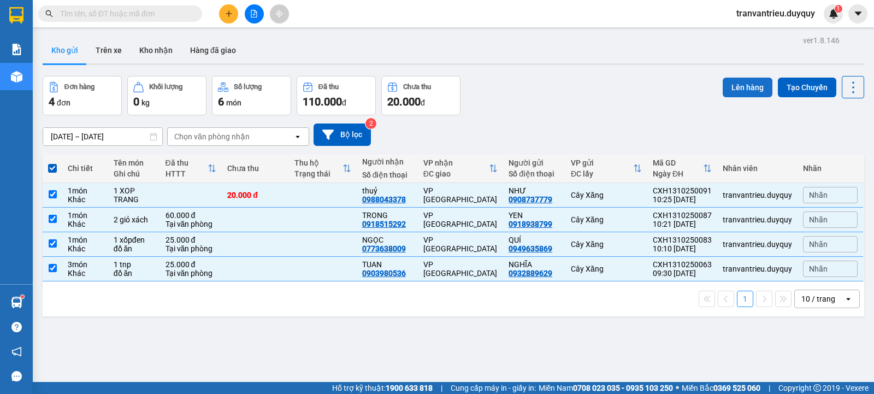
click at [727, 85] on button "Lên hàng" at bounding box center [748, 88] width 50 height 20
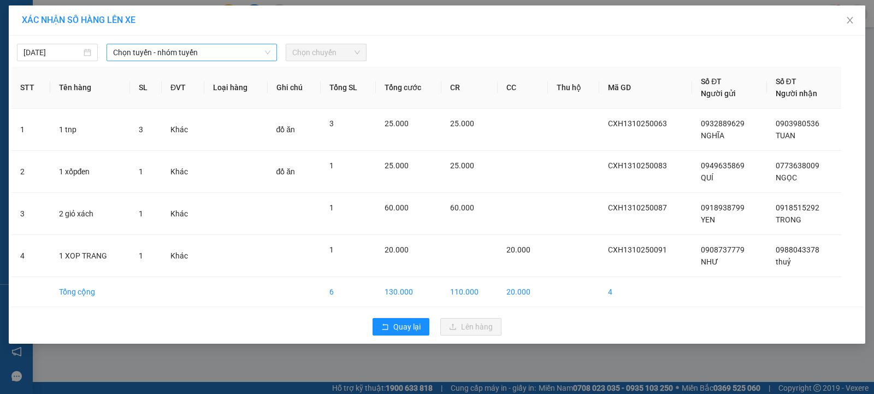
click at [195, 52] on span "Chọn tuyến - nhóm tuyến" at bounding box center [191, 52] width 157 height 16
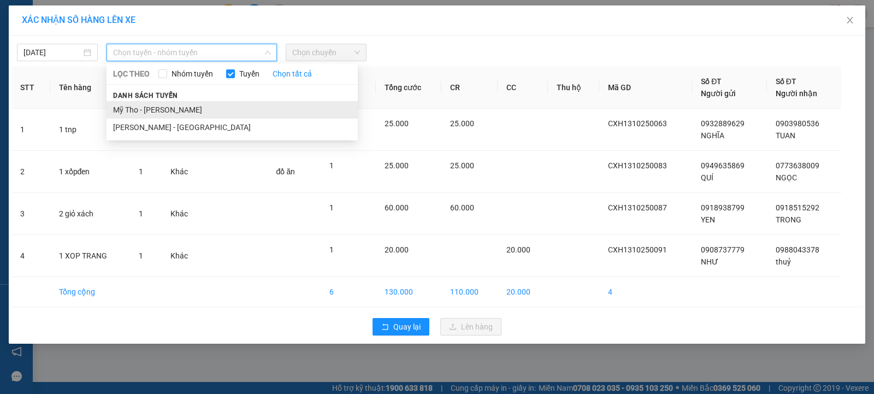
click at [191, 112] on li "Mỹ Tho - [PERSON_NAME]" at bounding box center [232, 109] width 251 height 17
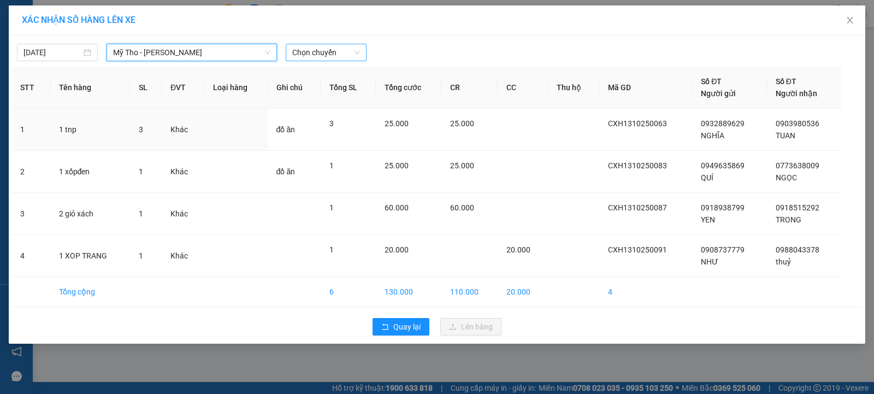
click at [322, 54] on span "Chọn chuyến" at bounding box center [326, 52] width 68 height 16
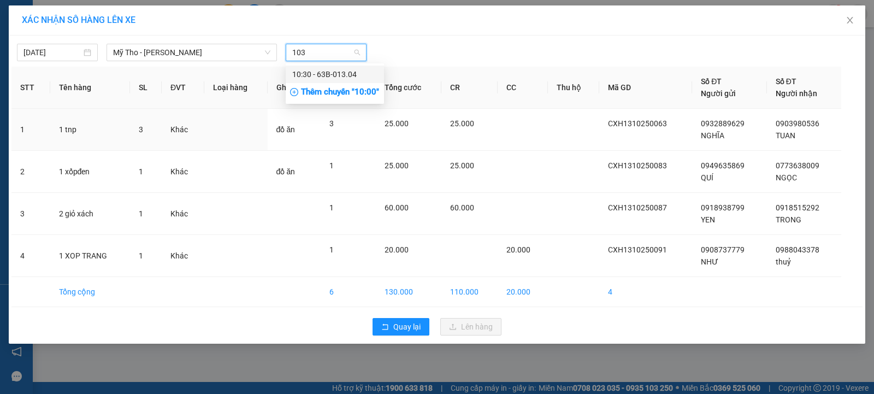
type input "1030"
click at [352, 74] on div "10:30 - 63B-013.04" at bounding box center [334, 74] width 85 height 12
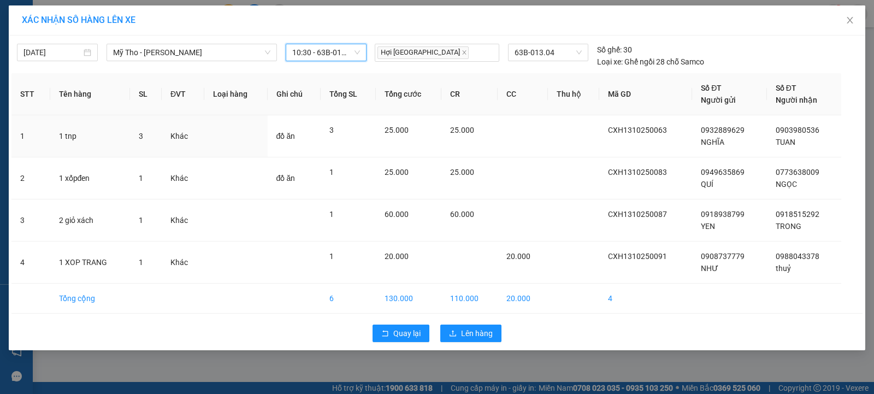
click at [319, 51] on span "10:30 - 63B-013.04" at bounding box center [326, 52] width 68 height 16
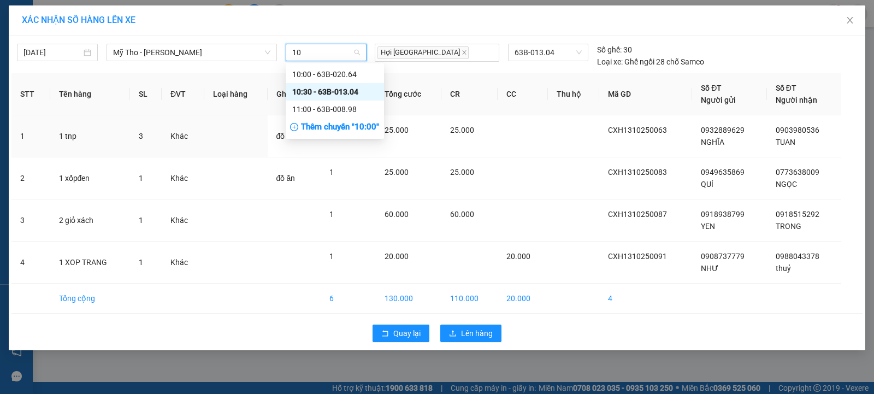
type input "100"
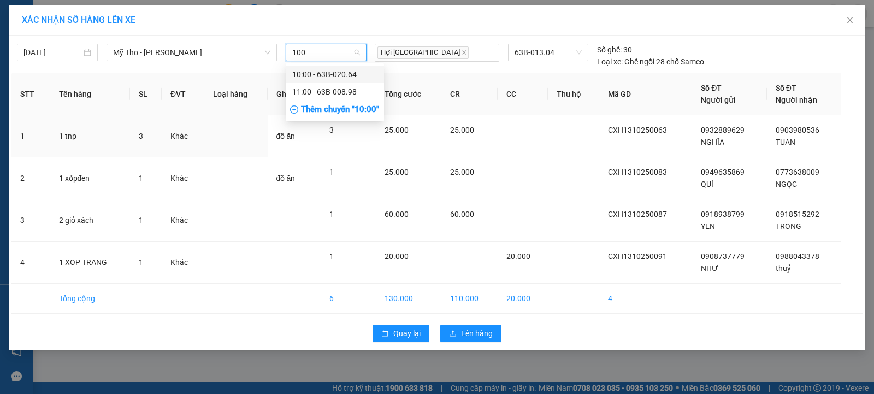
click at [336, 75] on div "10:00 - 63B-020.64" at bounding box center [334, 74] width 85 height 12
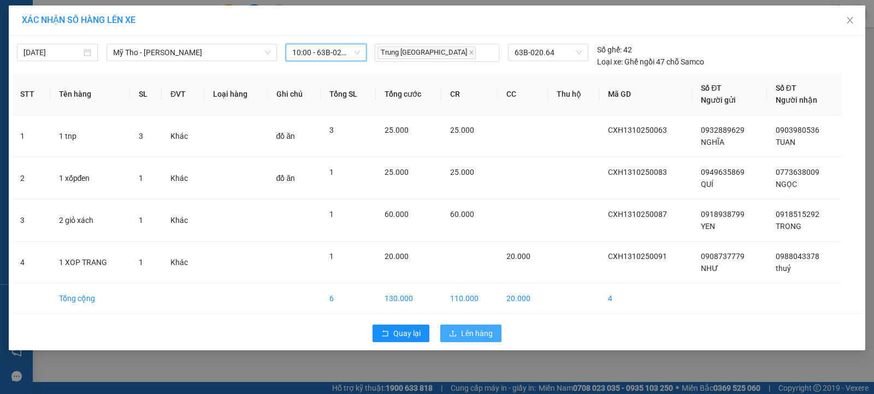
click at [475, 334] on span "Lên hàng" at bounding box center [477, 333] width 32 height 12
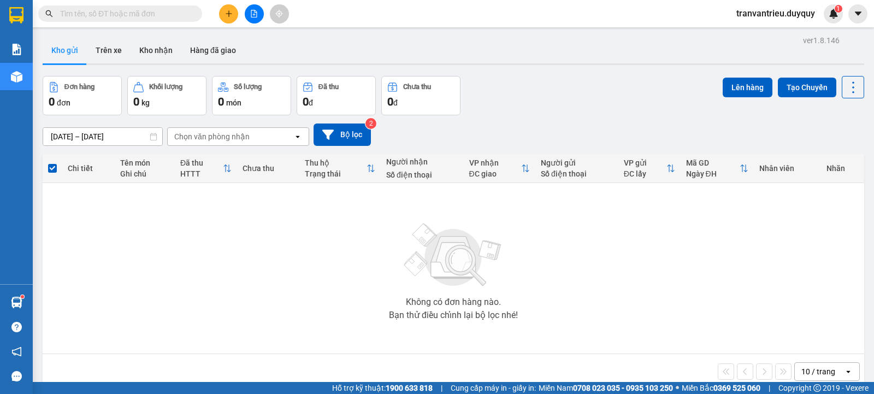
click at [136, 16] on input "text" at bounding box center [124, 14] width 129 height 12
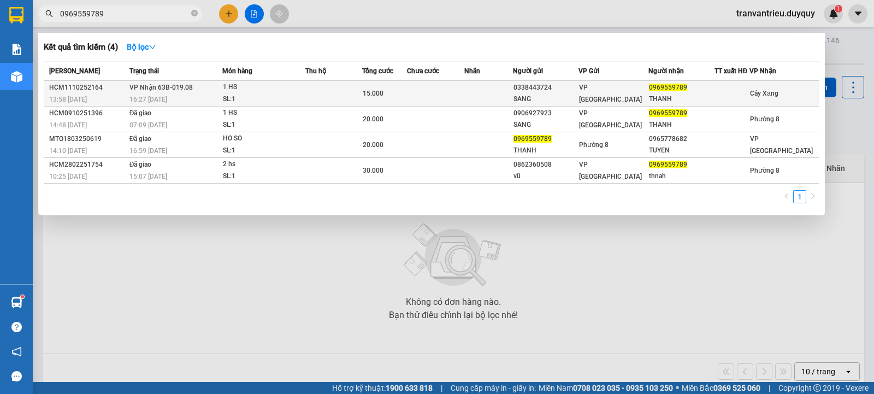
type input "0969559789"
click at [627, 92] on div "VP [GEOGRAPHIC_DATA]" at bounding box center [613, 93] width 69 height 24
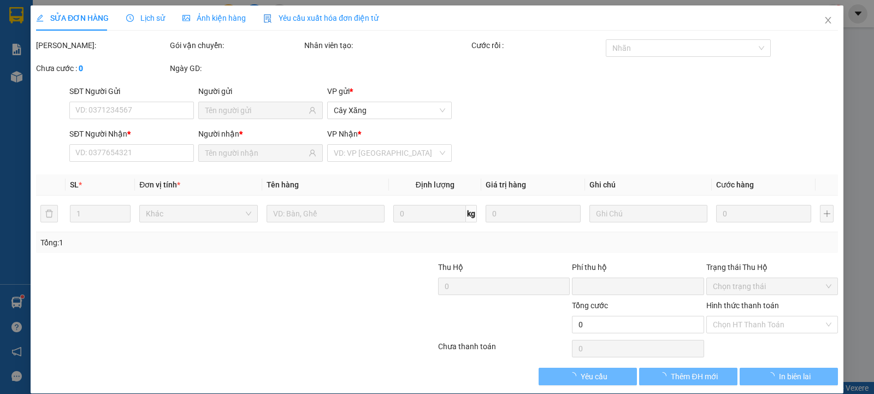
type input "0338443724"
type input "SANG"
type input "0969559789"
type input "THANH"
type input "0"
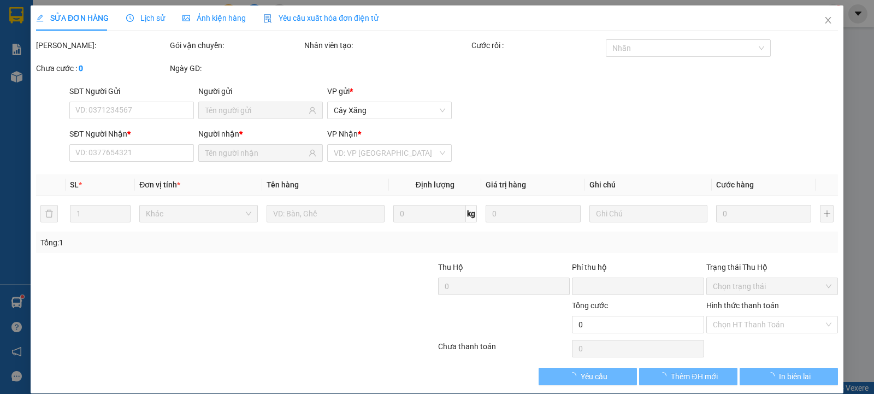
type input "15.000"
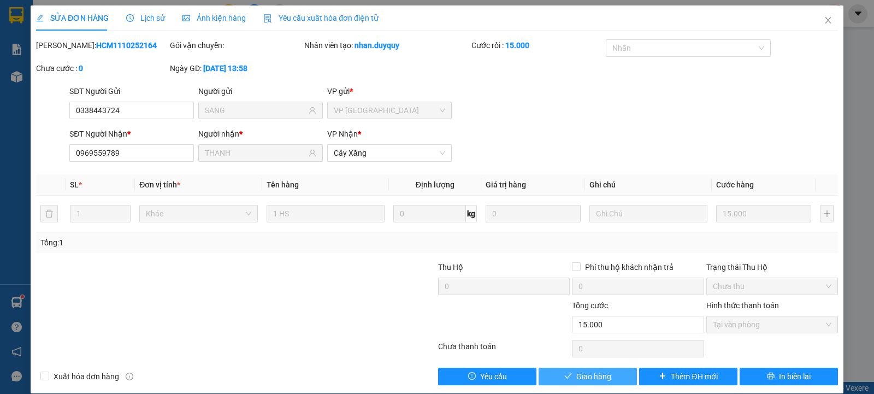
click at [566, 374] on icon "check" at bounding box center [568, 376] width 8 height 8
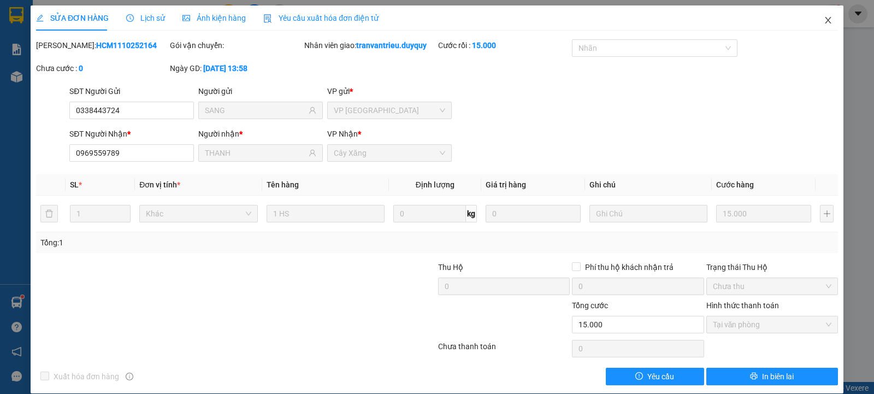
click at [824, 19] on icon "close" at bounding box center [828, 20] width 9 height 9
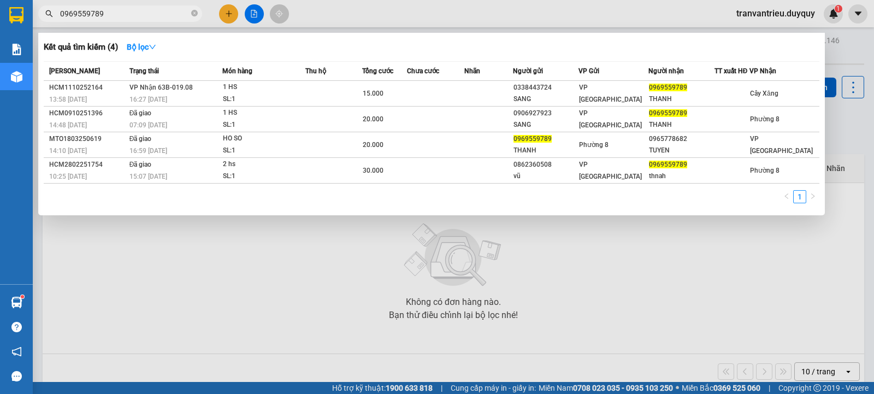
click at [0, 4] on section "Kết quả tìm kiếm ( 4 ) Bộ lọc Mã ĐH Trạng thái Món hàng Thu hộ Tổng cước Chưa c…" at bounding box center [437, 197] width 874 height 394
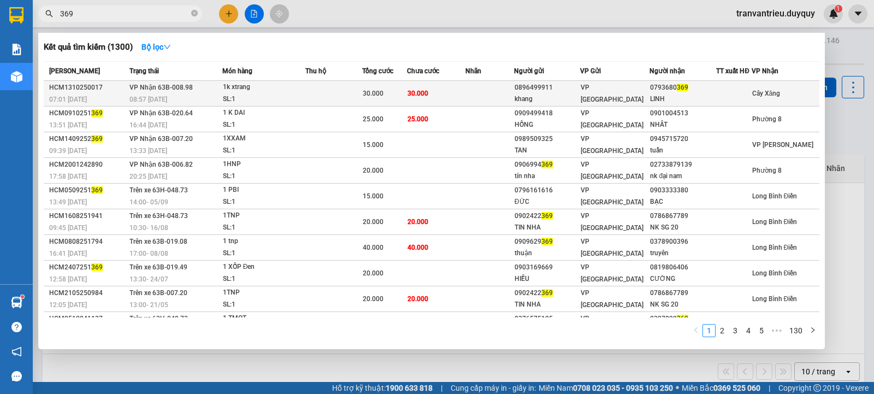
type input "369"
click at [609, 87] on div "VP [GEOGRAPHIC_DATA]" at bounding box center [615, 93] width 69 height 24
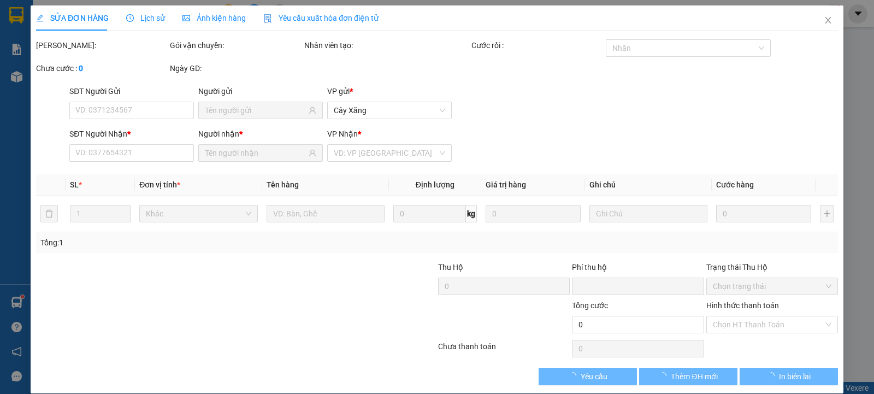
type input "0896499911"
type input "khang"
type input "0793680369"
type input "LINH"
type input "0"
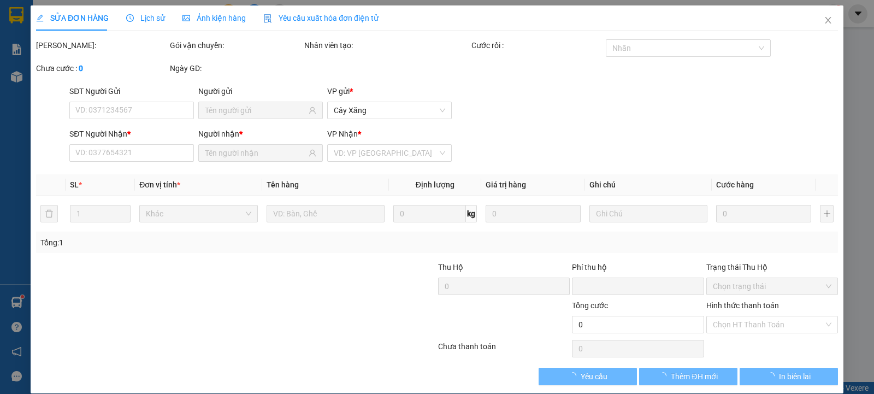
type input "30.000"
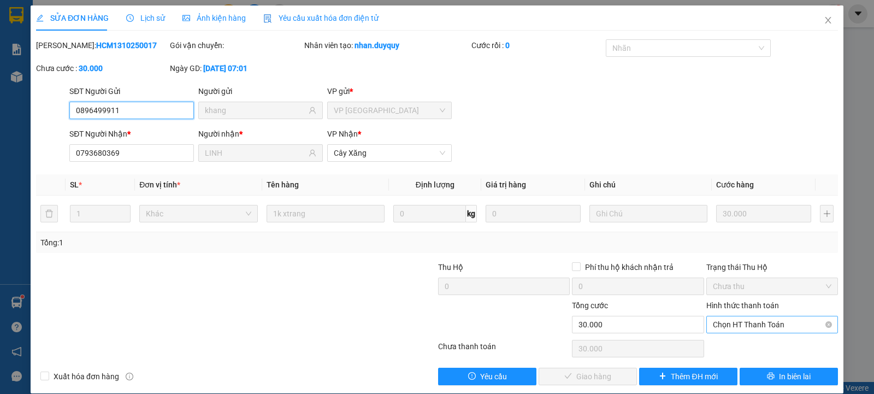
click at [767, 323] on span "Chọn HT Thanh Toán" at bounding box center [772, 324] width 119 height 16
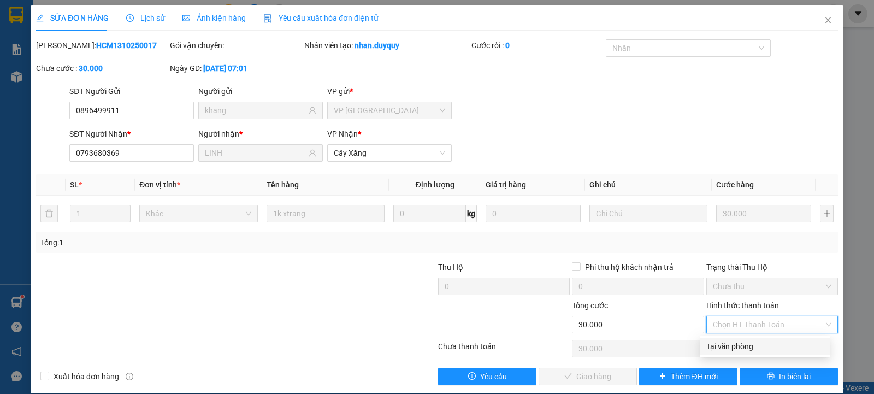
click at [745, 340] on div "Tại văn phòng" at bounding box center [764, 346] width 117 height 12
type input "0"
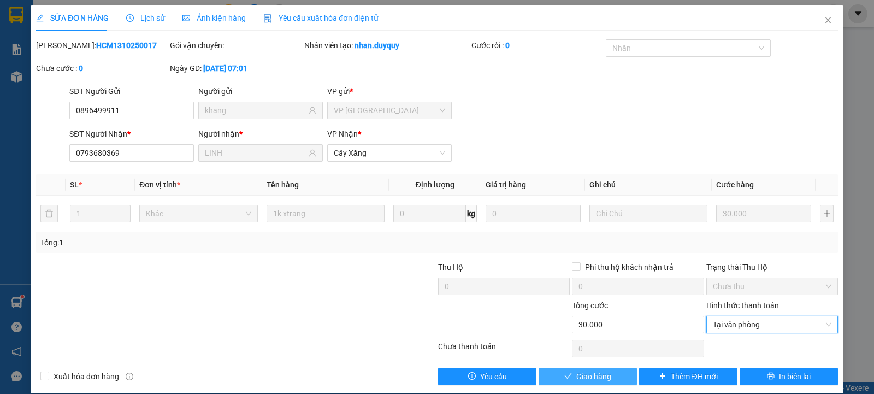
click at [597, 373] on span "Giao hàng" at bounding box center [593, 376] width 35 height 12
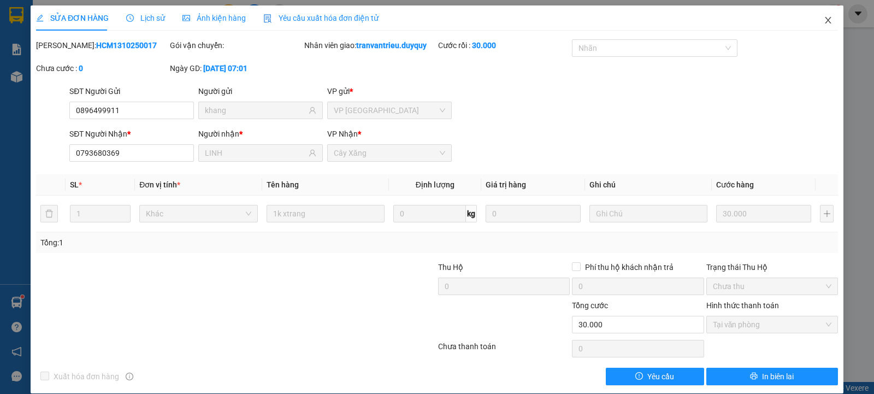
click at [825, 19] on icon "close" at bounding box center [828, 20] width 6 height 7
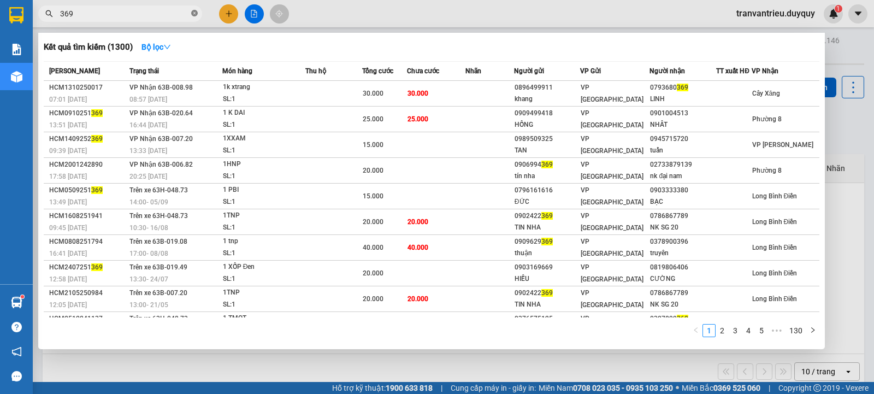
click at [197, 13] on icon "close-circle" at bounding box center [194, 13] width 7 height 7
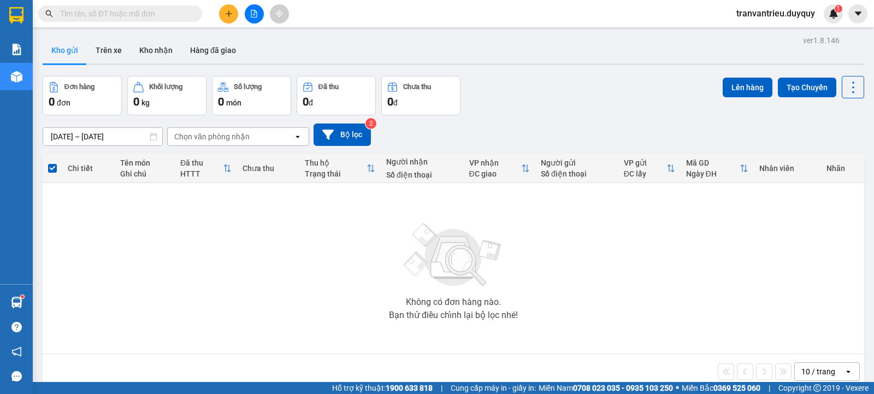
click at [111, 14] on input "text" at bounding box center [124, 14] width 129 height 12
click at [98, 19] on input "text" at bounding box center [124, 14] width 129 height 12
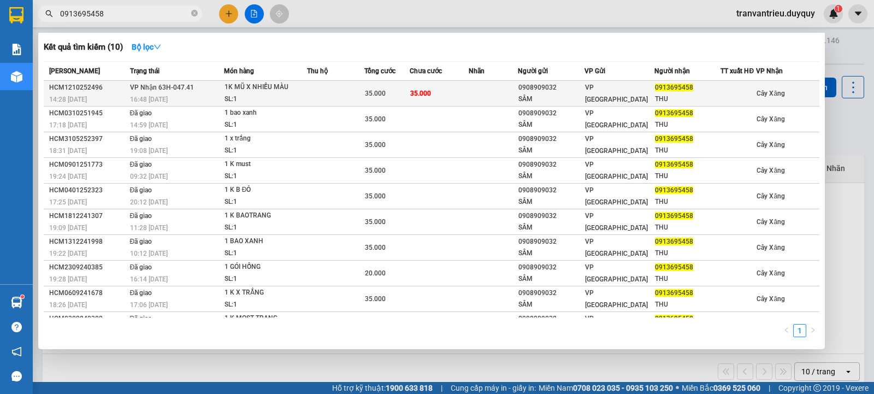
type input "0913695458"
click at [628, 93] on div "VP [GEOGRAPHIC_DATA]" at bounding box center [619, 93] width 69 height 24
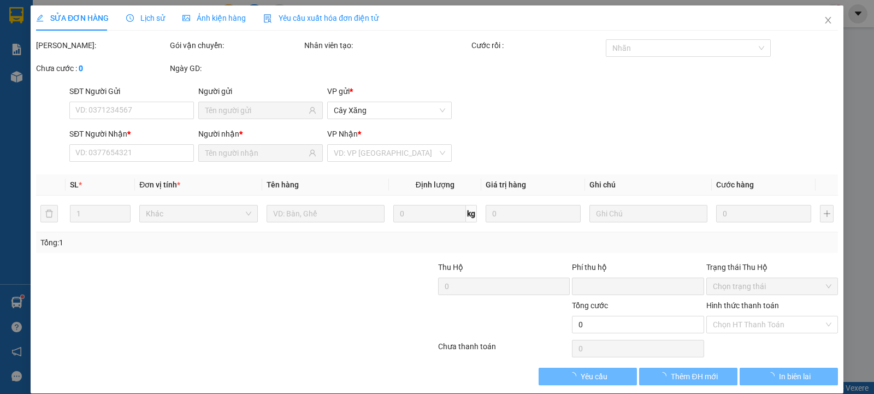
type input "0908909032"
type input "SÂM"
type input "0913695458"
type input "THU"
type input "0"
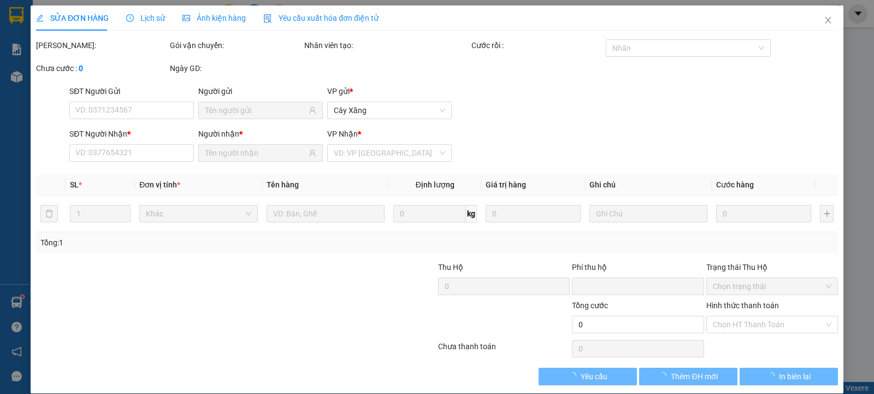
type input "35.000"
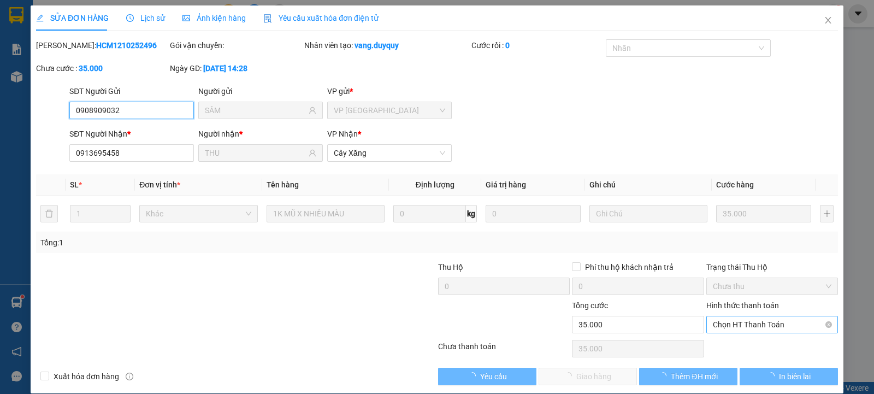
click at [732, 321] on span "Chọn HT Thanh Toán" at bounding box center [772, 324] width 119 height 16
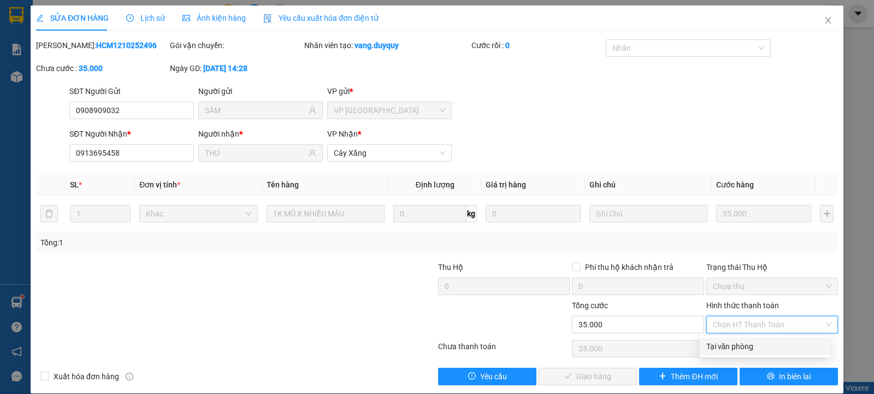
click at [716, 348] on div "Tại văn phòng" at bounding box center [764, 346] width 117 height 12
type input "0"
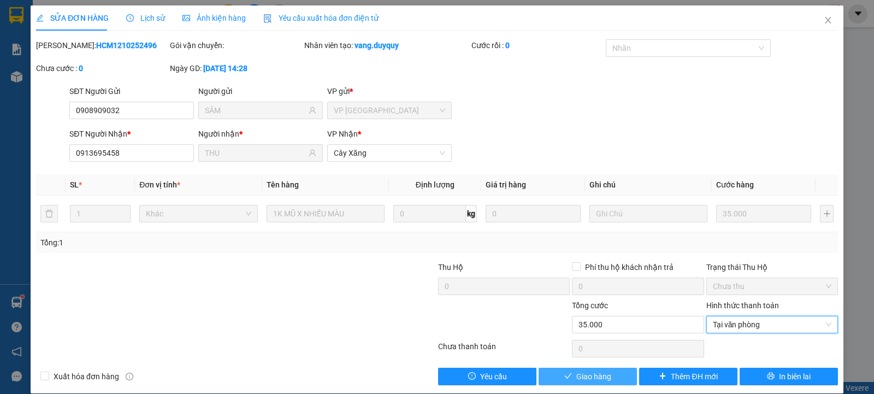
click at [569, 375] on button "Giao hàng" at bounding box center [588, 376] width 98 height 17
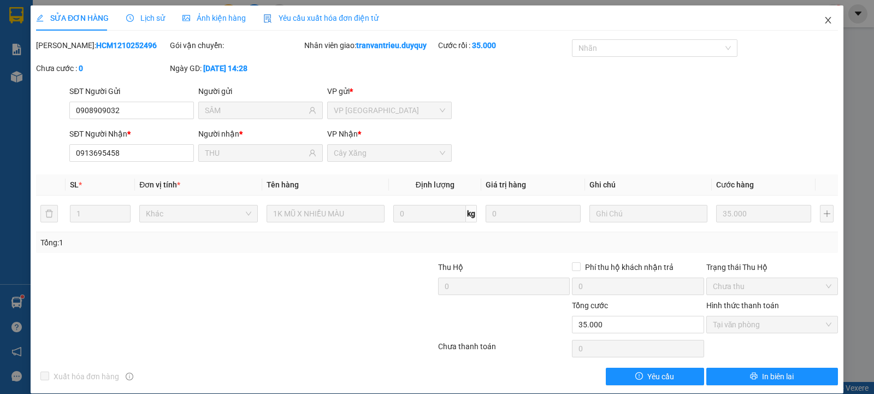
drag, startPoint x: 822, startPoint y: 19, endPoint x: 423, endPoint y: 11, distance: 398.4
click at [825, 19] on icon "close" at bounding box center [828, 20] width 6 height 7
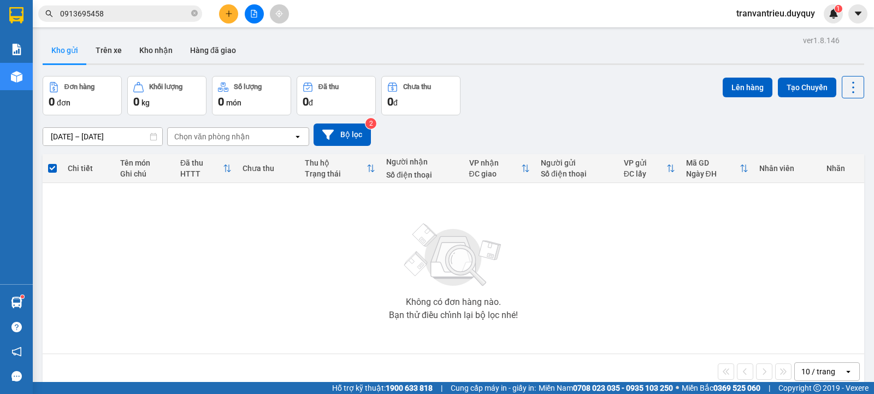
click at [189, 13] on input "0913695458" at bounding box center [124, 14] width 129 height 12
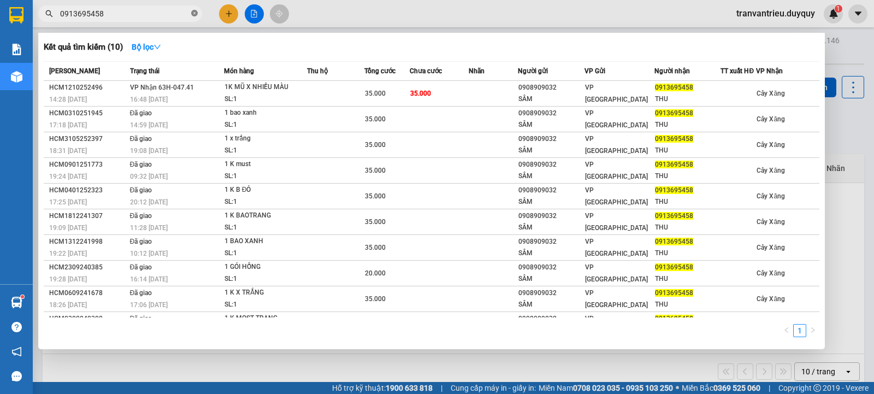
click at [193, 15] on icon "close-circle" at bounding box center [194, 13] width 7 height 7
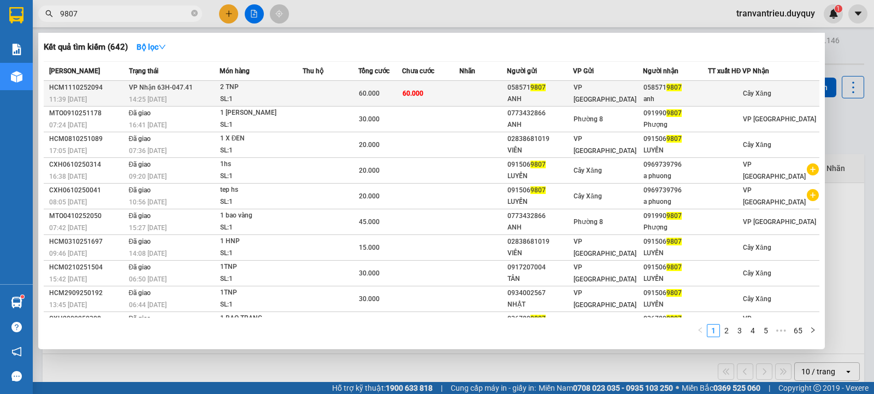
type input "9807"
click at [677, 92] on div "058571 9807" at bounding box center [676, 87] width 64 height 11
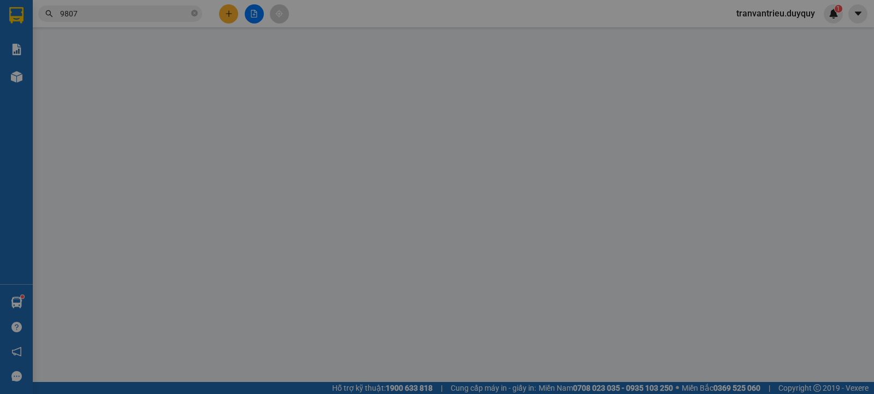
type input "0585719807"
type input "ANH"
type input "0585719807"
type input "anh"
type input "0"
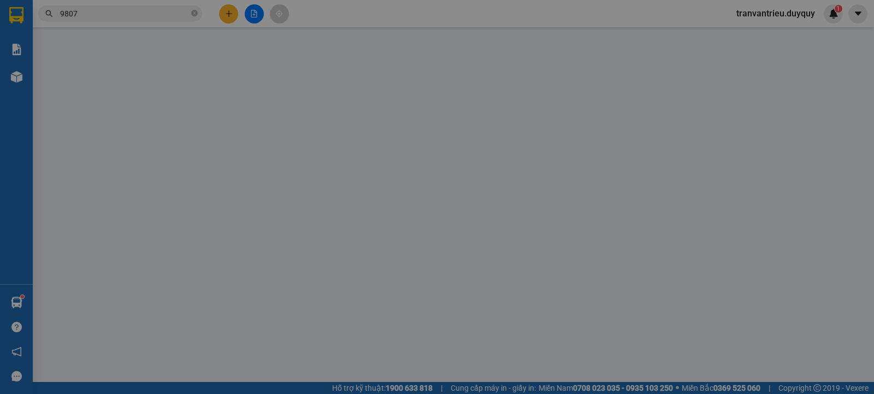
type input "60.000"
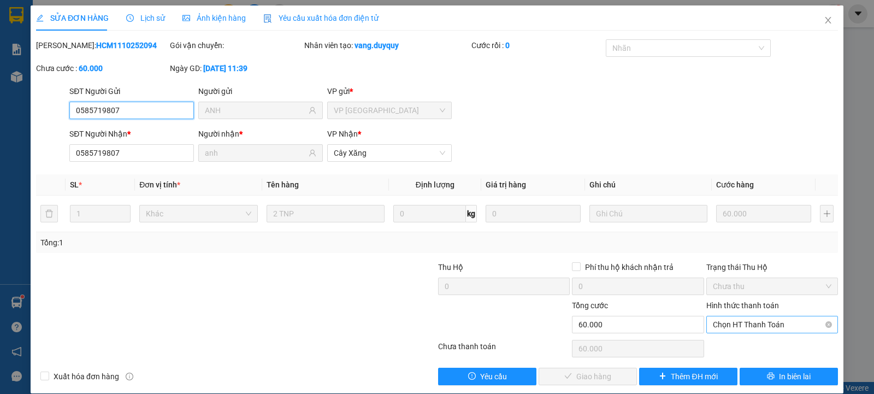
click at [760, 329] on span "Chọn HT Thanh Toán" at bounding box center [772, 324] width 119 height 16
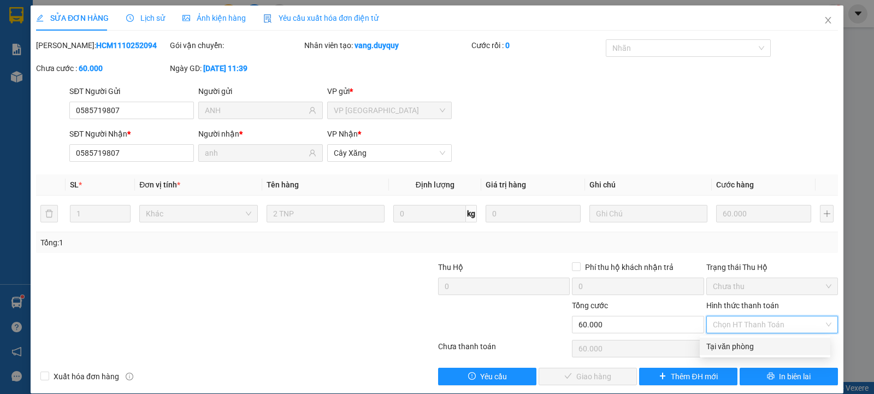
click at [756, 350] on div "Tại văn phòng" at bounding box center [764, 346] width 117 height 12
type input "0"
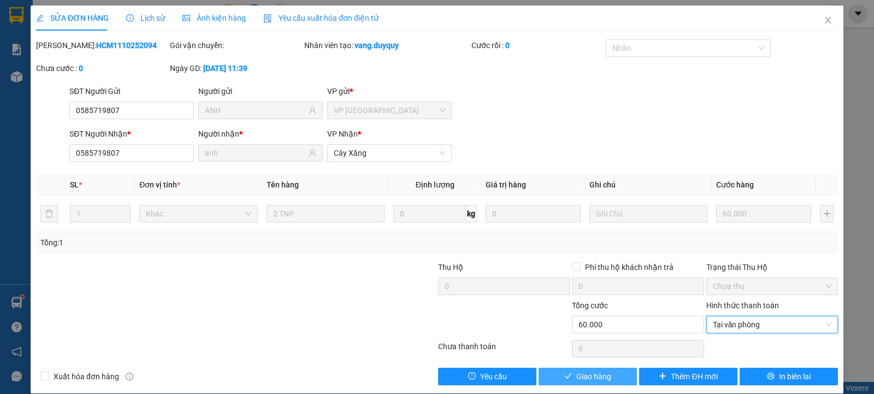
click at [568, 374] on button "Giao hàng" at bounding box center [588, 376] width 98 height 17
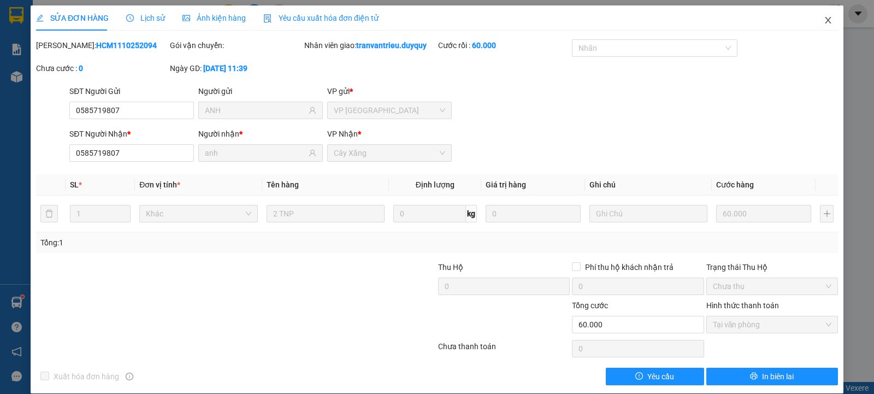
click at [824, 18] on icon "close" at bounding box center [828, 20] width 9 height 9
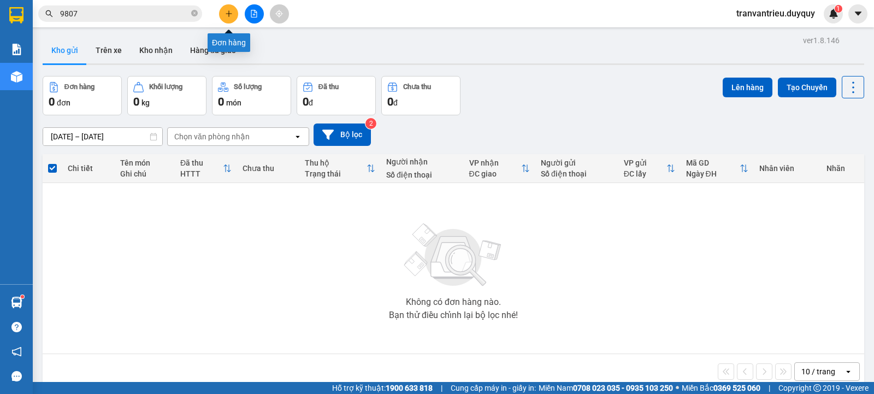
click at [231, 14] on icon "plus" at bounding box center [229, 13] width 6 height 1
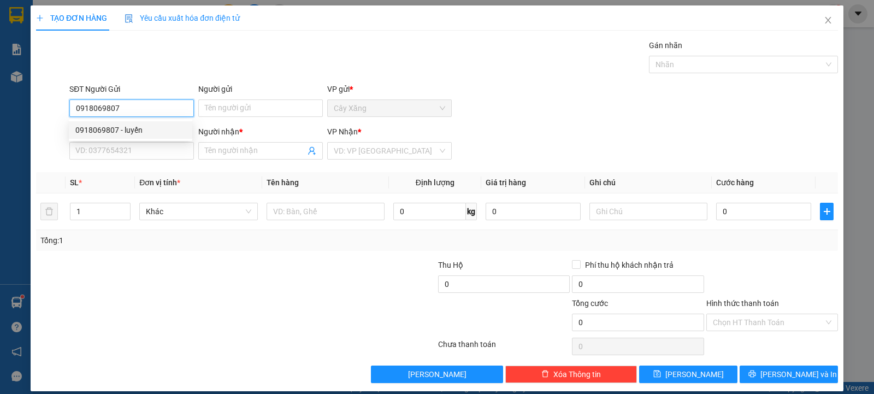
click at [139, 111] on input "0918069807" at bounding box center [131, 107] width 125 height 17
click at [249, 103] on input "Người gửi" at bounding box center [260, 107] width 125 height 17
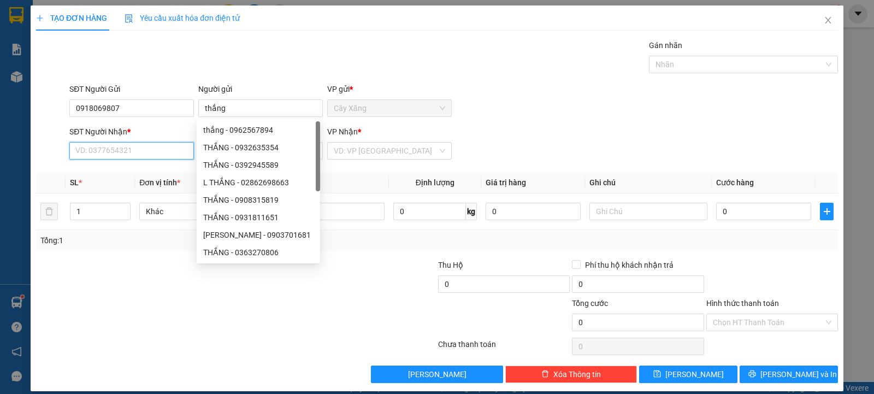
click at [112, 147] on input "SĐT Người Nhận *" at bounding box center [131, 150] width 125 height 17
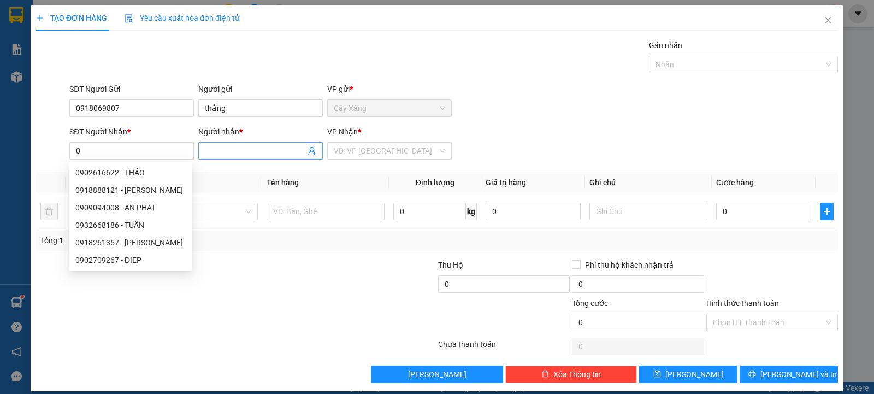
click at [309, 152] on icon "user-add" at bounding box center [312, 150] width 9 height 9
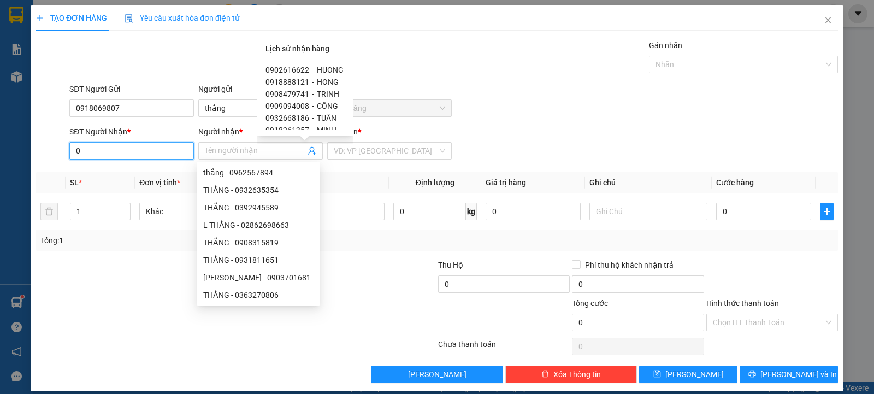
click at [102, 151] on input "0" at bounding box center [131, 150] width 125 height 17
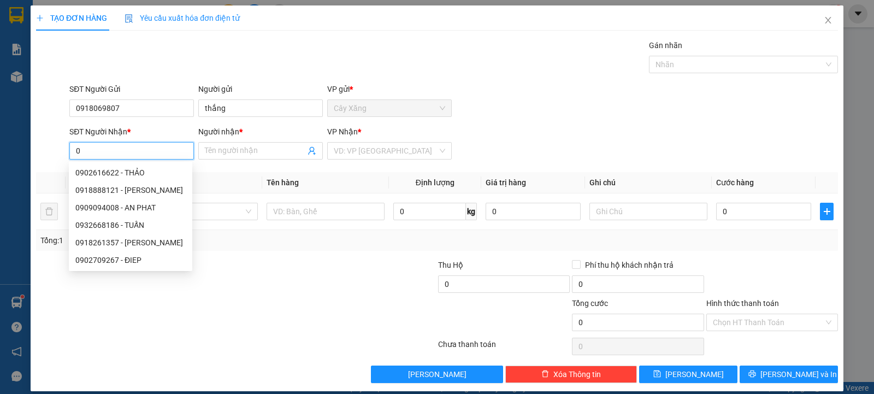
drag, startPoint x: 102, startPoint y: 151, endPoint x: 12, endPoint y: 145, distance: 89.8
click at [12, 146] on div "TẠO ĐƠN HÀNG Yêu cầu xuất hóa đơn điện tử Transit Pickup Surcharge Ids Transit …" at bounding box center [437, 197] width 874 height 394
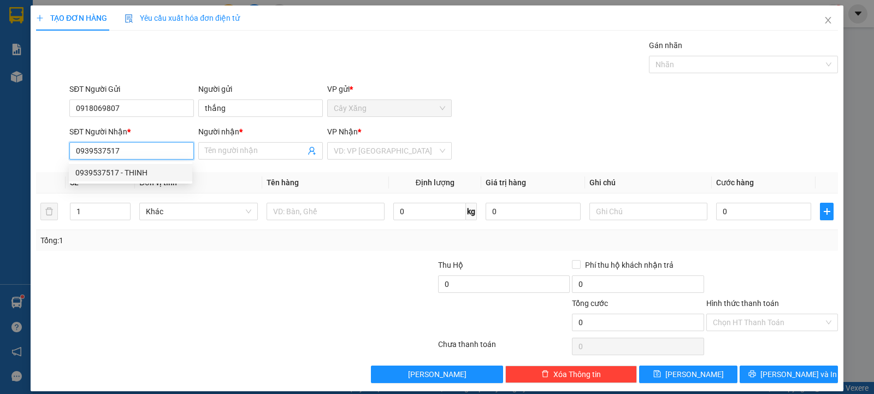
click at [148, 174] on div "0939537517 - THINH" at bounding box center [130, 173] width 110 height 12
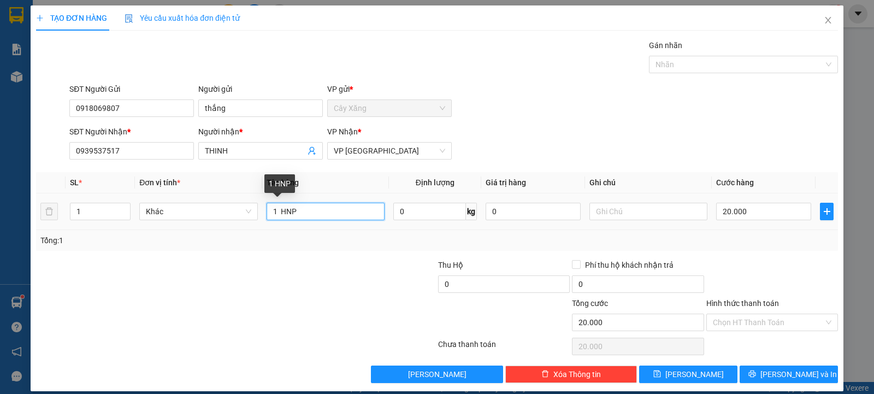
drag, startPoint x: 320, startPoint y: 210, endPoint x: 281, endPoint y: 228, distance: 42.8
click at [190, 214] on tr "1 Khác 1 HNP 0 kg 0 20.000" at bounding box center [437, 211] width 802 height 37
click at [774, 209] on input "20.000" at bounding box center [763, 211] width 95 height 17
click at [769, 325] on input "Hình thức thanh toán" at bounding box center [768, 322] width 111 height 16
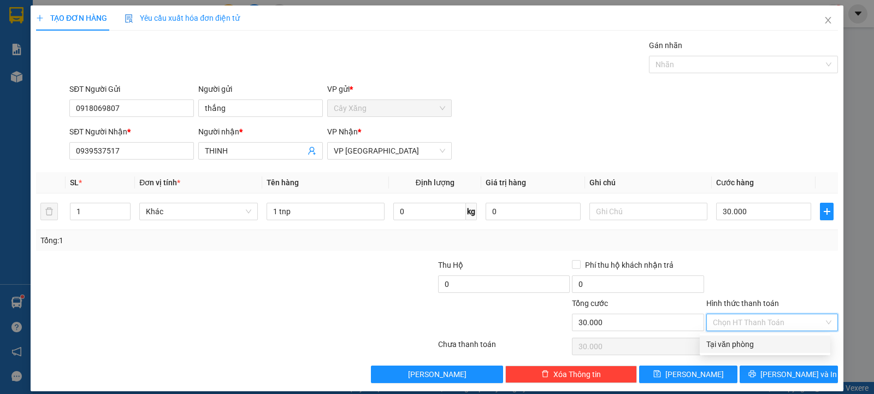
click at [771, 343] on div "Tại văn phòng" at bounding box center [764, 344] width 117 height 12
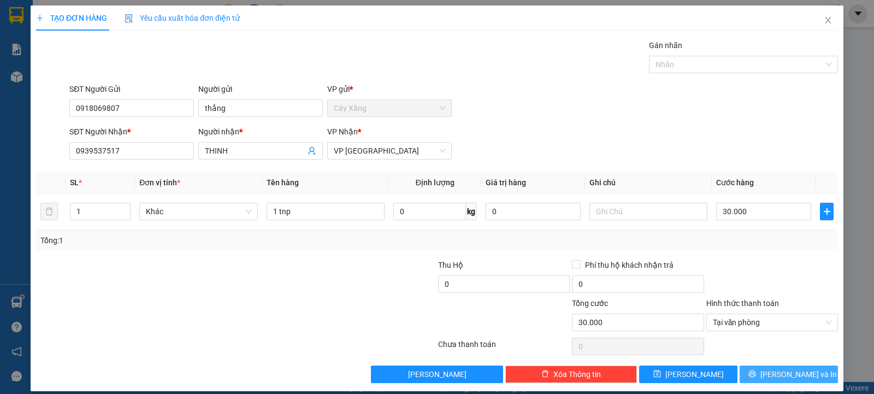
click at [785, 375] on span "[PERSON_NAME] và In" at bounding box center [799, 374] width 76 height 12
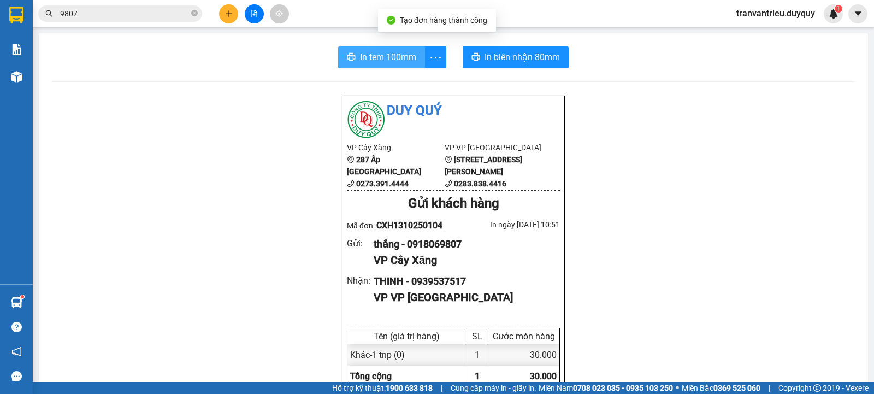
click at [352, 52] on button "In tem 100mm" at bounding box center [381, 57] width 87 height 22
click at [195, 10] on span at bounding box center [194, 14] width 7 height 10
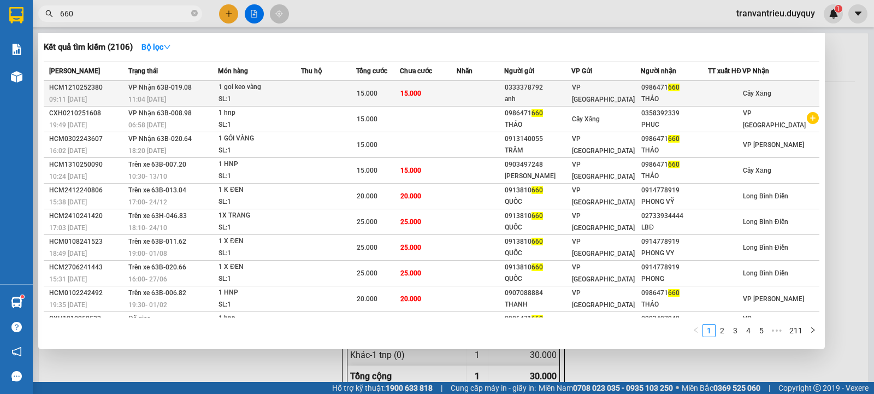
click at [684, 93] on div "THẢO" at bounding box center [674, 98] width 66 height 11
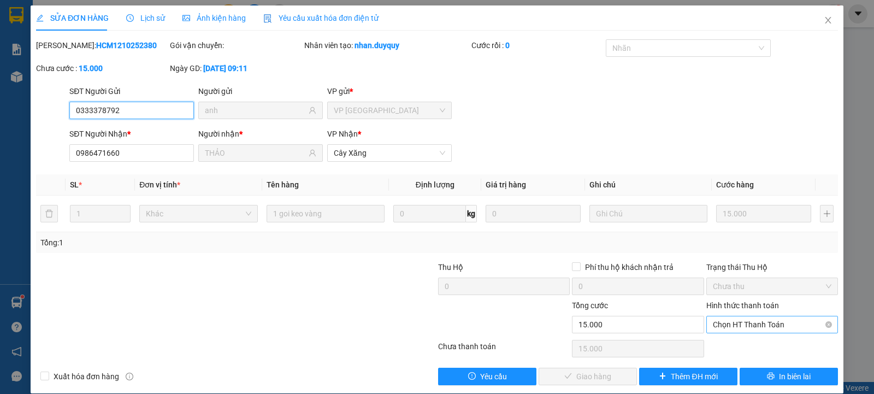
click at [753, 324] on span "Chọn HT Thanh Toán" at bounding box center [772, 324] width 119 height 16
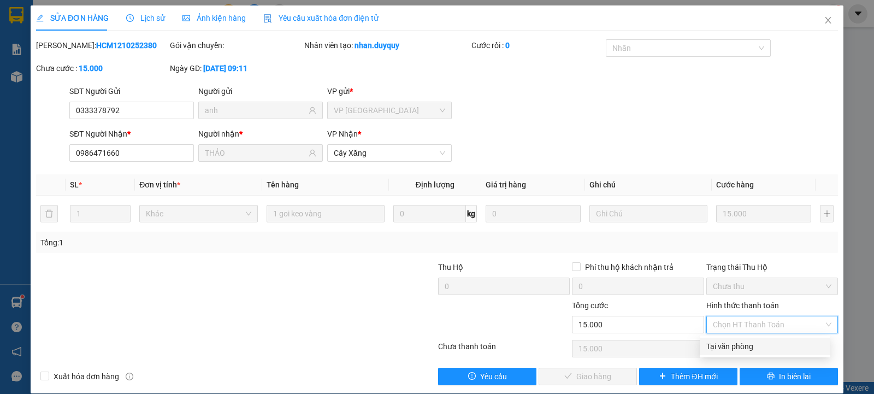
click at [749, 344] on div "Tại văn phòng" at bounding box center [764, 346] width 117 height 12
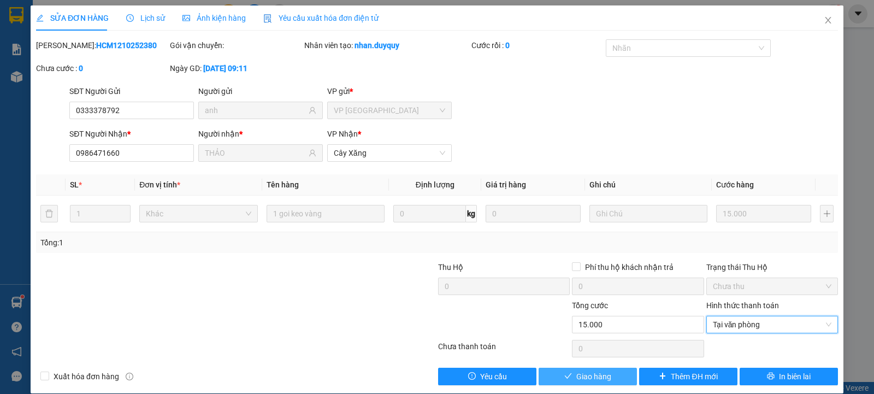
click at [585, 375] on span "Giao hàng" at bounding box center [593, 376] width 35 height 12
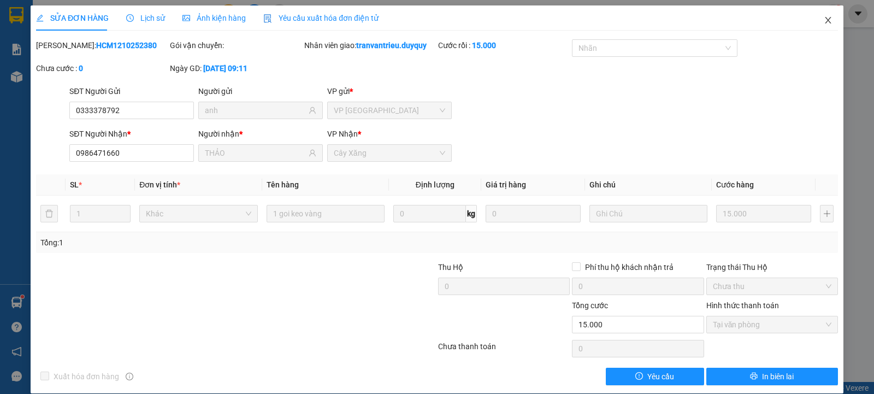
click at [825, 21] on icon "close" at bounding box center [828, 20] width 6 height 7
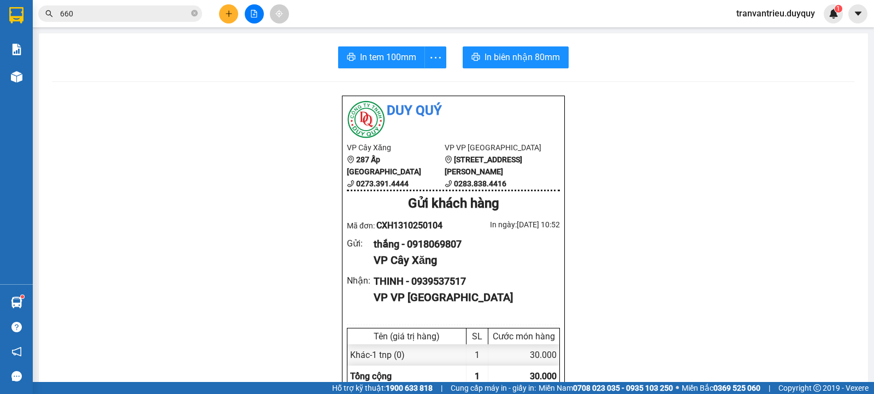
click at [231, 10] on icon "plus" at bounding box center [229, 14] width 8 height 8
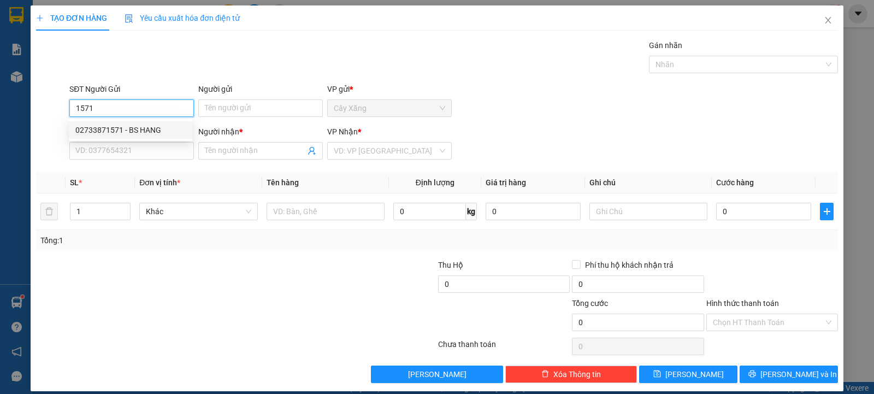
click at [146, 131] on div "02733871571 - BS HANG" at bounding box center [130, 130] width 110 height 12
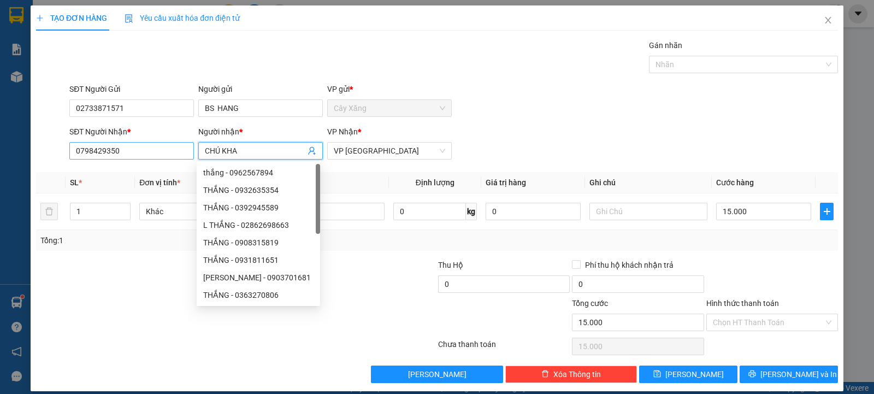
drag, startPoint x: 250, startPoint y: 151, endPoint x: 133, endPoint y: 154, distance: 117.5
click at [133, 154] on div "SĐT Người Nhận * 0798429350 Người nhận * CHÚ KHA VP Nhận * VP [GEOGRAPHIC_DATA]" at bounding box center [453, 145] width 773 height 38
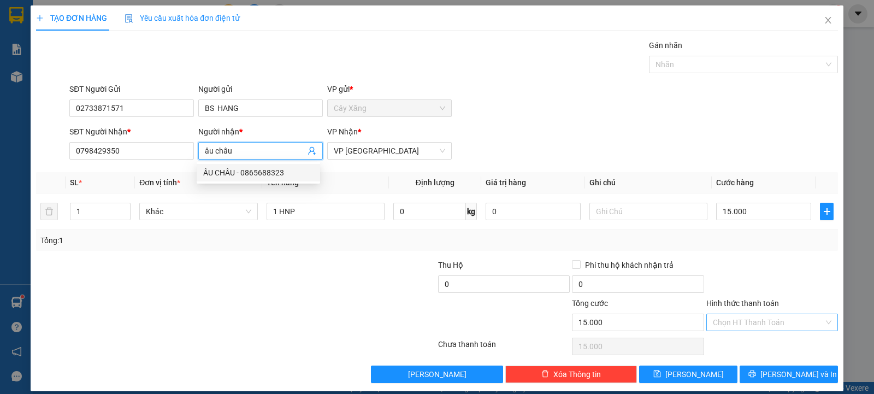
click at [749, 327] on input "Hình thức thanh toán" at bounding box center [768, 322] width 111 height 16
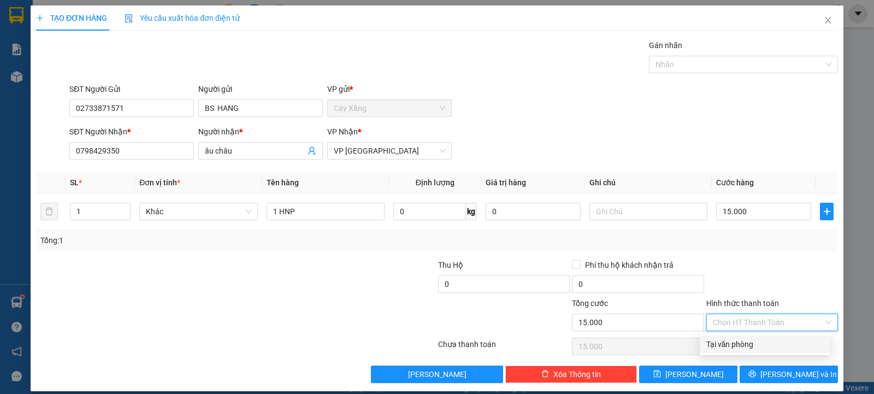
click at [753, 339] on div "Tại văn phòng" at bounding box center [764, 344] width 117 height 12
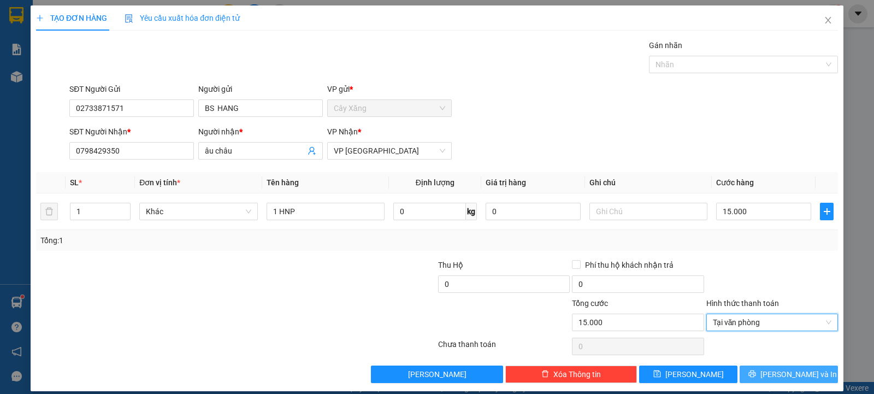
click at [779, 375] on span "[PERSON_NAME] và In" at bounding box center [799, 374] width 76 height 12
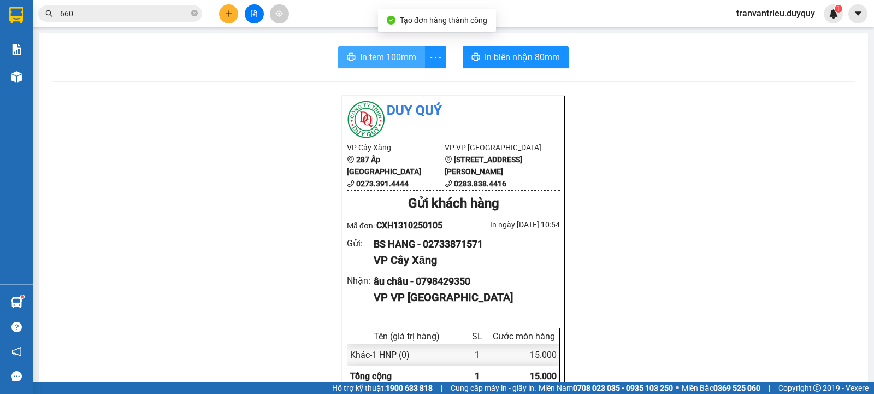
click at [375, 53] on span "In tem 100mm" at bounding box center [388, 57] width 56 height 14
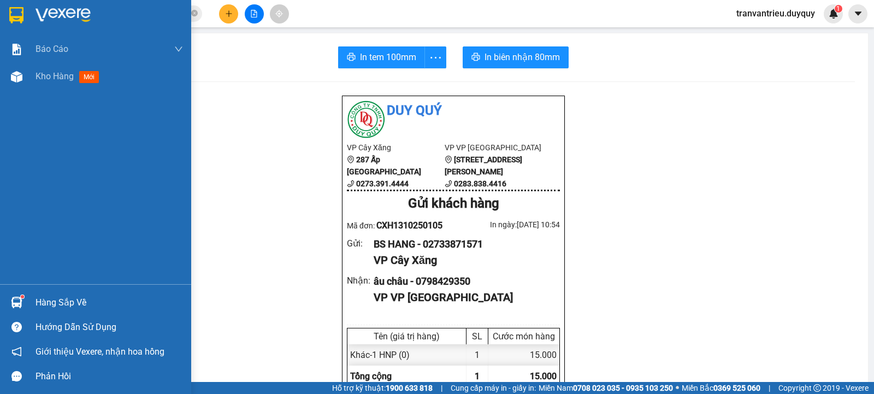
click at [65, 297] on div "Hàng sắp về" at bounding box center [110, 303] width 148 height 16
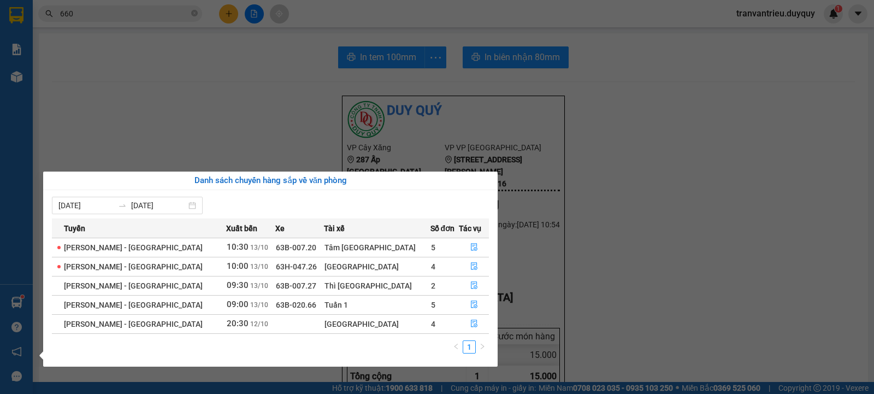
click at [73, 111] on section "Kết quả tìm kiếm ( 2106 ) Bộ lọc Mã ĐH Trạng thái Món hàng Thu hộ Tổng cước Chư…" at bounding box center [437, 197] width 874 height 394
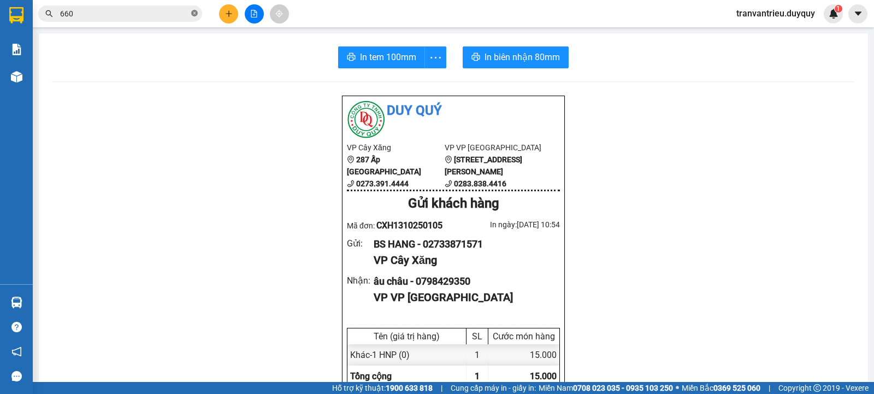
click at [197, 14] on icon "close-circle" at bounding box center [194, 13] width 7 height 7
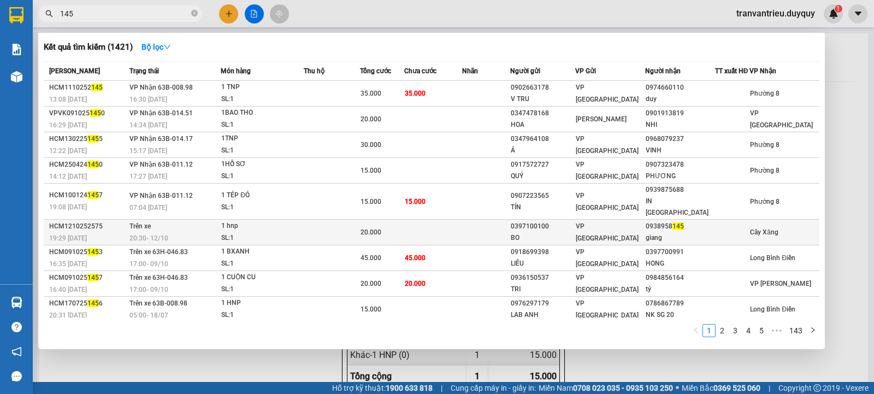
click at [592, 225] on span "VP [GEOGRAPHIC_DATA]" at bounding box center [607, 232] width 63 height 20
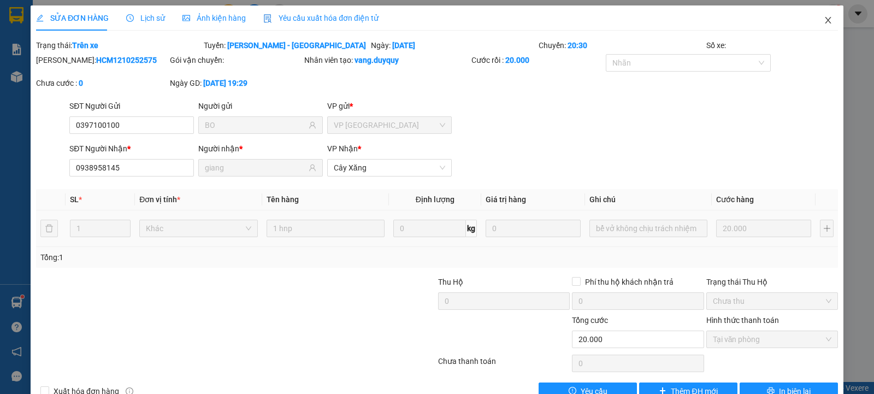
click at [832, 21] on span "Close" at bounding box center [828, 20] width 31 height 31
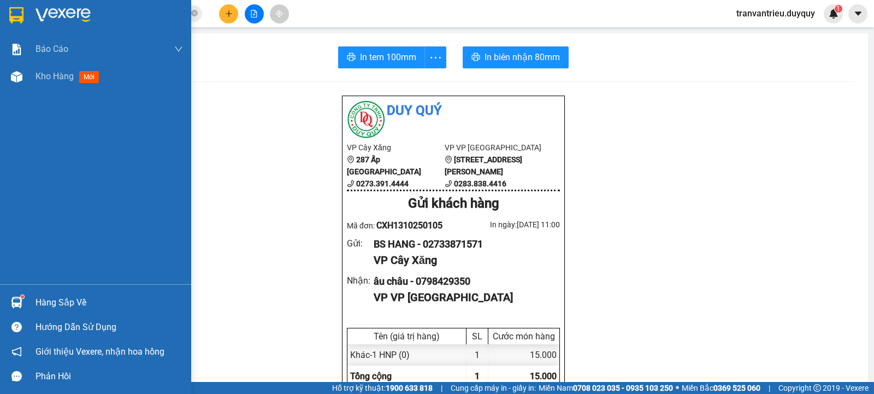
click at [59, 295] on div "Hàng sắp về" at bounding box center [110, 303] width 148 height 16
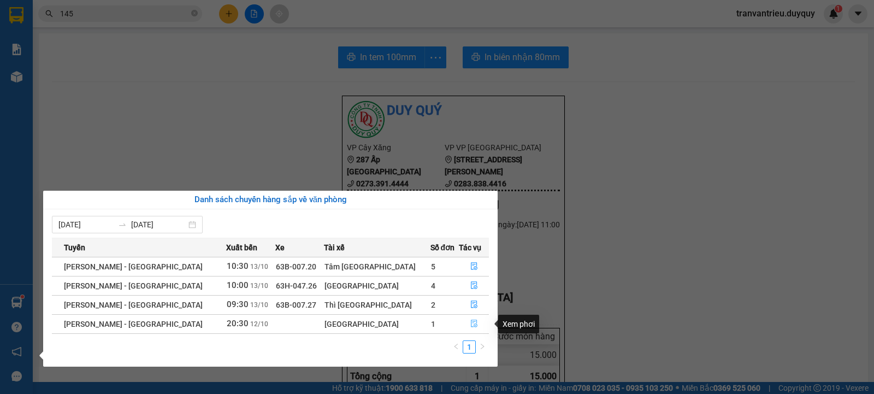
click at [470, 322] on icon "file-done" at bounding box center [474, 324] width 8 height 8
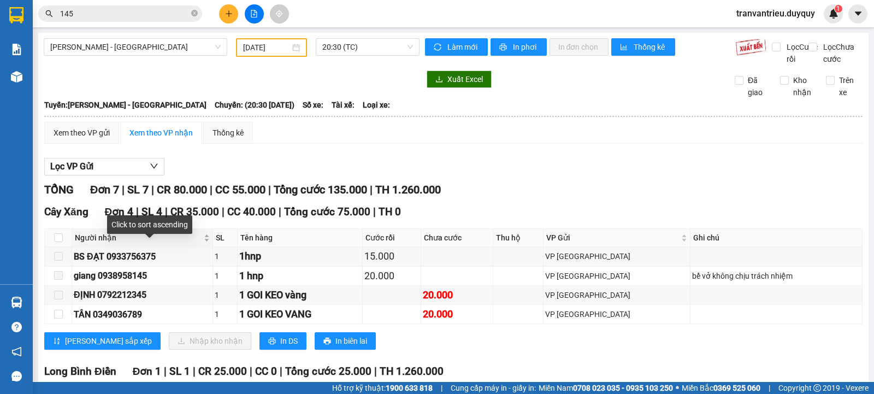
scroll to position [164, 0]
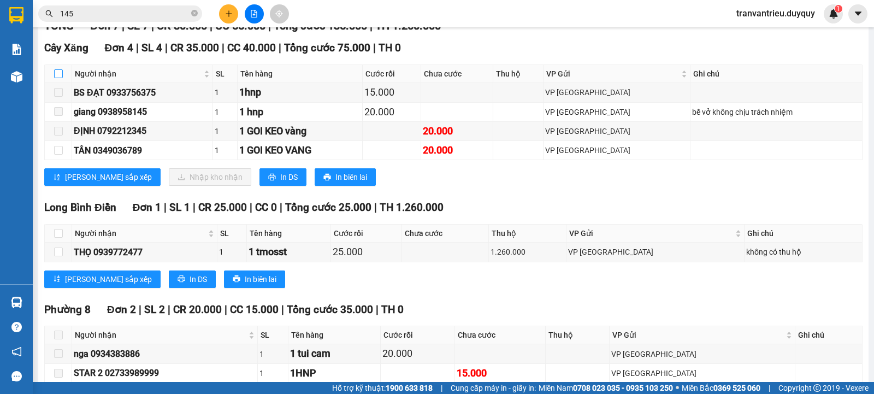
click at [60, 80] on label at bounding box center [58, 74] width 9 height 12
click at [60, 78] on input "checkbox" at bounding box center [58, 73] width 9 height 9
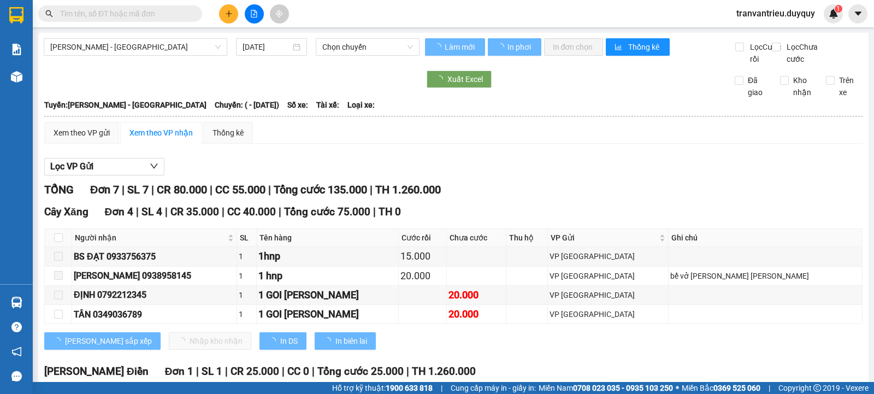
type input "[DATE]"
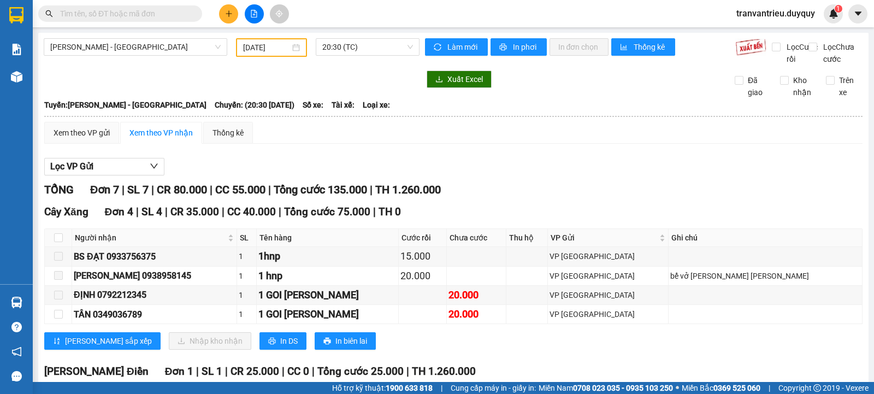
click at [65, 246] on th at bounding box center [58, 238] width 27 height 18
click at [57, 242] on input "checkbox" at bounding box center [58, 237] width 9 height 9
checkbox input "true"
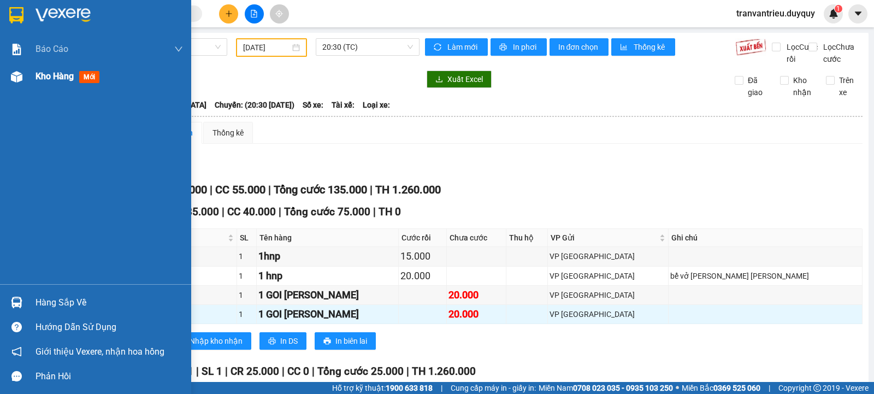
click at [47, 75] on span "Kho hàng" at bounding box center [55, 76] width 38 height 10
click at [48, 74] on span "Kho hàng" at bounding box center [55, 76] width 38 height 10
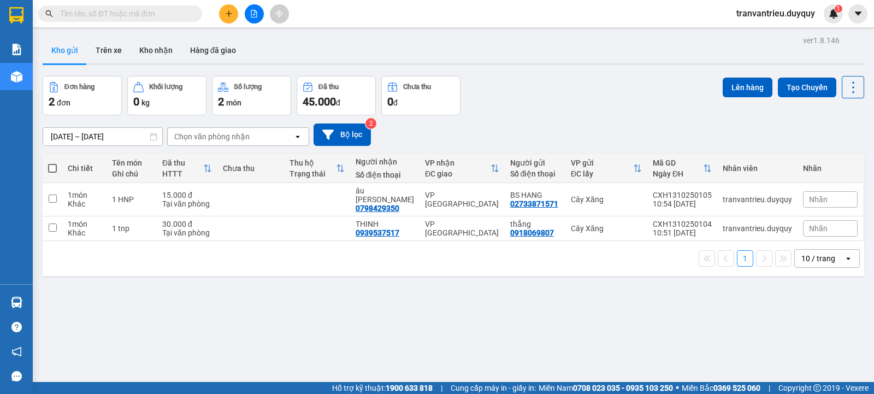
click at [144, 12] on input "text" at bounding box center [124, 14] width 129 height 12
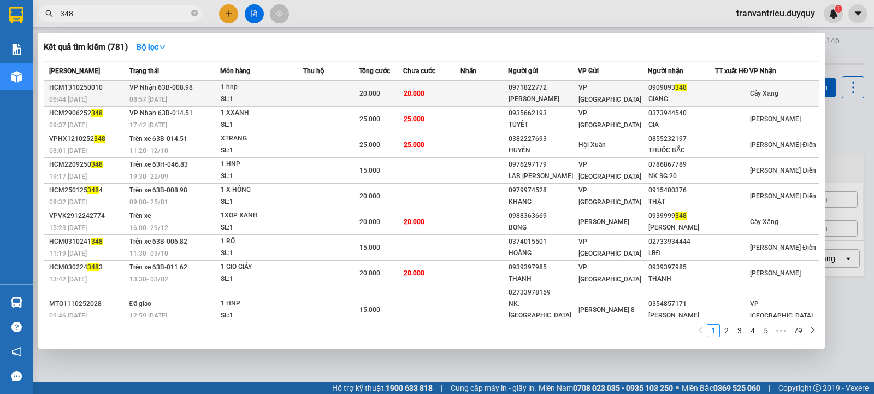
type input "348"
click at [638, 94] on div "VP [GEOGRAPHIC_DATA]" at bounding box center [613, 93] width 69 height 24
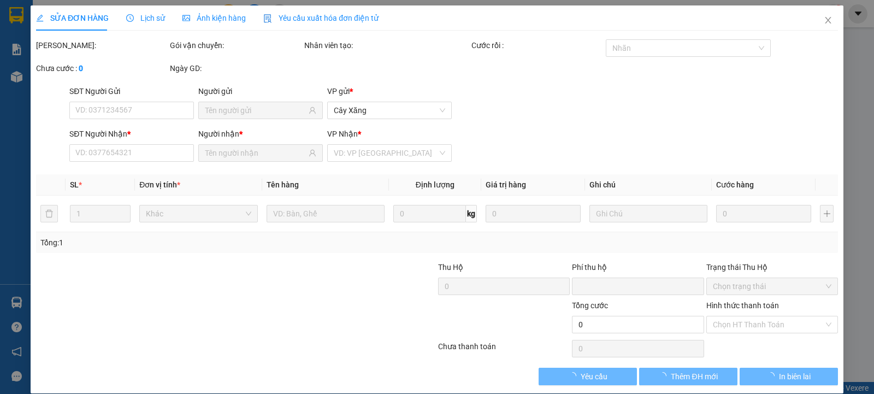
type input "0971822772"
type input "chương"
type input "0909093348"
type input "GIANG"
type input "0"
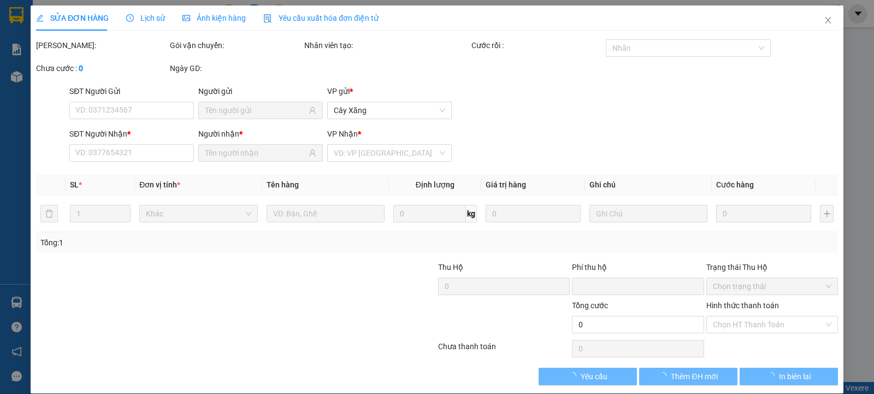
type input "20.000"
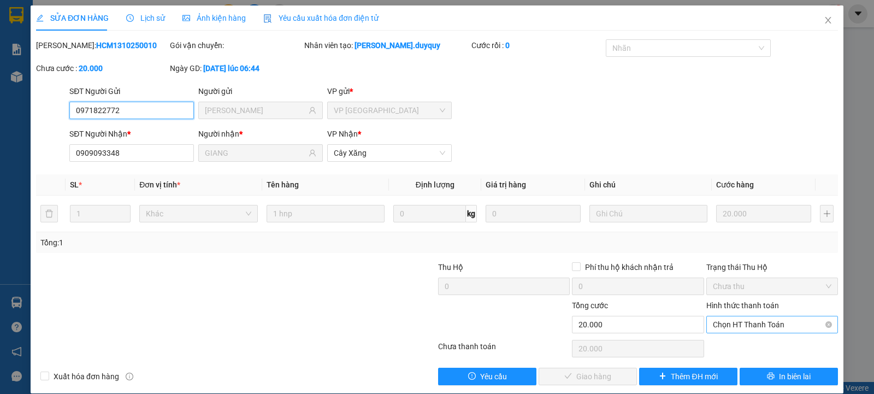
click at [737, 329] on span "Chọn HT Thanh Toán" at bounding box center [772, 324] width 119 height 16
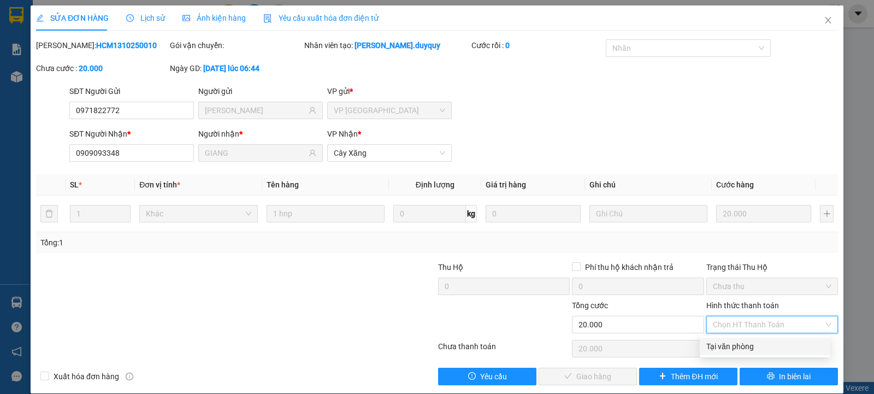
click at [735, 340] on div "Tại văn phòng" at bounding box center [765, 346] width 131 height 17
type input "0"
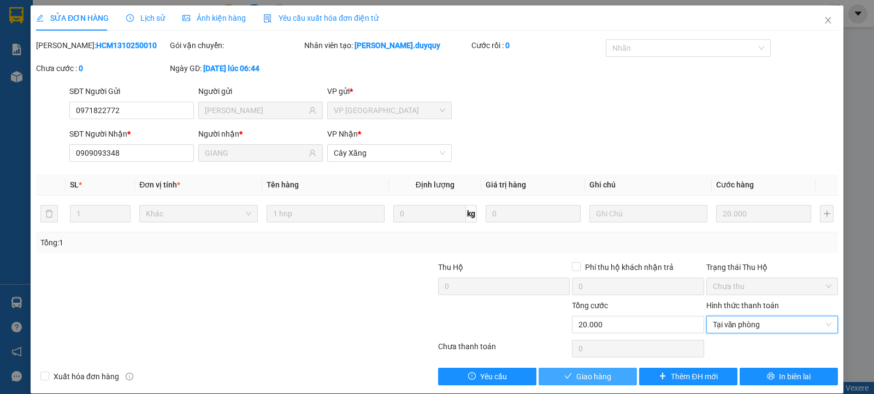
click at [587, 375] on span "Giao hàng" at bounding box center [593, 376] width 35 height 12
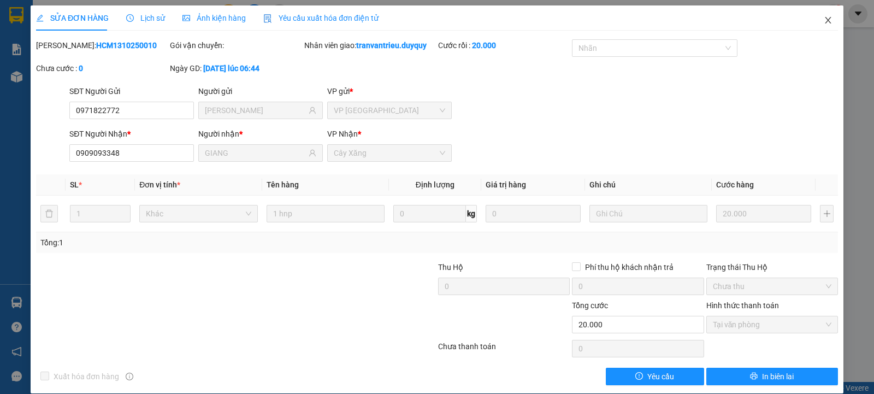
click at [824, 17] on icon "close" at bounding box center [828, 20] width 9 height 9
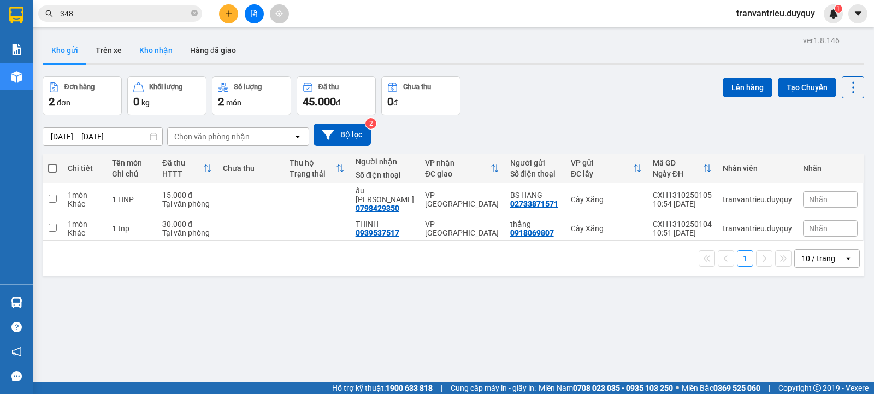
click at [166, 47] on button "Kho nhận" at bounding box center [156, 50] width 51 height 26
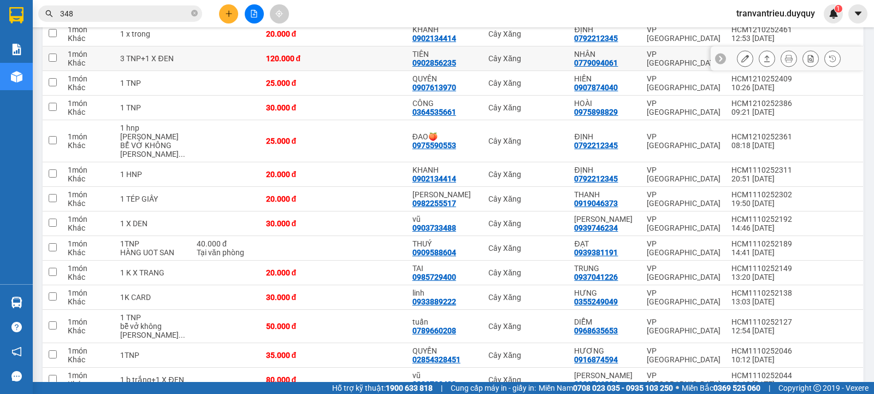
scroll to position [564, 0]
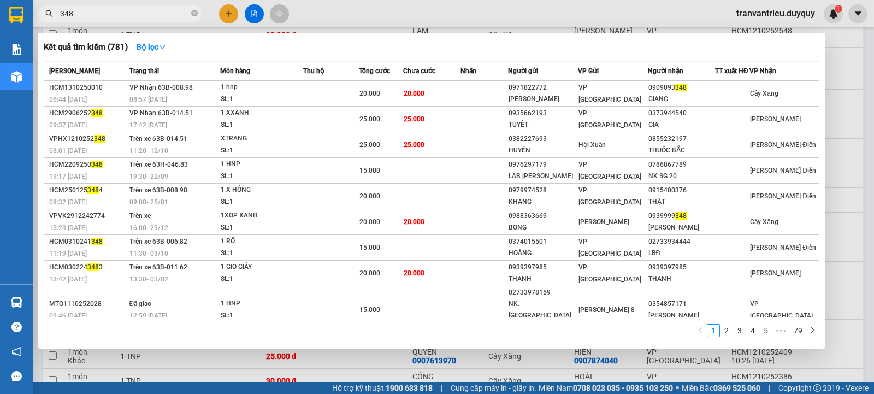
drag, startPoint x: 135, startPoint y: 14, endPoint x: 45, endPoint y: 4, distance: 90.6
click at [46, 5] on div "Kết quả tìm kiếm ( 781 ) Bộ lọc Mã ĐH Trạng thái Món hàng Thu hộ Tổng cước Chưa…" at bounding box center [106, 13] width 213 height 19
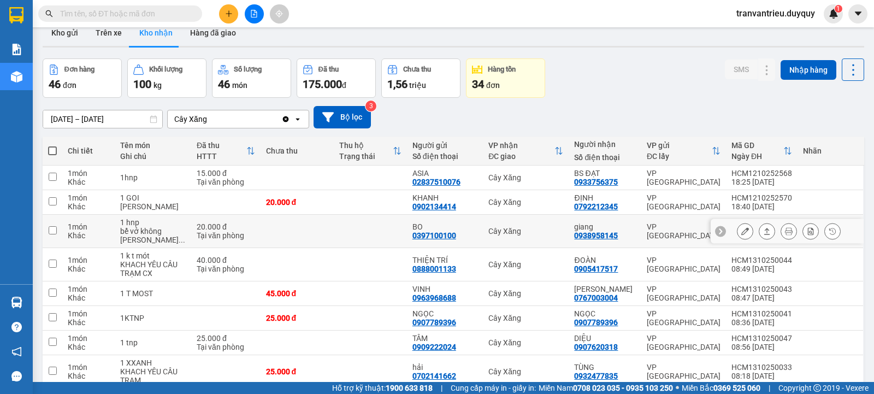
scroll to position [0, 0]
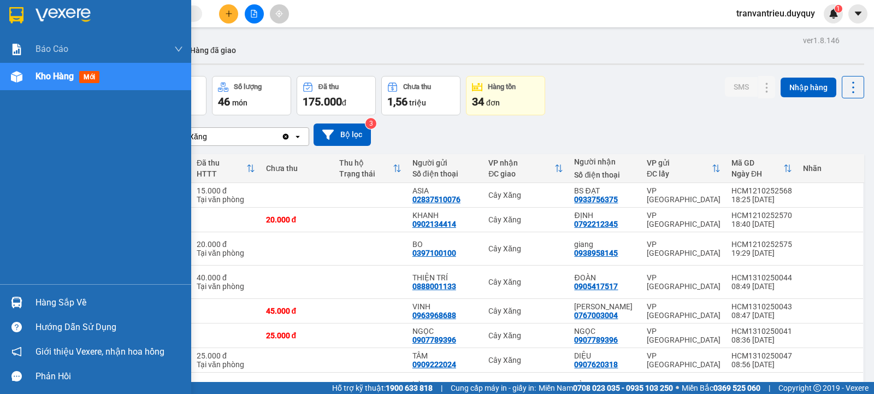
drag, startPoint x: 68, startPoint y: 304, endPoint x: 124, endPoint y: 244, distance: 82.7
click at [70, 301] on div "Hàng sắp về" at bounding box center [110, 303] width 148 height 16
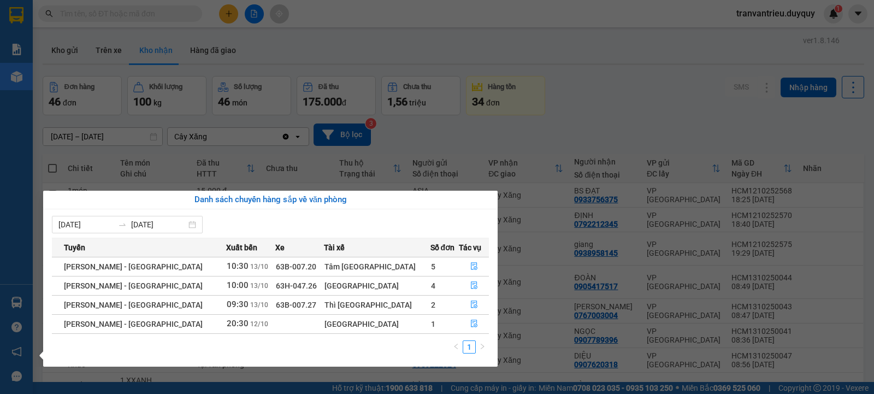
click at [278, 43] on section "Kết quả tìm kiếm ( 781 ) Bộ lọc Mã ĐH Trạng thái Món hàng Thu hộ Tổng cước Chưa…" at bounding box center [437, 197] width 874 height 394
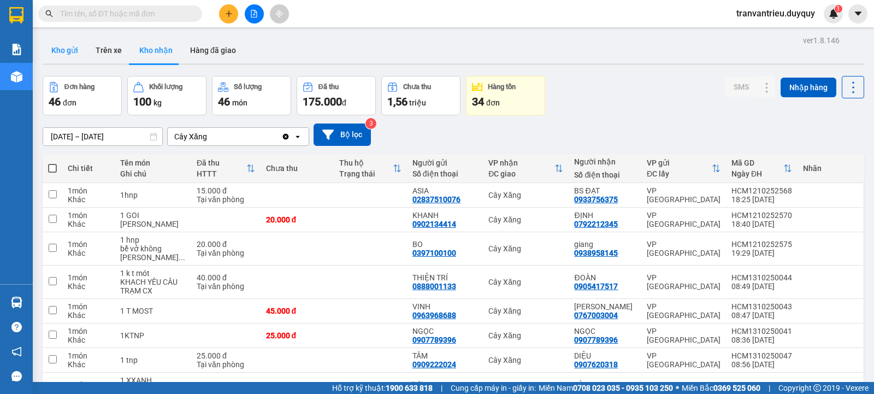
click at [63, 50] on button "Kho gửi" at bounding box center [65, 50] width 44 height 26
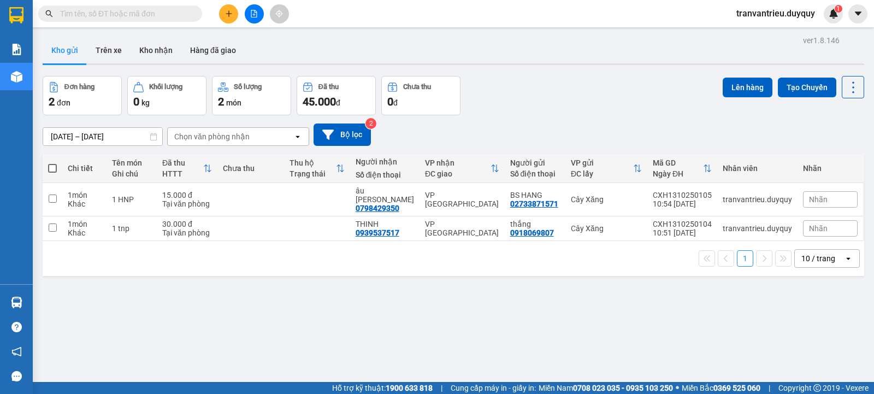
click at [53, 167] on span at bounding box center [52, 168] width 9 height 9
click at [52, 163] on input "checkbox" at bounding box center [52, 163] width 0 height 0
checkbox input "true"
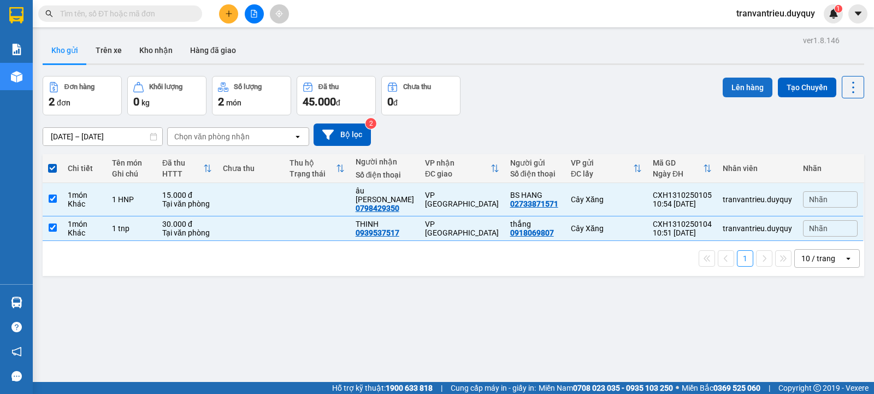
click at [745, 83] on button "Lên hàng" at bounding box center [748, 88] width 50 height 20
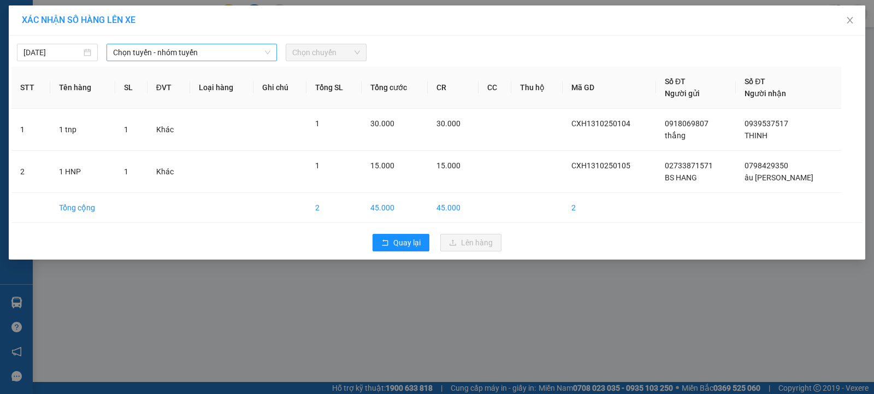
click at [208, 59] on span "Chọn tuyến - nhóm tuyến" at bounding box center [191, 52] width 157 height 16
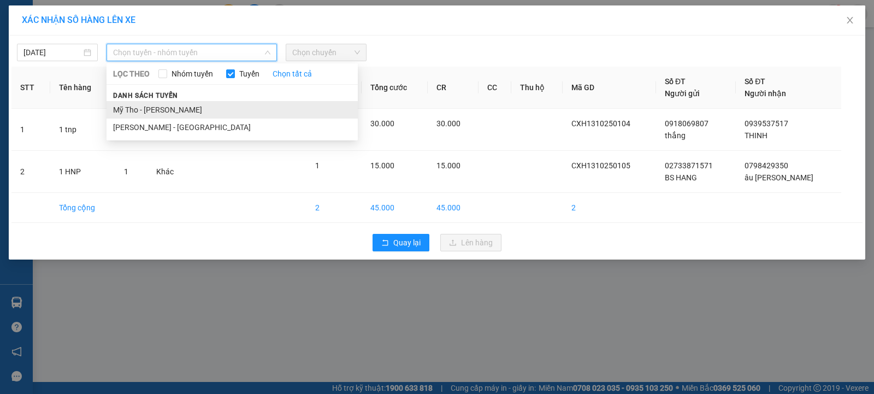
drag, startPoint x: 199, startPoint y: 115, endPoint x: 222, endPoint y: 58, distance: 62.0
click at [199, 112] on li "Mỹ Tho - [PERSON_NAME]" at bounding box center [232, 109] width 251 height 17
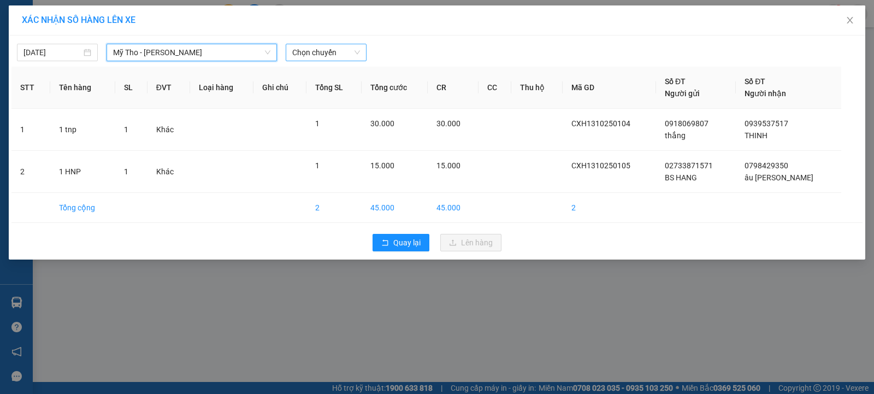
click at [328, 52] on span "Chọn chuyến" at bounding box center [326, 52] width 68 height 16
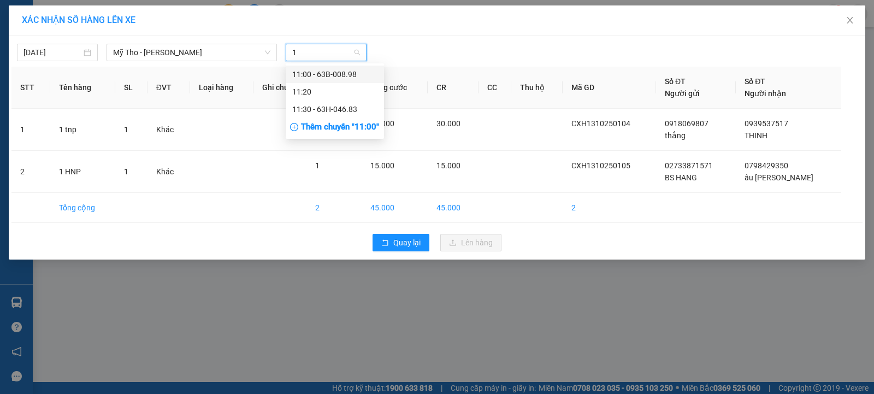
type input "11"
click at [355, 73] on div "11:00 - 63B-008.98" at bounding box center [334, 74] width 85 height 12
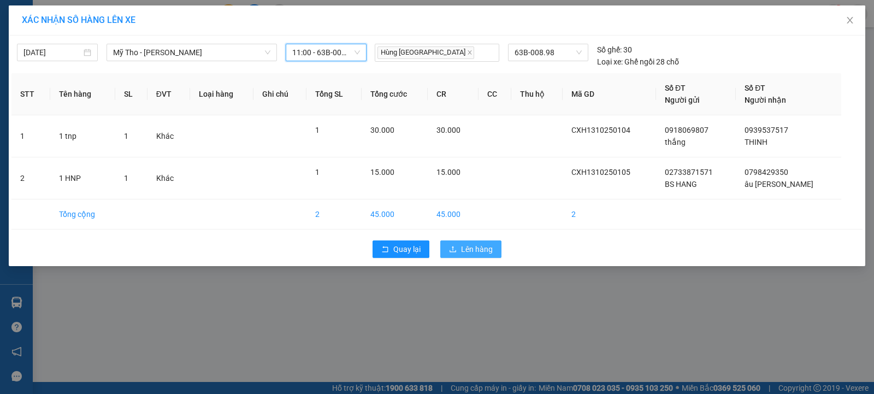
click at [480, 252] on span "Lên hàng" at bounding box center [477, 249] width 32 height 12
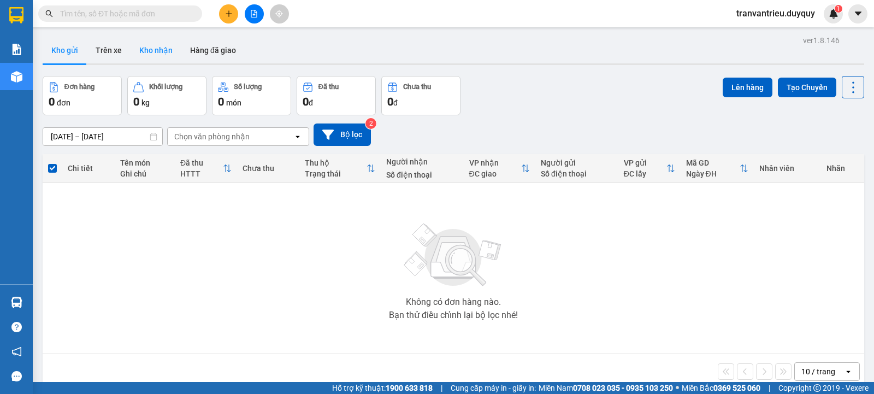
click at [148, 50] on button "Kho nhận" at bounding box center [156, 50] width 51 height 26
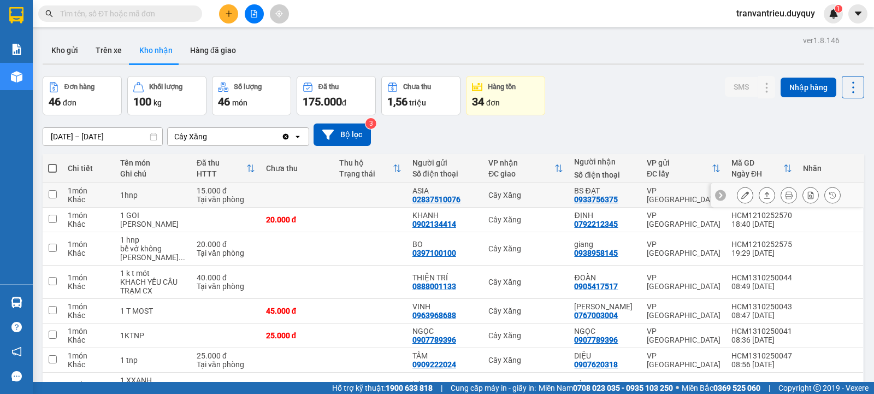
scroll to position [164, 0]
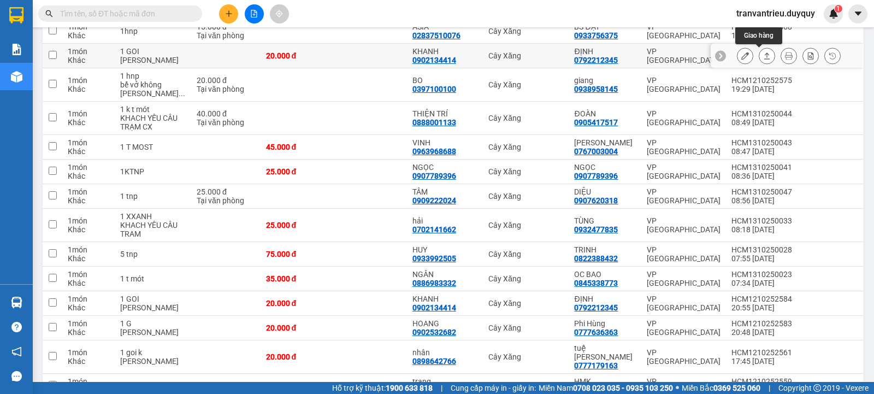
click at [763, 57] on icon at bounding box center [767, 56] width 8 height 8
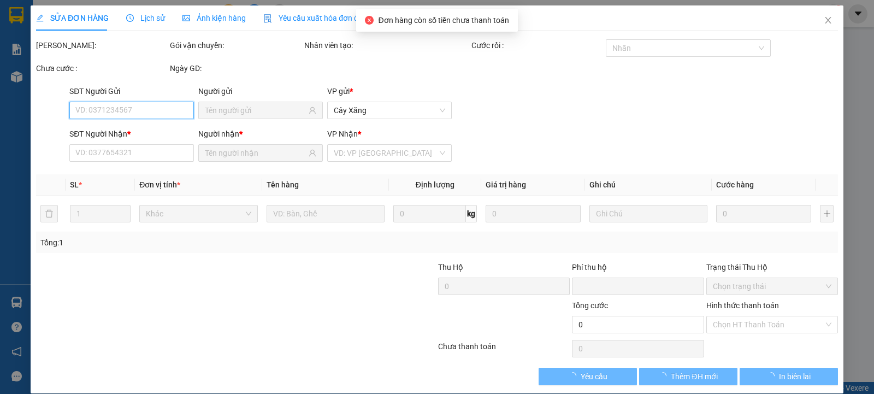
type input "0902134414"
type input "KHANH"
type input "0792212345"
type input "ĐỊNH"
type input "0"
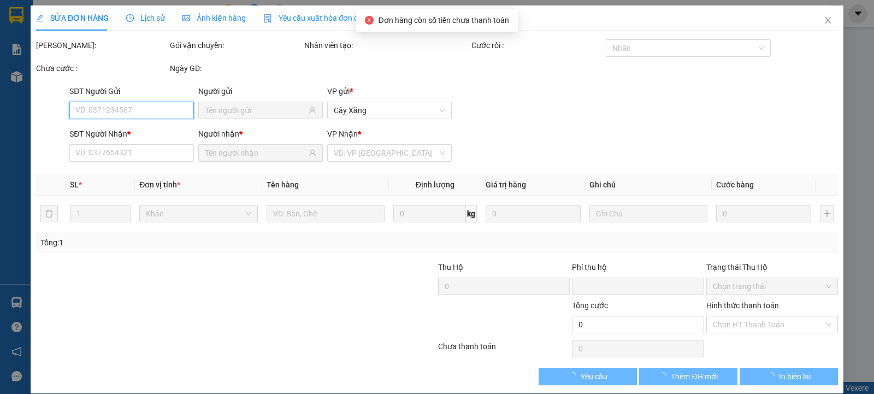
type input "20.000"
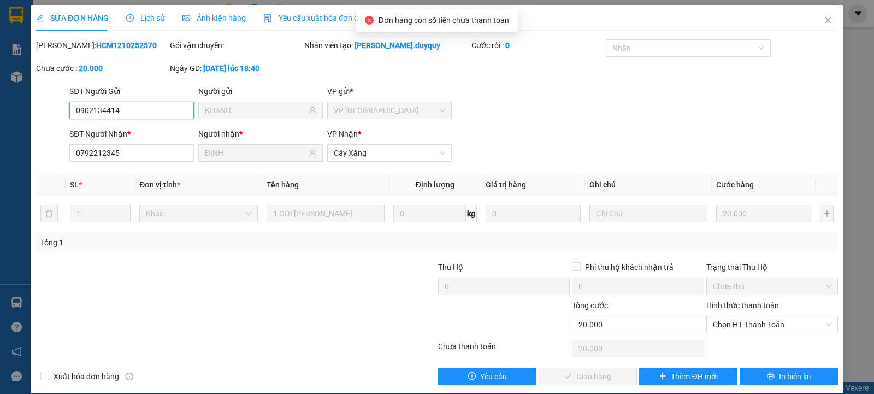
drag, startPoint x: 764, startPoint y: 324, endPoint x: 773, endPoint y: 333, distance: 12.8
click at [765, 325] on span "Chọn HT Thanh Toán" at bounding box center [772, 324] width 119 height 16
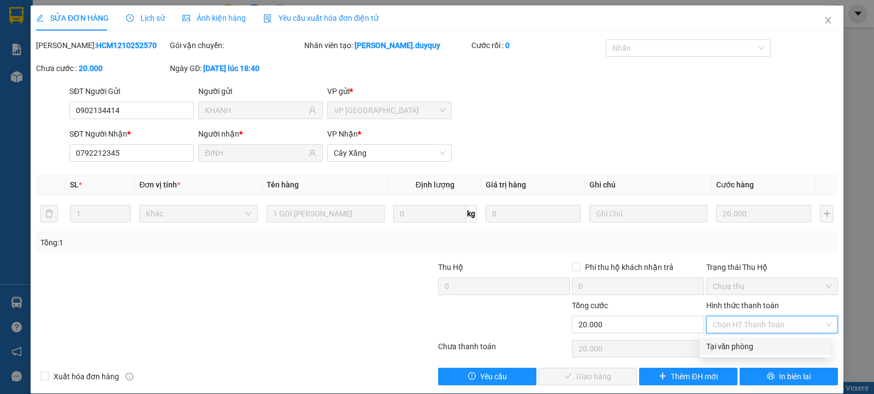
click at [755, 345] on div "Tại văn phòng" at bounding box center [764, 346] width 117 height 12
type input "0"
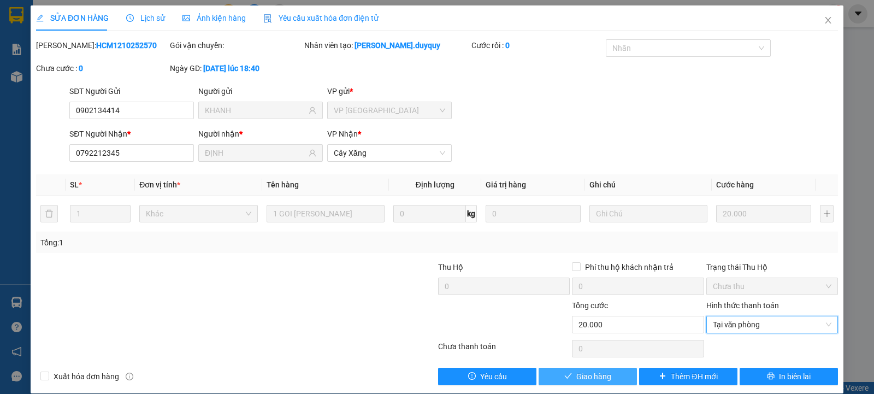
click at [591, 372] on span "Giao hàng" at bounding box center [593, 376] width 35 height 12
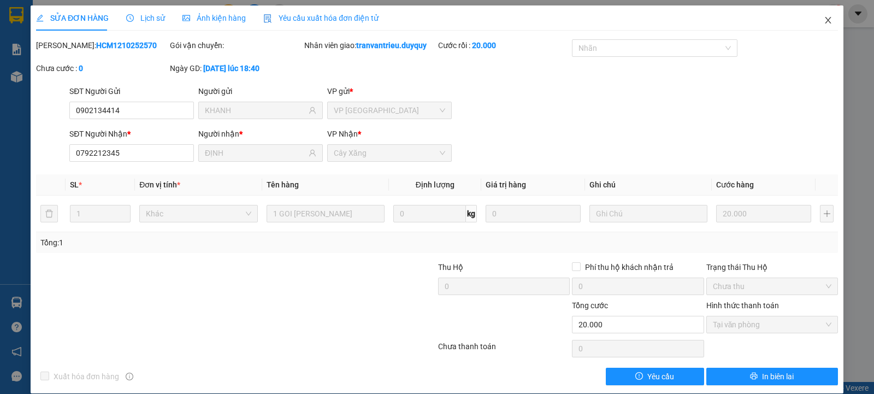
click at [825, 20] on icon "close" at bounding box center [828, 20] width 6 height 7
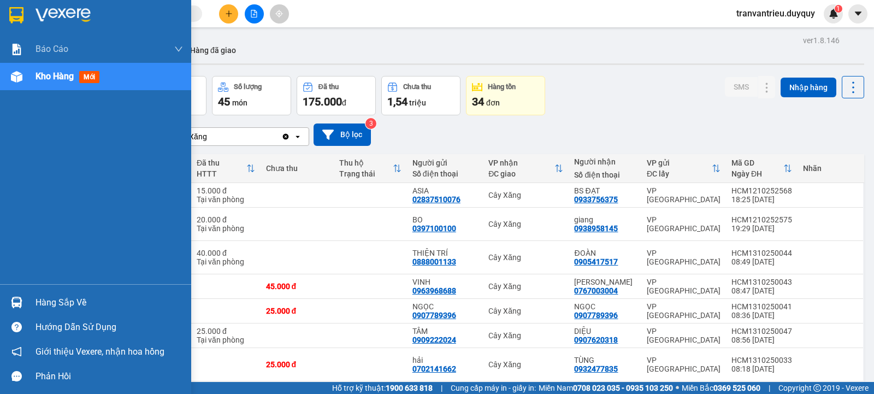
drag, startPoint x: 51, startPoint y: 298, endPoint x: 90, endPoint y: 292, distance: 39.8
click at [52, 298] on div "Hàng sắp về" at bounding box center [110, 303] width 148 height 16
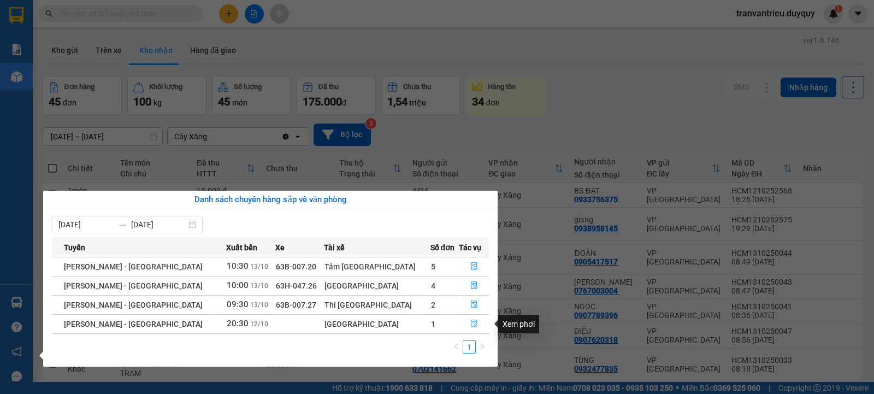
click at [470, 323] on icon "file-done" at bounding box center [474, 324] width 8 height 8
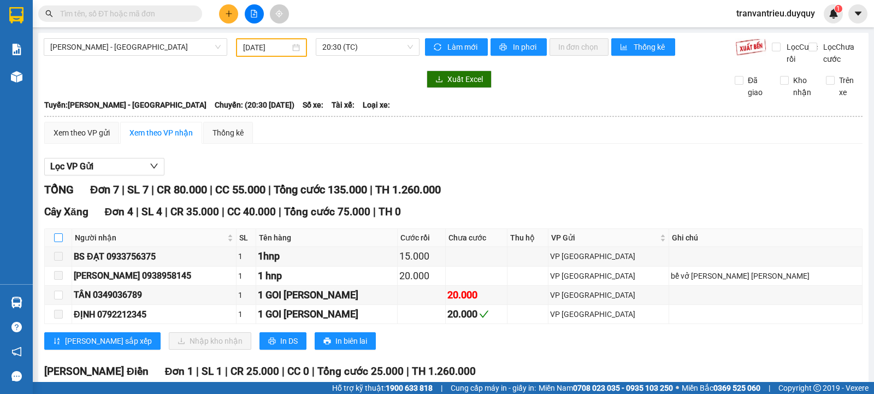
click at [57, 242] on input "checkbox" at bounding box center [58, 237] width 9 height 9
checkbox input "true"
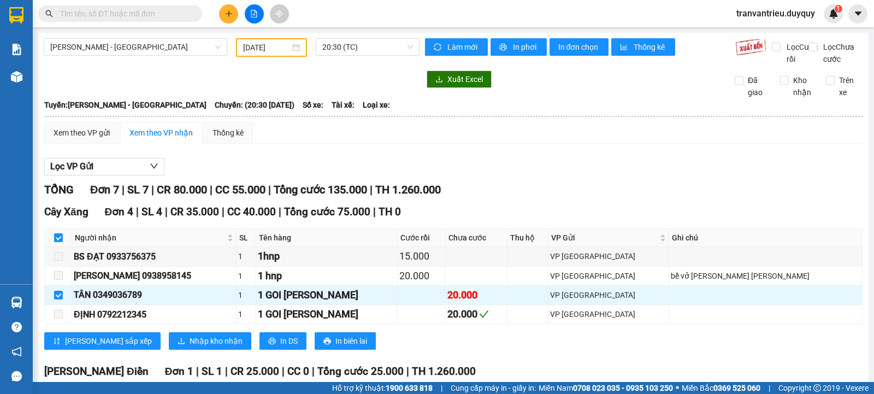
click at [60, 242] on input "checkbox" at bounding box center [58, 237] width 9 height 9
checkbox input "false"
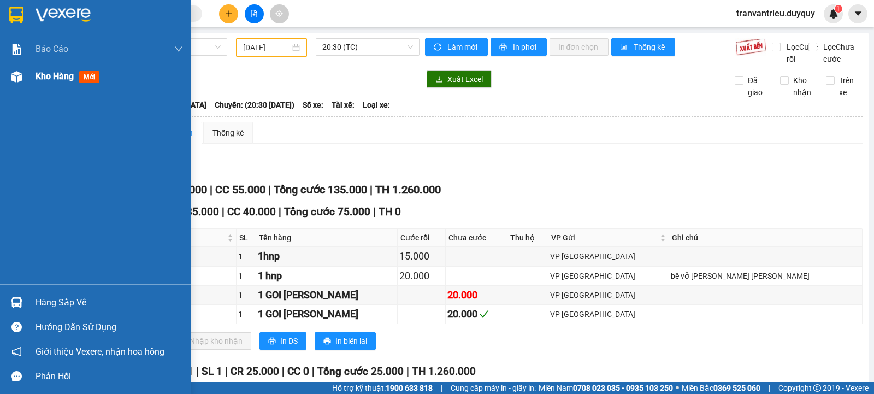
click at [51, 75] on span "Kho hàng" at bounding box center [55, 76] width 38 height 10
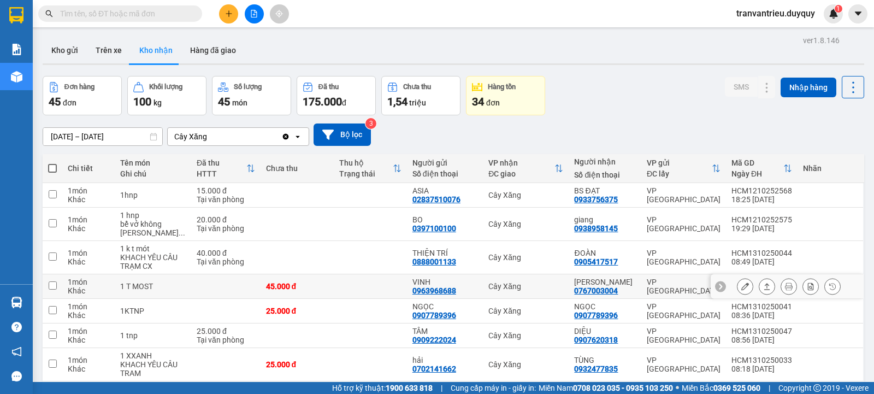
scroll to position [109, 0]
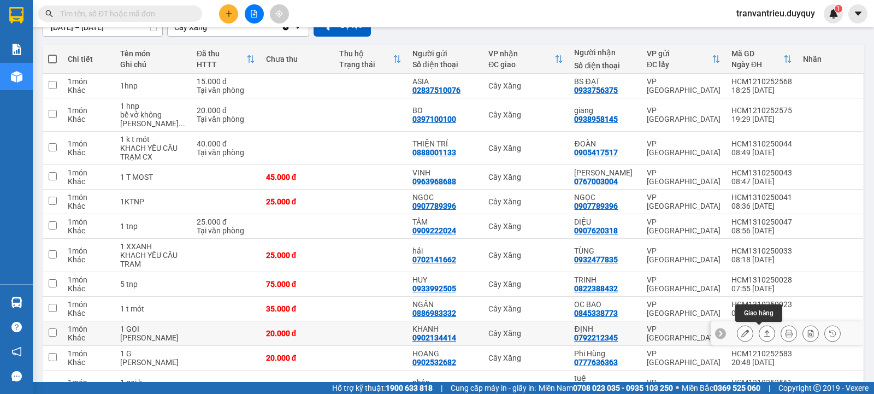
click at [763, 334] on icon at bounding box center [767, 333] width 8 height 8
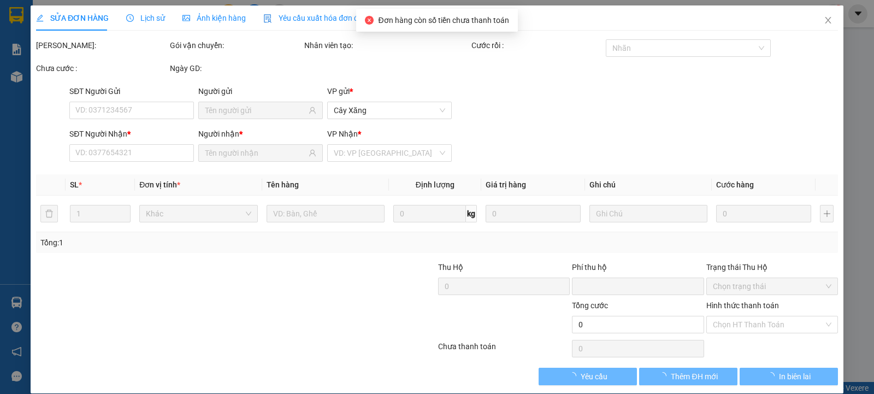
type input "0902134414"
type input "KHANH"
type input "0792212345"
type input "ĐỊNH"
type input "0"
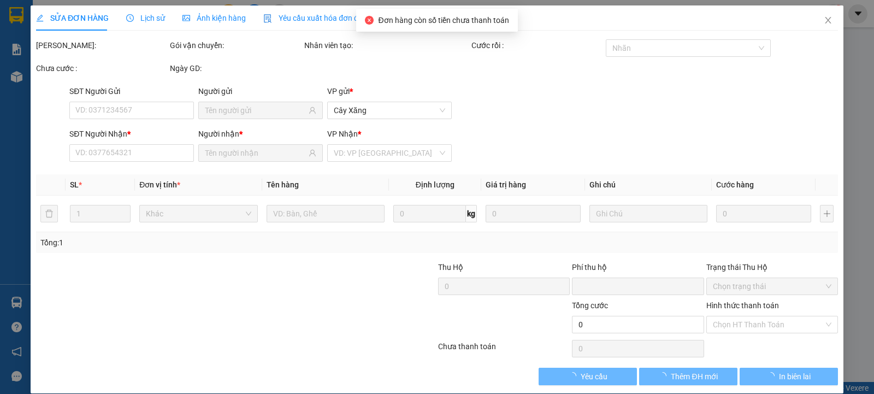
type input "20.000"
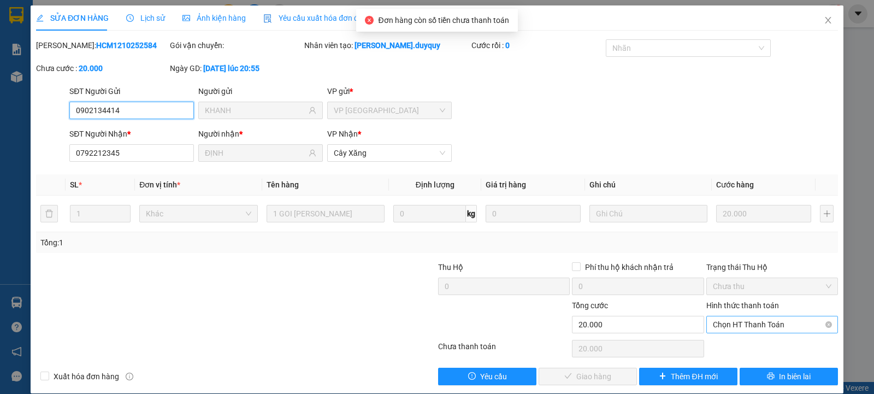
click at [762, 324] on span "Chọn HT Thanh Toán" at bounding box center [772, 324] width 119 height 16
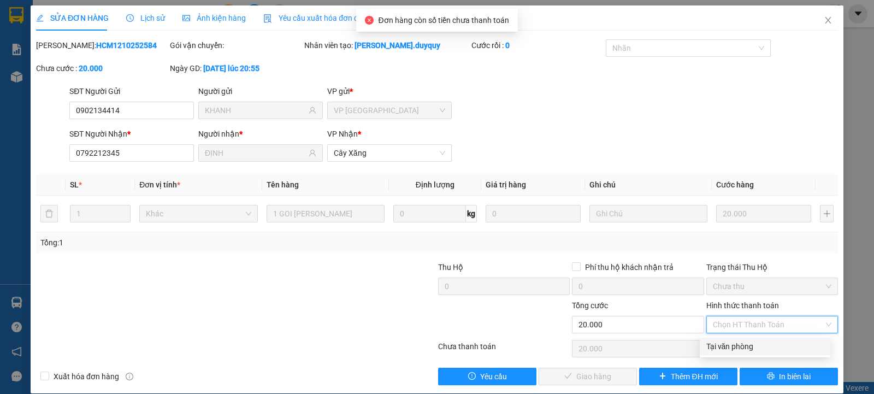
click at [756, 347] on div "Tại văn phòng" at bounding box center [764, 346] width 117 height 12
type input "0"
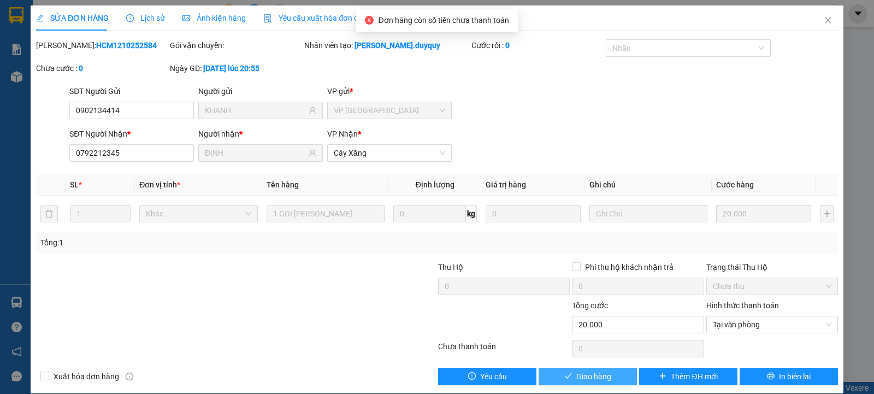
click at [576, 374] on span "Giao hàng" at bounding box center [593, 376] width 35 height 12
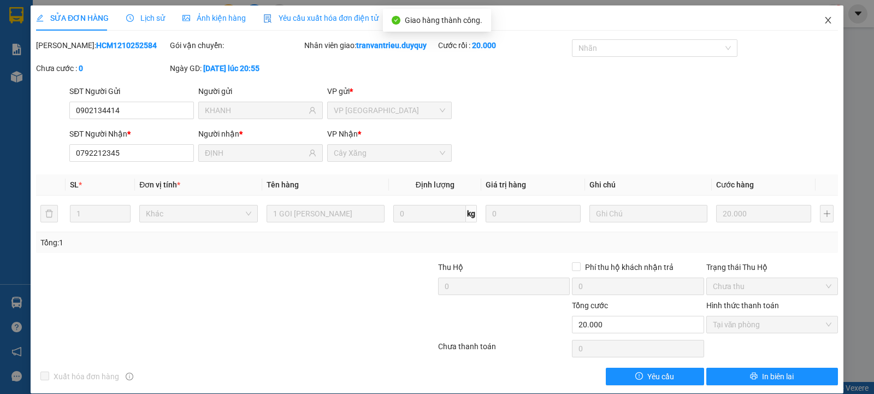
click at [822, 25] on span "Close" at bounding box center [828, 20] width 31 height 31
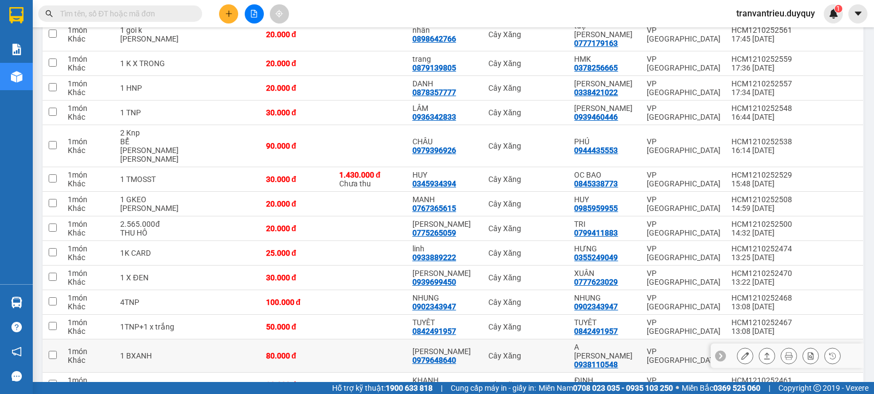
scroll to position [492, 0]
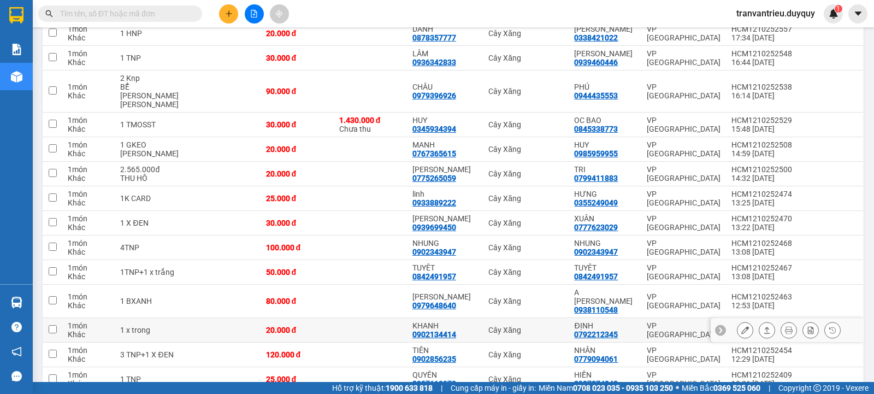
click at [763, 326] on icon at bounding box center [767, 330] width 8 height 8
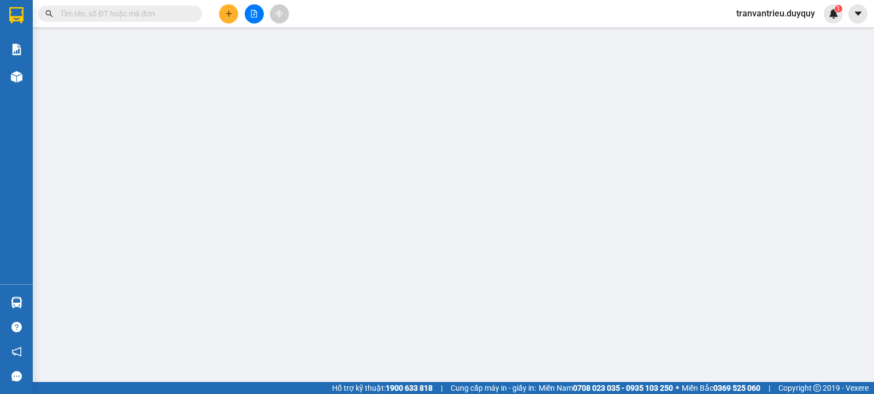
type input "0902134414"
type input "KHANH"
type input "0792212345"
type input "ĐỊNH"
type input "0"
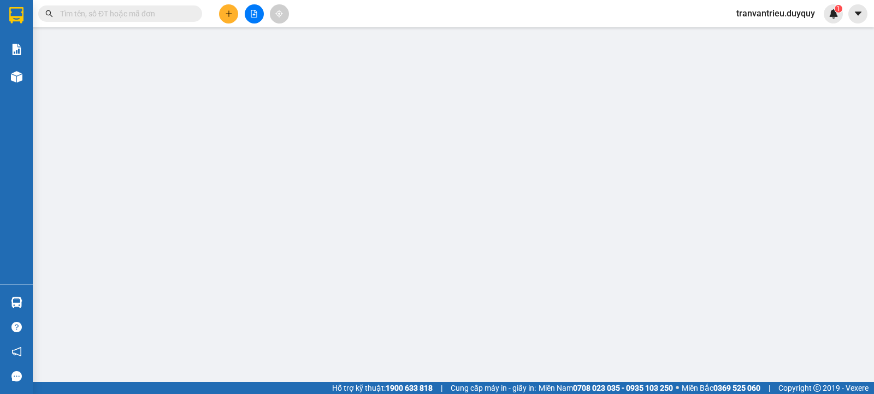
type input "20.000"
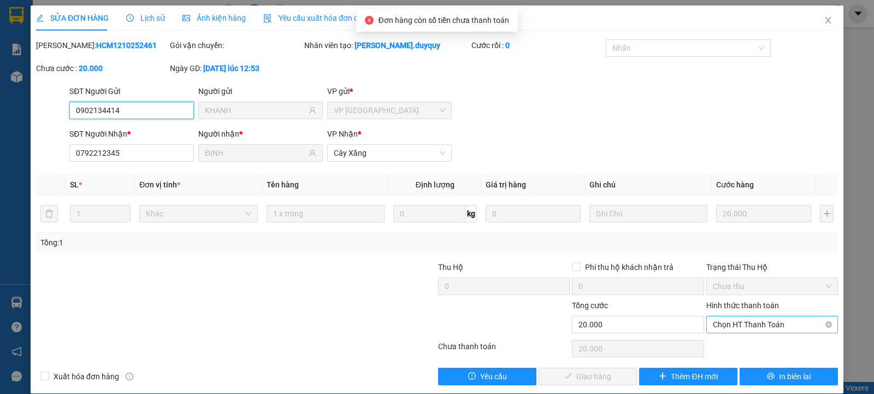
click at [738, 328] on span "Chọn HT Thanh Toán" at bounding box center [772, 324] width 119 height 16
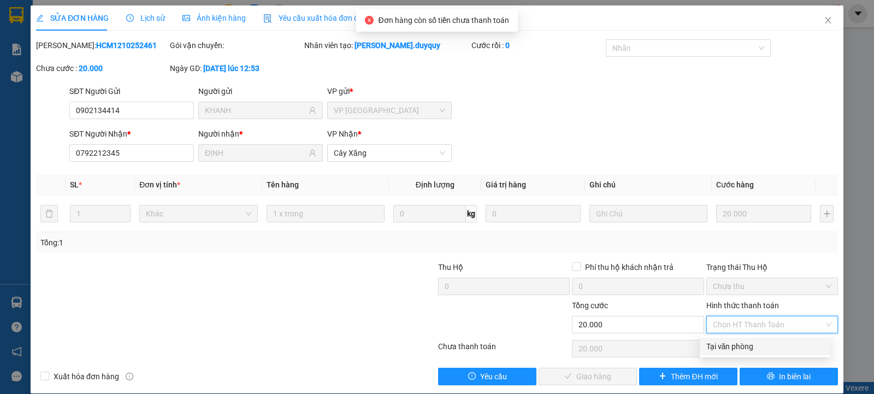
click at [733, 349] on div "Tại văn phòng" at bounding box center [764, 346] width 117 height 12
type input "0"
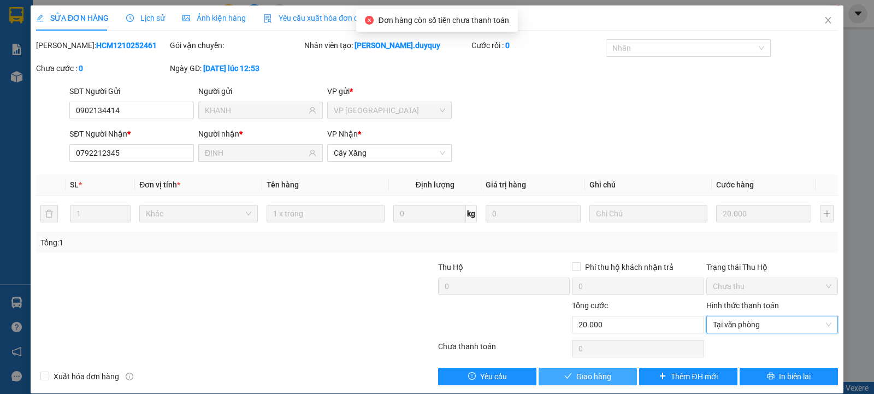
click at [544, 369] on button "Giao hàng" at bounding box center [588, 376] width 98 height 17
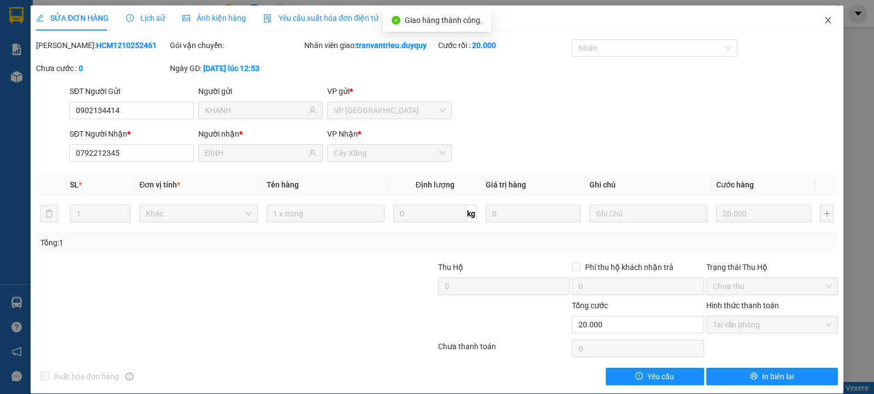
click at [824, 19] on icon "close" at bounding box center [828, 20] width 9 height 9
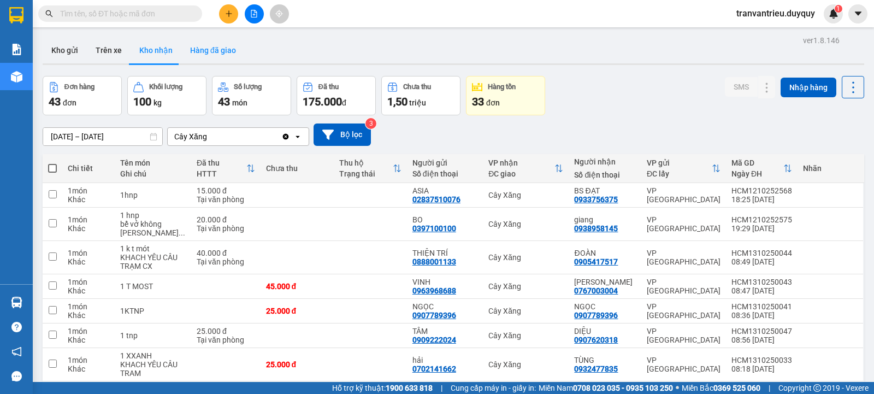
click at [204, 41] on button "Hàng đã giao" at bounding box center [212, 50] width 63 height 26
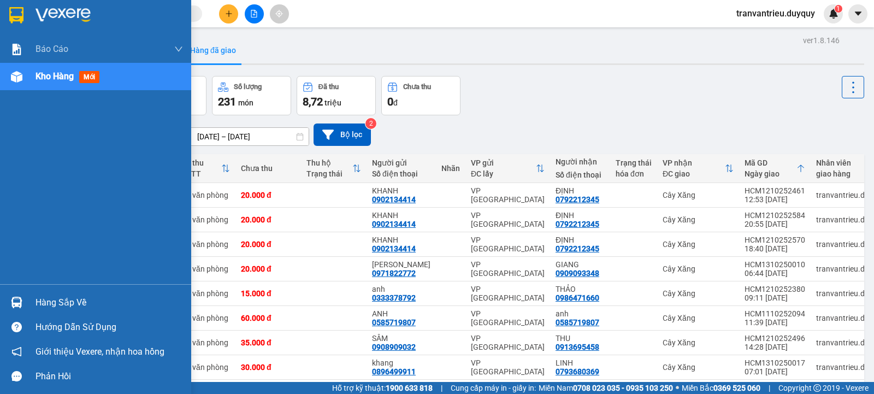
click at [84, 295] on div "Hàng sắp về" at bounding box center [110, 303] width 148 height 16
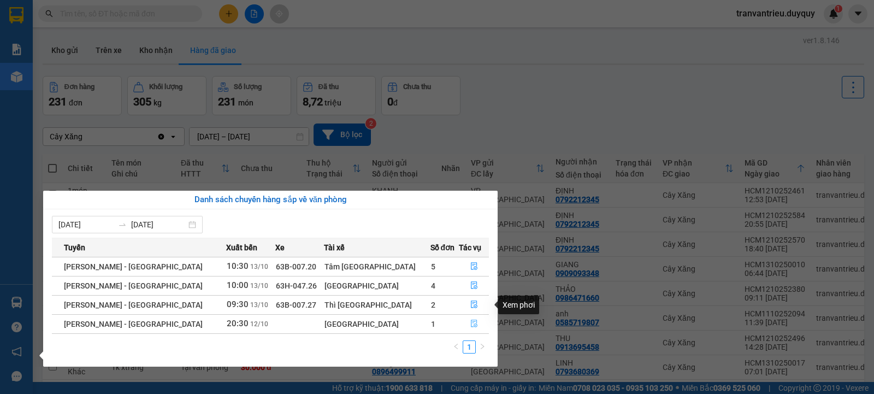
click at [473, 322] on button "button" at bounding box center [474, 323] width 29 height 17
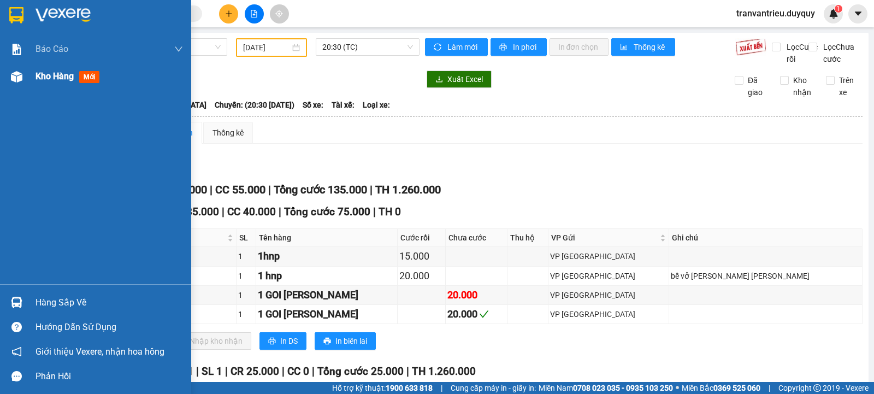
click at [55, 73] on span "Kho hàng" at bounding box center [55, 76] width 38 height 10
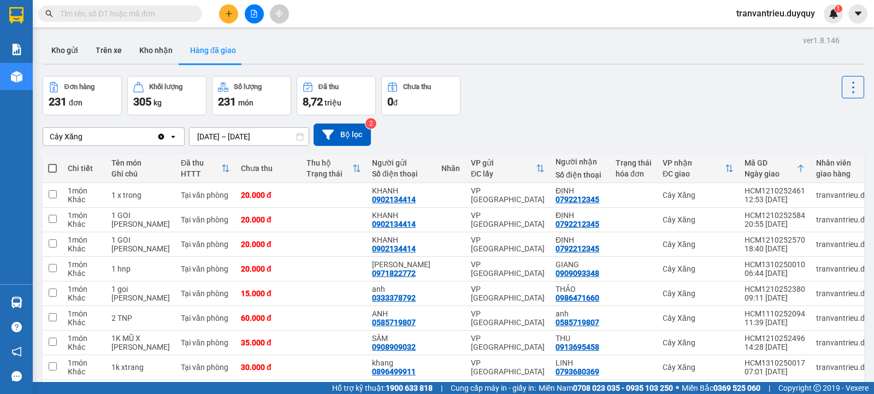
click at [168, 13] on input "text" at bounding box center [124, 14] width 129 height 12
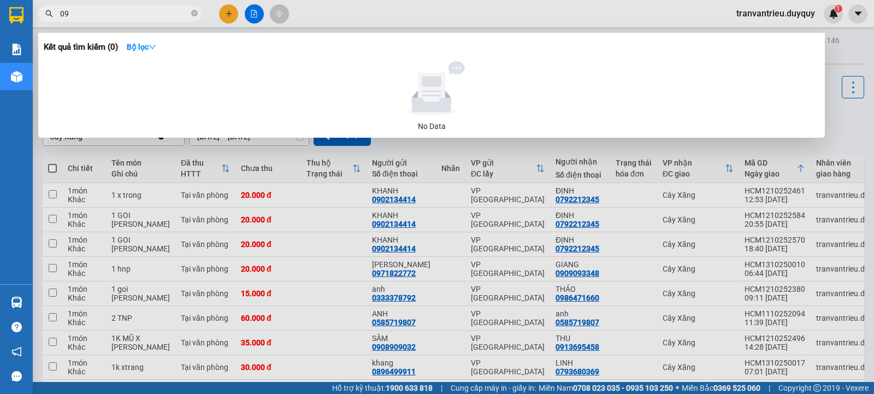
type input "0"
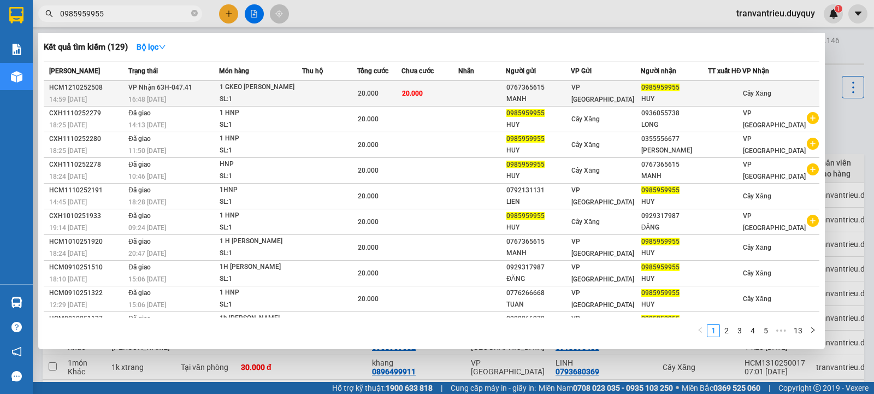
type input "0985959955"
click at [679, 93] on div "HUY" at bounding box center [674, 98] width 66 height 11
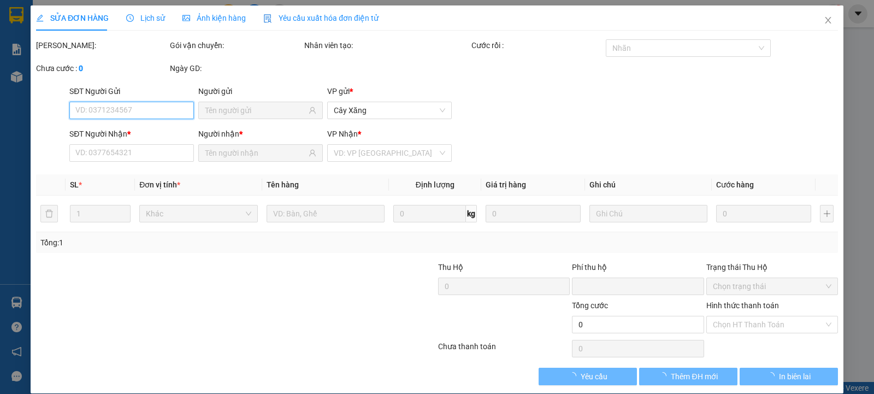
type input "0767365615"
type input "MANH"
type input "0985959955"
type input "HUY"
type input "0"
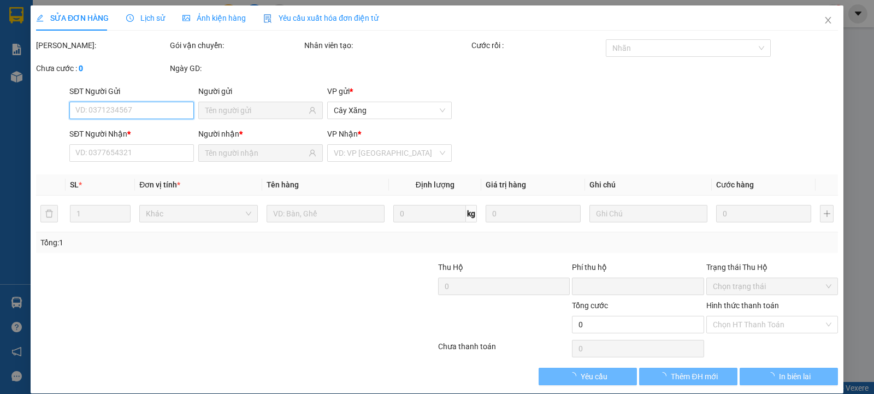
type input "20.000"
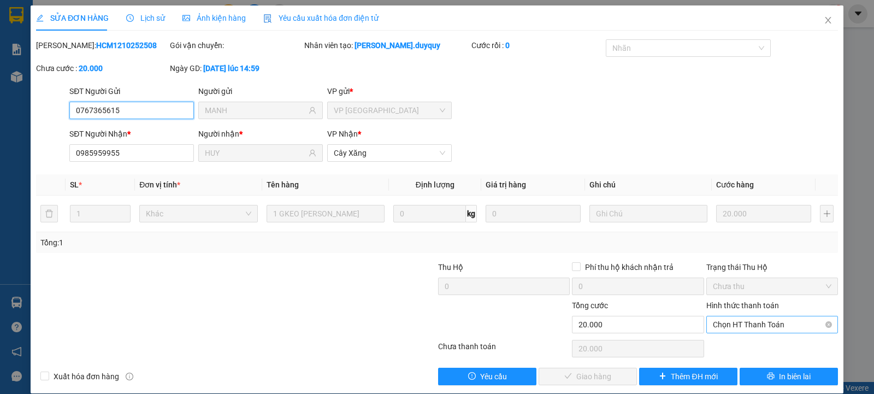
click at [744, 320] on span "Chọn HT Thanh Toán" at bounding box center [772, 324] width 119 height 16
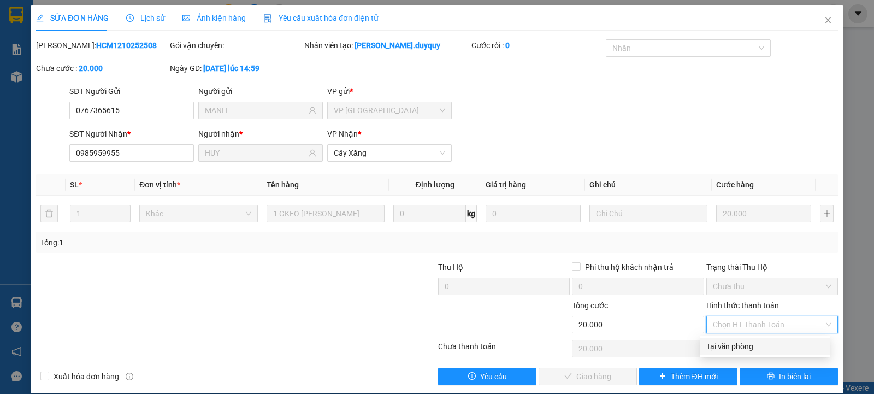
click at [728, 352] on div "Tại văn phòng" at bounding box center [764, 346] width 117 height 12
type input "0"
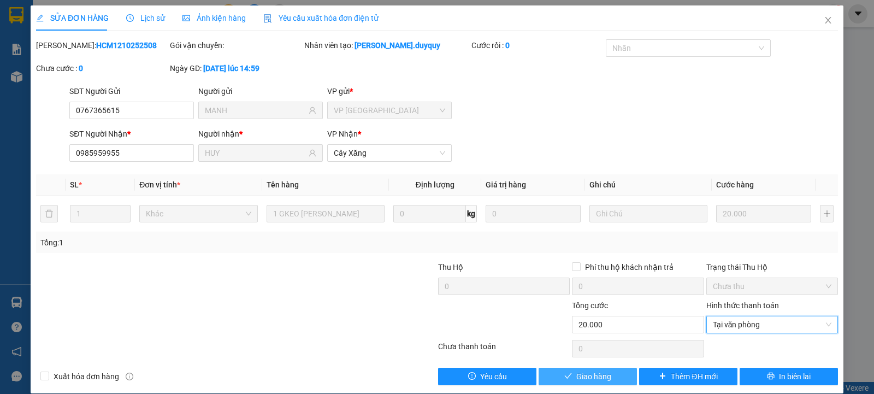
click at [576, 371] on span "Giao hàng" at bounding box center [593, 376] width 35 height 12
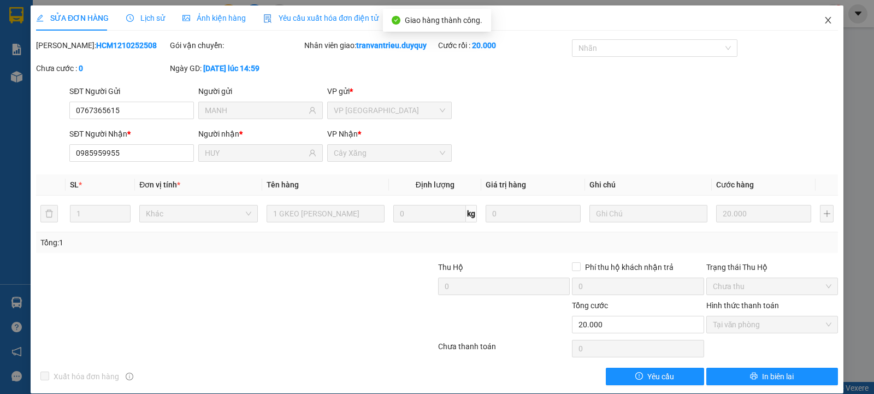
click at [825, 20] on icon "close" at bounding box center [828, 20] width 6 height 7
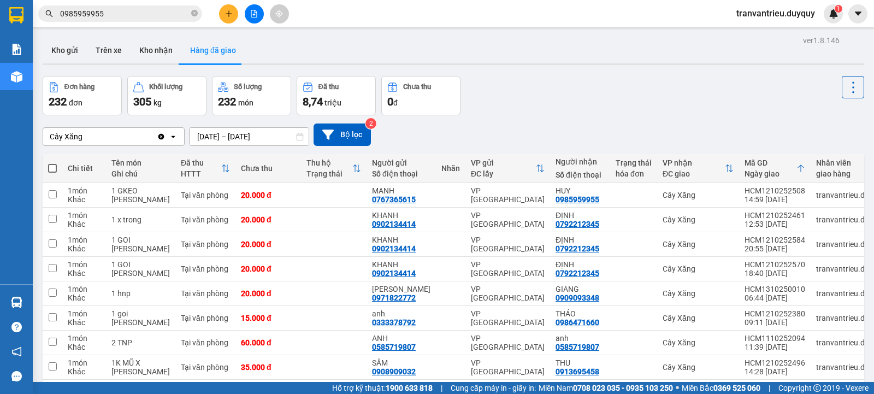
click at [229, 13] on icon "plus" at bounding box center [228, 13] width 1 height 6
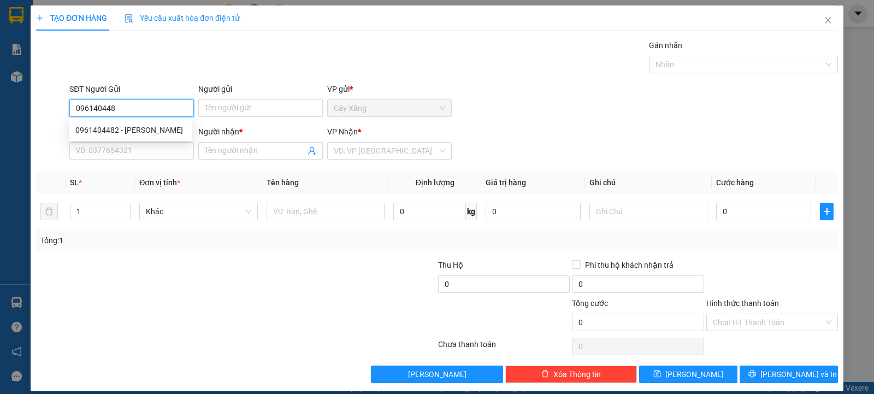
type input "0961404482"
click at [132, 131] on div "0961404482 - PHUÒNG" at bounding box center [130, 130] width 110 height 12
type input "PHUÒNG"
type input "0909063538"
type input "GIỎI"
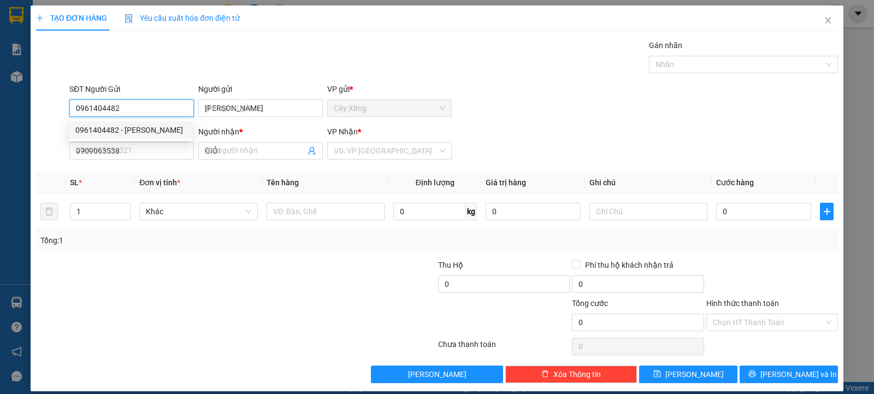
type input "45.000"
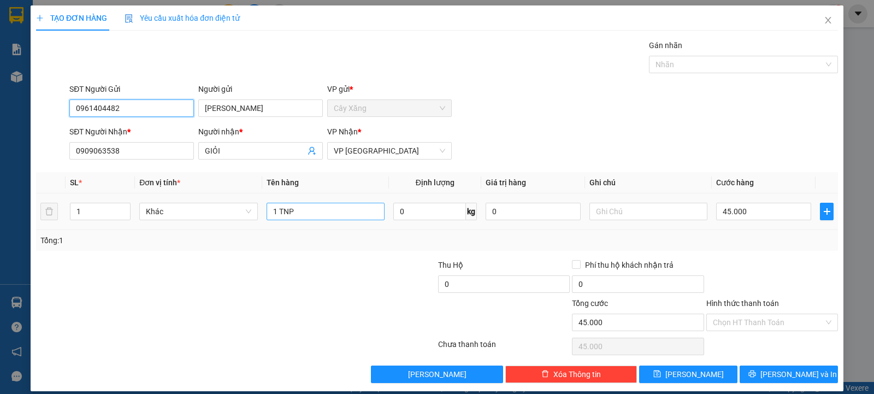
type input "0961404482"
drag, startPoint x: 278, startPoint y: 210, endPoint x: 249, endPoint y: 208, distance: 28.5
click at [249, 208] on tr "1 Khác 1 TNP 0 kg 0 45.000" at bounding box center [437, 211] width 802 height 37
type input "1 bao xanh"
type input "t"
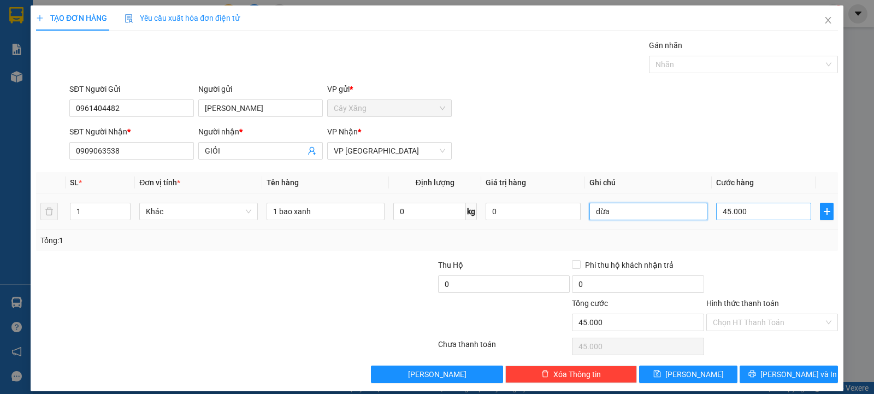
type input "dừa"
click at [764, 214] on input "45.000" at bounding box center [763, 211] width 95 height 17
click at [779, 212] on input "45.000" at bounding box center [763, 211] width 95 height 17
drag, startPoint x: 780, startPoint y: 212, endPoint x: 774, endPoint y: 211, distance: 6.0
click at [778, 216] on input "45.000" at bounding box center [763, 211] width 95 height 17
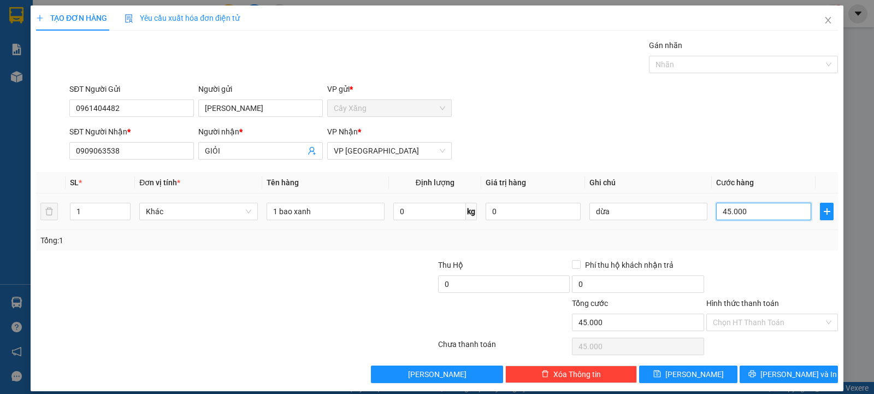
drag, startPoint x: 774, startPoint y: 211, endPoint x: 773, endPoint y: 202, distance: 9.4
click at [773, 207] on input "45.000" at bounding box center [763, 211] width 95 height 17
click at [757, 213] on input "45.000" at bounding box center [763, 211] width 95 height 17
click at [756, 213] on input "45.000" at bounding box center [763, 211] width 95 height 17
type input "4"
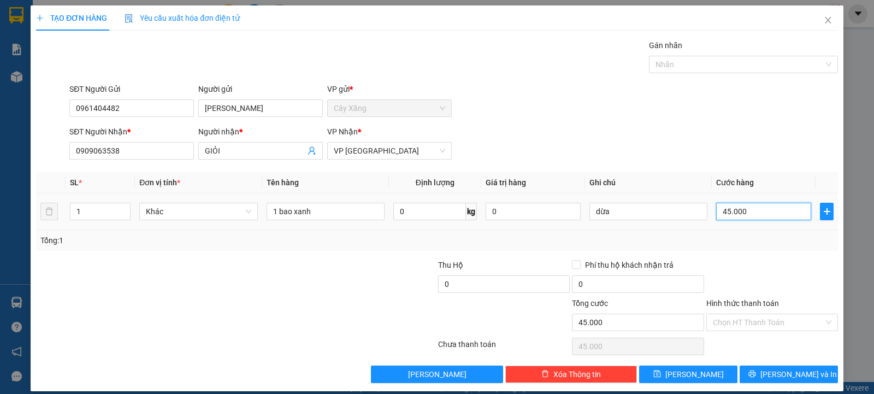
type input "4"
type input "40"
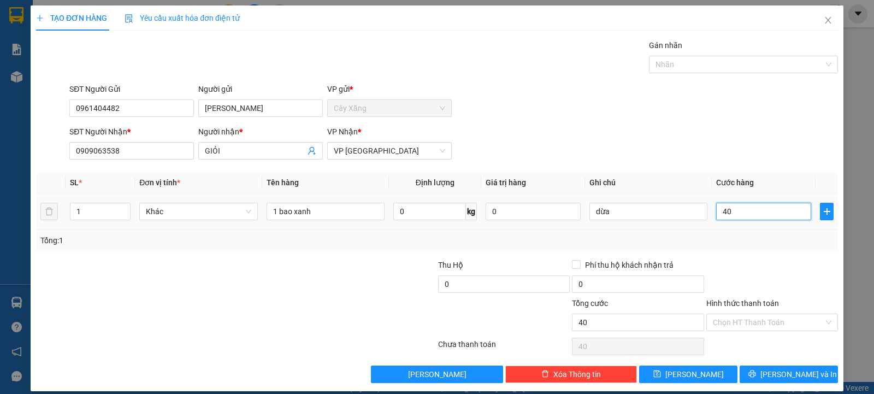
type input "400"
type input "4.000"
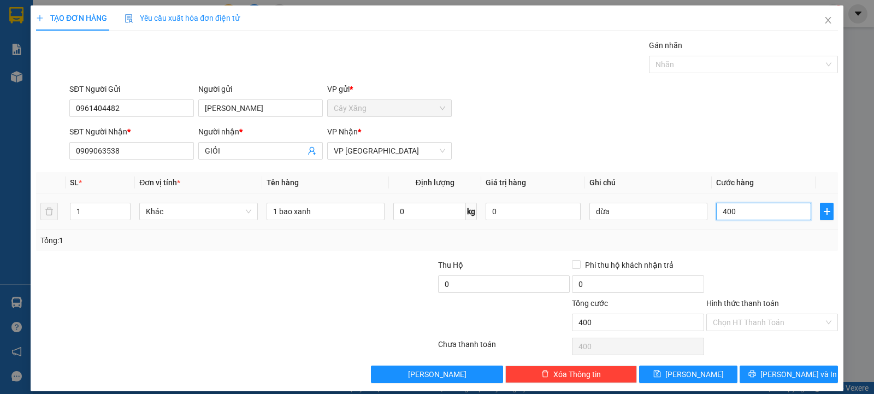
type input "4.000"
type input "40.000"
type input "400.000"
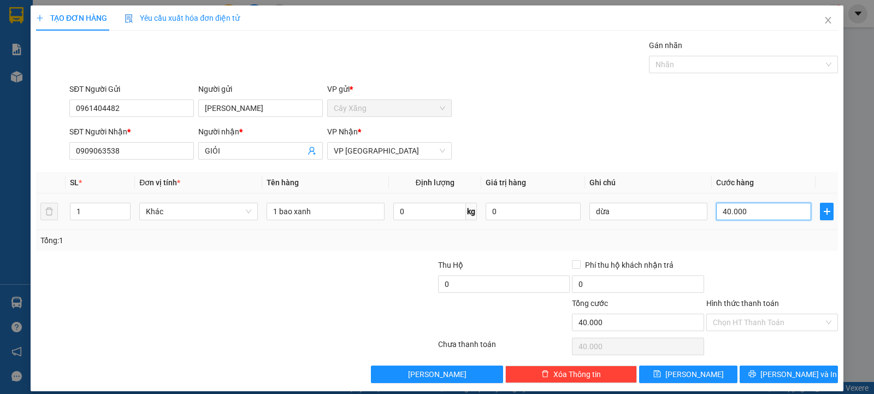
type input "400.000"
type input "40.000"
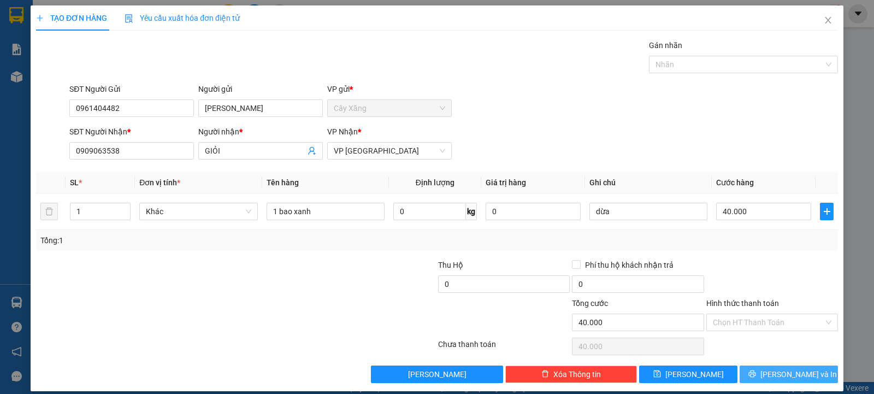
click at [773, 372] on span "[PERSON_NAME] và In" at bounding box center [799, 374] width 76 height 12
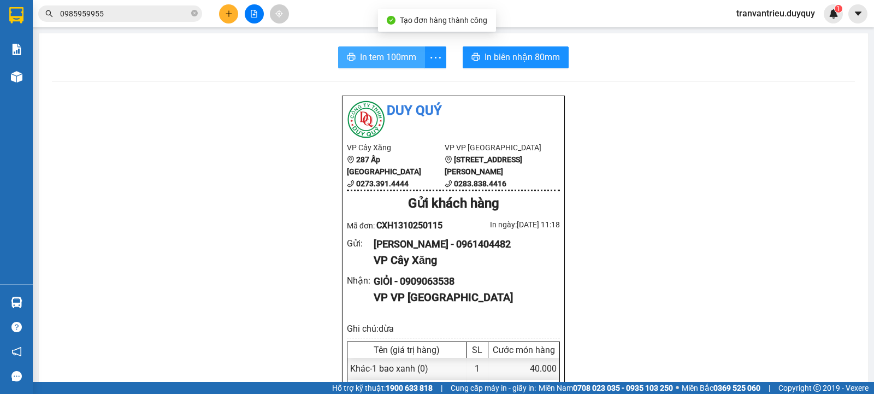
click at [364, 57] on span "In tem 100mm" at bounding box center [388, 57] width 56 height 14
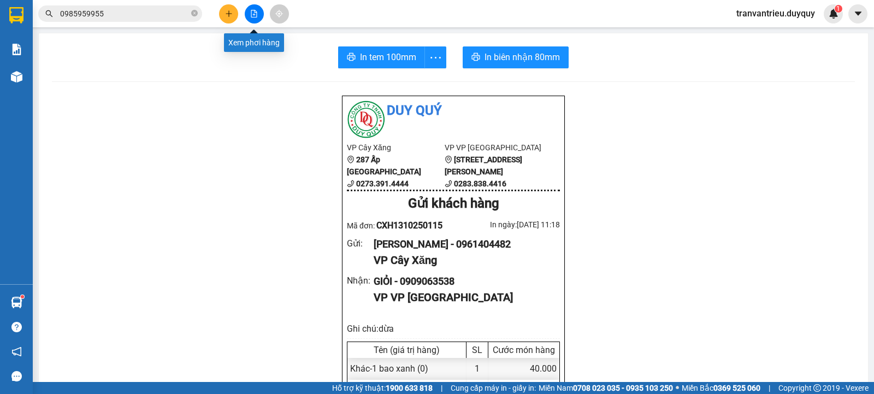
click at [257, 11] on icon "file-add" at bounding box center [254, 14] width 8 height 8
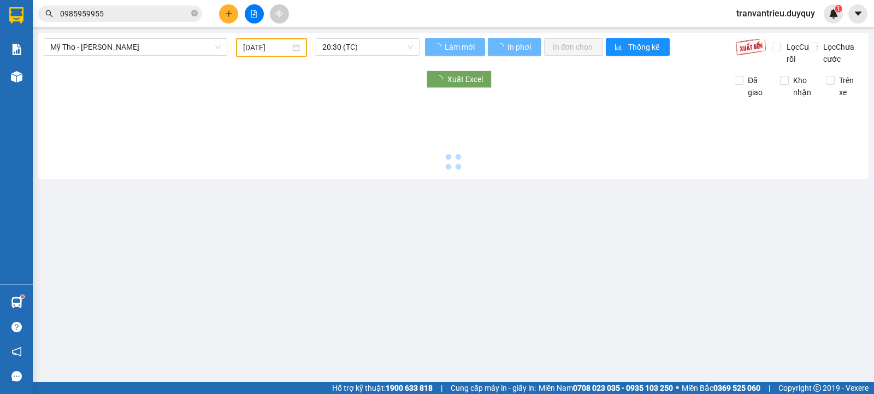
type input "[DATE]"
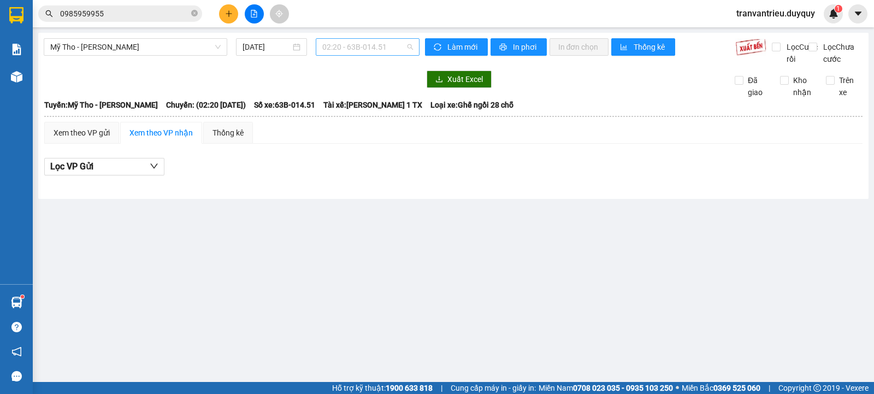
click at [369, 48] on span "02:20 - 63B-014.51" at bounding box center [367, 47] width 90 height 16
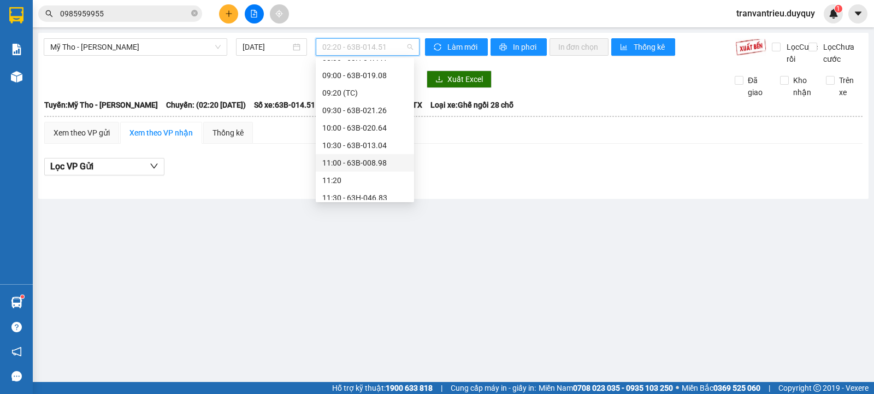
scroll to position [328, 0]
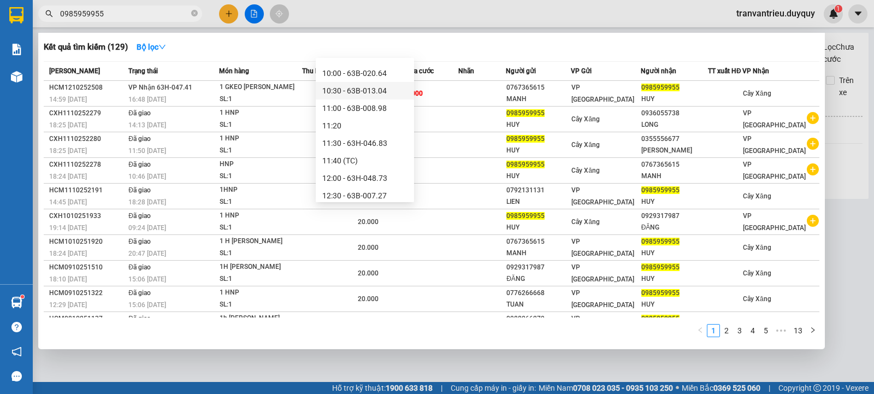
drag, startPoint x: 131, startPoint y: 12, endPoint x: 0, endPoint y: -28, distance: 137.1
click at [0, 0] on html "Kết quả tìm kiếm ( 129 ) Bộ lọc Mã ĐH Trạng thái Món hàng Thu hộ Tổng cước Chưa…" at bounding box center [437, 197] width 874 height 394
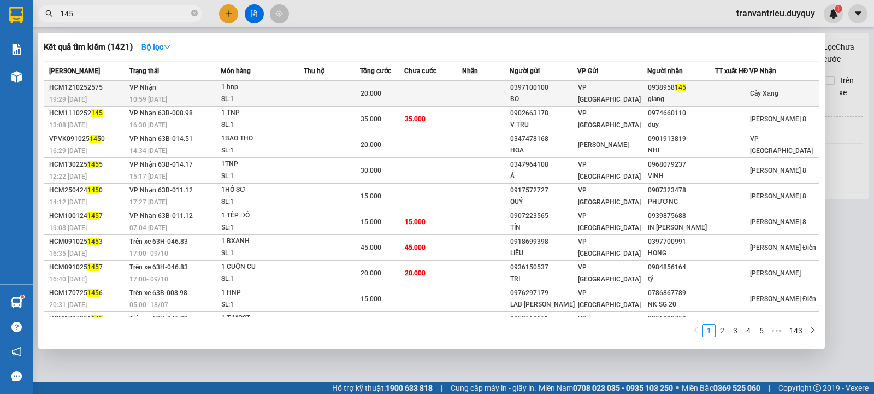
type input "145"
click at [655, 90] on div "0938958 145" at bounding box center [681, 87] width 67 height 11
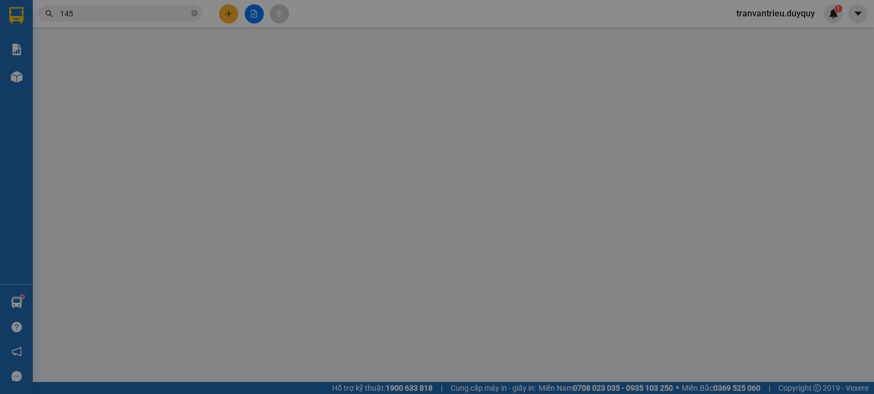
type input "0397100100"
type input "BO"
type input "0938958145"
type input "giang"
type input "0"
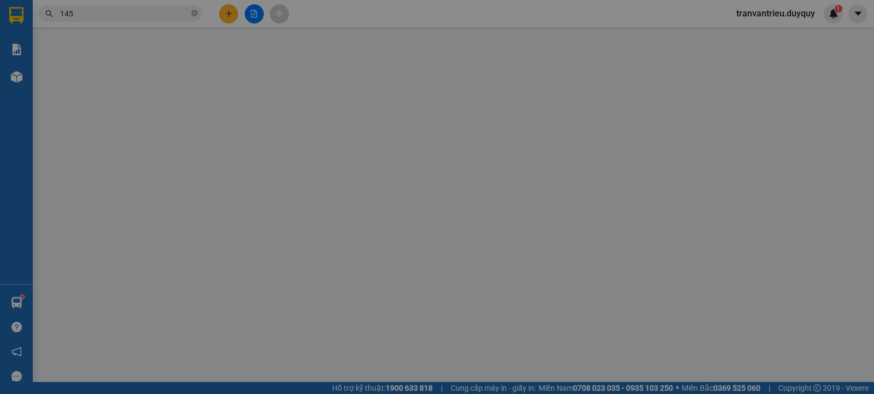
type input "20.000"
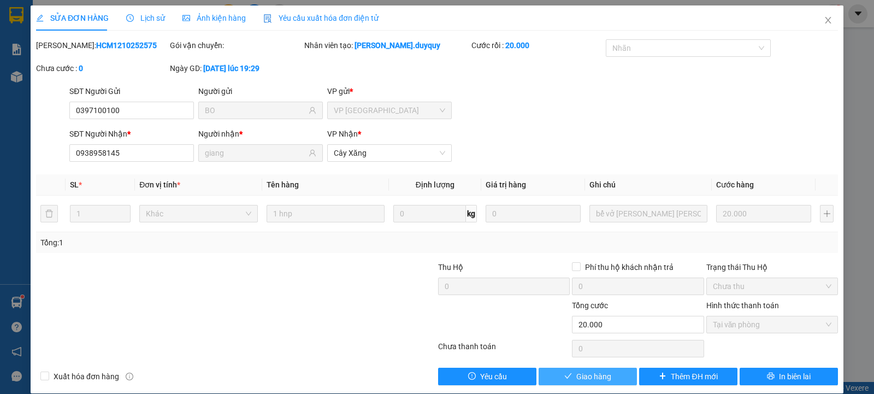
click at [579, 375] on span "Giao hàng" at bounding box center [593, 376] width 35 height 12
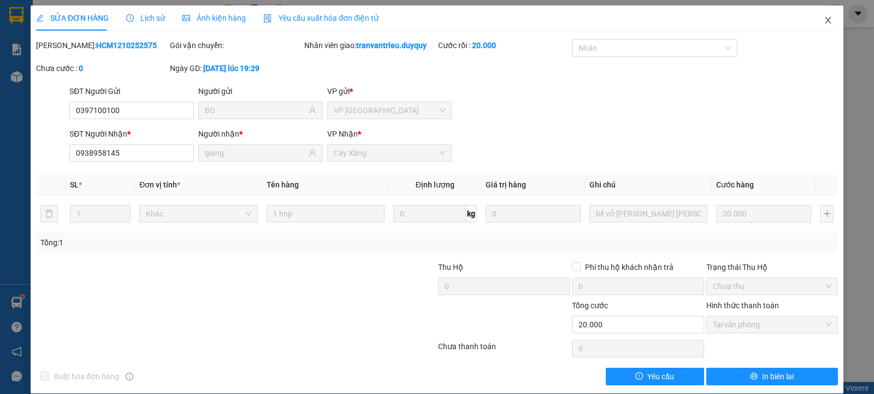
click at [824, 20] on icon "close" at bounding box center [828, 20] width 9 height 9
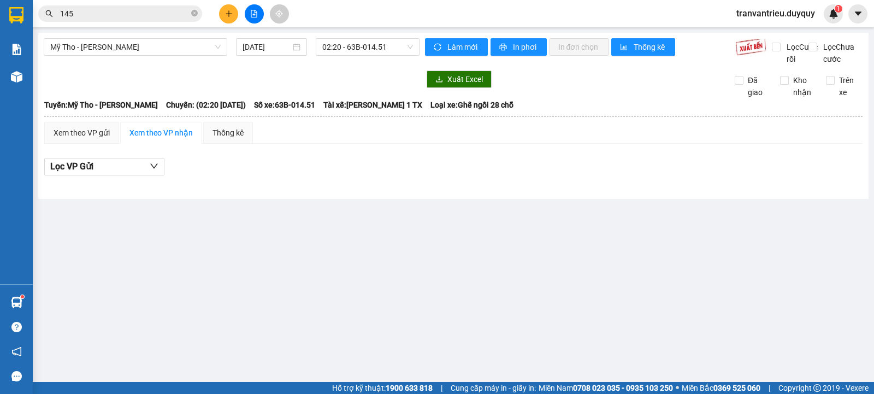
click at [99, 16] on input "145" at bounding box center [124, 14] width 129 height 12
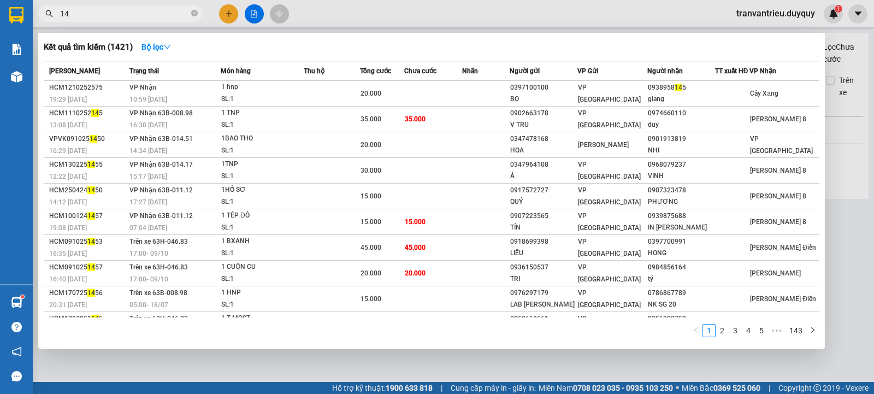
type input "1"
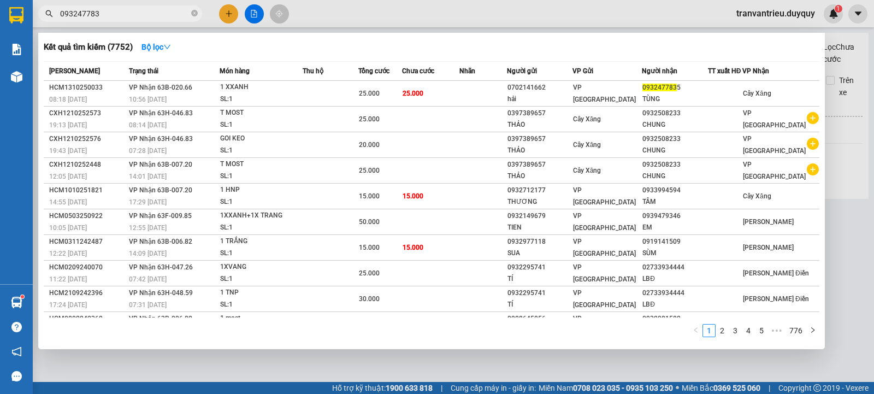
type input "0932477835"
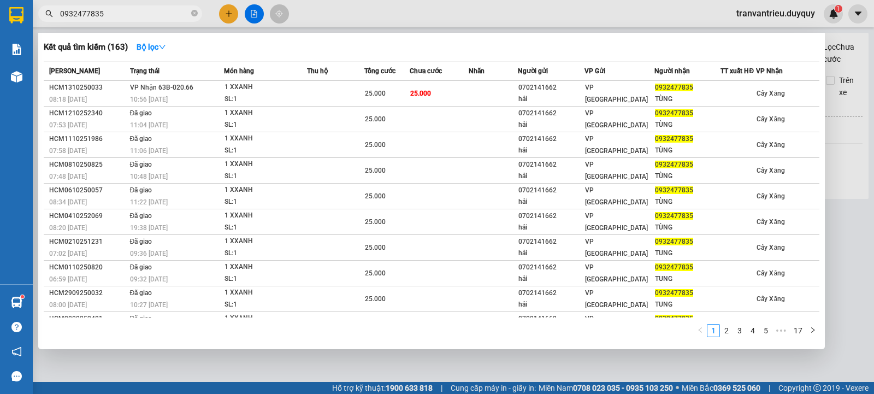
click at [125, 9] on input "0932477835" at bounding box center [124, 14] width 129 height 12
click at [195, 14] on icon "close-circle" at bounding box center [194, 13] width 7 height 7
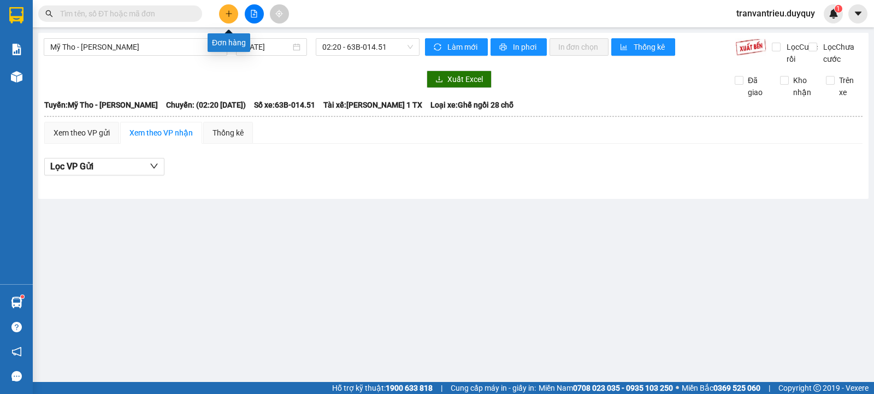
click at [228, 16] on icon "plus" at bounding box center [229, 14] width 8 height 8
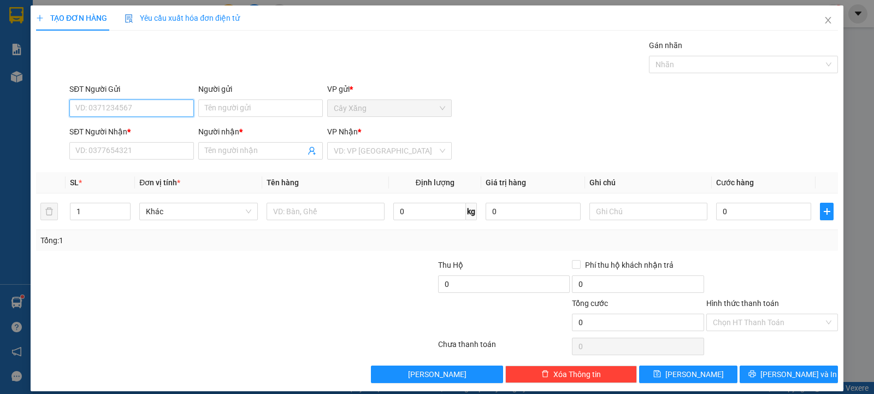
click at [115, 114] on input "SĐT Người Gửi" at bounding box center [131, 107] width 125 height 17
drag, startPoint x: 130, startPoint y: 107, endPoint x: 0, endPoint y: 107, distance: 130.0
click at [0, 107] on div "TẠO ĐƠN HÀNG Yêu cầu xuất hóa đơn điện tử Transit Pickup Surcharge Ids Transit …" at bounding box center [437, 197] width 874 height 394
click at [139, 126] on div "0777623029 - XUÂN" at bounding box center [130, 130] width 110 height 12
type input "0777623029"
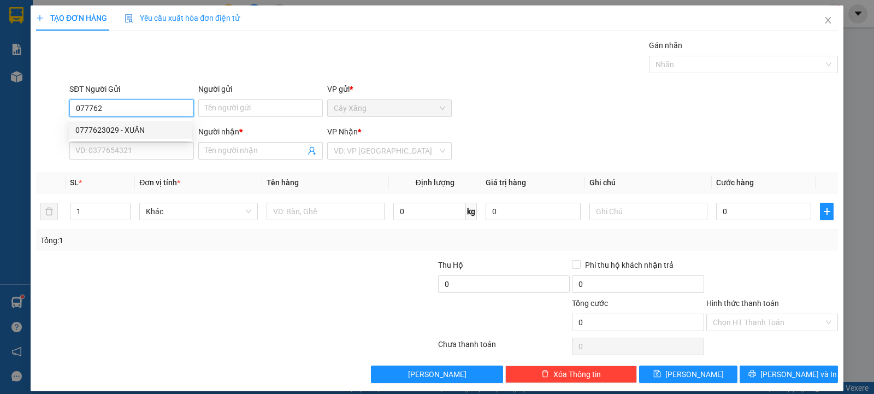
type input "XUÂN"
type input "0939699450"
type input "DUYEN"
type input "20.000"
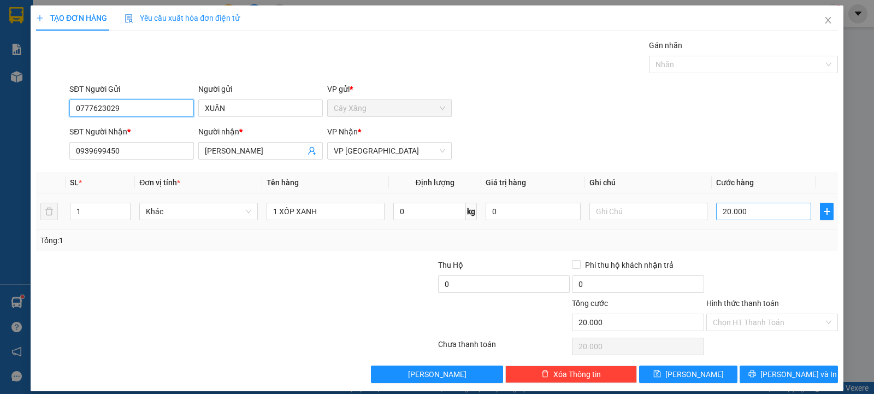
type input "0777623029"
click at [776, 215] on input "20.000" at bounding box center [763, 211] width 95 height 17
type input "2"
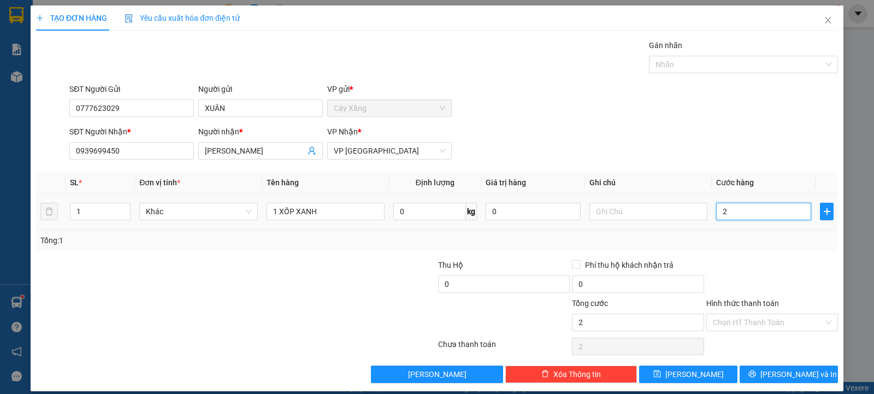
type input "25"
type input "250"
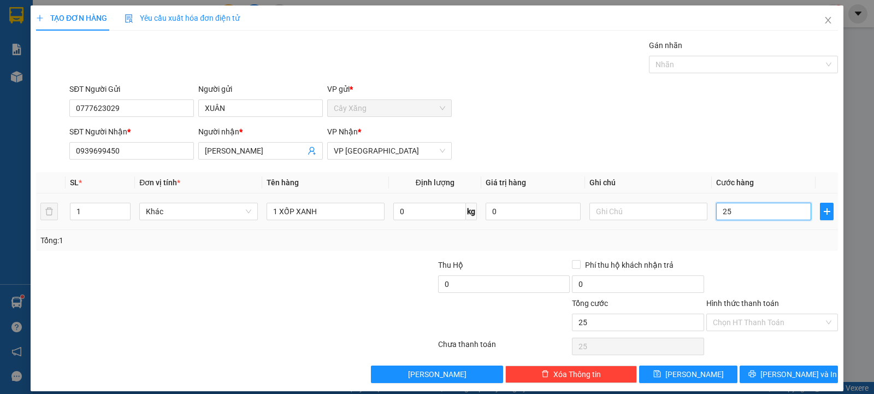
type input "250"
type input "2.500"
type input "25.000"
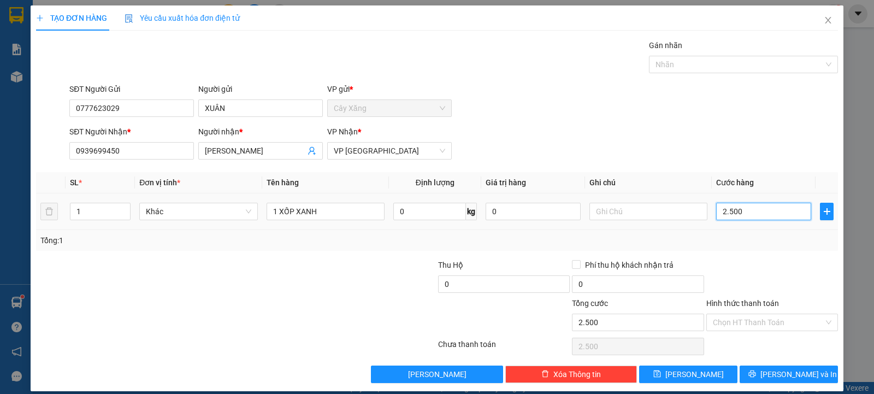
type input "25.000"
drag, startPoint x: 284, startPoint y: 209, endPoint x: 165, endPoint y: 205, distance: 118.6
click at [172, 208] on tr "1 Khác 1 XỐP XANH 0 kg 0 25.000" at bounding box center [437, 211] width 802 height 37
type input "1 giỏ xách"
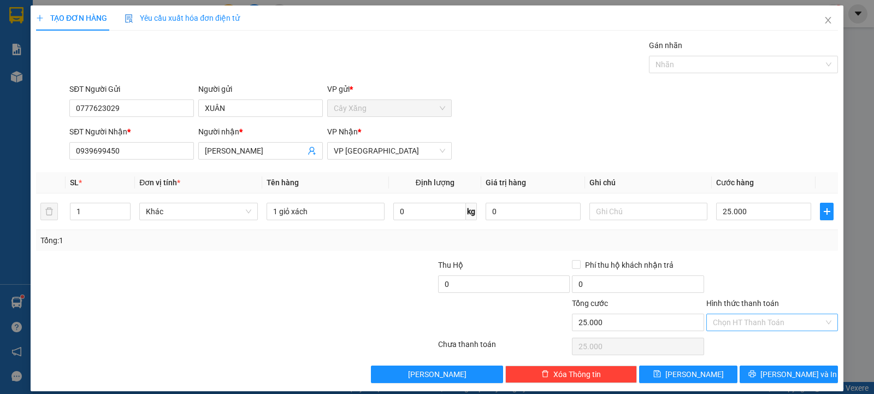
click at [778, 321] on input "Hình thức thanh toán" at bounding box center [768, 322] width 111 height 16
click at [767, 342] on div "Tại văn phòng" at bounding box center [764, 344] width 117 height 12
type input "0"
drag, startPoint x: 778, startPoint y: 372, endPoint x: 726, endPoint y: 335, distance: 63.5
click at [778, 372] on span "[PERSON_NAME] và In" at bounding box center [799, 374] width 76 height 12
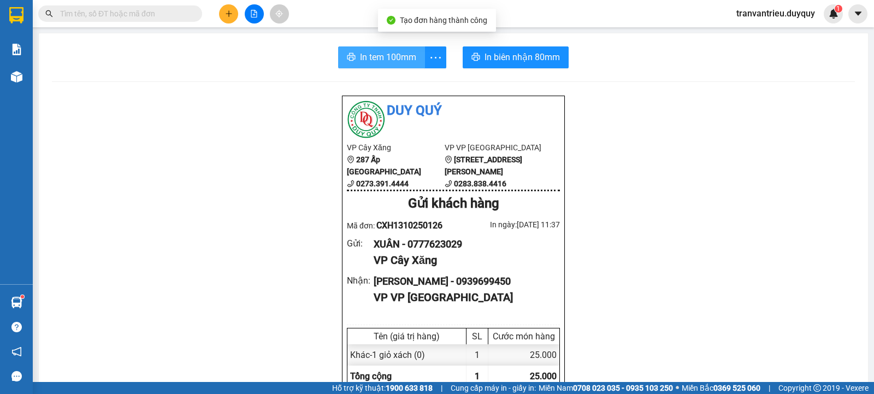
click at [369, 51] on span "In tem 100mm" at bounding box center [388, 57] width 56 height 14
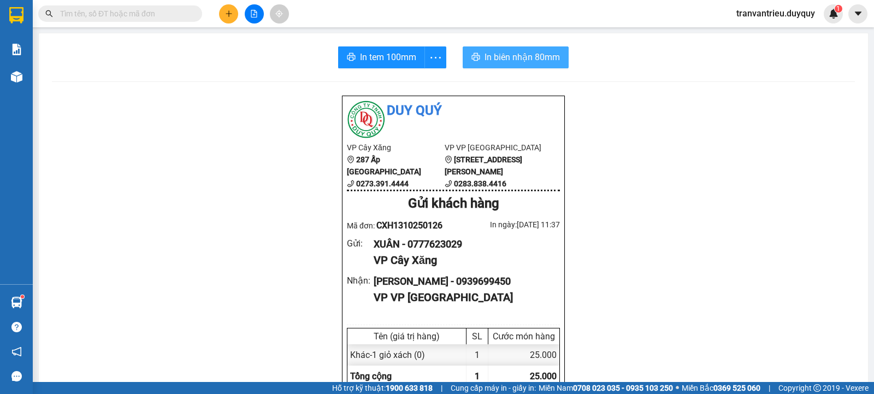
click at [525, 63] on span "In biên nhận 80mm" at bounding box center [522, 57] width 75 height 14
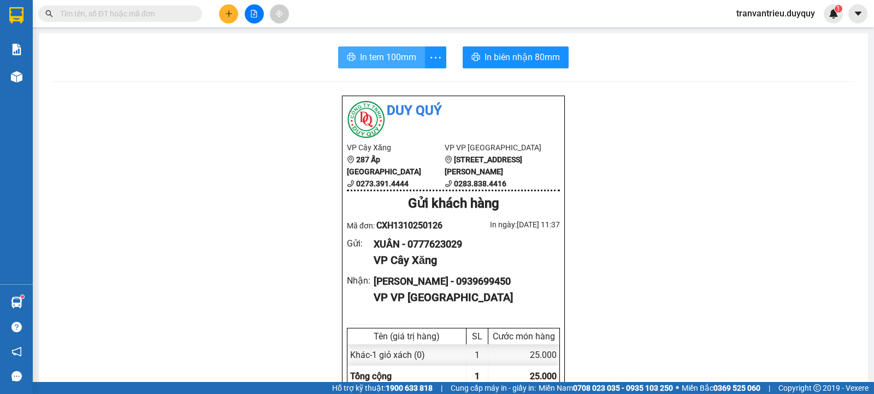
click at [351, 49] on button "In tem 100mm" at bounding box center [381, 57] width 87 height 22
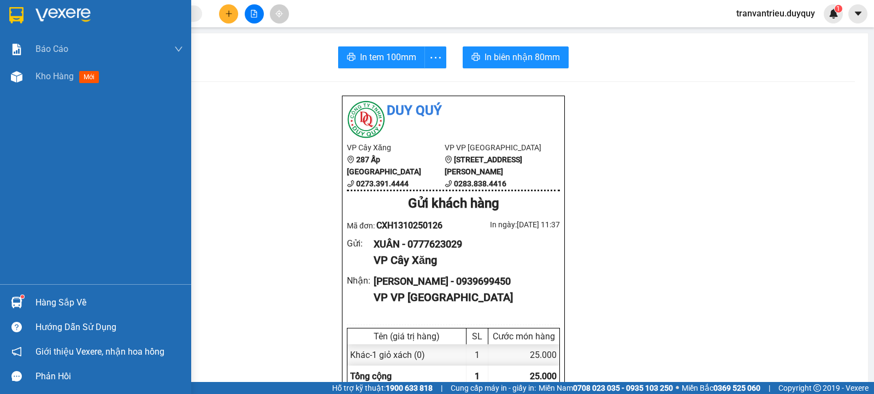
click at [91, 303] on div "Hàng sắp về" at bounding box center [110, 303] width 148 height 16
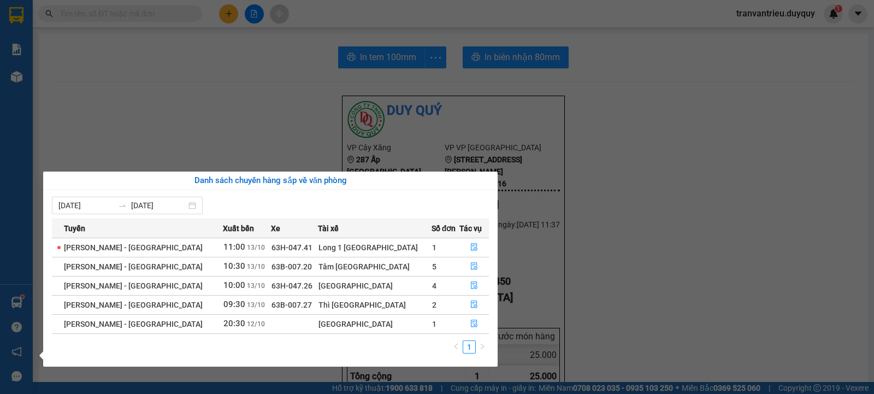
click at [223, 95] on section "Kết quả tìm kiếm ( 163 ) Bộ lọc Mã ĐH Trạng thái Món hàng Thu hộ Tổng cước Chưa…" at bounding box center [437, 197] width 874 height 394
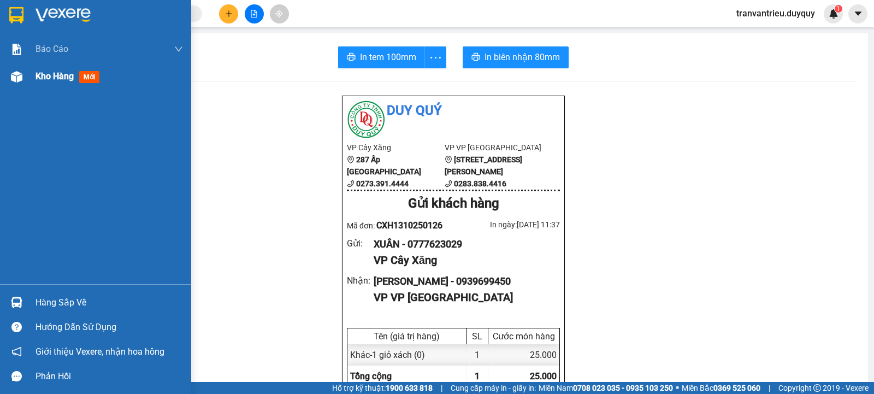
click at [61, 75] on span "Kho hàng" at bounding box center [55, 76] width 38 height 10
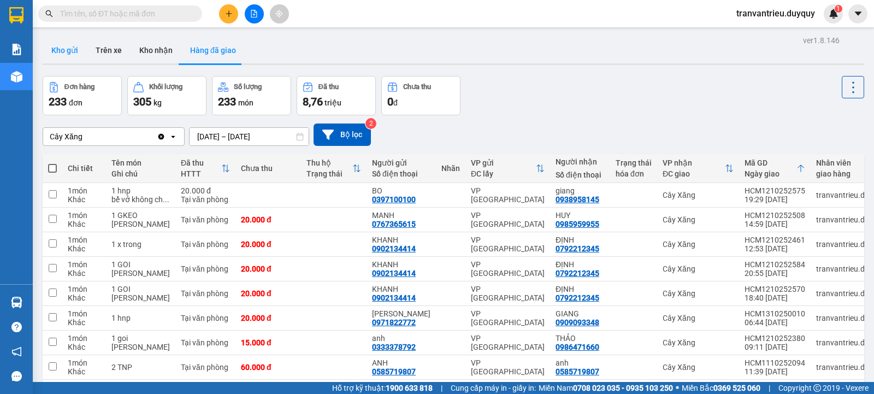
click at [65, 51] on button "Kho gửi" at bounding box center [65, 50] width 44 height 26
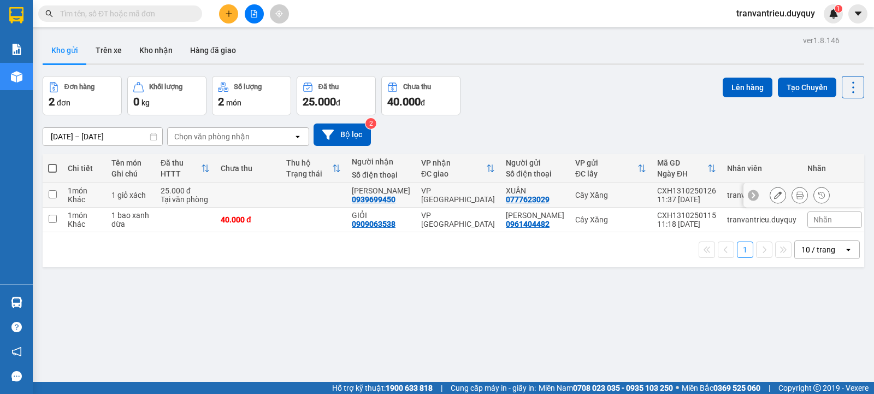
drag, startPoint x: 106, startPoint y: 194, endPoint x: 115, endPoint y: 222, distance: 29.2
click at [106, 195] on td "1 món Khác" at bounding box center [84, 195] width 44 height 25
checkbox input "true"
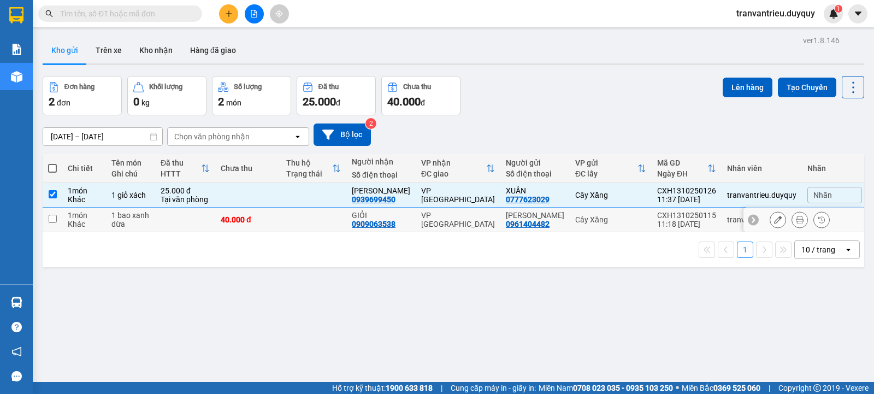
click at [115, 224] on div "dừa" at bounding box center [130, 224] width 38 height 9
checkbox input "true"
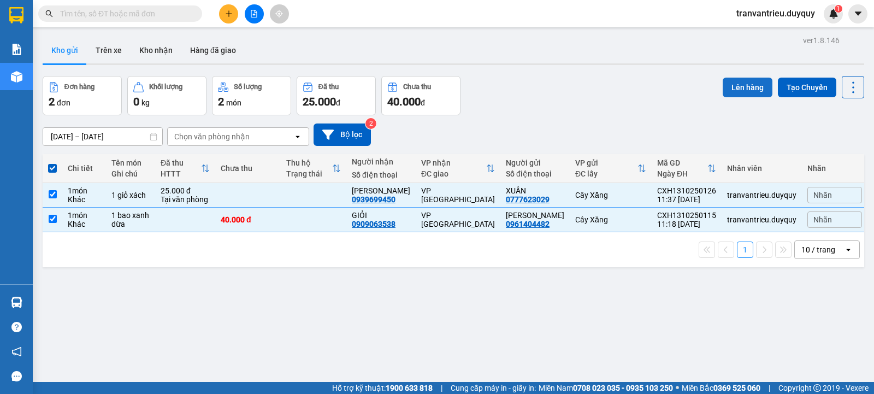
click at [729, 85] on button "Lên hàng" at bounding box center [748, 88] width 50 height 20
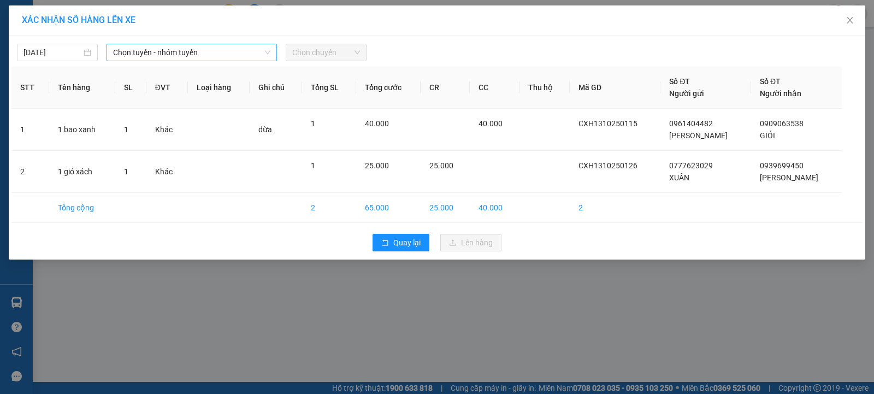
click at [180, 48] on span "Chọn tuyến - nhóm tuyến" at bounding box center [191, 52] width 157 height 16
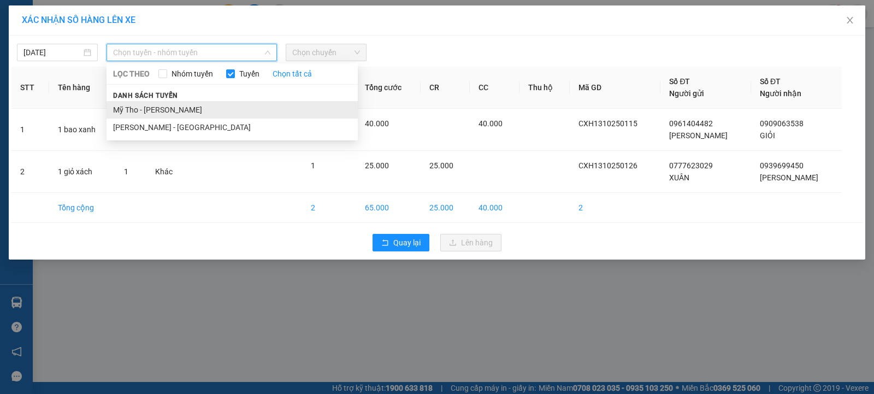
click at [181, 111] on li "Mỹ Tho - [PERSON_NAME]" at bounding box center [232, 109] width 251 height 17
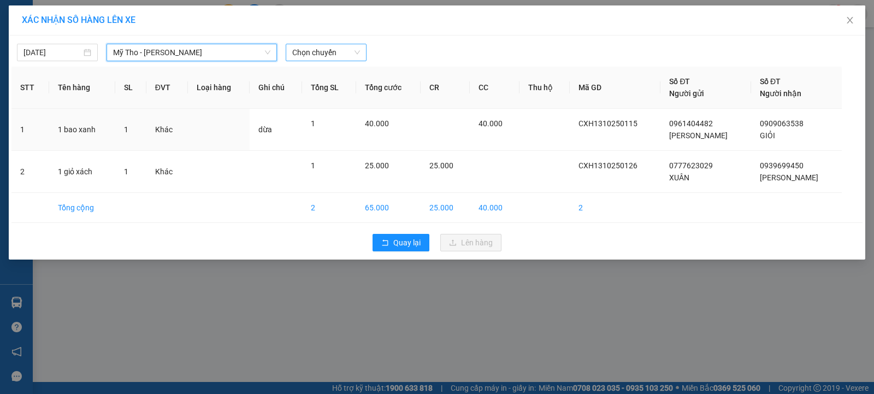
click at [328, 53] on span "Chọn chuyến" at bounding box center [326, 52] width 68 height 16
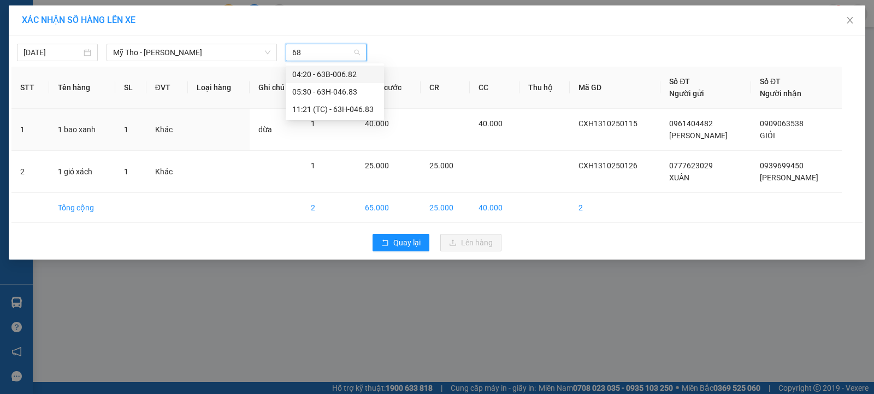
type input "683"
click at [338, 89] on div "11:21 (TC) - 63H-046.83" at bounding box center [334, 92] width 85 height 12
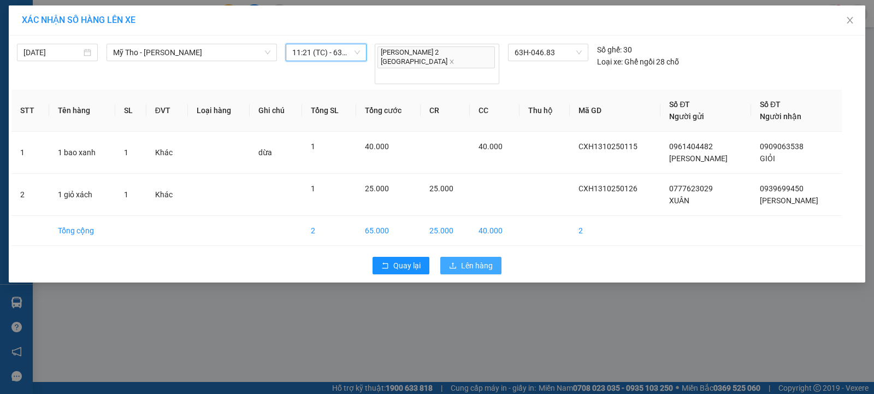
click at [472, 260] on span "Lên hàng" at bounding box center [477, 266] width 32 height 12
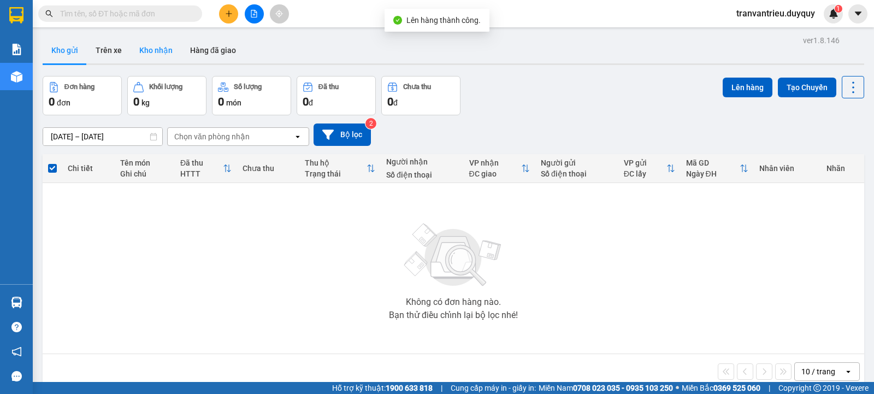
click at [161, 51] on button "Kho nhận" at bounding box center [156, 50] width 51 height 26
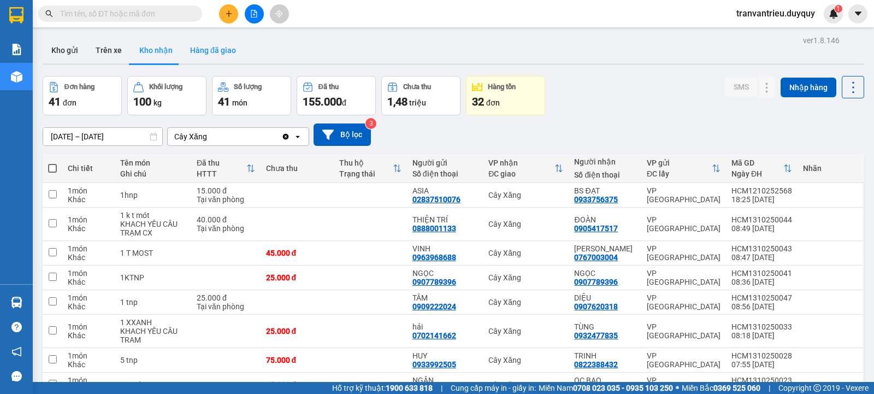
click at [216, 40] on button "Hàng đã giao" at bounding box center [212, 50] width 63 height 26
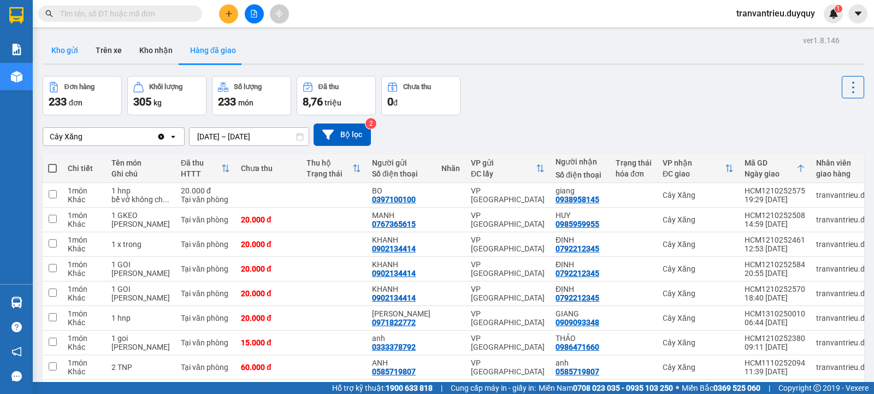
click at [60, 45] on button "Kho gửi" at bounding box center [65, 50] width 44 height 26
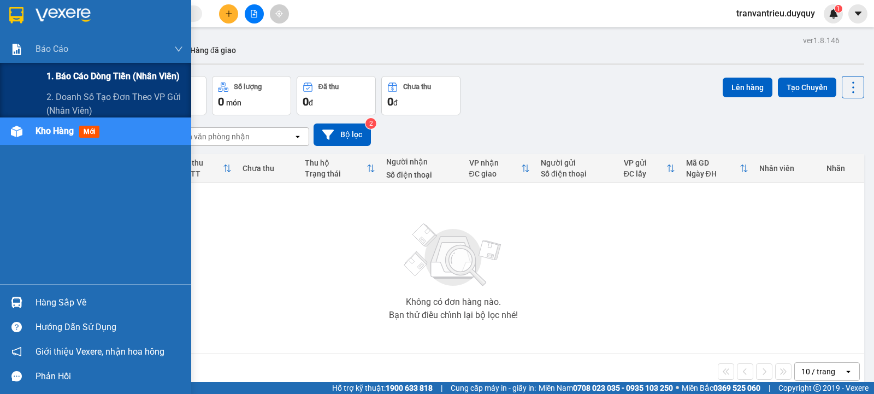
click at [104, 77] on span "1. Báo cáo dòng tiền (nhân viên)" at bounding box center [112, 76] width 133 height 14
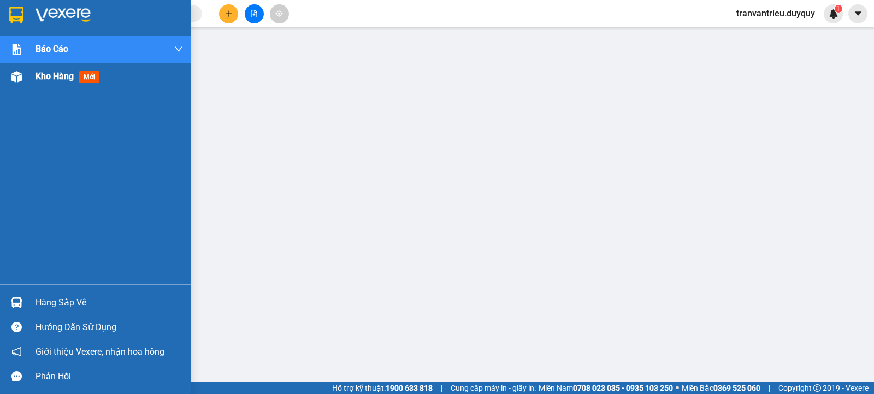
click at [40, 76] on span "Kho hàng" at bounding box center [55, 76] width 38 height 10
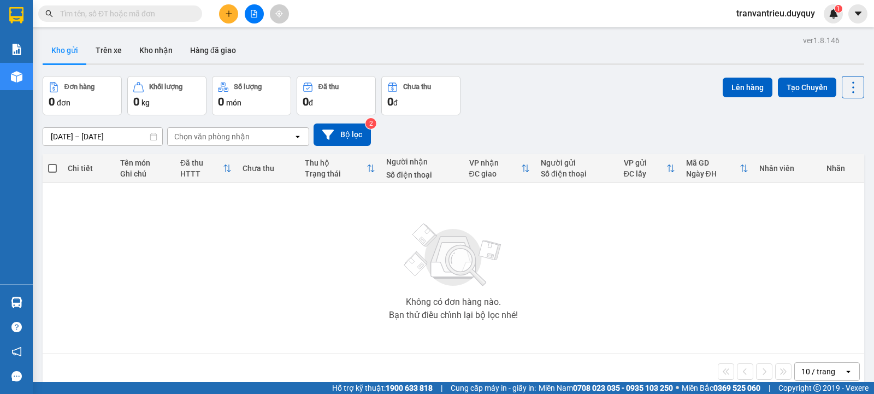
click at [782, 15] on span "tranvantrieu.duyquy" at bounding box center [776, 14] width 96 height 14
click at [775, 37] on span "Đăng xuất" at bounding box center [781, 34] width 74 height 12
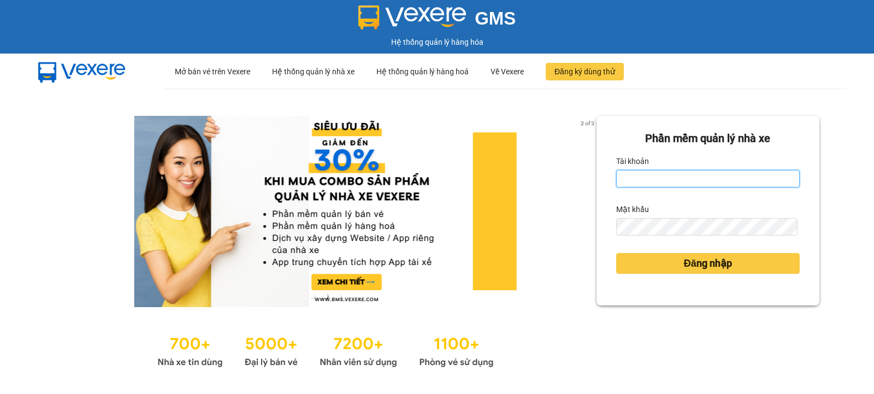
click at [625, 180] on input "Tài khoản" at bounding box center [708, 178] width 184 height 17
type input "tranvantrieu.duyquy"
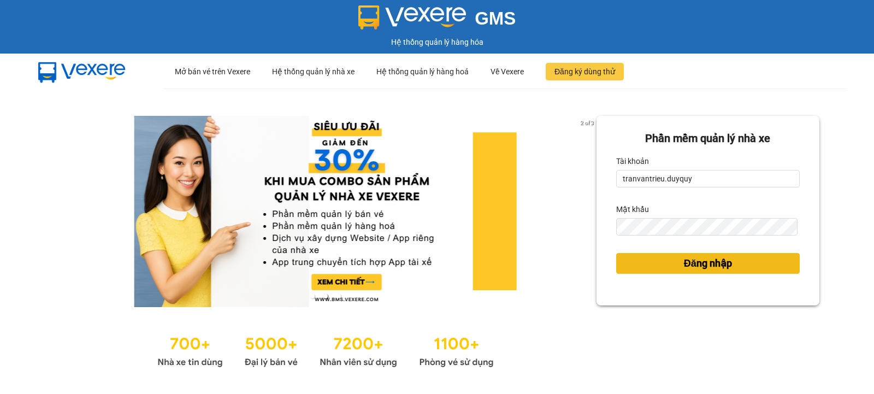
click at [685, 267] on span "Đăng nhập" at bounding box center [708, 263] width 48 height 15
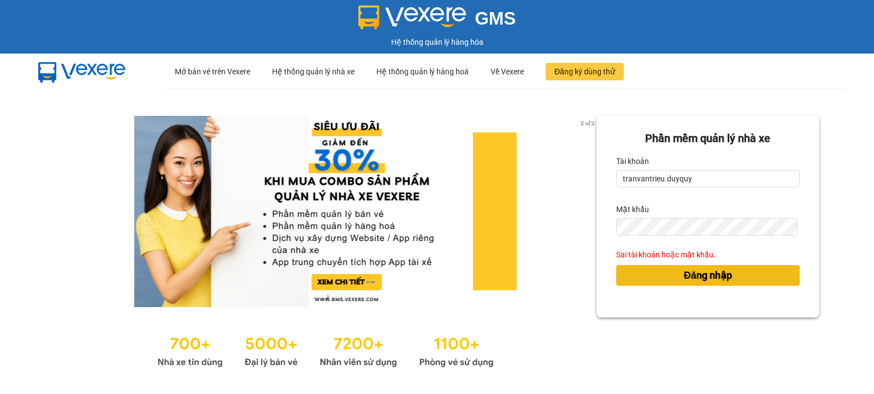
click at [694, 280] on span "Đăng nhập" at bounding box center [708, 275] width 48 height 15
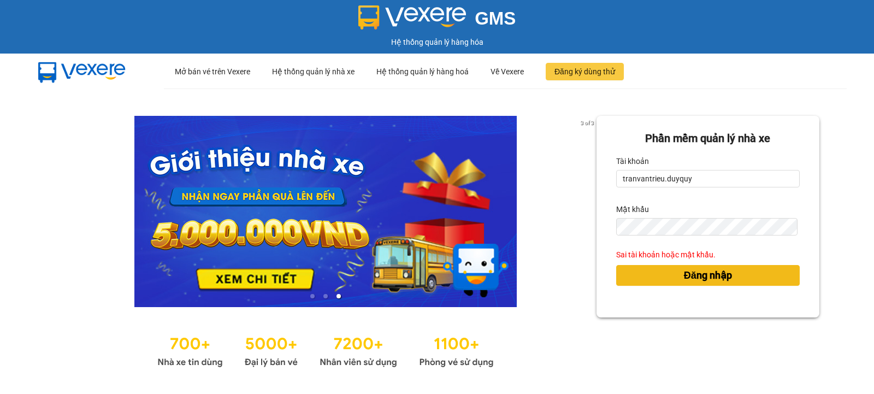
click at [693, 273] on span "Đăng nhập" at bounding box center [708, 275] width 48 height 15
click at [696, 273] on span "Đăng nhập" at bounding box center [708, 275] width 48 height 15
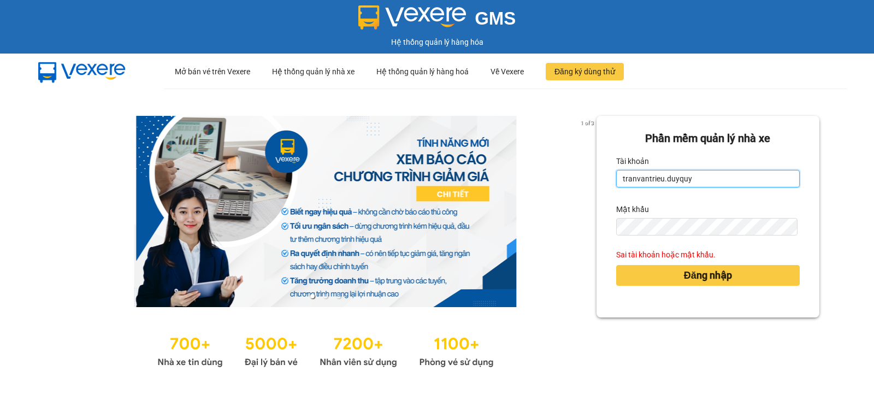
click at [721, 182] on input "tranvantrieu.duyquy" at bounding box center [708, 178] width 184 height 17
click at [695, 177] on input "tranvantrieu.duyquy" at bounding box center [708, 178] width 184 height 17
